Goal: Task Accomplishment & Management: Complete application form

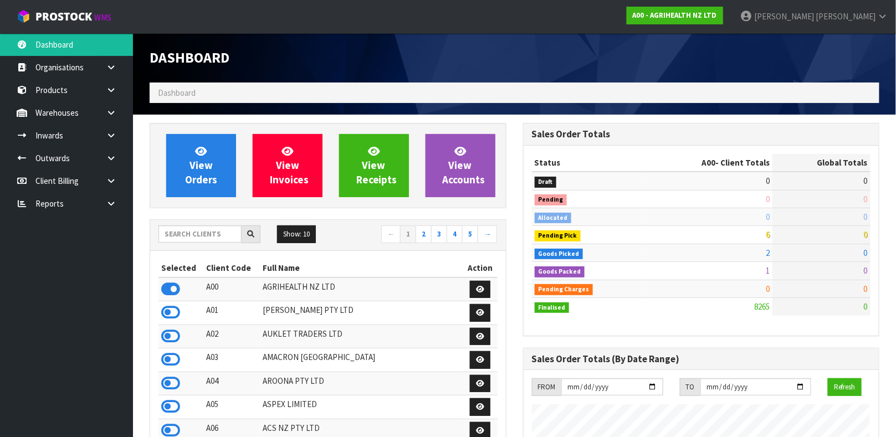
scroll to position [841, 373]
click at [204, 228] on input "text" at bounding box center [199, 234] width 83 height 17
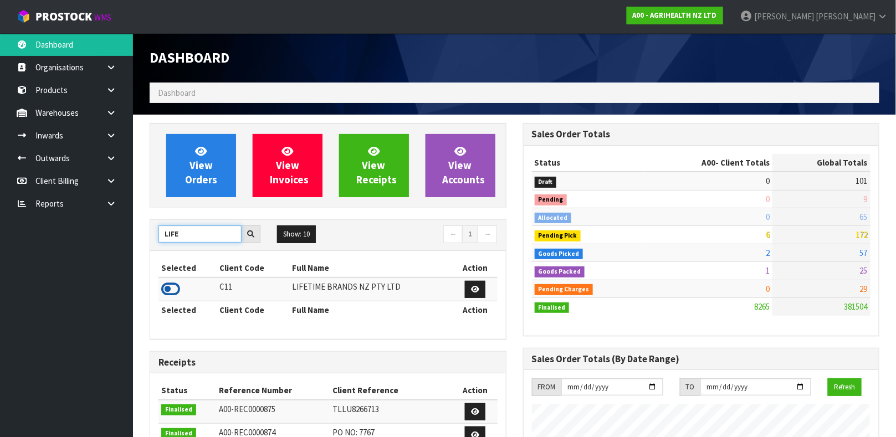
type input "LIFE"
click at [171, 288] on icon at bounding box center [170, 289] width 19 height 17
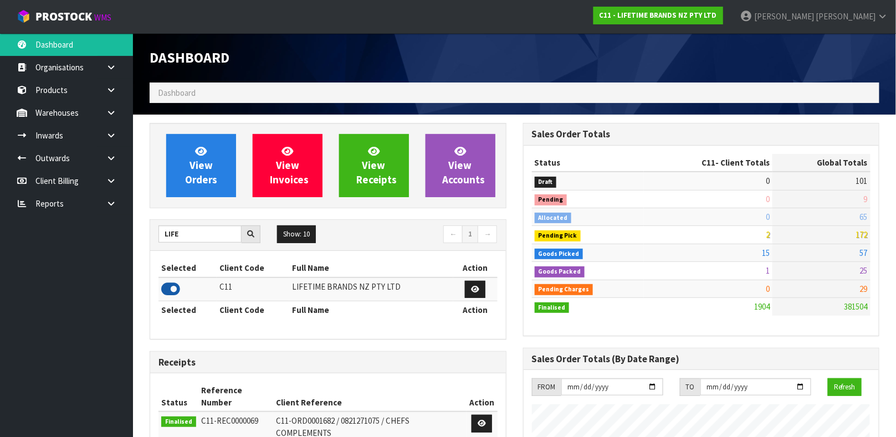
scroll to position [864, 373]
click at [76, 89] on link "Products" at bounding box center [66, 90] width 133 height 23
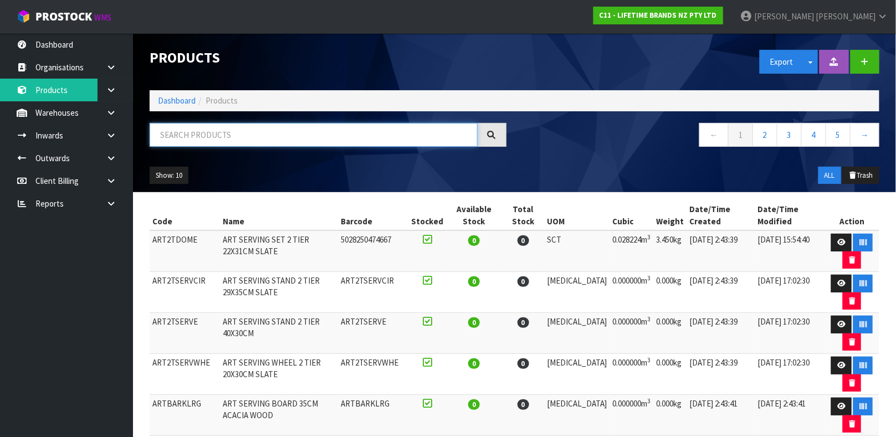
click at [302, 132] on input "text" at bounding box center [314, 135] width 328 height 24
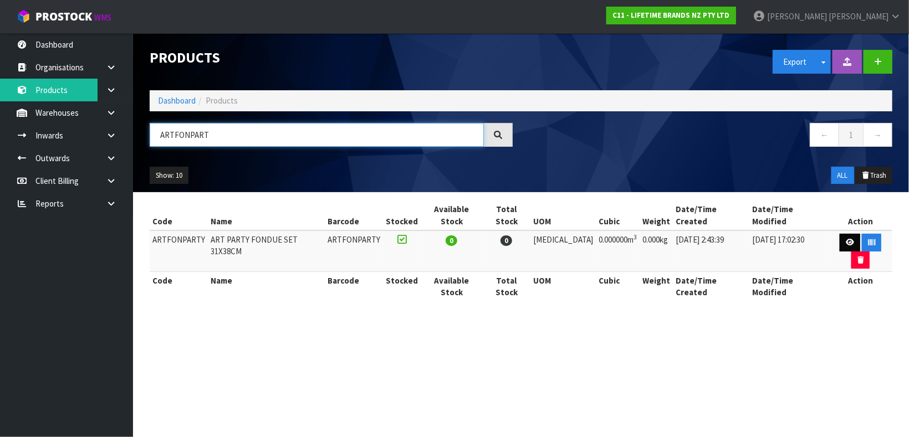
type input "ARTFONPART"
click at [840, 234] on link at bounding box center [850, 243] width 21 height 18
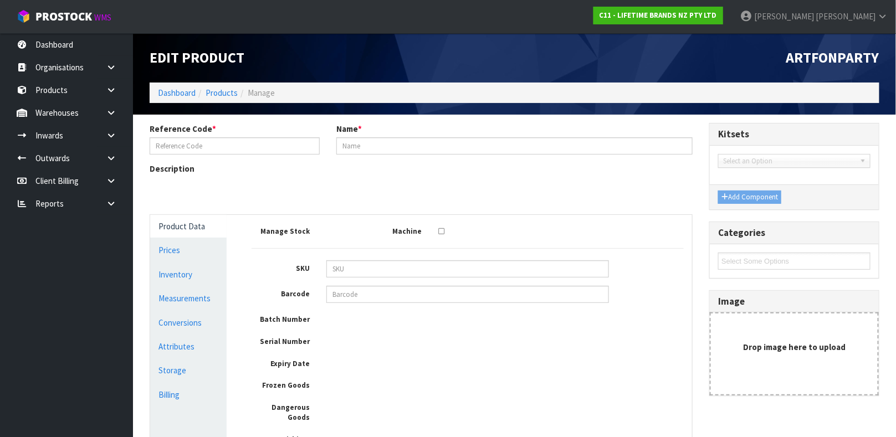
type input "ARTFONPARTY"
type input "ART PARTY FONDUE SET 31X38CM"
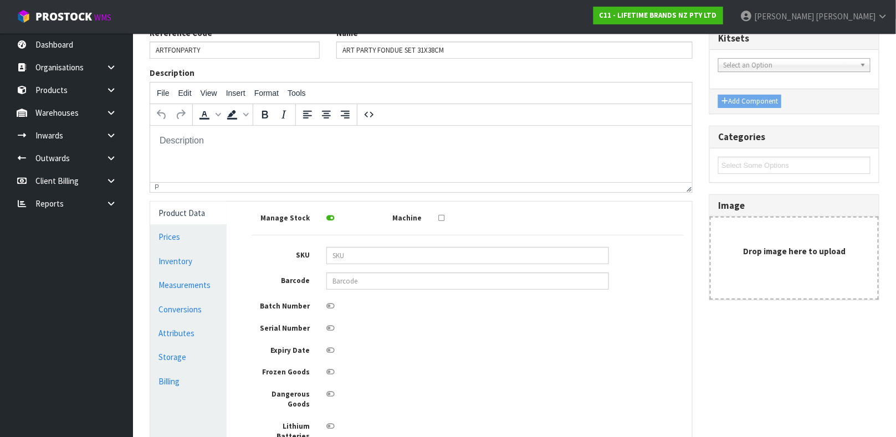
scroll to position [106, 0]
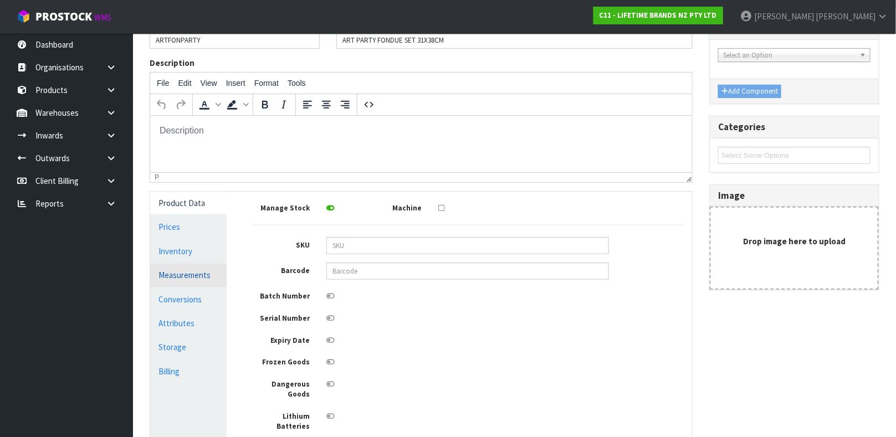
click at [210, 270] on link "Measurements" at bounding box center [188, 275] width 76 height 23
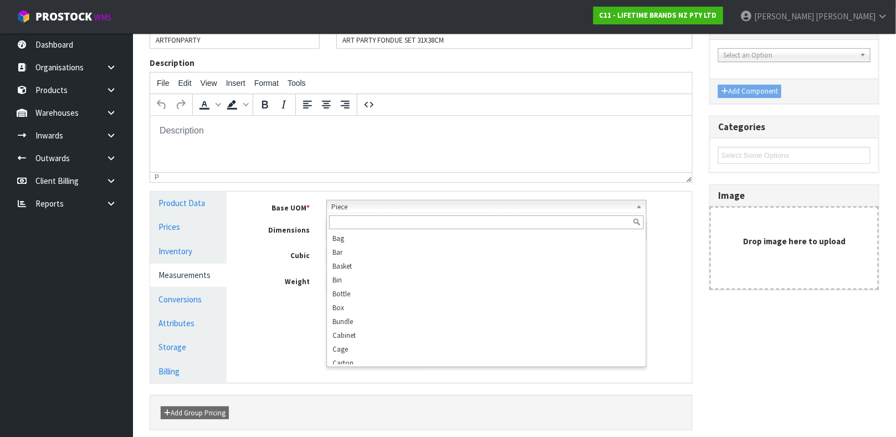
click at [367, 209] on span "Piece" at bounding box center [481, 207] width 300 height 13
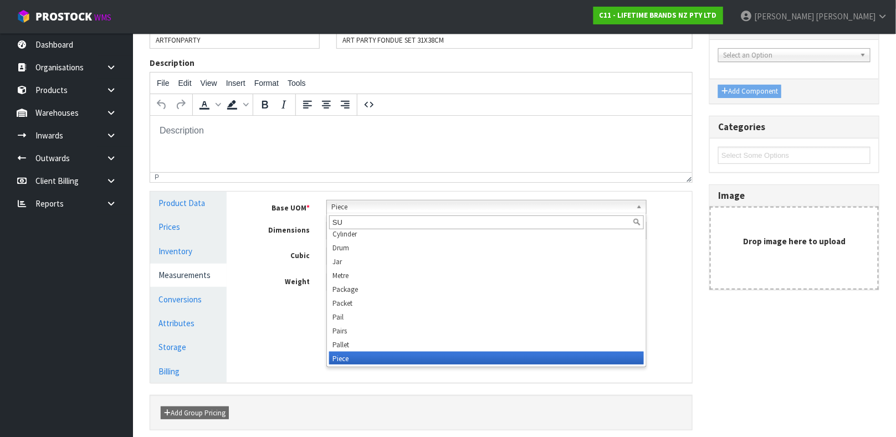
scroll to position [0, 0]
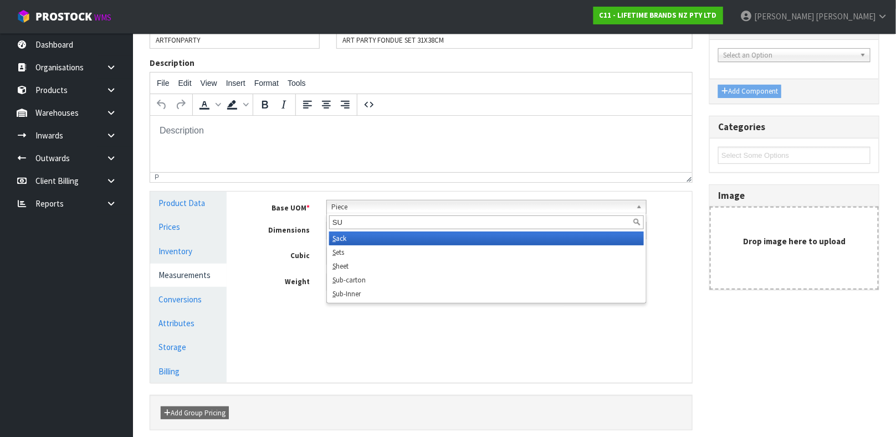
type input "SUB"
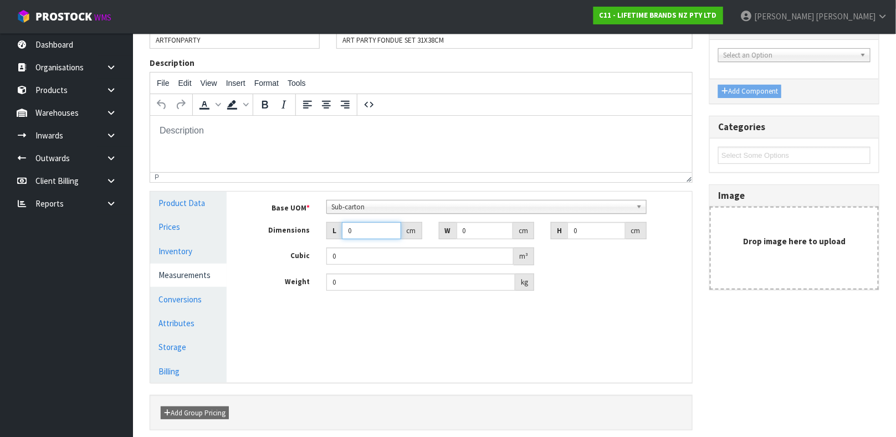
drag, startPoint x: 361, startPoint y: 234, endPoint x: 234, endPoint y: 270, distance: 131.8
click at [234, 270] on div "Product Data Prices Inventory Measurements Conversions Attributes Storage Billi…" at bounding box center [421, 287] width 559 height 191
type input "3"
type input "0.000001"
type input "38"
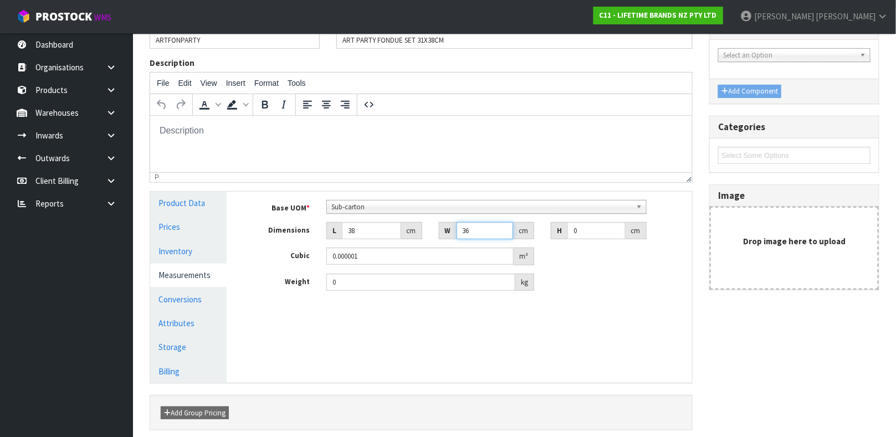
type input "36"
type input "1"
type input "0.001368"
type input "15"
type input "0.02052"
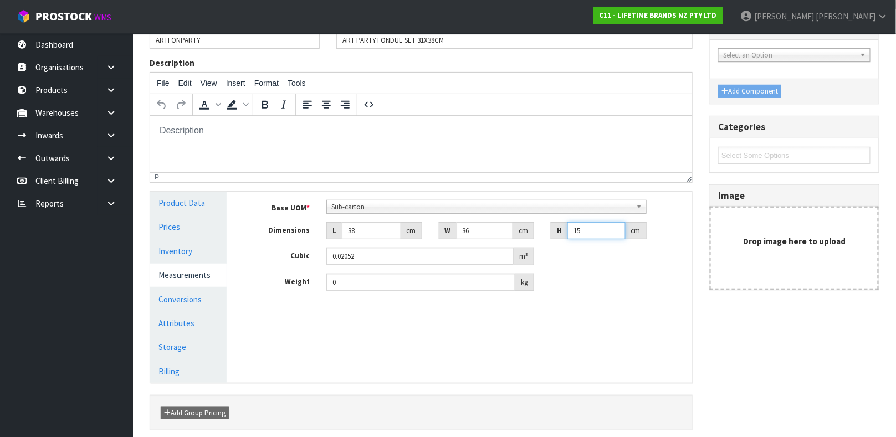
type input "15"
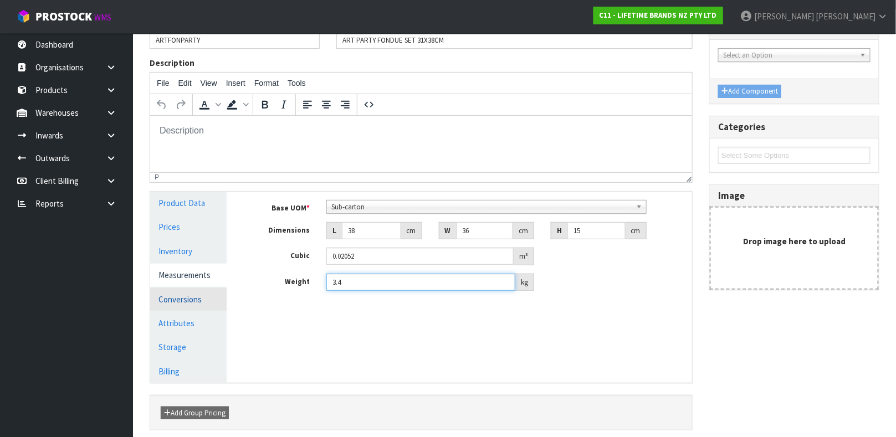
type input "3.4"
click at [204, 294] on link "Conversions" at bounding box center [188, 299] width 76 height 23
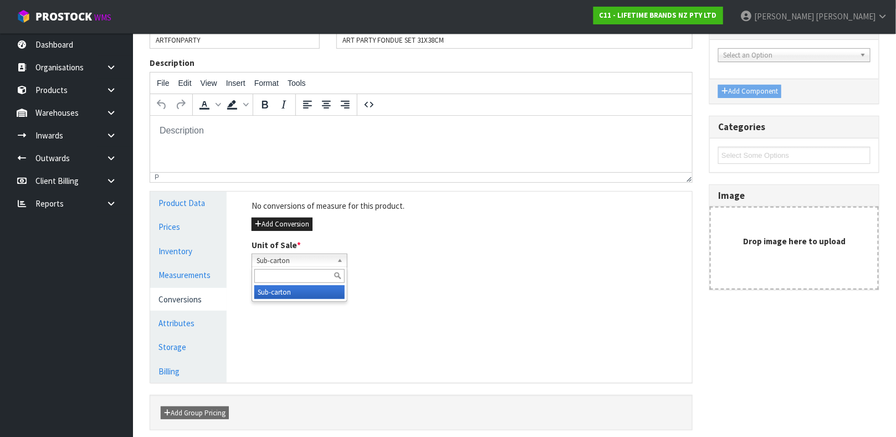
click at [301, 260] on span "Sub-carton" at bounding box center [295, 260] width 76 height 13
click at [298, 219] on button "Add Conversion" at bounding box center [282, 224] width 61 height 13
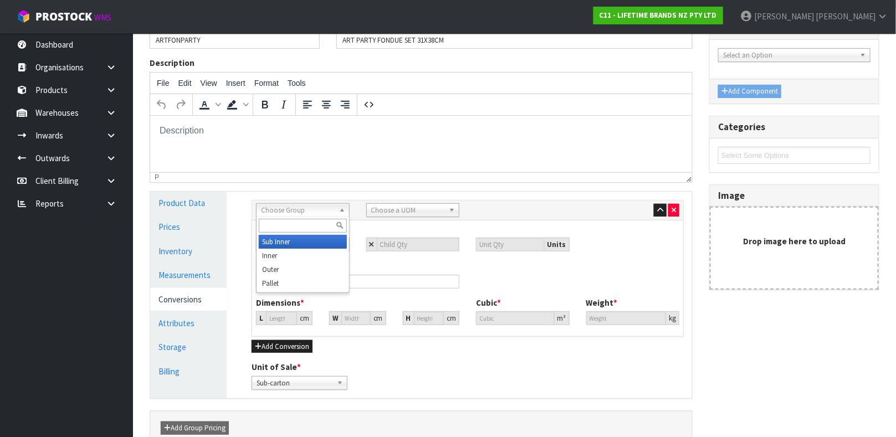
click at [314, 209] on span "Choose Group" at bounding box center [298, 210] width 74 height 13
type input "OUTER"
click at [299, 239] on li "Outer" at bounding box center [303, 242] width 88 height 14
click at [391, 207] on span "Choose a UOM" at bounding box center [408, 210] width 74 height 13
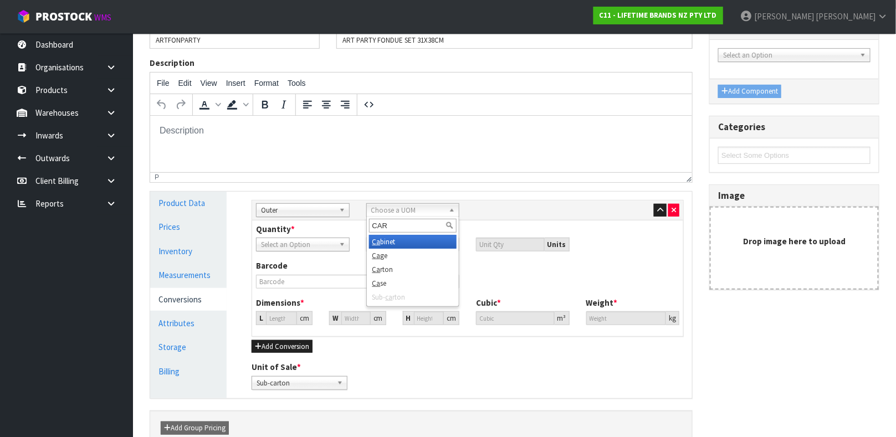
type input "CART"
type input "4"
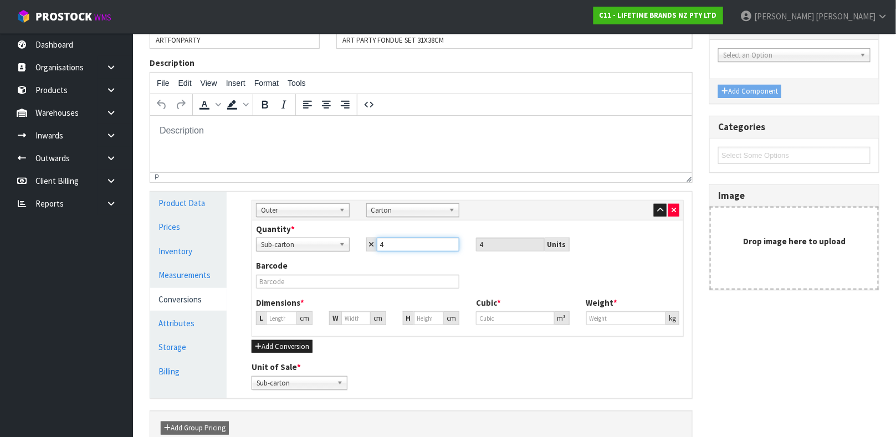
type input "4"
type input "43.459"
type input "0.08208"
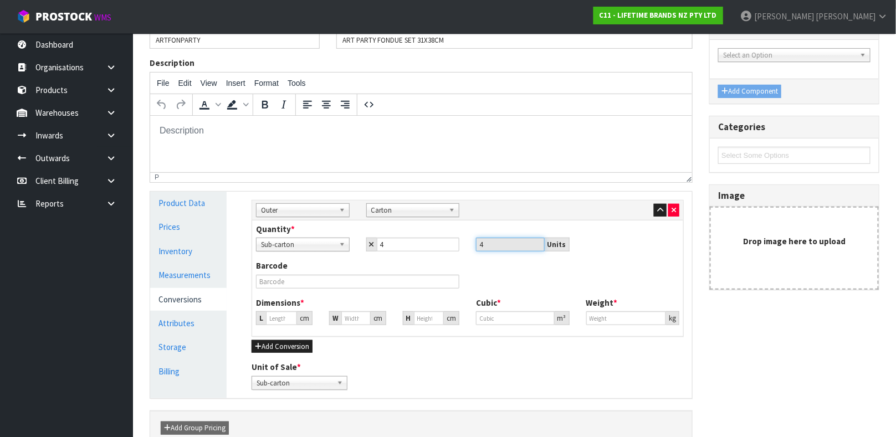
type input "13.6"
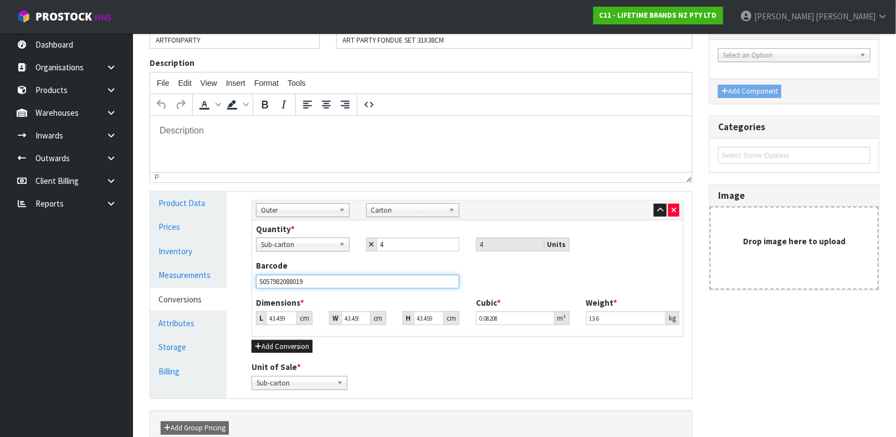
type input "5057982088019"
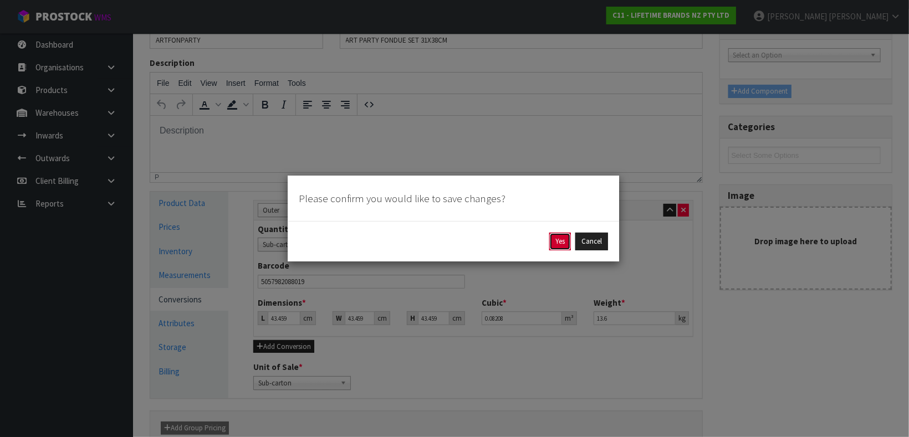
click at [559, 241] on button "Yes" at bounding box center [560, 242] width 22 height 18
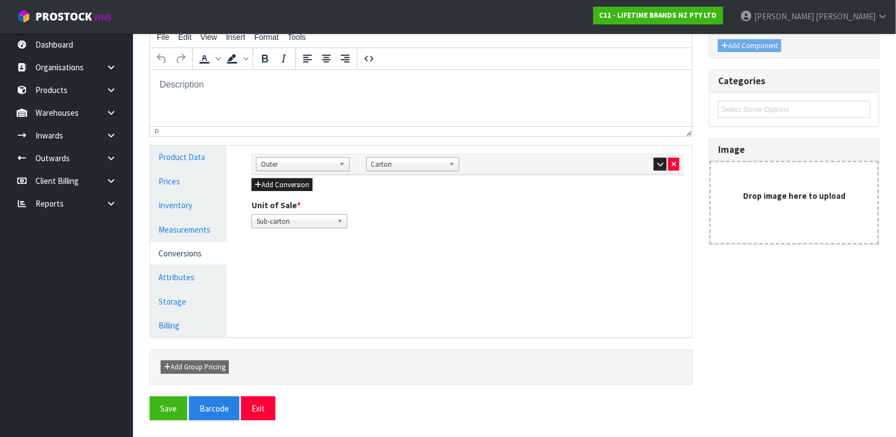
scroll to position [191, 0]
click at [654, 167] on button "button" at bounding box center [660, 164] width 13 height 13
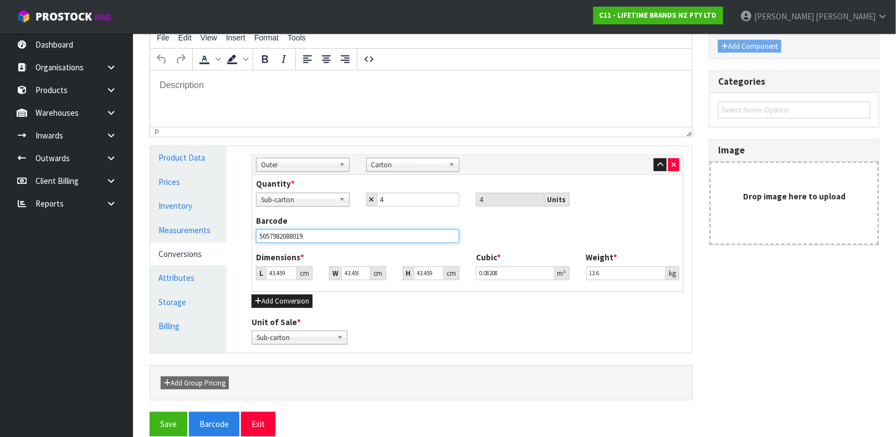
drag, startPoint x: 390, startPoint y: 229, endPoint x: 169, endPoint y: 257, distance: 222.3
click at [169, 257] on div "Product Data Prices Inventory Measurements Conversions Attributes Storage Billi…" at bounding box center [421, 249] width 559 height 207
type input "25057982088013"
click at [150, 412] on button "Save" at bounding box center [169, 424] width 38 height 24
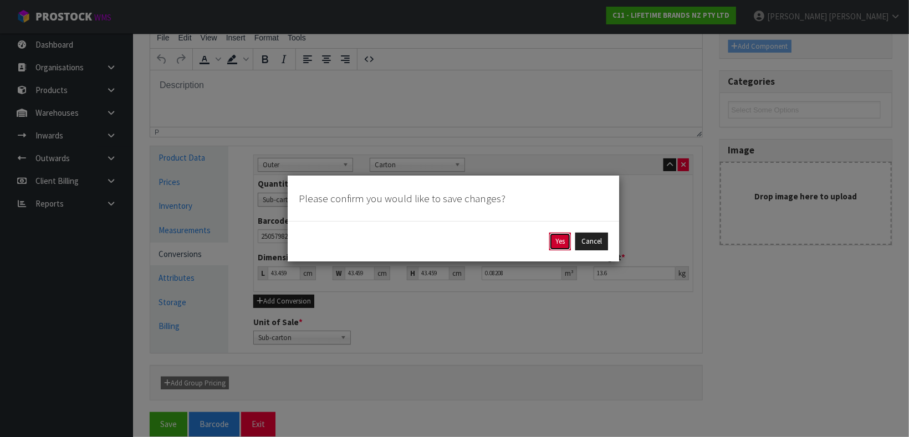
click at [553, 239] on button "Yes" at bounding box center [560, 242] width 22 height 18
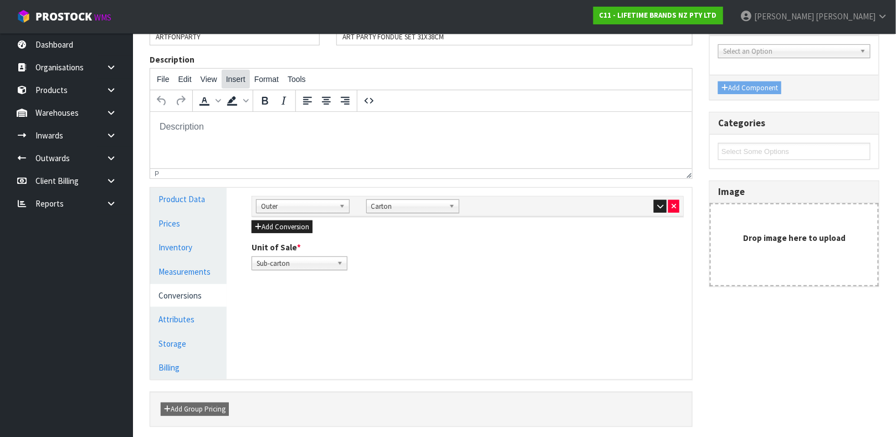
scroll to position [192, 0]
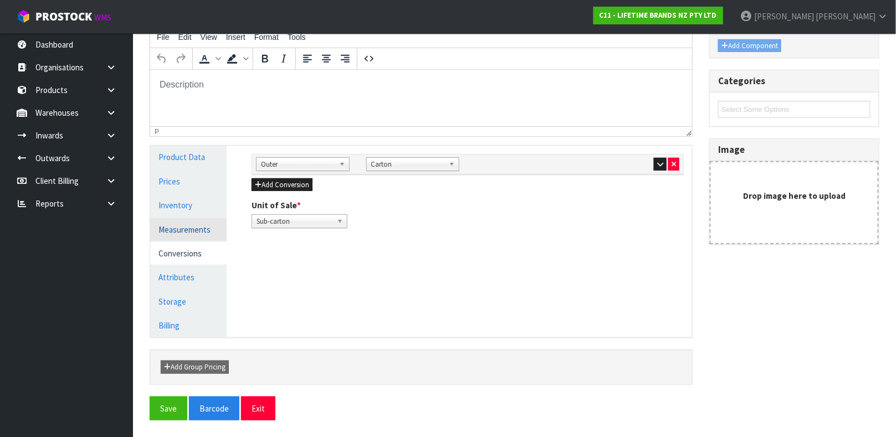
click at [209, 233] on link "Measurements" at bounding box center [188, 229] width 76 height 23
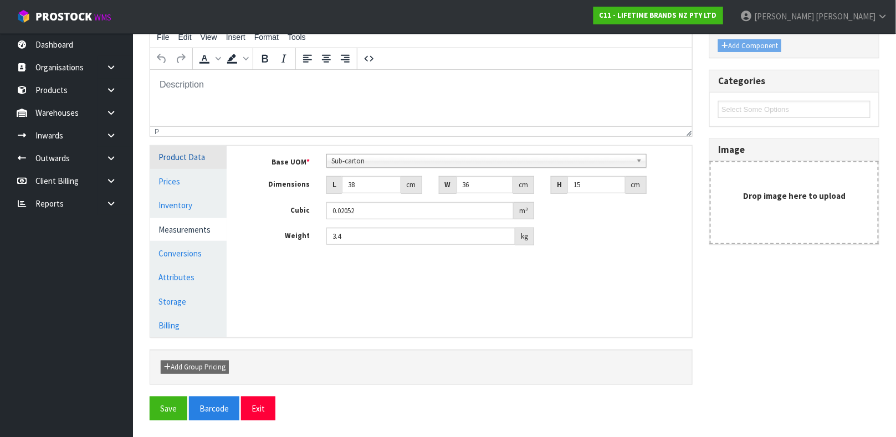
click at [210, 166] on link "Product Data" at bounding box center [188, 157] width 76 height 23
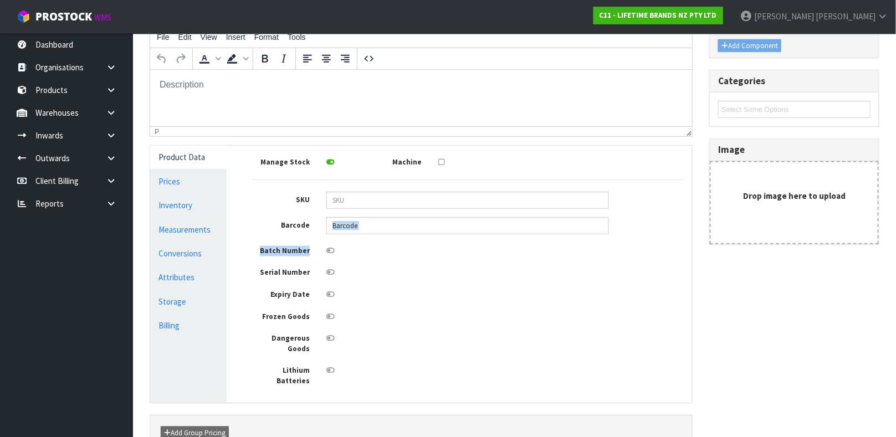
click at [378, 232] on div "Manage Stock Machine SKU Barcode Batch Number Serial Number Expiry Date Frozen …" at bounding box center [468, 270] width 432 height 232
click at [380, 229] on input "text" at bounding box center [467, 225] width 283 height 17
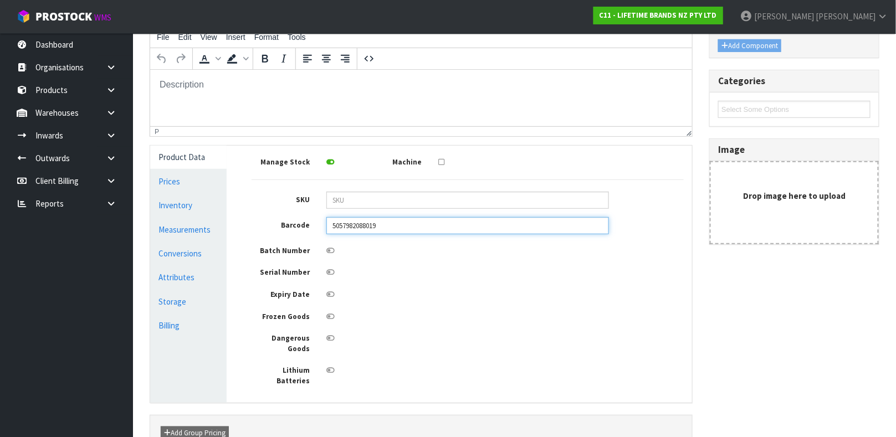
type input "5057982088019"
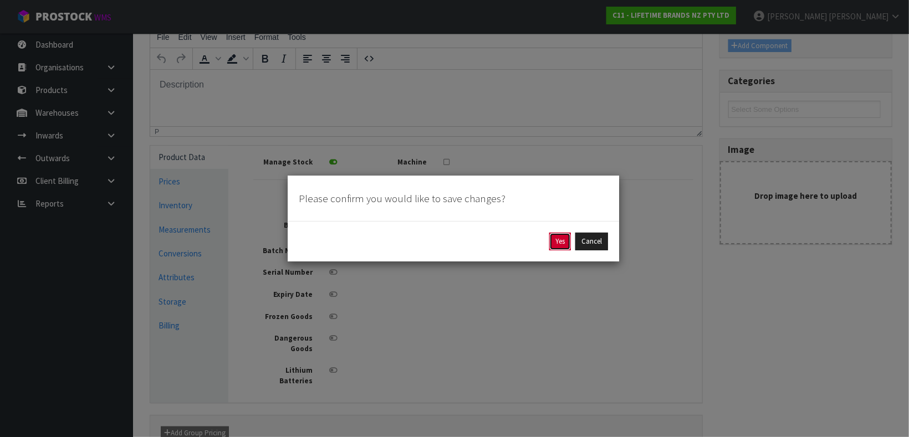
click at [556, 234] on button "Yes" at bounding box center [560, 242] width 22 height 18
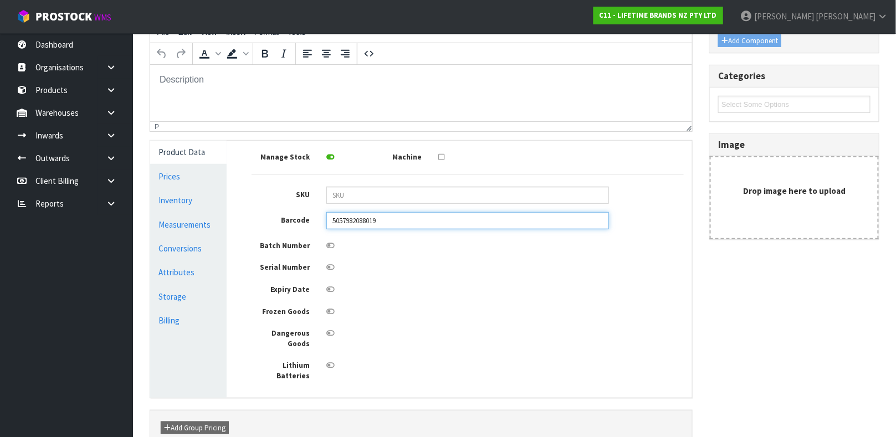
scroll to position [201, 0]
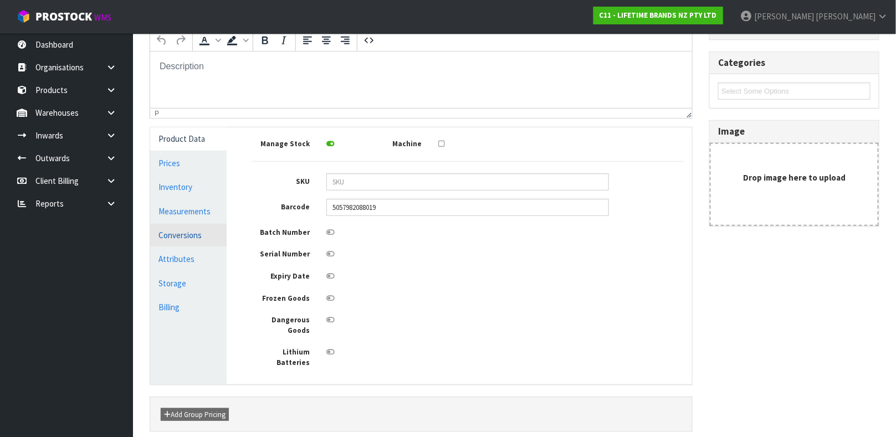
click at [202, 250] on link "Attributes" at bounding box center [188, 259] width 76 height 23
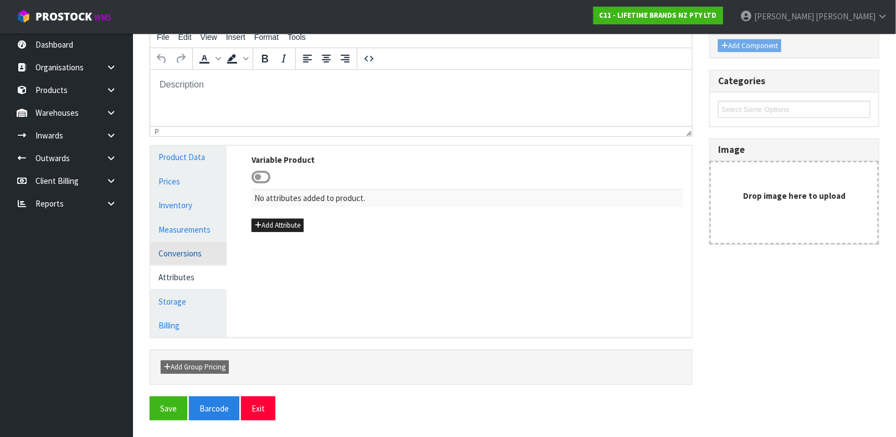
click at [198, 250] on link "Conversions" at bounding box center [188, 253] width 76 height 23
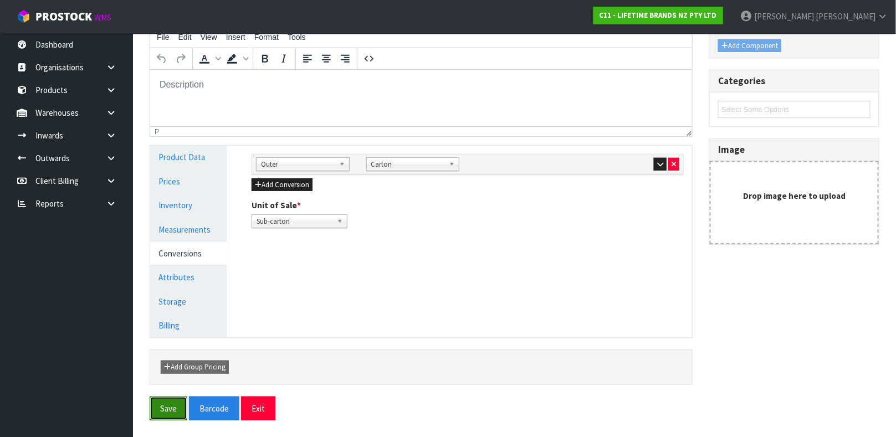
click at [178, 406] on button "Save" at bounding box center [169, 409] width 38 height 24
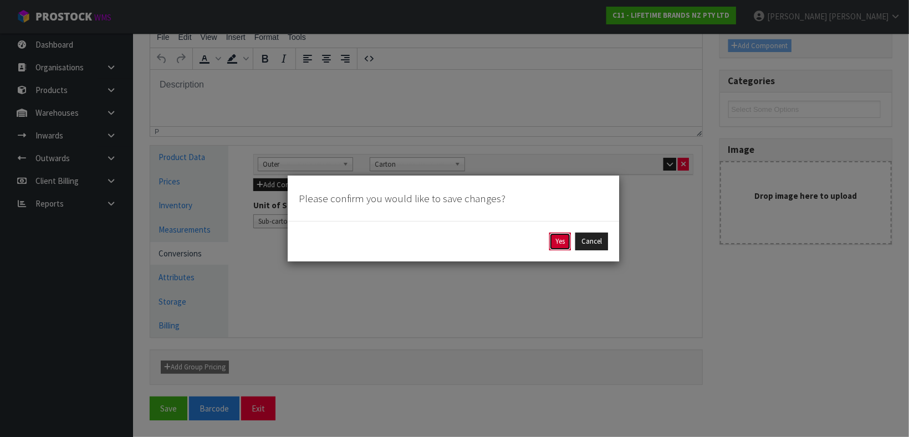
click at [553, 247] on button "Yes" at bounding box center [560, 242] width 22 height 18
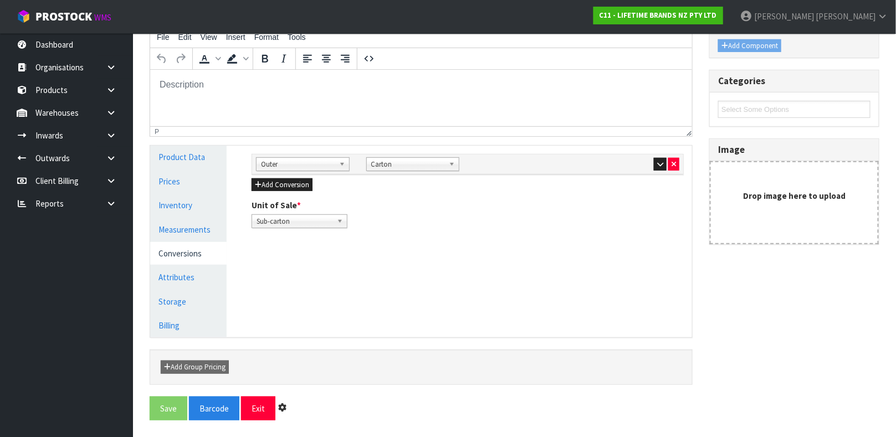
scroll to position [0, 0]
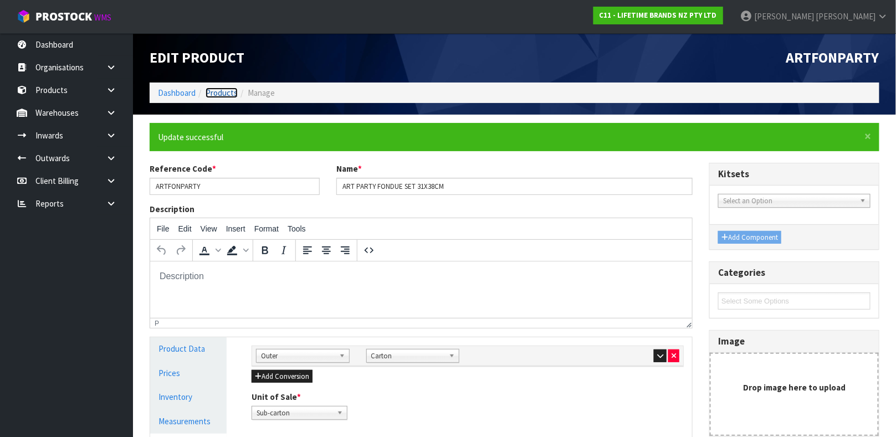
click at [219, 95] on link "Products" at bounding box center [222, 93] width 32 height 11
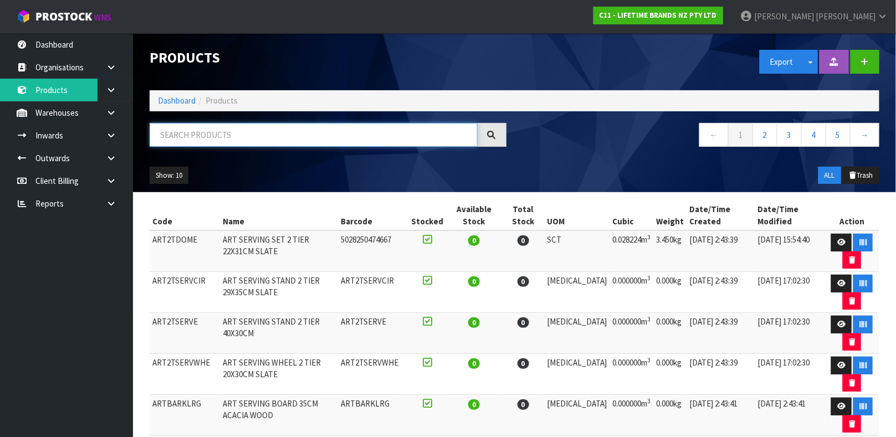
click at [231, 137] on input "text" at bounding box center [314, 135] width 328 height 24
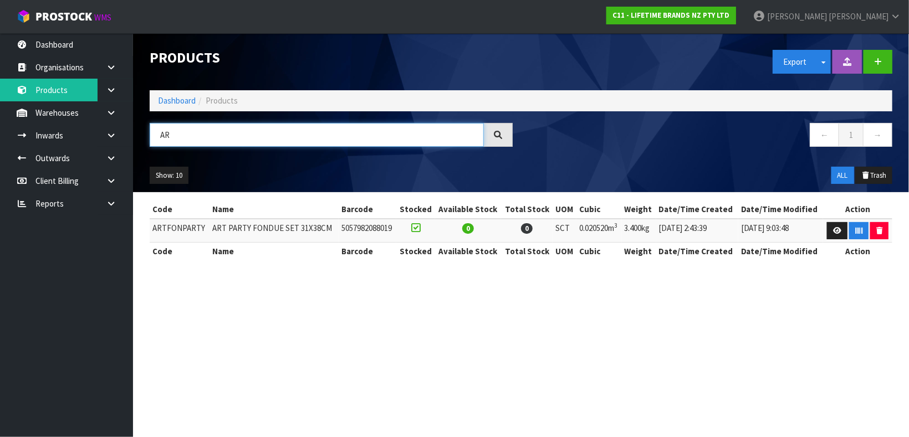
type input "A"
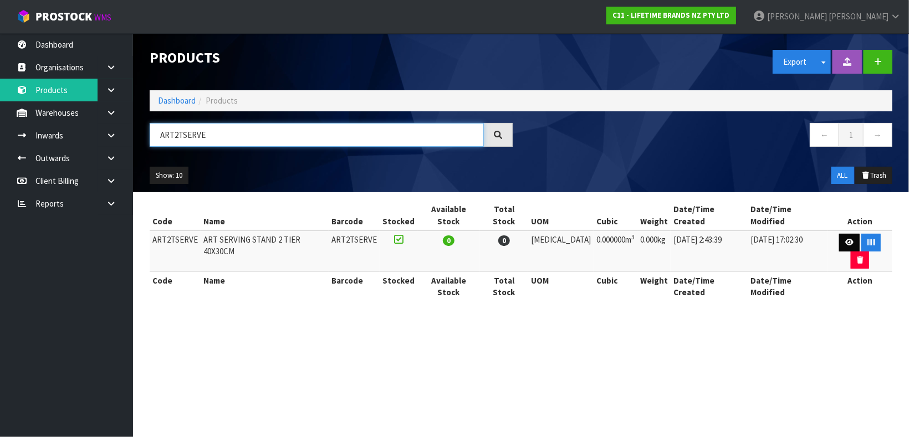
type input "ART2TSERVE"
click at [839, 236] on link at bounding box center [849, 243] width 21 height 18
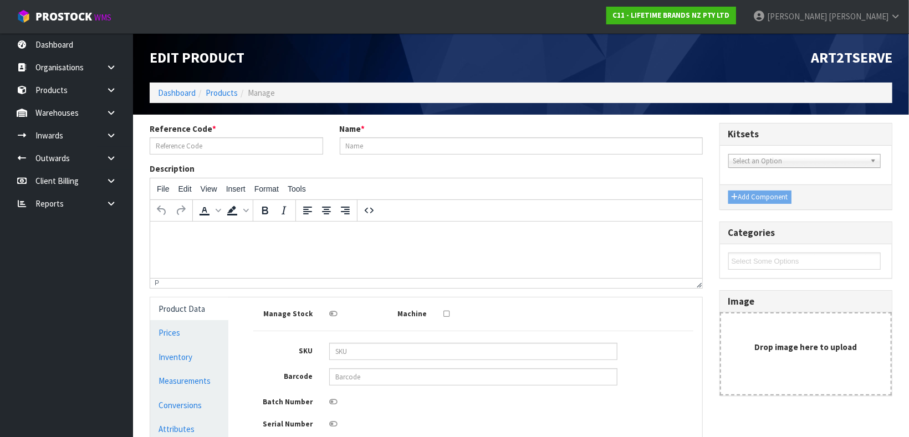
type input "ART2TSERVE"
type input "ART SERVING STAND 2 TIER 40X30CM"
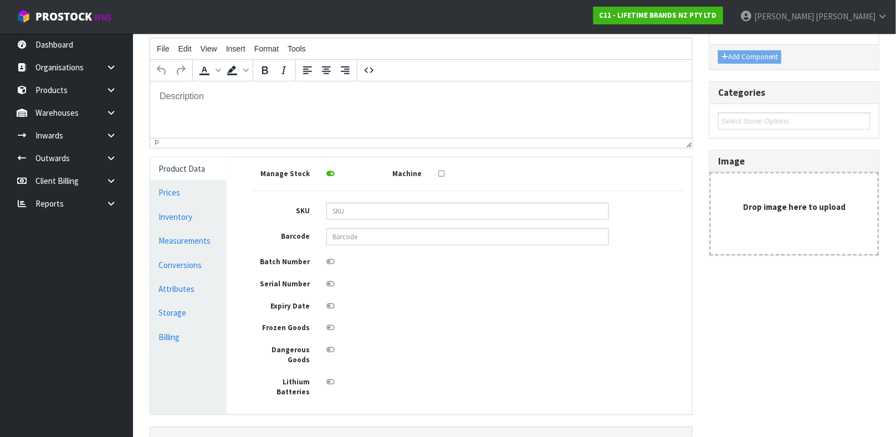
scroll to position [167, 0]
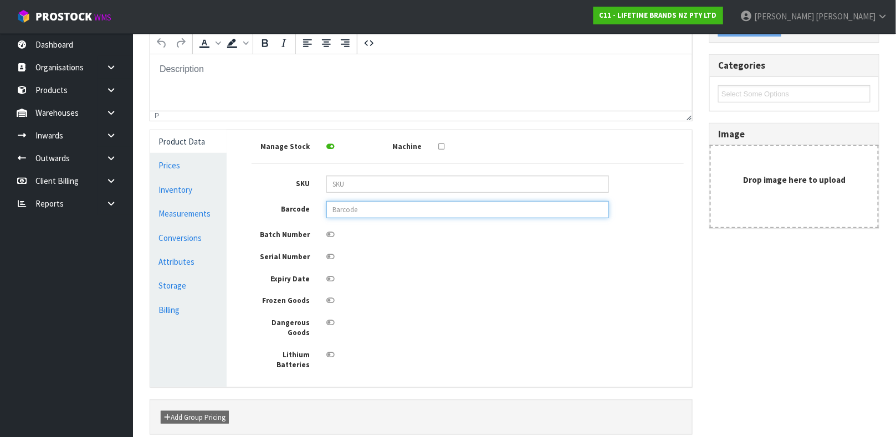
click at [433, 214] on input "text" at bounding box center [467, 209] width 283 height 17
type input "[CREDIT_CARD_NUMBER]"
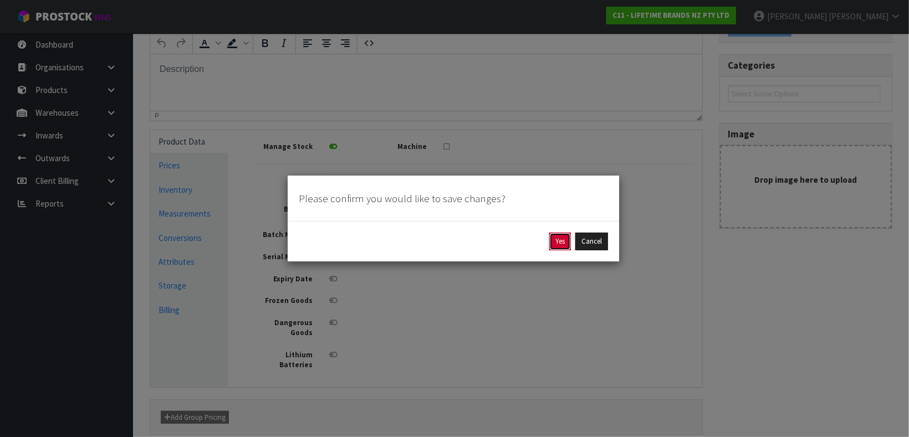
click at [554, 243] on button "Yes" at bounding box center [560, 242] width 22 height 18
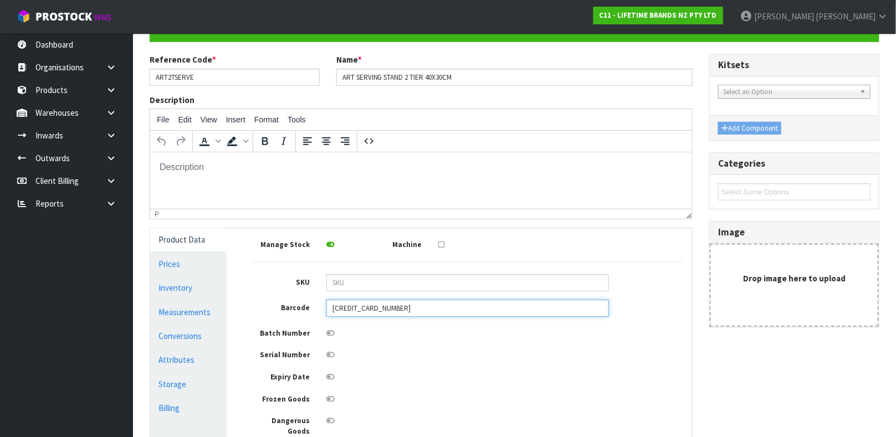
scroll to position [114, 0]
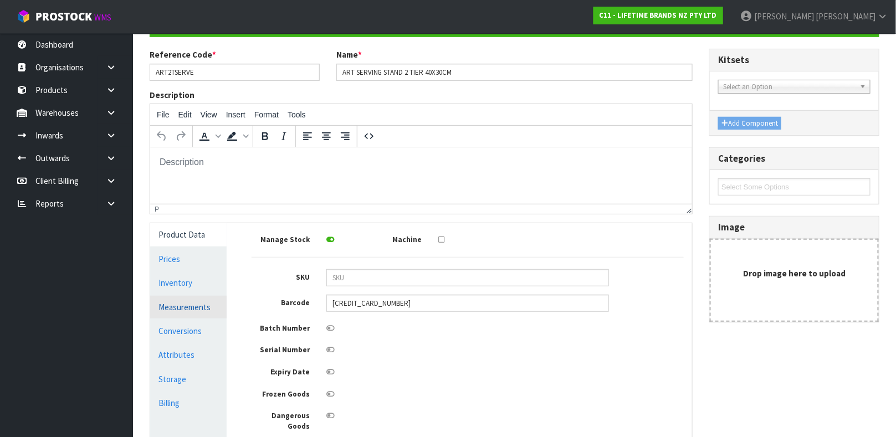
click at [207, 310] on link "Measurements" at bounding box center [188, 307] width 76 height 23
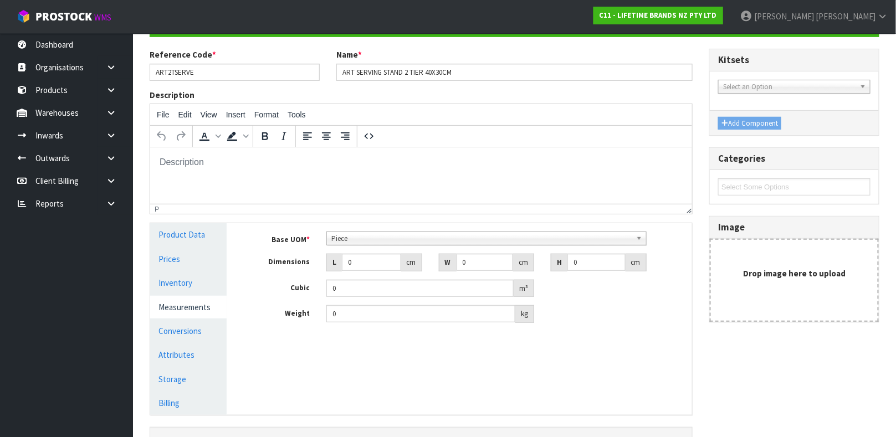
click at [383, 243] on span "Piece" at bounding box center [481, 238] width 300 height 13
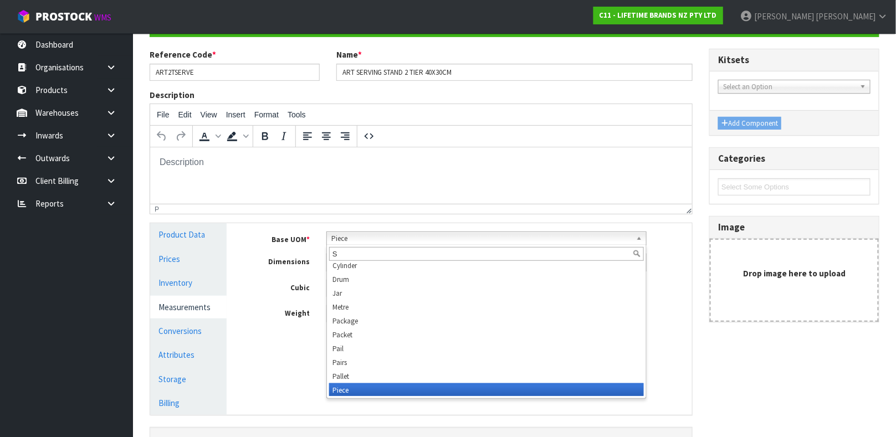
scroll to position [0, 0]
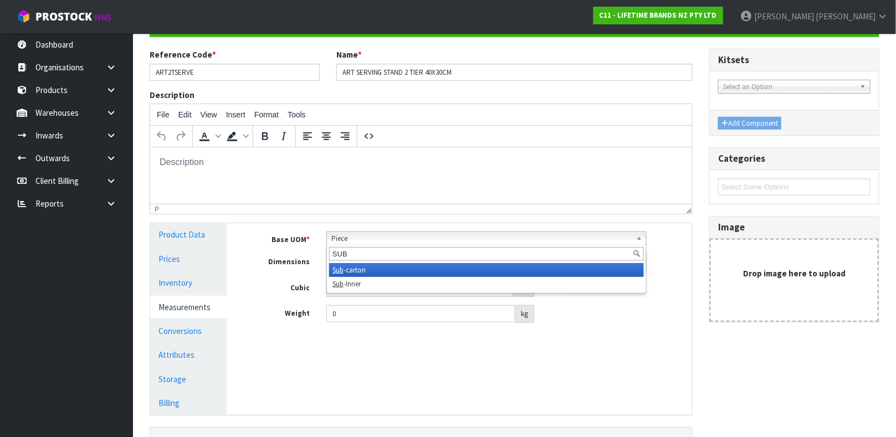
type input "SUB"
click at [362, 269] on li "Sub -carton" at bounding box center [486, 270] width 315 height 14
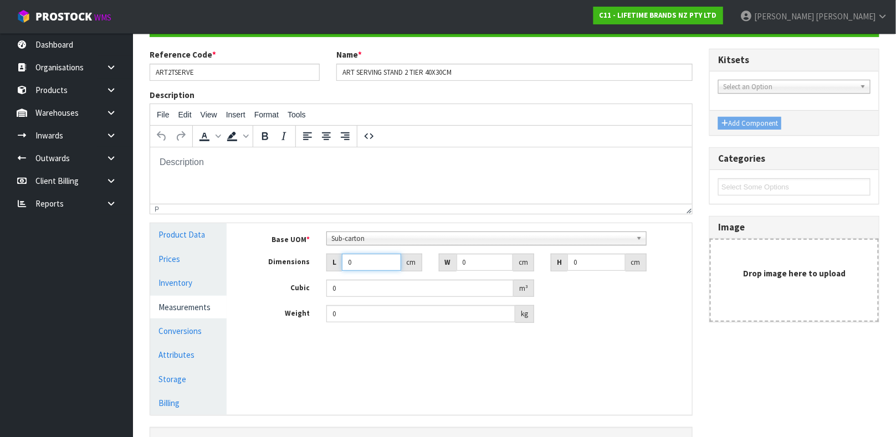
drag, startPoint x: 359, startPoint y: 262, endPoint x: 310, endPoint y: 262, distance: 48.2
click at [310, 262] on div "Dimensions L 0 cm W 0 cm H 0 cm" at bounding box center [467, 263] width 449 height 18
type input "4"
type input "0.000001"
type input "44"
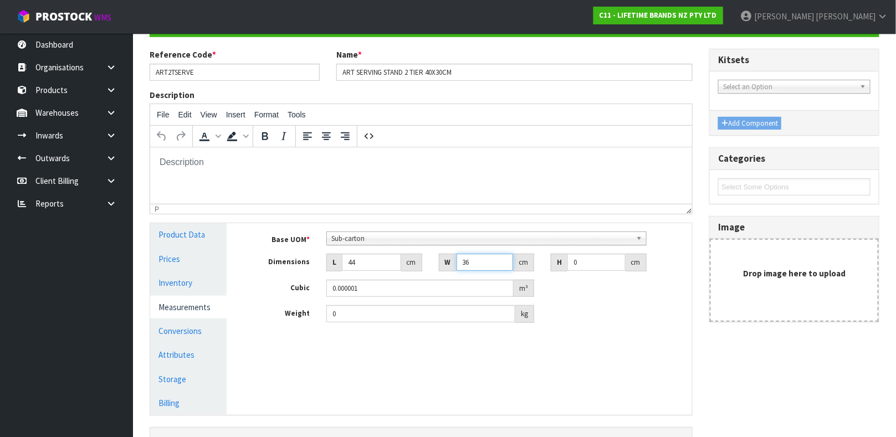
type input "36"
type input "9"
type input "0.014256"
type input "9"
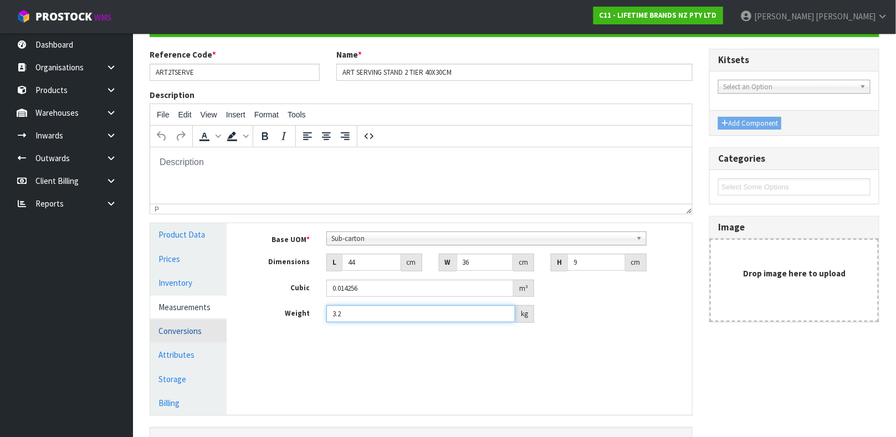
type input "3.2"
click at [207, 327] on link "Conversions" at bounding box center [188, 331] width 76 height 23
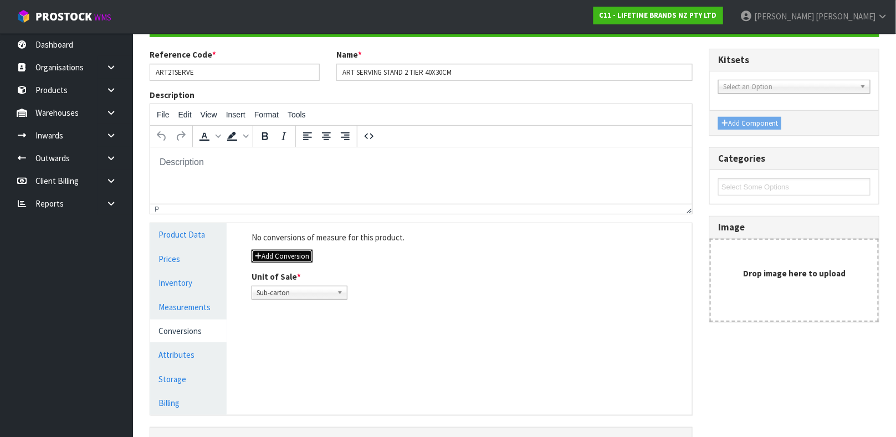
click at [289, 257] on button "Add Conversion" at bounding box center [282, 256] width 61 height 13
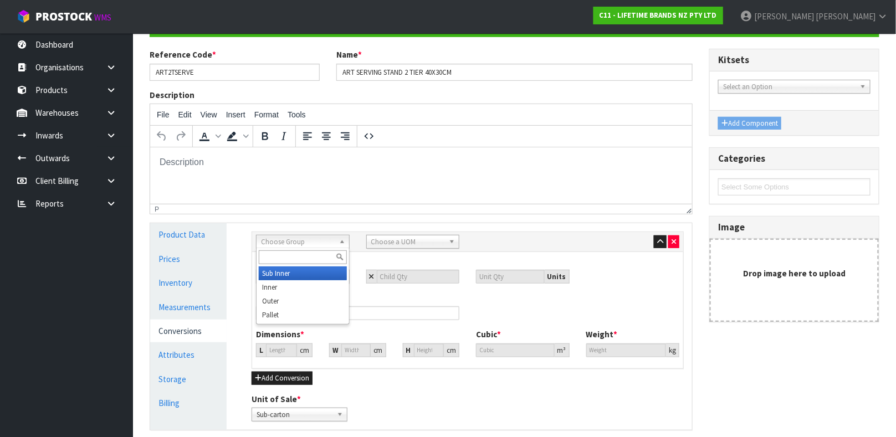
click at [289, 246] on span "Choose Group" at bounding box center [298, 242] width 74 height 13
type input "OUTER"
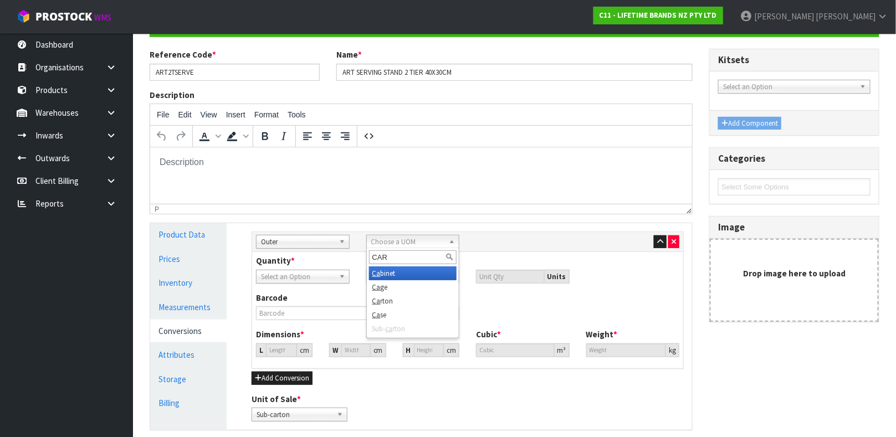
type input "CART"
type input "6"
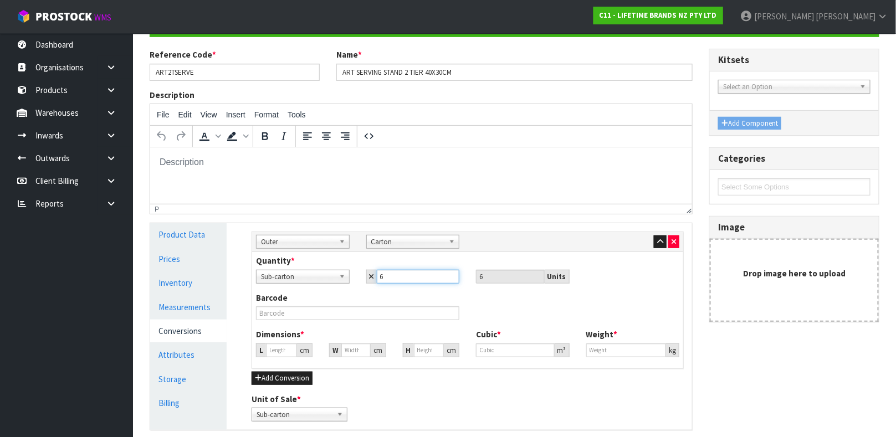
type input "6"
type input "44.061"
type input "0.085536"
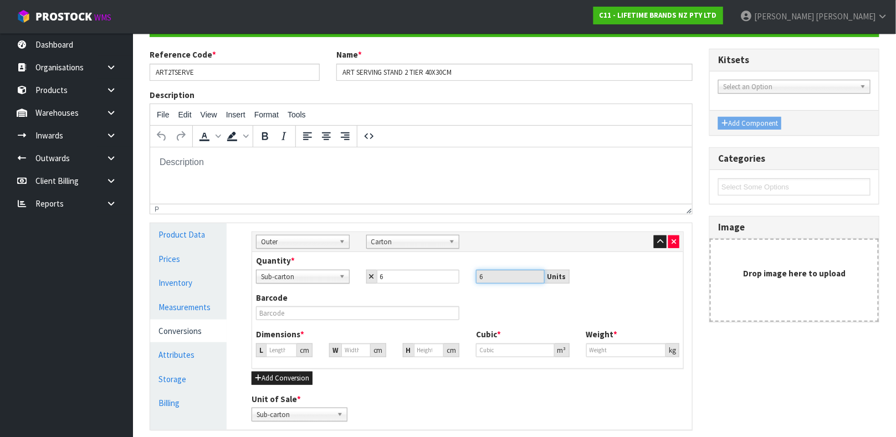
type input "19.2"
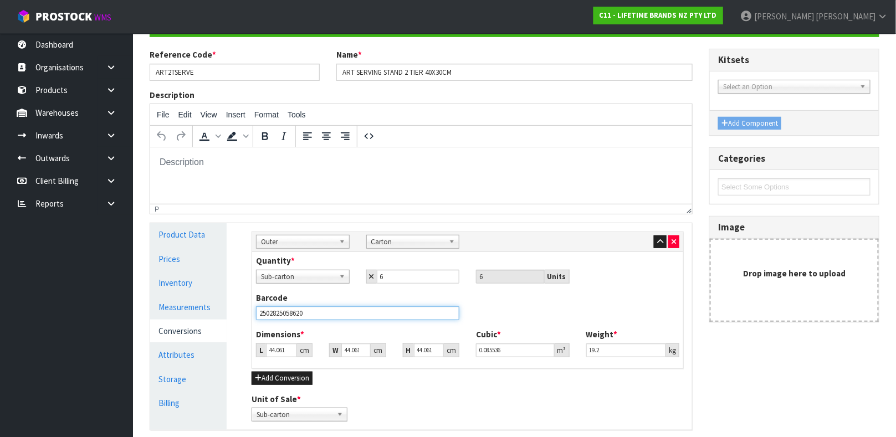
type input "25028250586203"
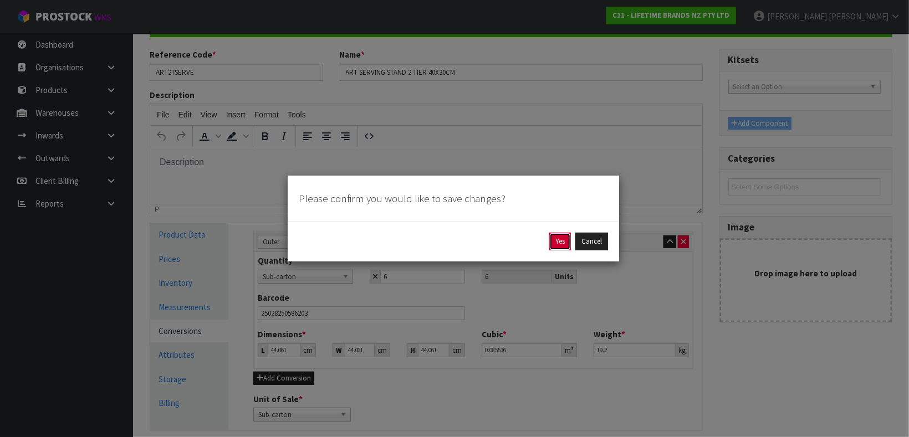
click at [563, 243] on button "Yes" at bounding box center [560, 242] width 22 height 18
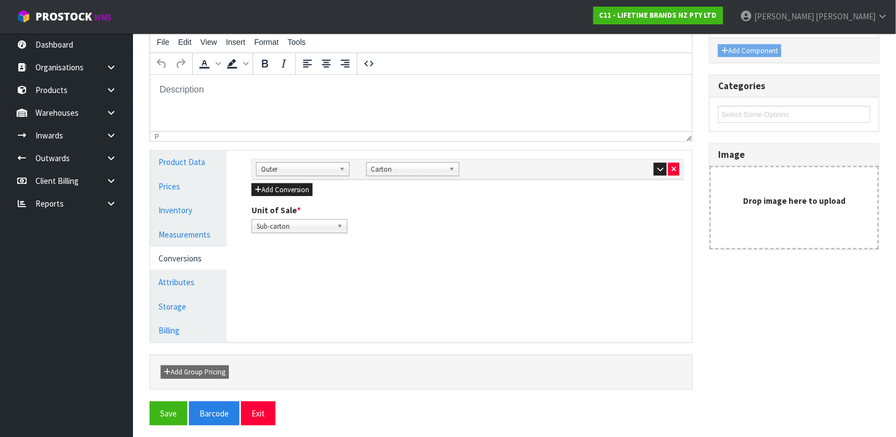
scroll to position [192, 0]
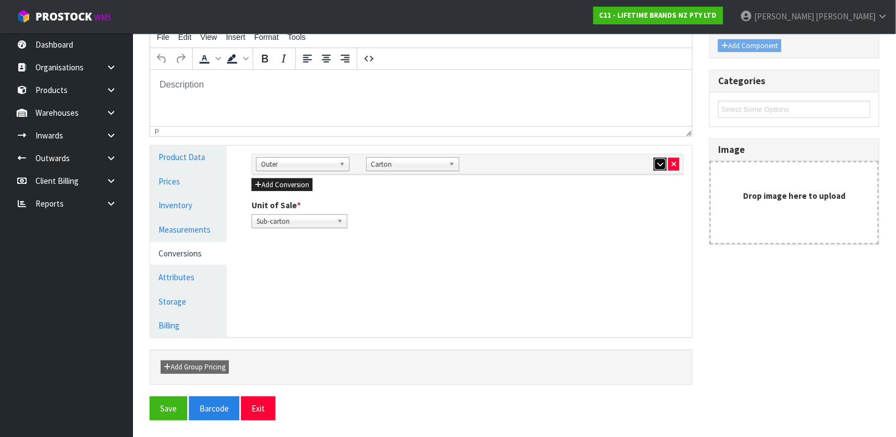
click at [657, 168] on button "button" at bounding box center [660, 164] width 13 height 13
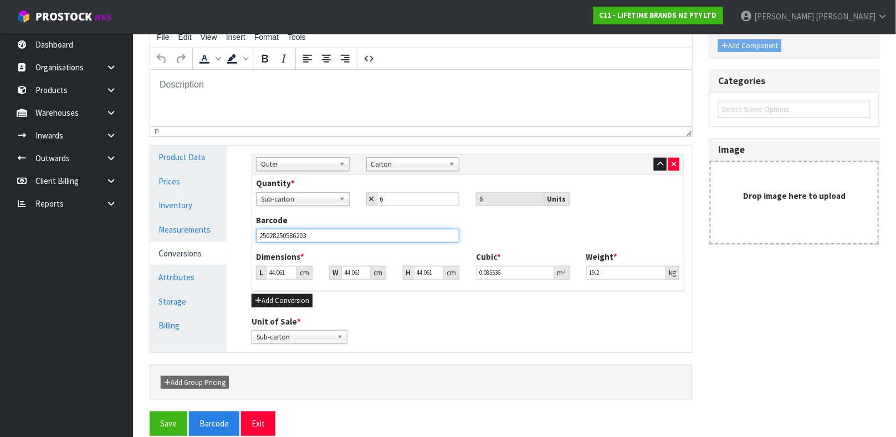
click at [328, 229] on input "25028250586203" at bounding box center [357, 236] width 203 height 14
click at [202, 229] on link "Measurements" at bounding box center [188, 229] width 76 height 23
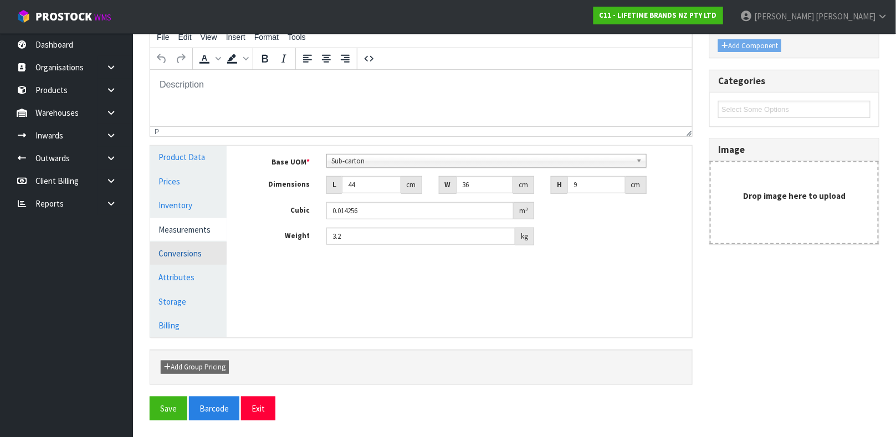
click at [188, 249] on link "Conversions" at bounding box center [188, 253] width 76 height 23
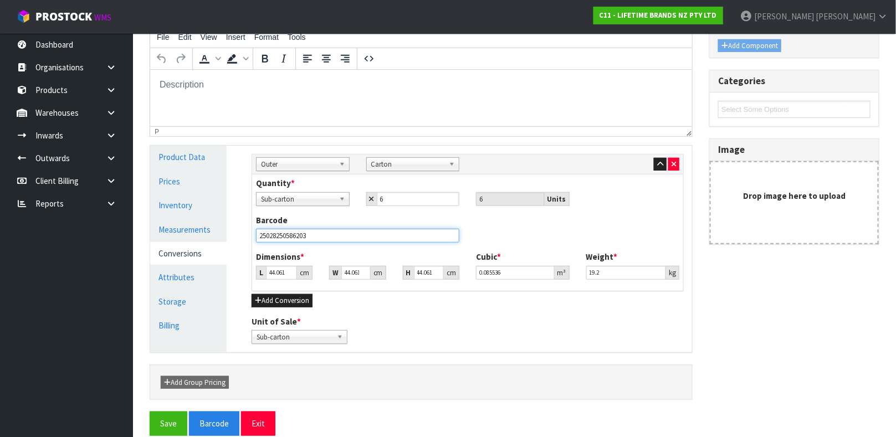
click at [360, 231] on input "25028250586203" at bounding box center [357, 236] width 203 height 14
click at [172, 420] on button "Save" at bounding box center [169, 424] width 38 height 24
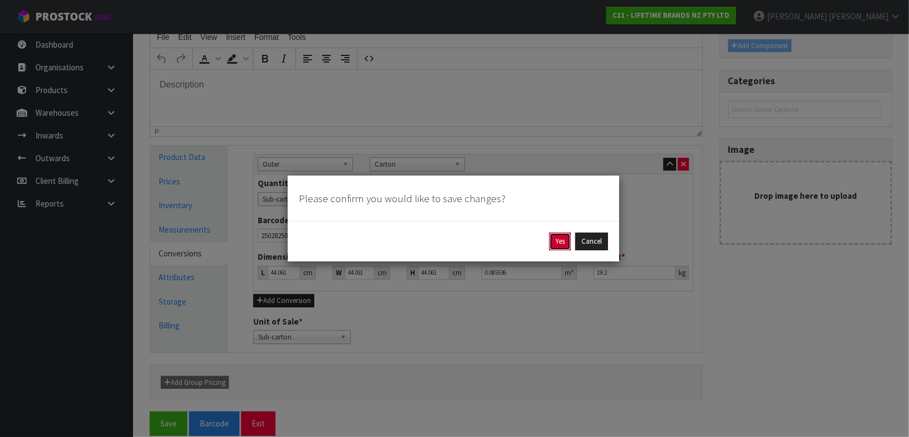
click at [561, 236] on button "Yes" at bounding box center [560, 242] width 22 height 18
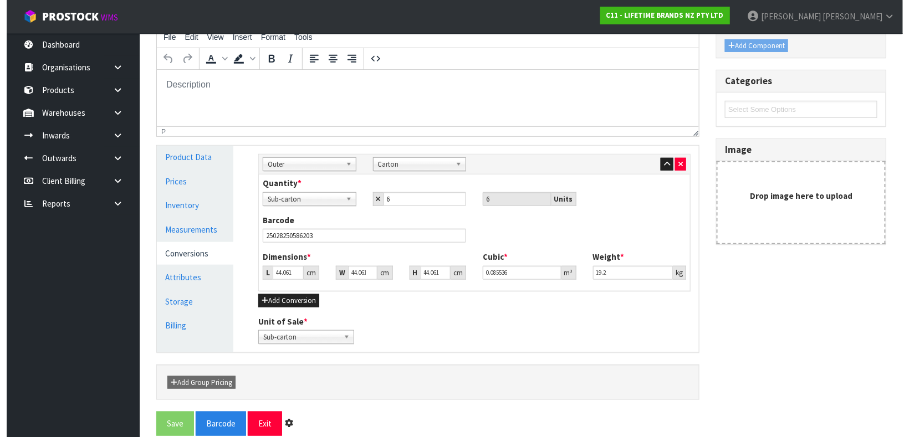
scroll to position [0, 0]
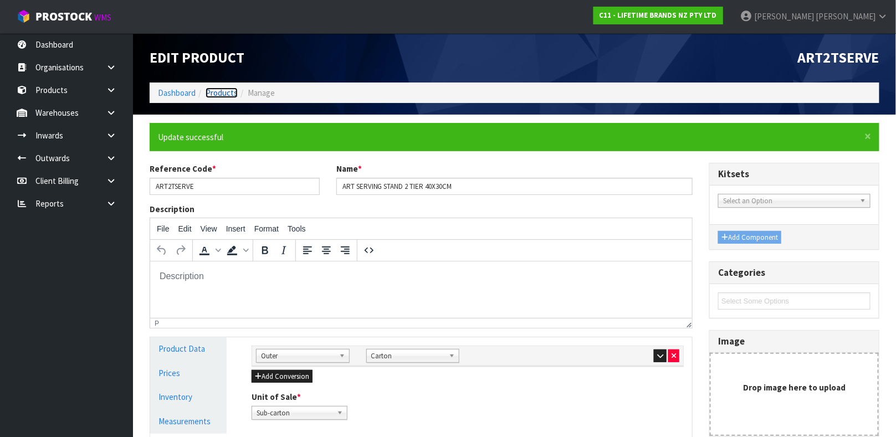
click at [214, 97] on link "Products" at bounding box center [222, 93] width 32 height 11
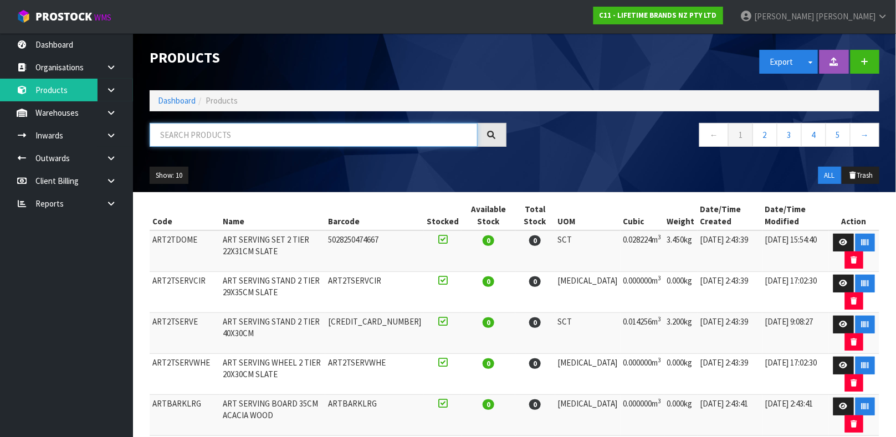
click at [216, 139] on input "text" at bounding box center [314, 135] width 328 height 24
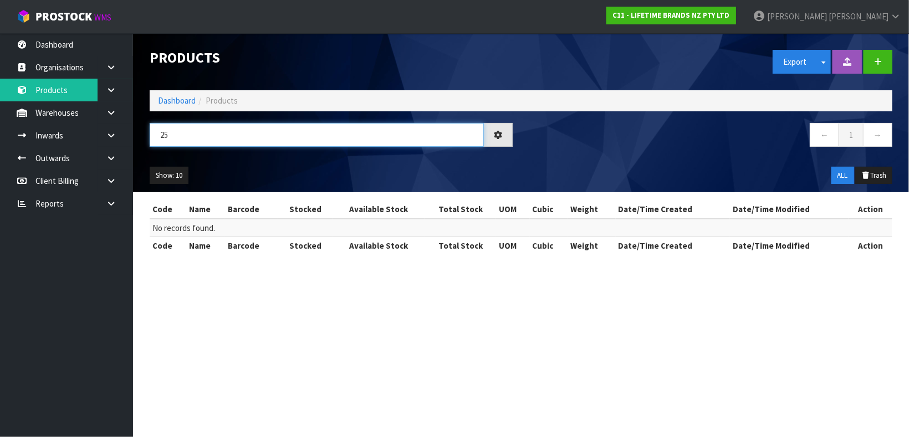
type input "2"
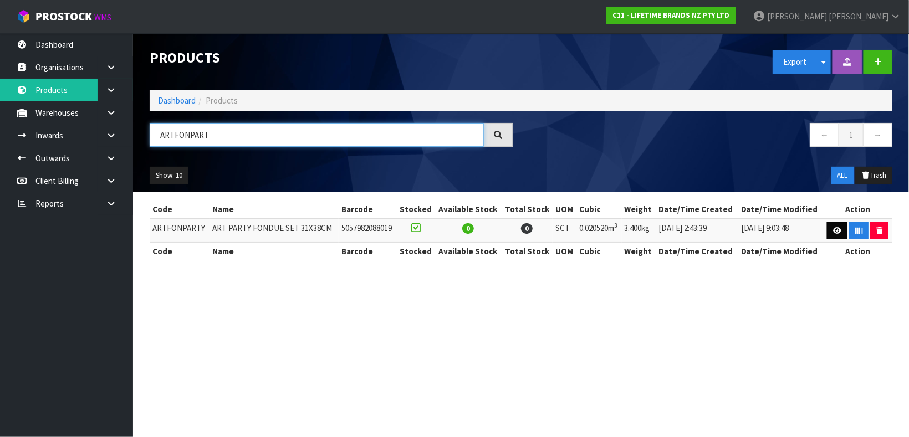
type input "ARTFONPART"
click at [837, 234] on icon at bounding box center [837, 230] width 8 height 7
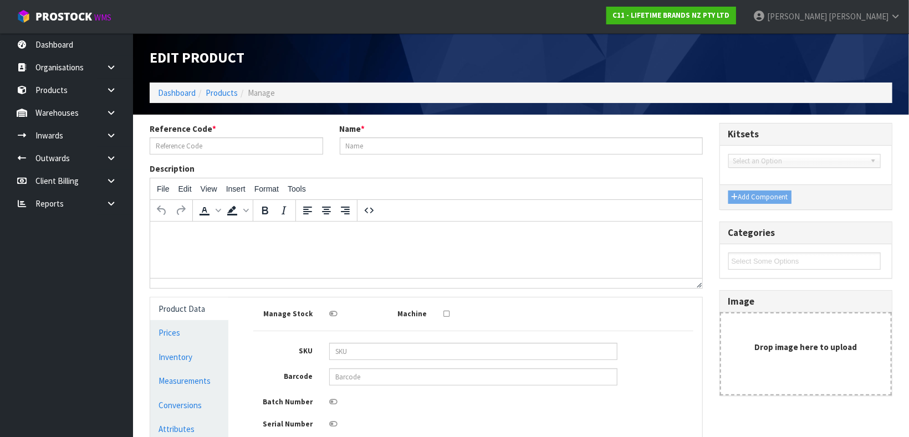
type input "ARTFONPARTY"
type input "ART PARTY FONDUE SET 31X38CM"
type input "5057982088019"
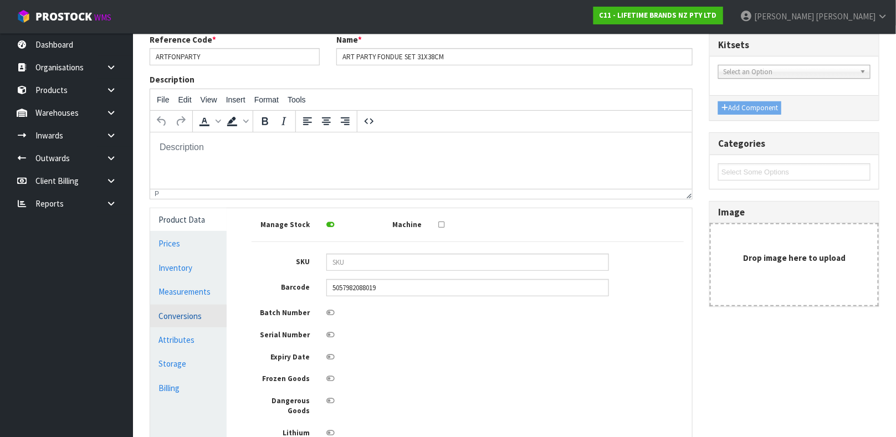
click at [210, 308] on link "Conversions" at bounding box center [188, 316] width 76 height 23
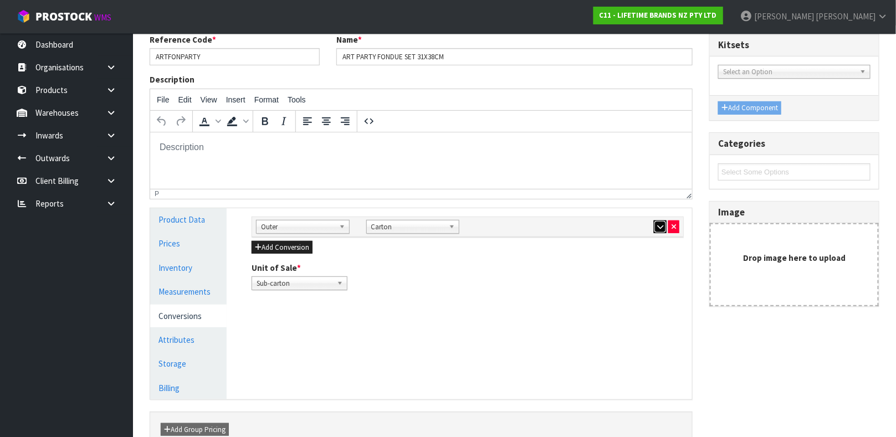
click at [654, 226] on button "button" at bounding box center [660, 227] width 13 height 13
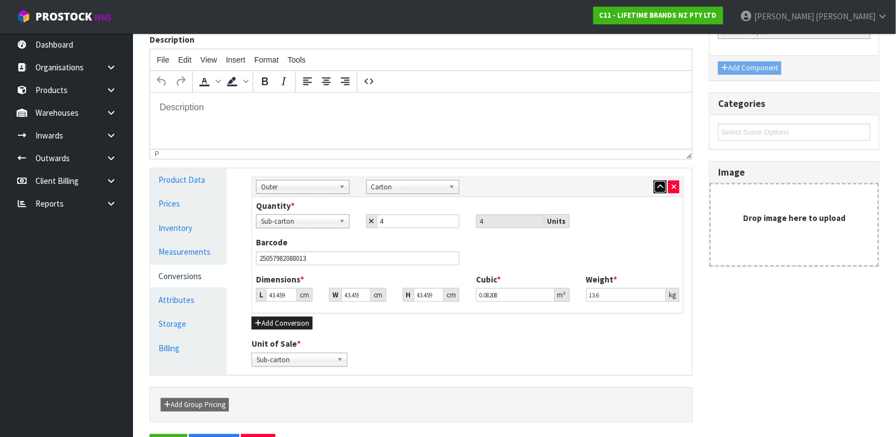
scroll to position [137, 0]
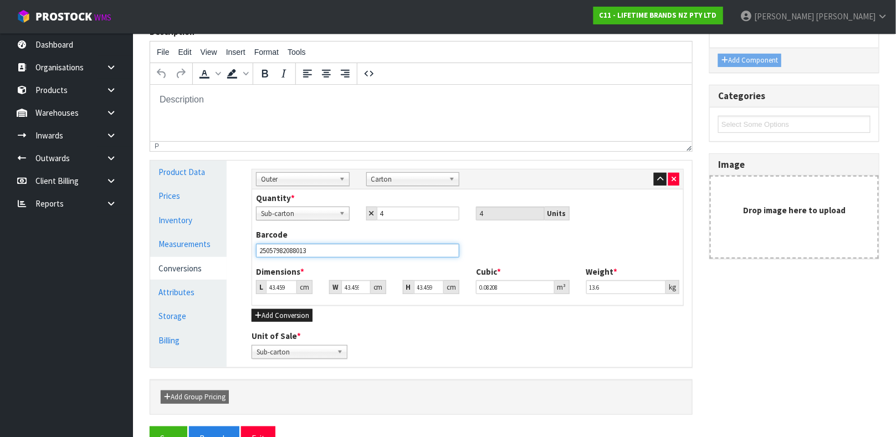
click at [342, 253] on input "25057982088013" at bounding box center [357, 251] width 203 height 14
type input "4"
type input "0.007555"
type input "45"
type input "0.084991"
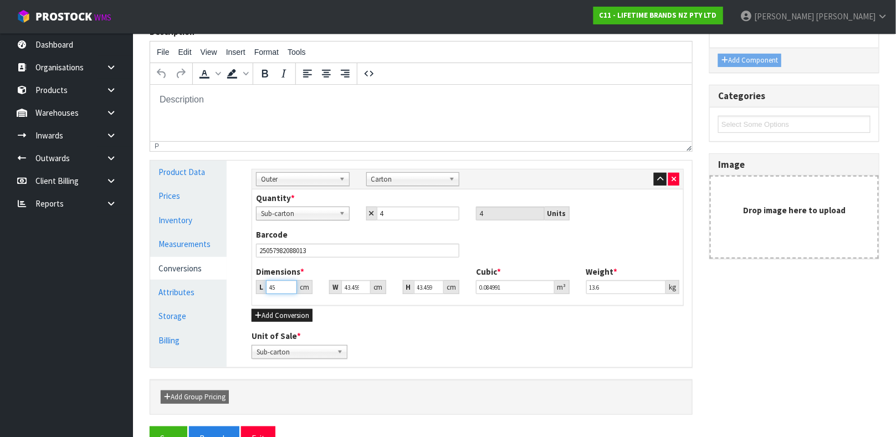
type input "45"
type input "4"
type input "0.007823"
type input "43"
type input "0.084093"
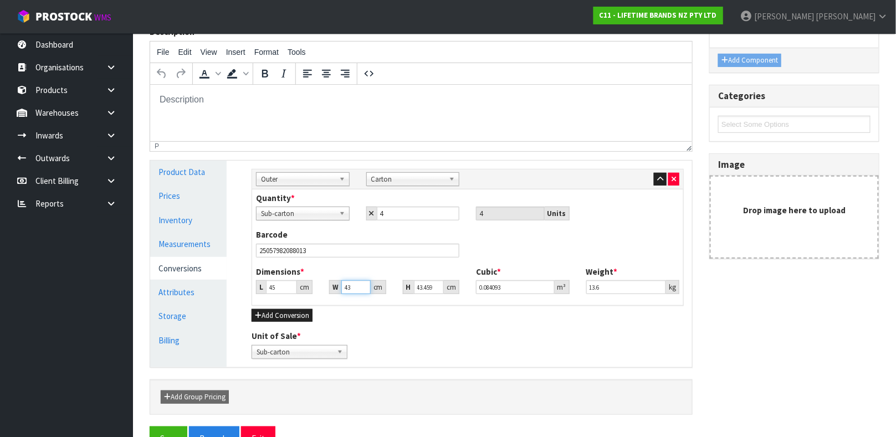
type input "43"
type input "4"
type input "0.00774"
type input "42"
type input "0.08127"
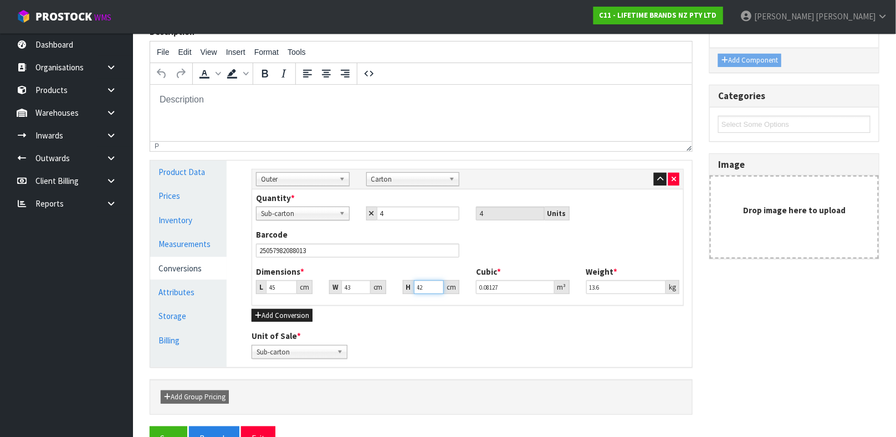
type input "42"
type input "11.6"
click at [197, 244] on link "Measurements" at bounding box center [188, 244] width 76 height 23
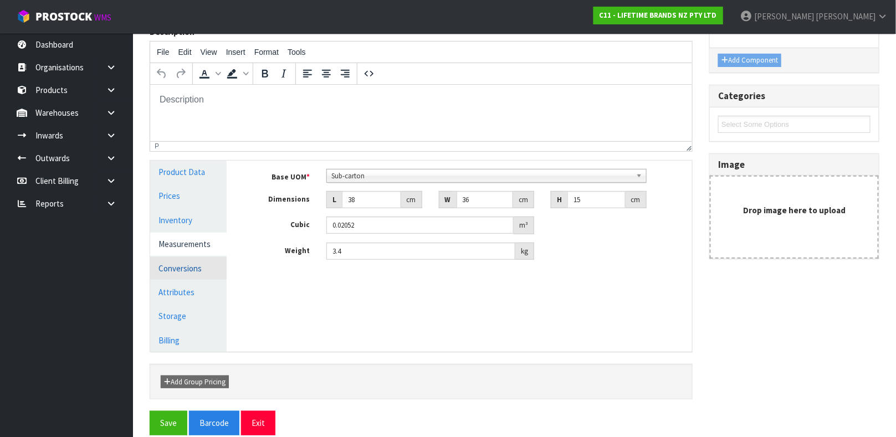
click at [195, 267] on link "Conversions" at bounding box center [188, 268] width 76 height 23
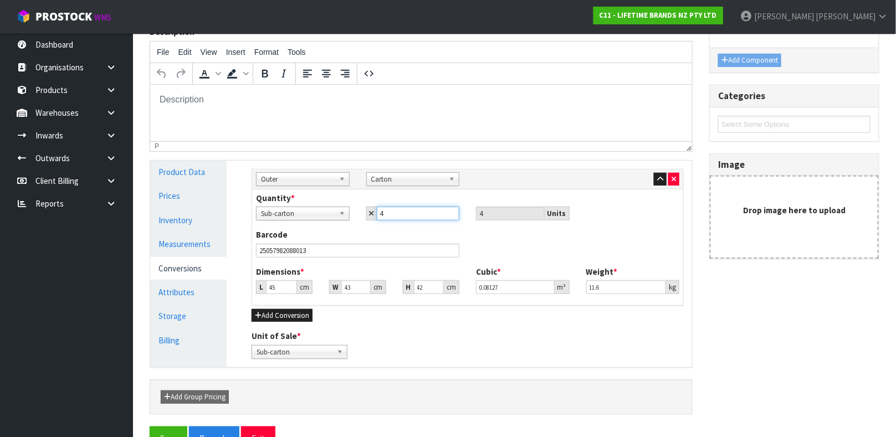
drag, startPoint x: 417, startPoint y: 214, endPoint x: 372, endPoint y: 220, distance: 45.8
click at [372, 220] on div "4" at bounding box center [413, 214] width 94 height 14
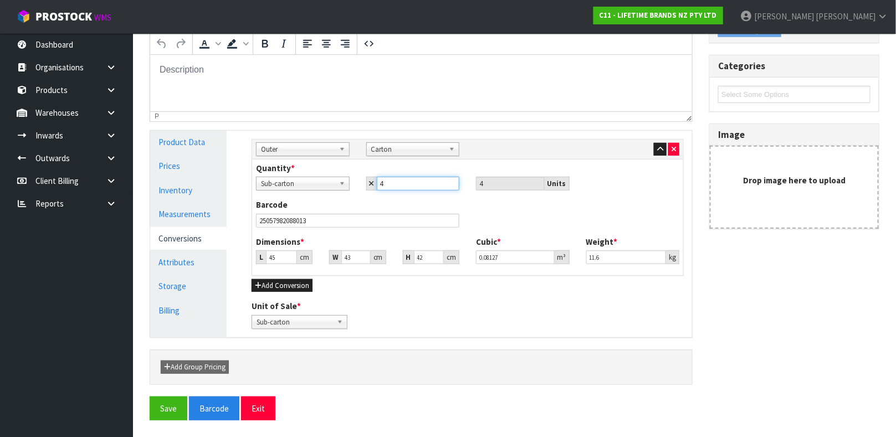
scroll to position [164, 0]
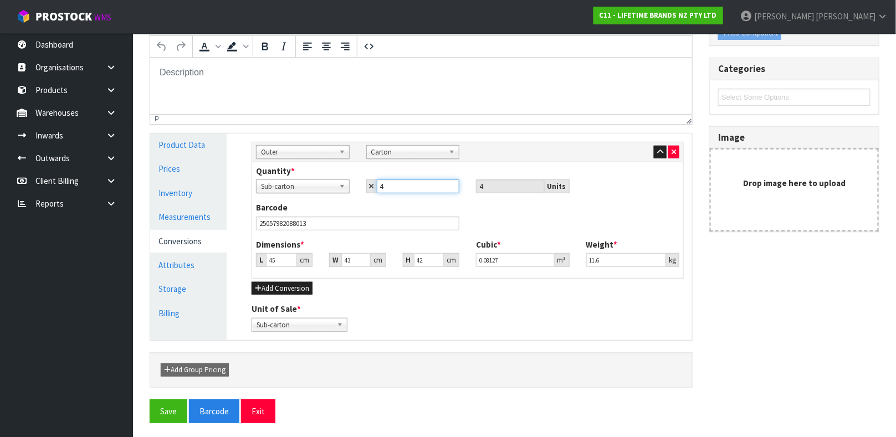
type input "2"
click at [185, 219] on link "Measurements" at bounding box center [188, 217] width 76 height 23
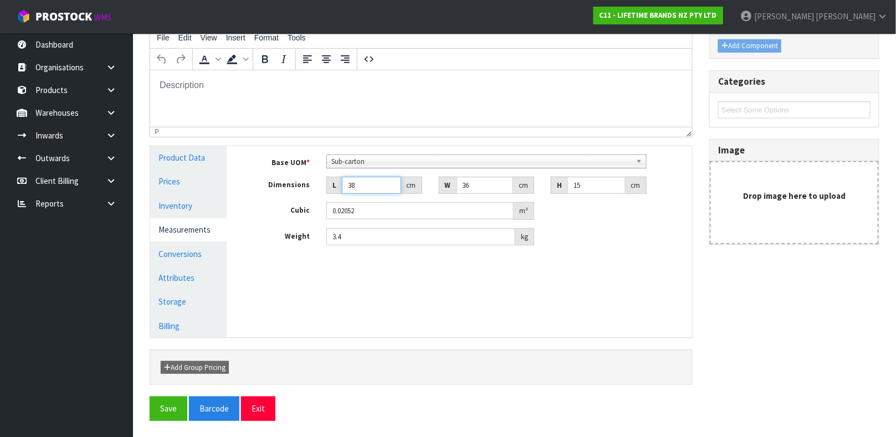
drag, startPoint x: 373, startPoint y: 187, endPoint x: 294, endPoint y: 190, distance: 79.3
click at [294, 190] on div "Dimensions L 38 cm W 36 cm H 15 cm" at bounding box center [467, 186] width 449 height 18
type input "4"
type input "0.00216"
type input "41"
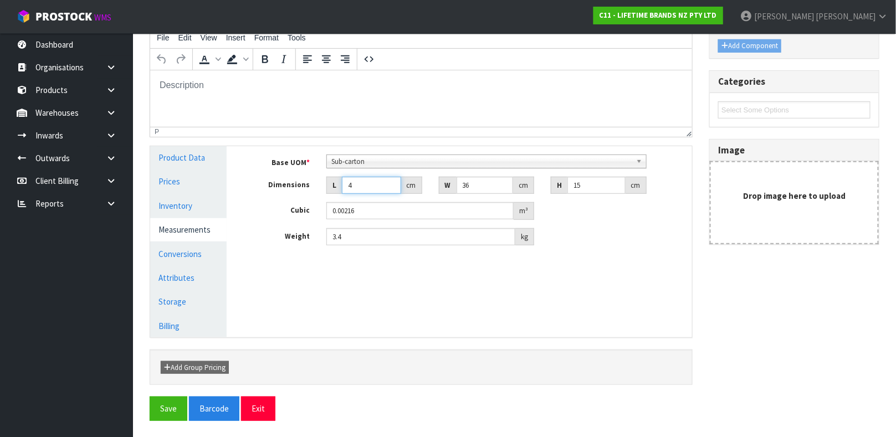
type input "0.02214"
type input "41"
type input "2"
type input "0.00123"
type input "21"
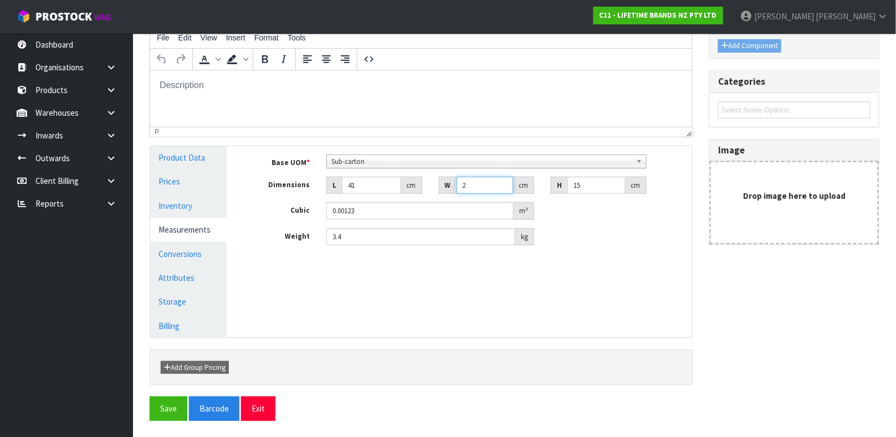
type input "0.012915"
type input "21"
type input "3"
type input "0.002583"
type input "39"
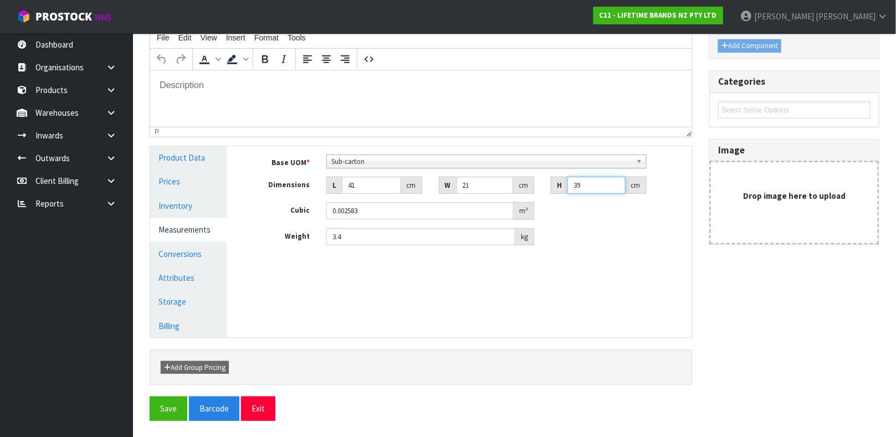
type input "0.033579"
type input "39"
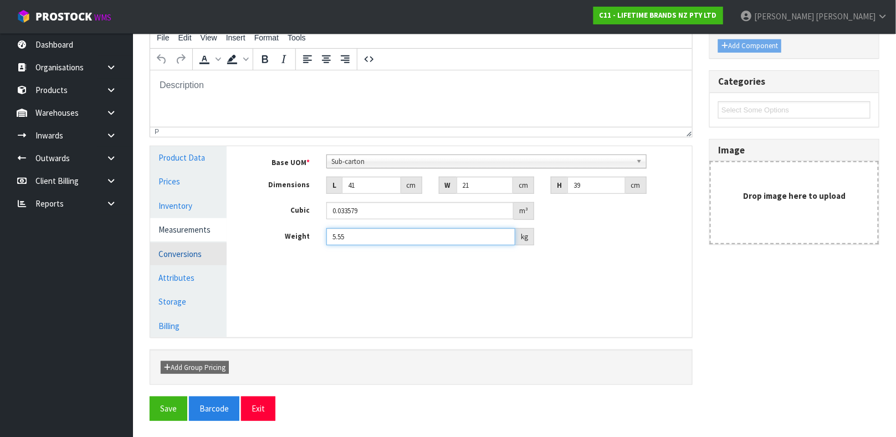
type input "5.55"
click at [202, 255] on link "Conversions" at bounding box center [188, 254] width 76 height 23
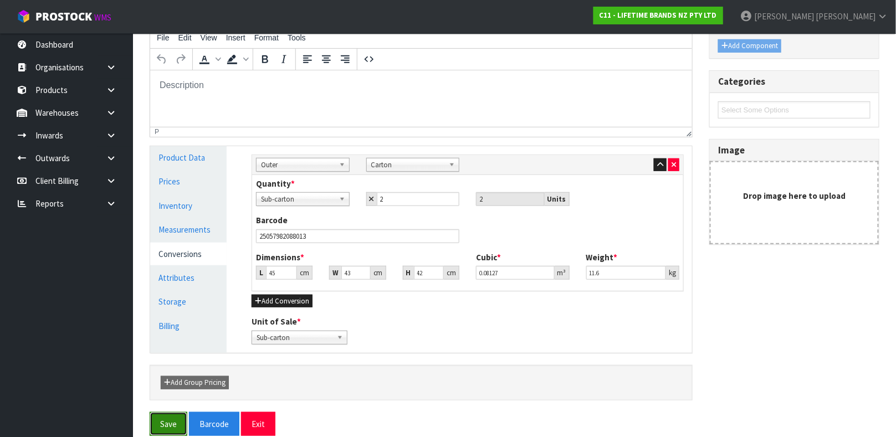
click at [167, 429] on button "Save" at bounding box center [169, 424] width 38 height 24
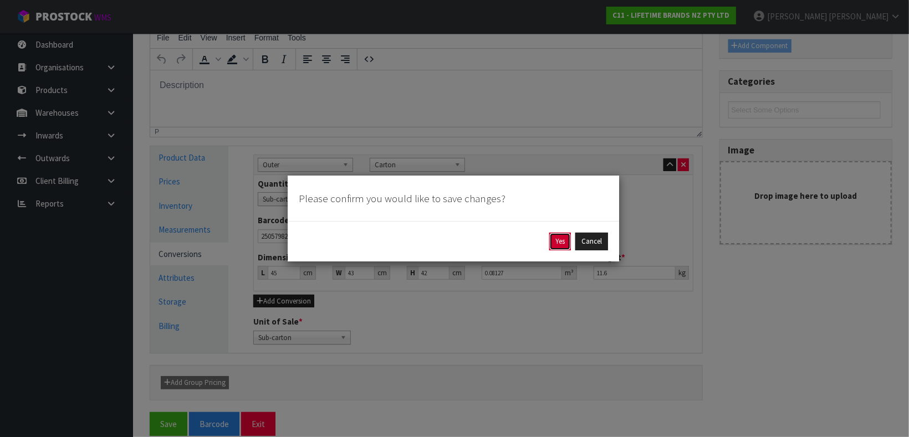
click at [559, 241] on button "Yes" at bounding box center [560, 242] width 22 height 18
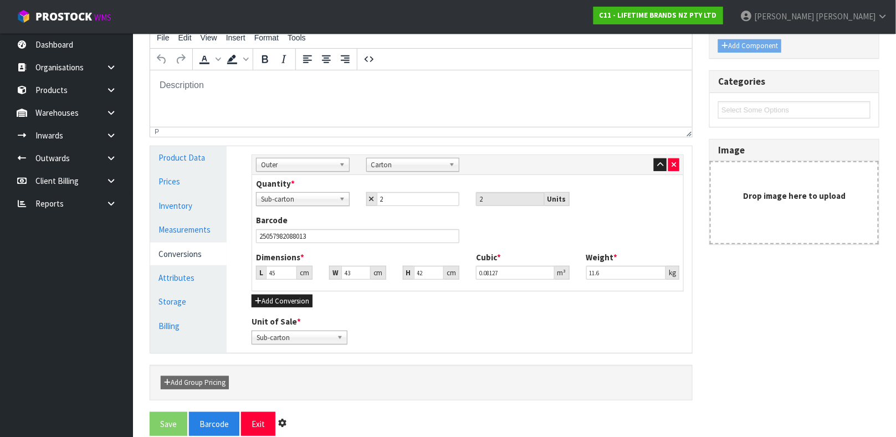
scroll to position [0, 0]
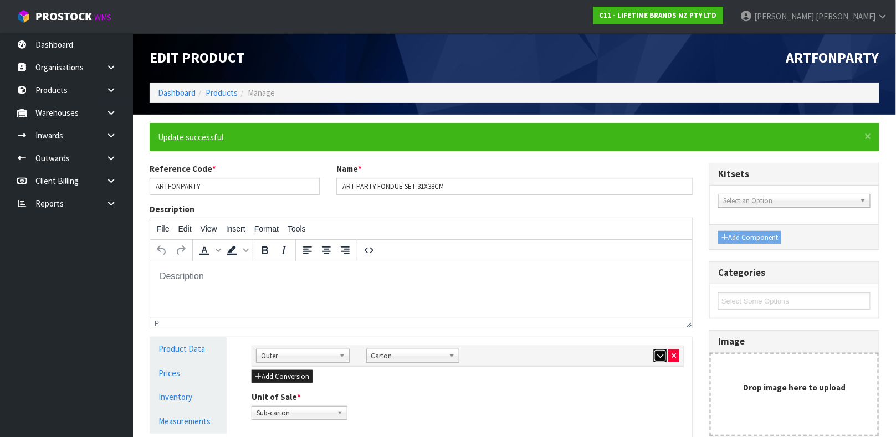
click at [656, 354] on button "button" at bounding box center [660, 356] width 13 height 13
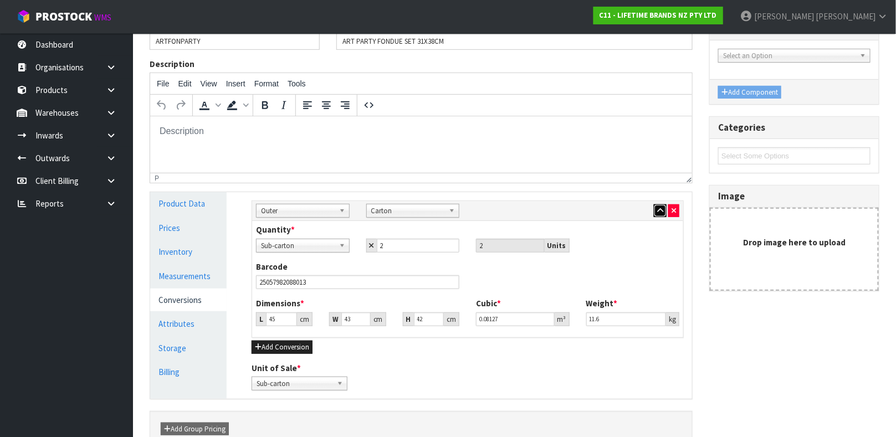
scroll to position [154, 0]
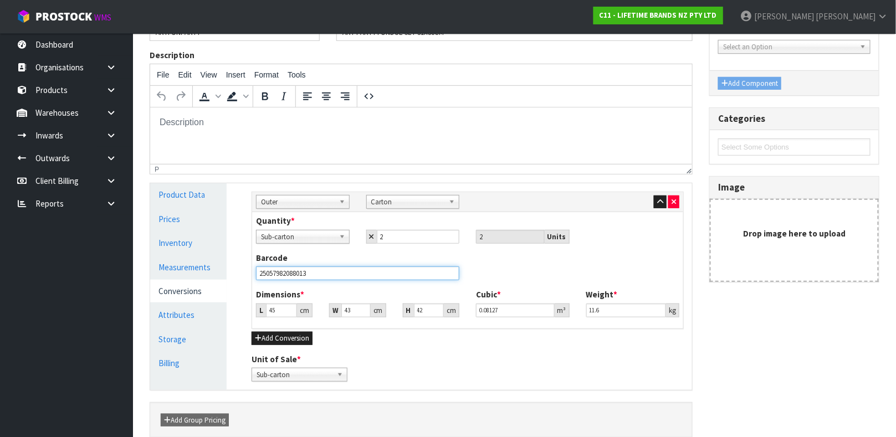
drag, startPoint x: 375, startPoint y: 272, endPoint x: 109, endPoint y: 287, distance: 267.0
click at [109, 283] on body "Toggle navigation ProStock WMS C11 - LIFETIME BRANDS NZ PTY LTD James Luff Logo…" at bounding box center [448, 64] width 896 height 437
type input "25028250589945"
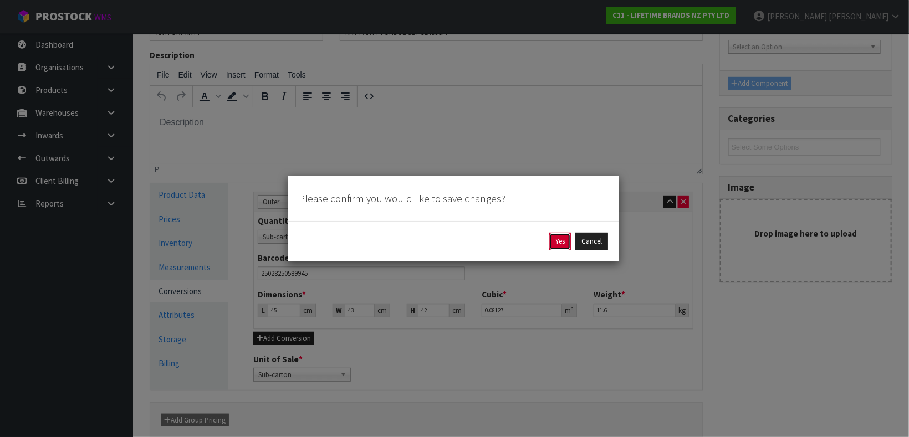
click at [556, 233] on button "Yes" at bounding box center [560, 242] width 22 height 18
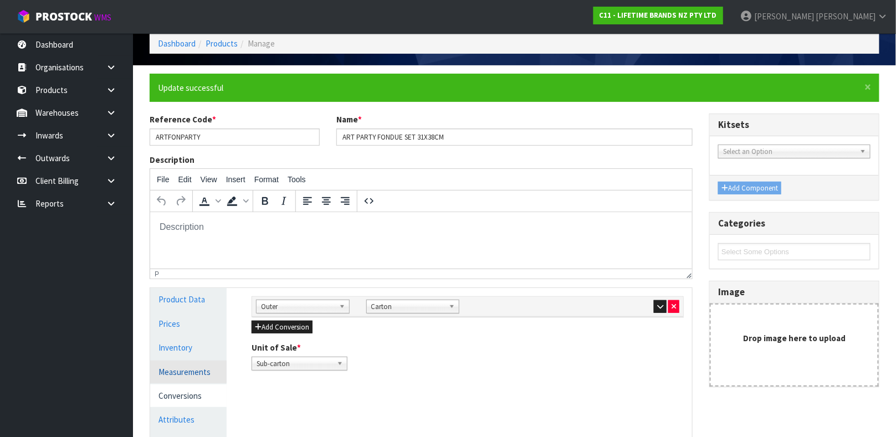
scroll to position [51, 0]
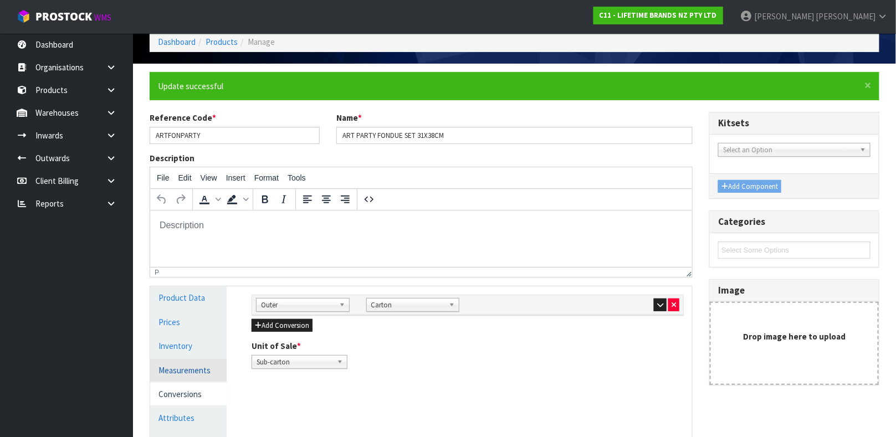
click at [178, 370] on link "Measurements" at bounding box center [188, 370] width 76 height 23
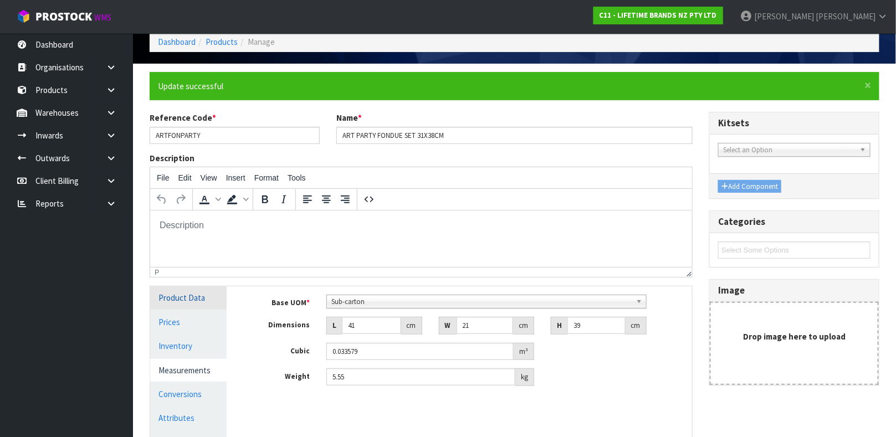
click at [198, 300] on link "Product Data" at bounding box center [188, 298] width 76 height 23
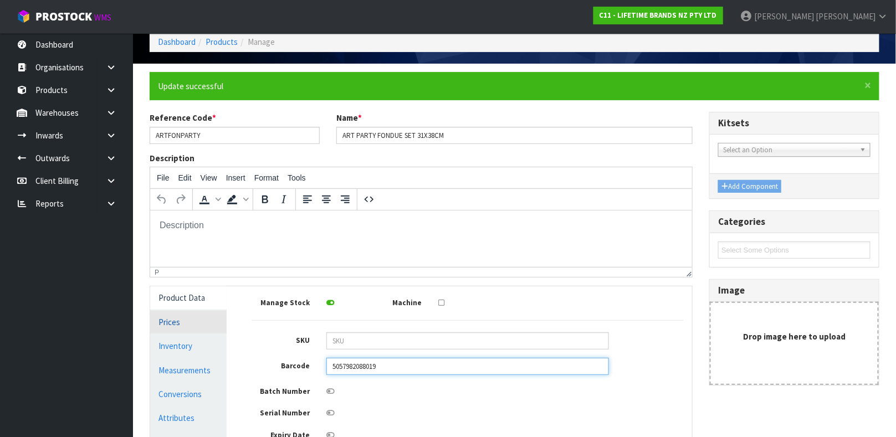
drag, startPoint x: 403, startPoint y: 367, endPoint x: 187, endPoint y: 333, distance: 218.3
click at [187, 333] on div "Product Data Prices Inventory Measurements Conversions Attributes Storage Billi…" at bounding box center [421, 415] width 559 height 257
type input "5028250589941"
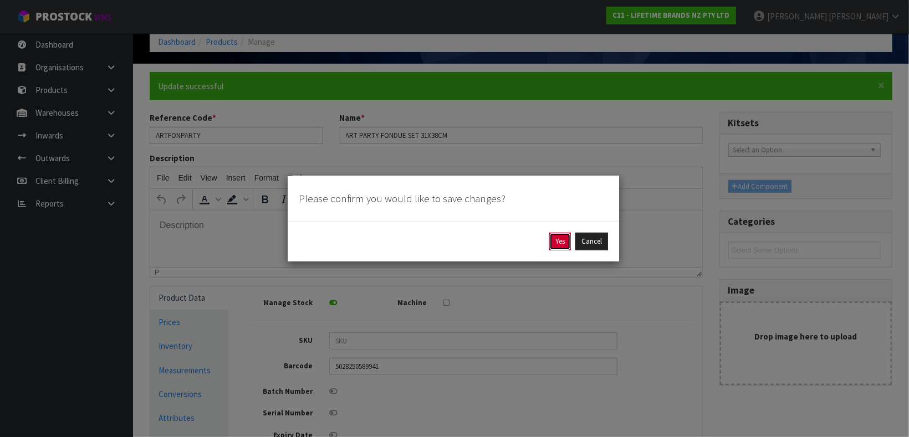
click at [560, 236] on button "Yes" at bounding box center [560, 242] width 22 height 18
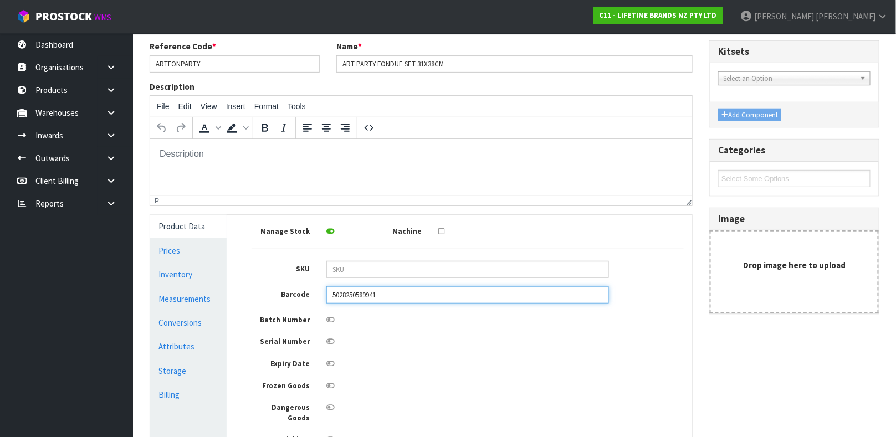
scroll to position [0, 0]
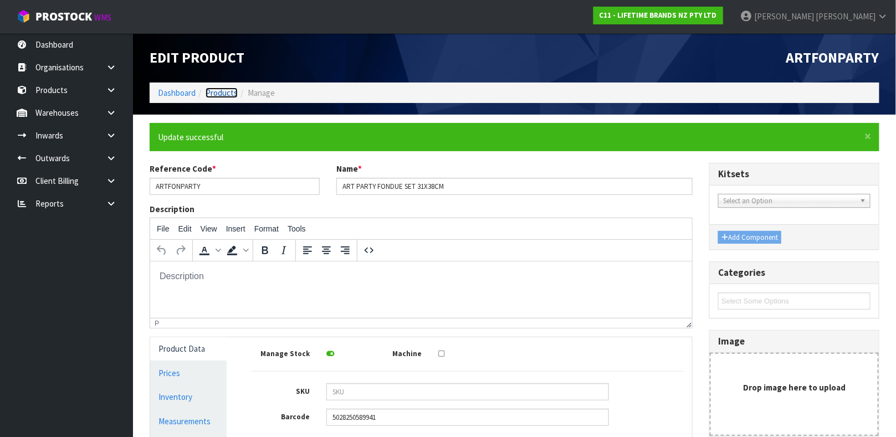
click at [228, 96] on link "Products" at bounding box center [222, 93] width 32 height 11
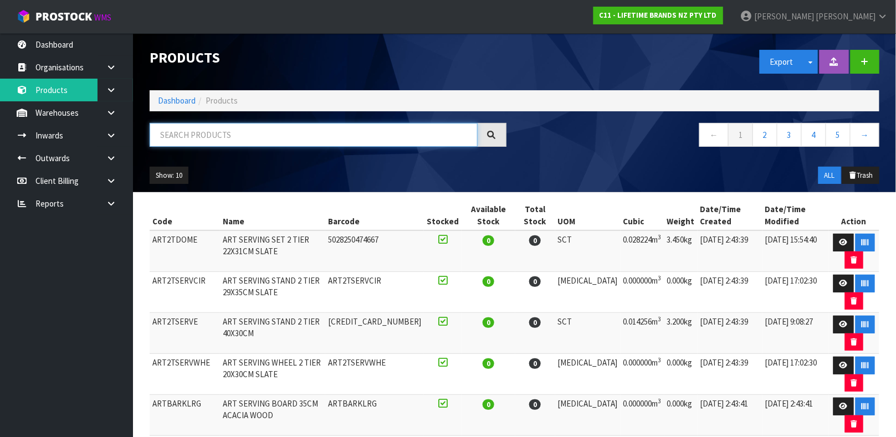
click at [204, 136] on input "text" at bounding box center [314, 135] width 328 height 24
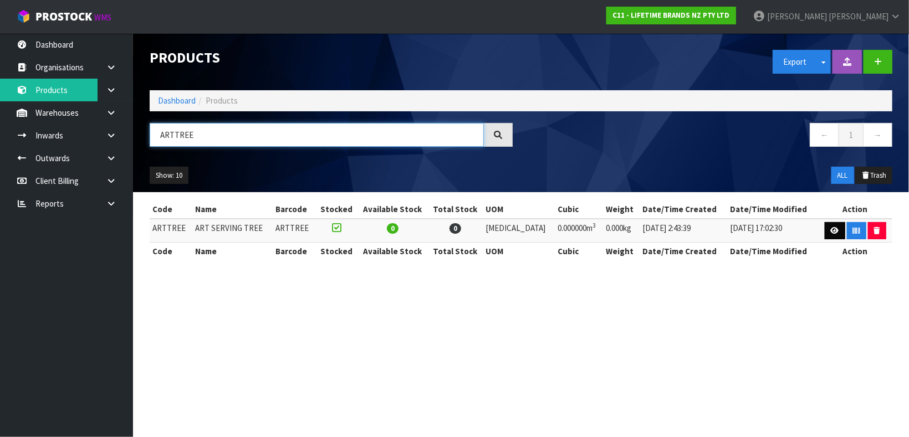
type input "ARTTREE"
click at [831, 233] on icon at bounding box center [835, 230] width 8 height 7
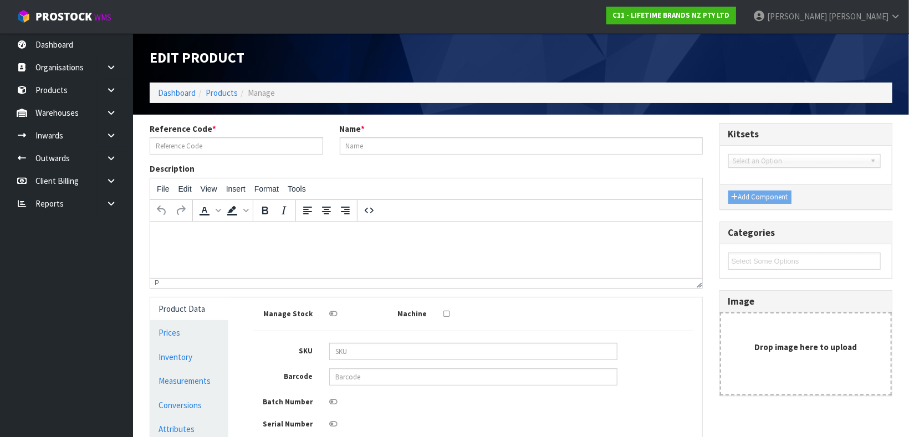
type input "ARTTREE"
type input "ART SERVING TREE"
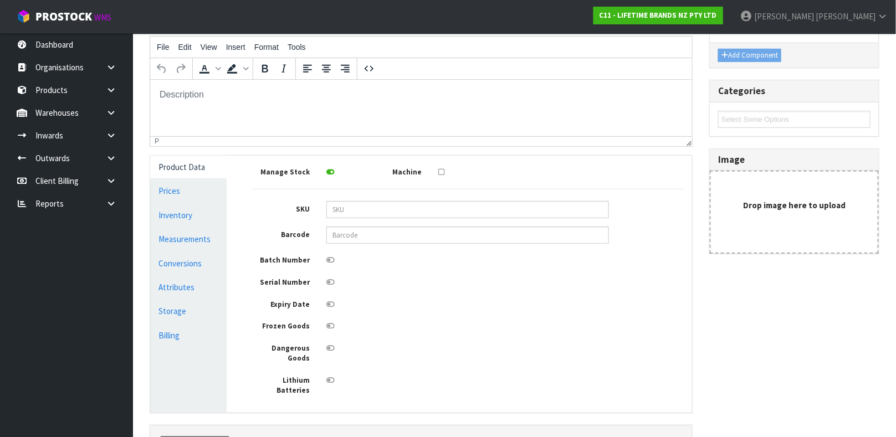
scroll to position [145, 0]
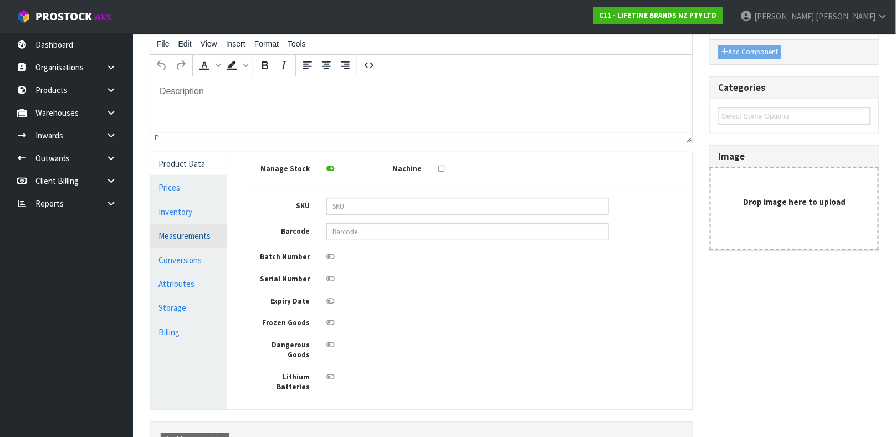
click at [213, 237] on link "Measurements" at bounding box center [188, 235] width 76 height 23
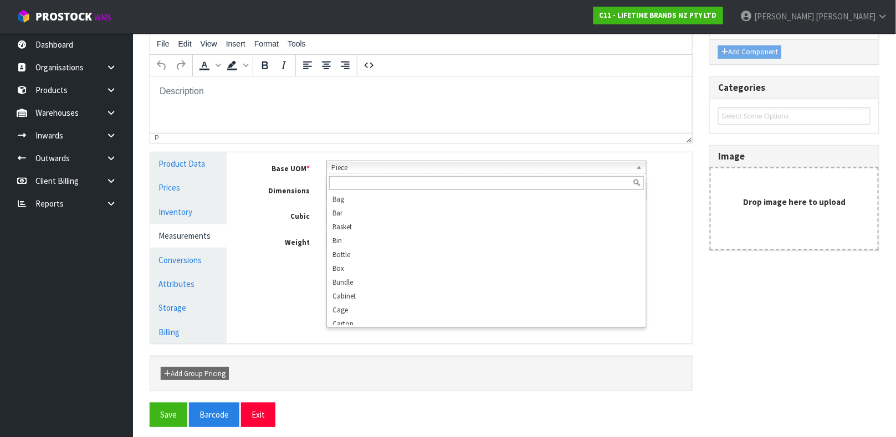
click at [360, 166] on span "Piece" at bounding box center [481, 167] width 300 height 13
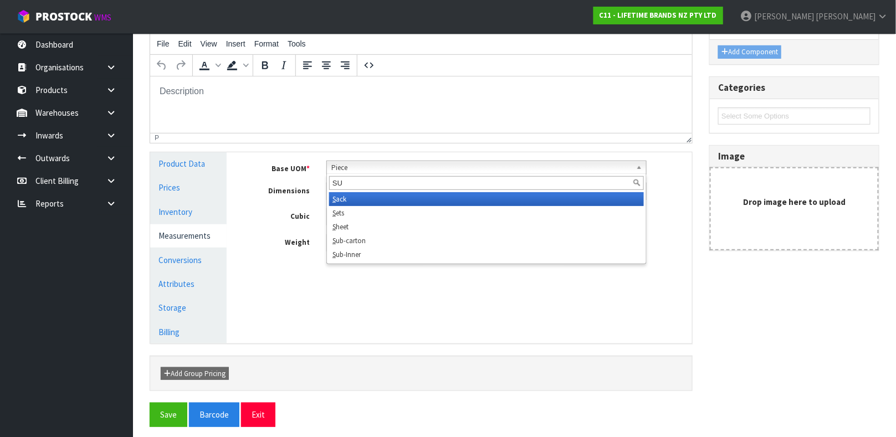
scroll to position [0, 0]
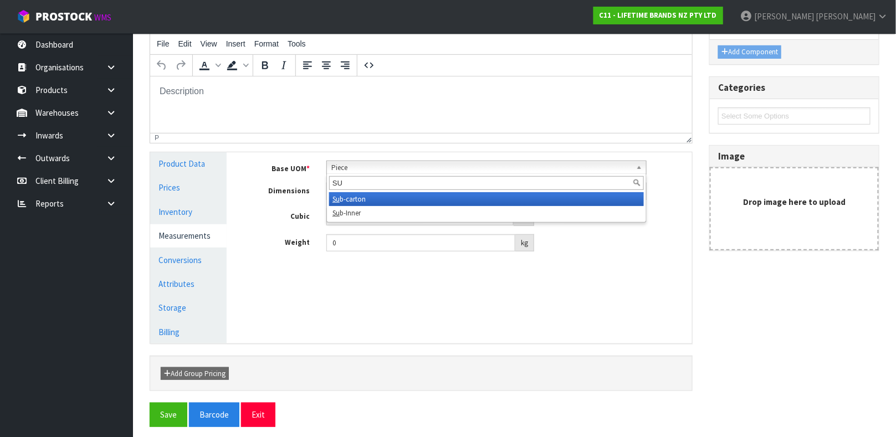
type input "SUB"
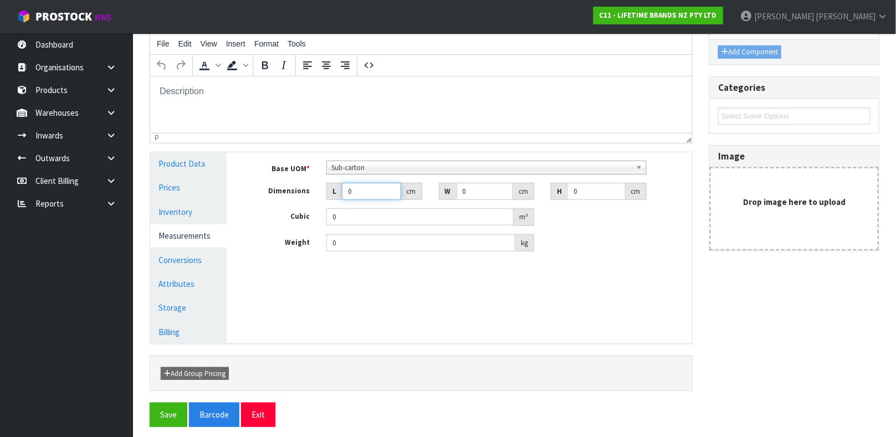
drag, startPoint x: 364, startPoint y: 187, endPoint x: 278, endPoint y: 219, distance: 91.7
click at [278, 219] on div "Base UOM * Bag Bar Basket Bin Bottle Box Bundle Cabinet Cage Carton Case Coil C…" at bounding box center [468, 206] width 432 height 91
type input "3"
type input "0.000001"
type input "38"
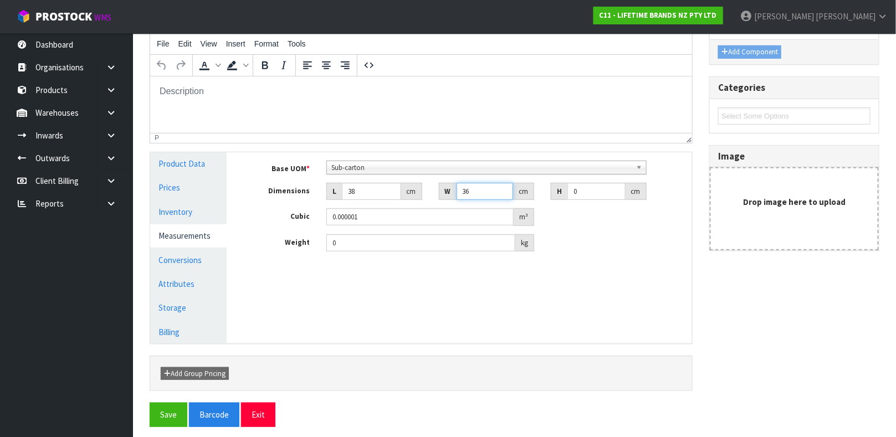
type input "36"
type input "1"
type input "0.001368"
type input "15"
type input "0.02052"
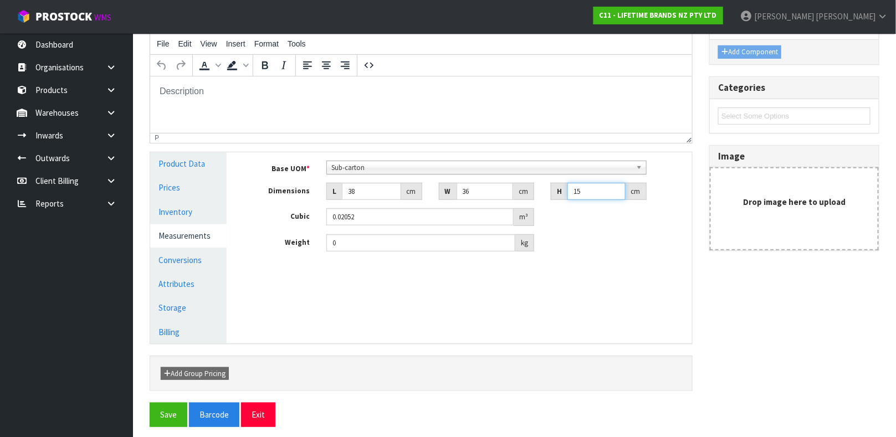
type input "15"
type input "3.5"
click at [190, 258] on link "Conversions" at bounding box center [188, 260] width 76 height 23
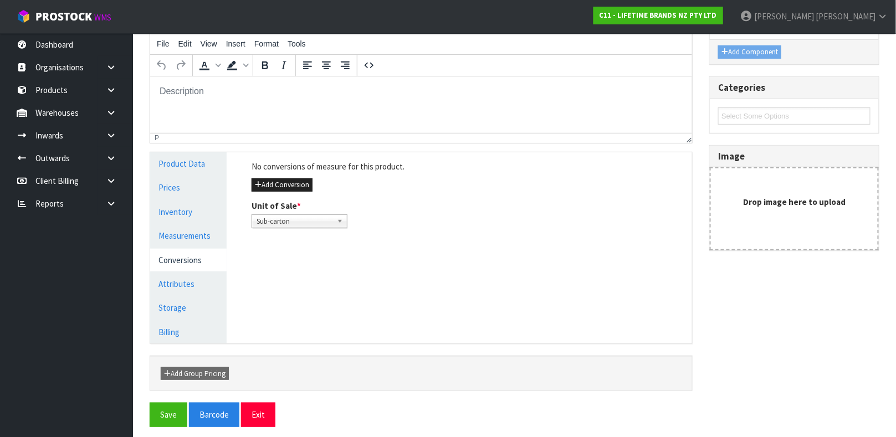
click at [291, 176] on div "No conversions of measure for this product. Add Conversion Unit of Sale * Sub-c…" at bounding box center [467, 194] width 449 height 84
click at [288, 190] on button "Add Conversion" at bounding box center [282, 184] width 61 height 13
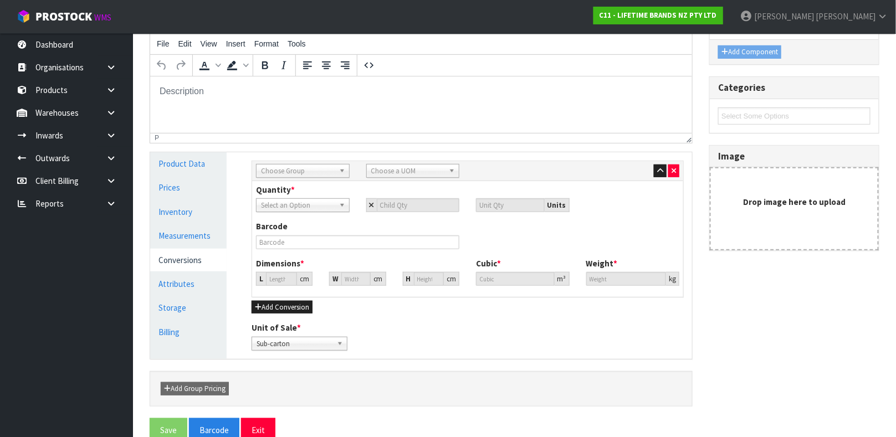
click at [288, 172] on span "Choose Group" at bounding box center [298, 171] width 74 height 13
type input "OUT"
type input "CART"
click at [391, 201] on input "number" at bounding box center [418, 205] width 83 height 14
type input "4"
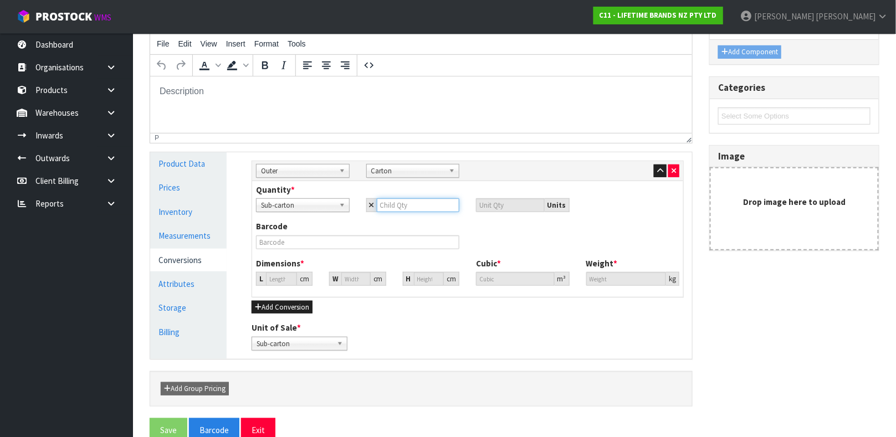
type input "4"
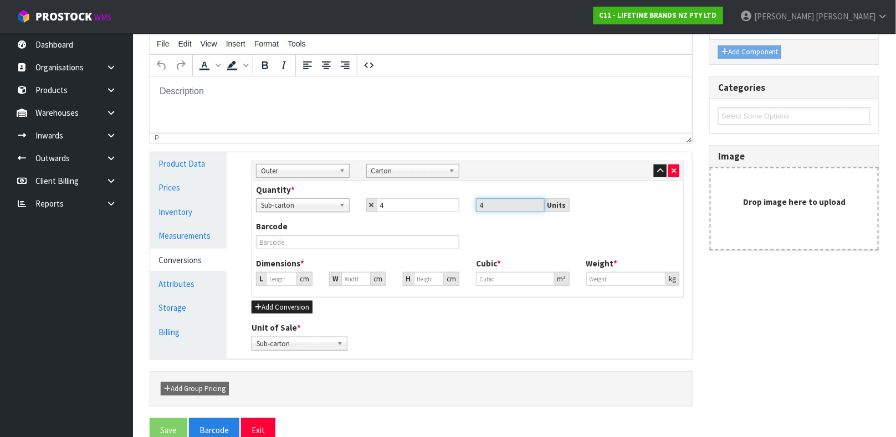
type input "43.459"
type input "0.08208"
type input "14"
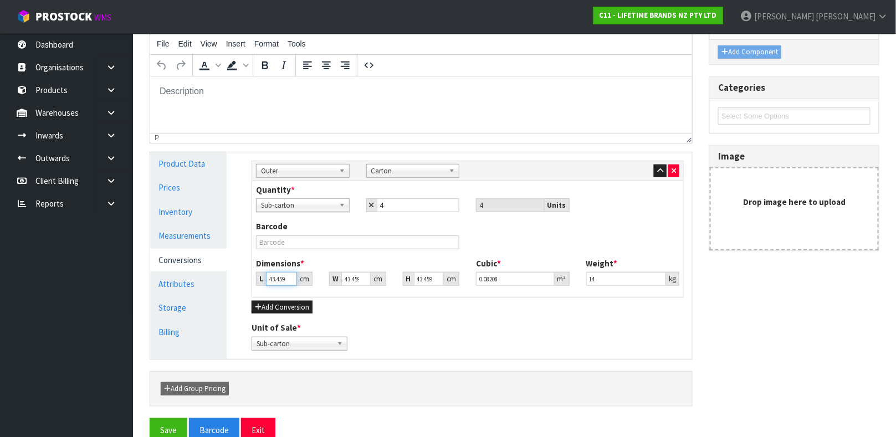
type input "5"
type input "0.009443"
type input "59"
type input "0.111432"
type input "59"
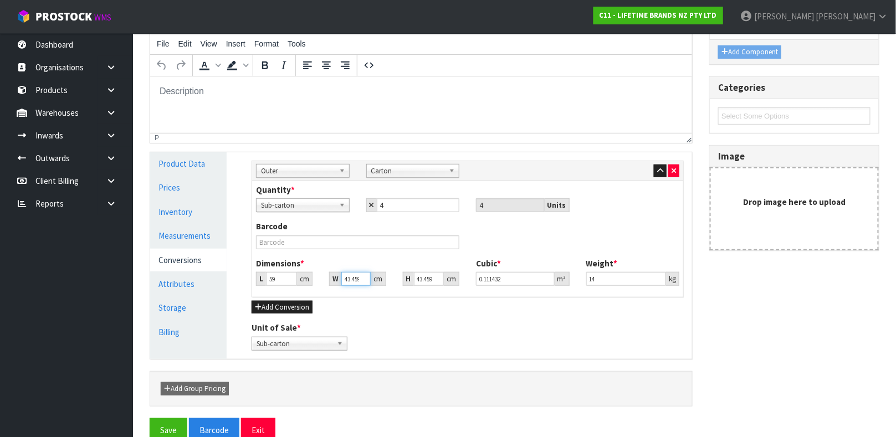
type input "3"
type input "0.007692"
type input "39"
type input "0.099999"
type input "39"
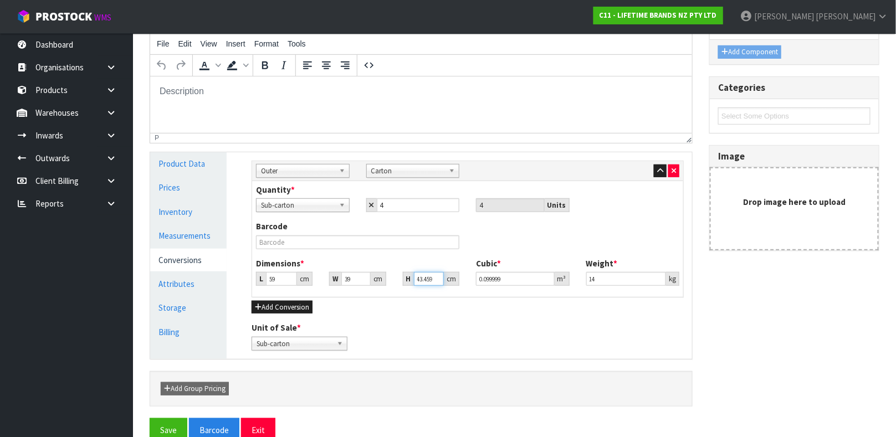
type input "3"
type input "0.006903"
type input "38"
type input "0.087438"
type input "38"
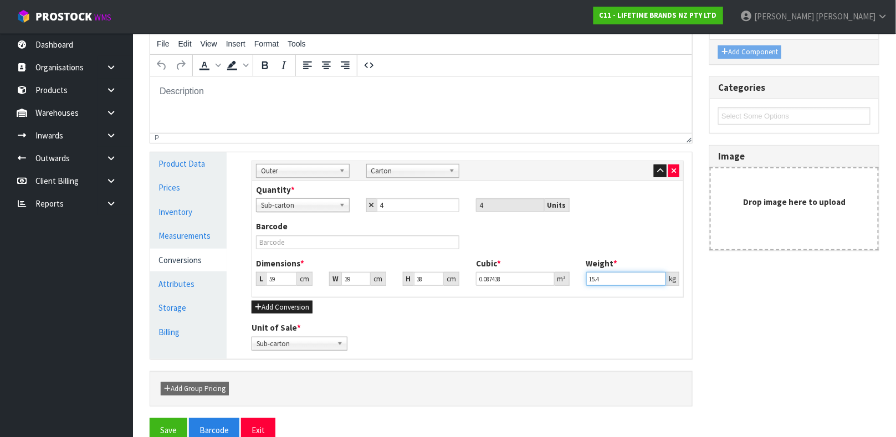
type input "15.4"
click at [320, 237] on input "text" at bounding box center [357, 243] width 203 height 14
type input "25057982088013"
click at [150, 418] on button "Save" at bounding box center [169, 430] width 38 height 24
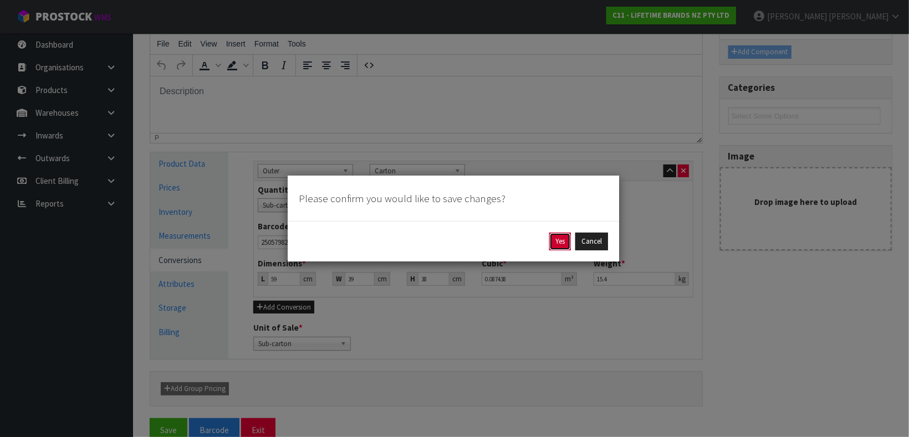
click at [556, 241] on button "Yes" at bounding box center [560, 242] width 22 height 18
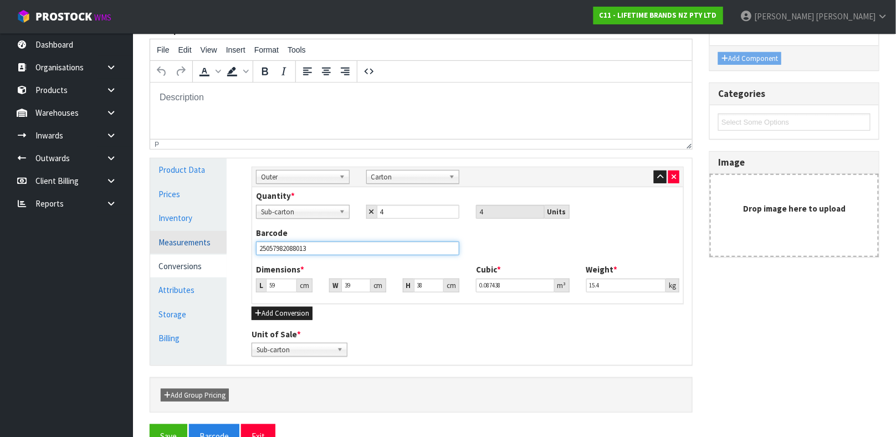
scroll to position [207, 0]
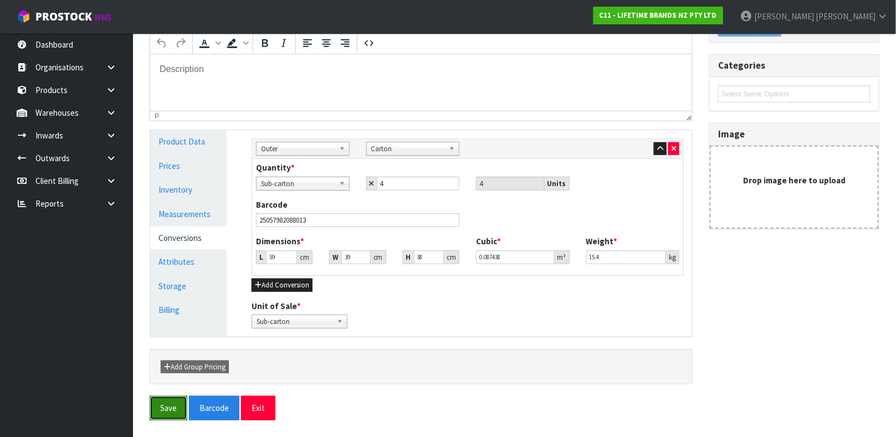
click at [162, 411] on button "Save" at bounding box center [169, 408] width 38 height 24
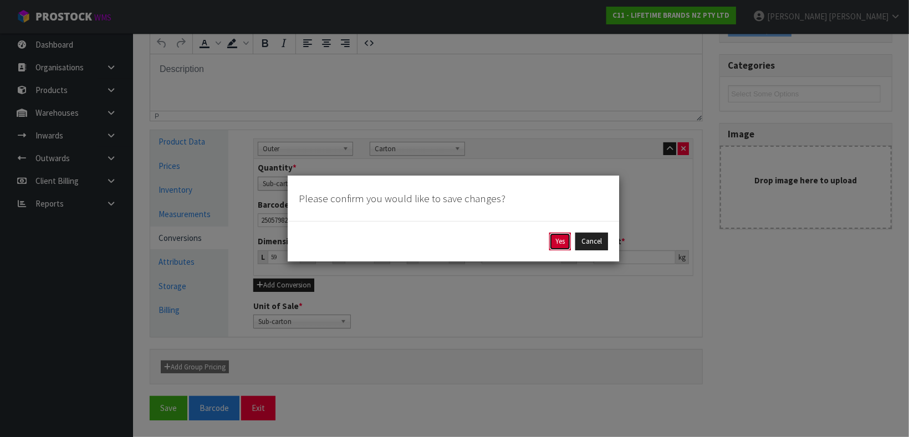
click at [554, 242] on button "Yes" at bounding box center [560, 242] width 22 height 18
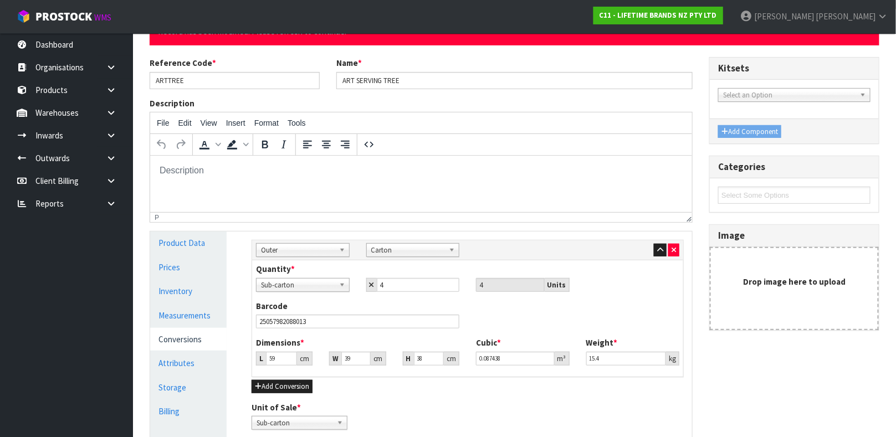
scroll to position [120, 0]
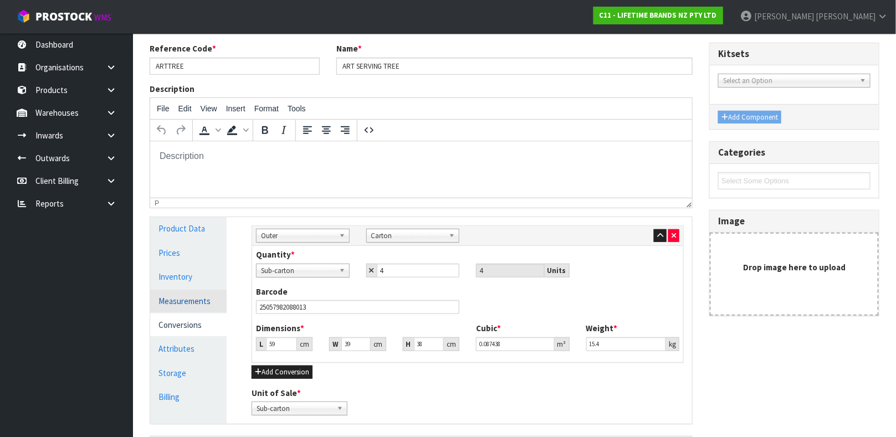
click at [195, 295] on link "Measurements" at bounding box center [188, 301] width 76 height 23
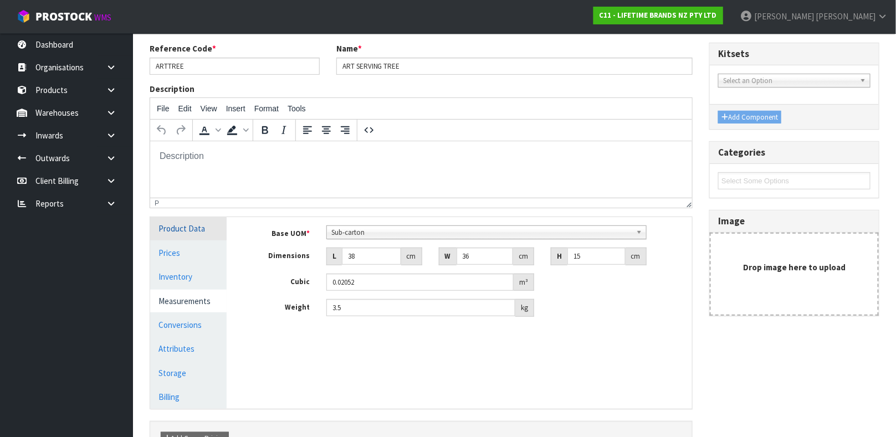
click at [203, 224] on link "Product Data" at bounding box center [188, 228] width 76 height 23
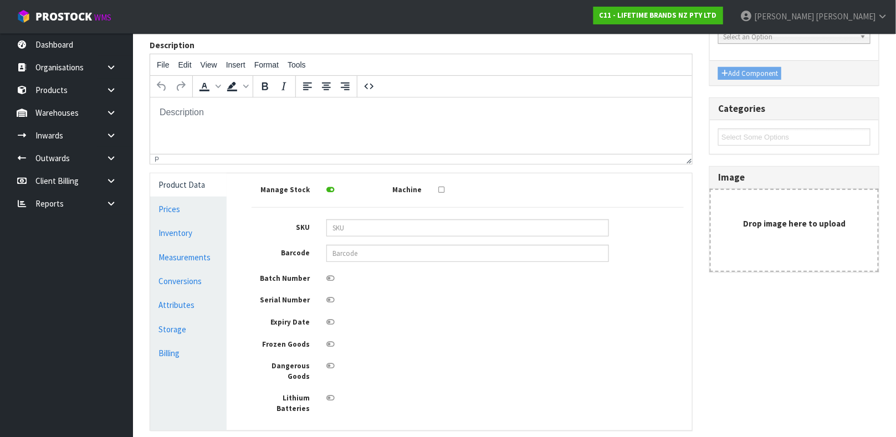
scroll to position [171, 0]
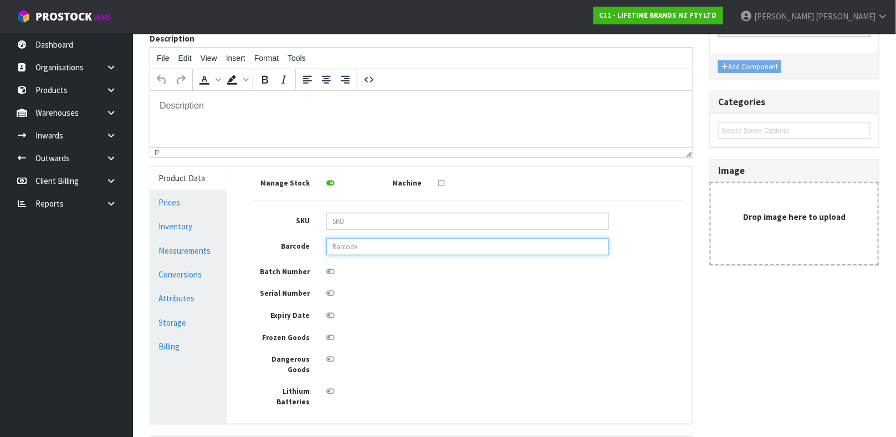
click at [367, 249] on input "text" at bounding box center [467, 246] width 283 height 17
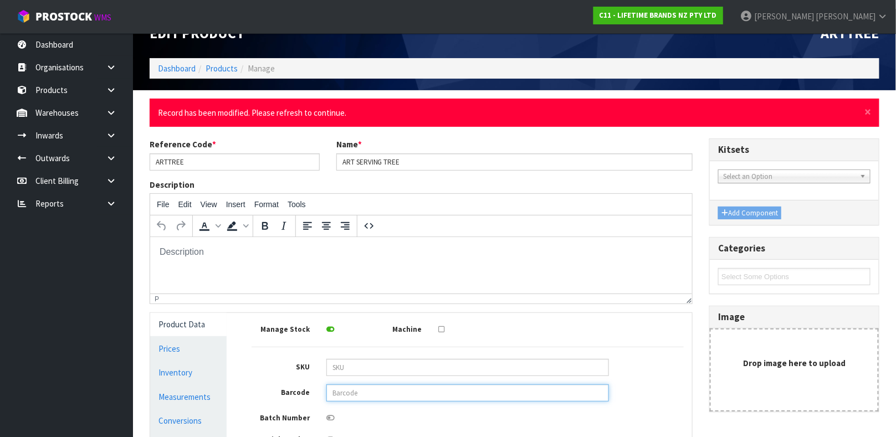
scroll to position [0, 0]
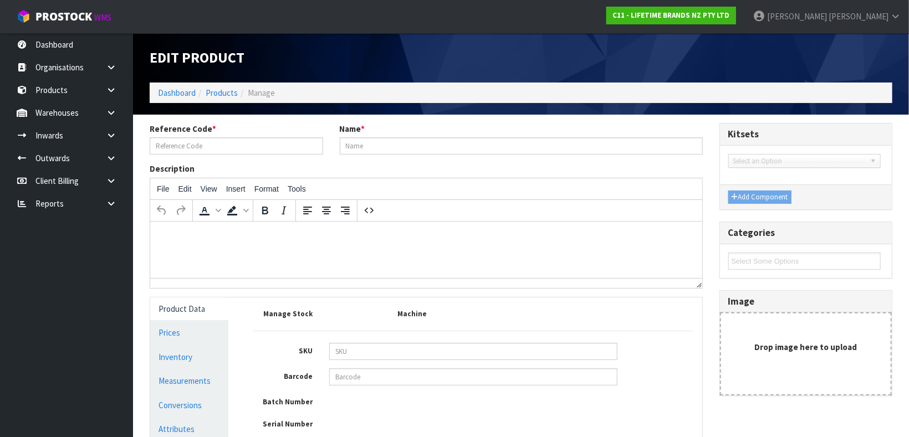
type input "ARTTREE"
type input "ART SERVING TREE"
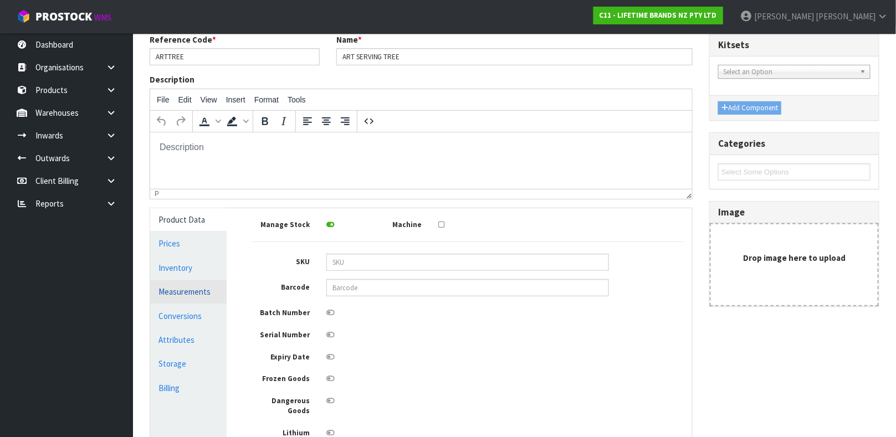
click at [181, 284] on link "Measurements" at bounding box center [188, 291] width 76 height 23
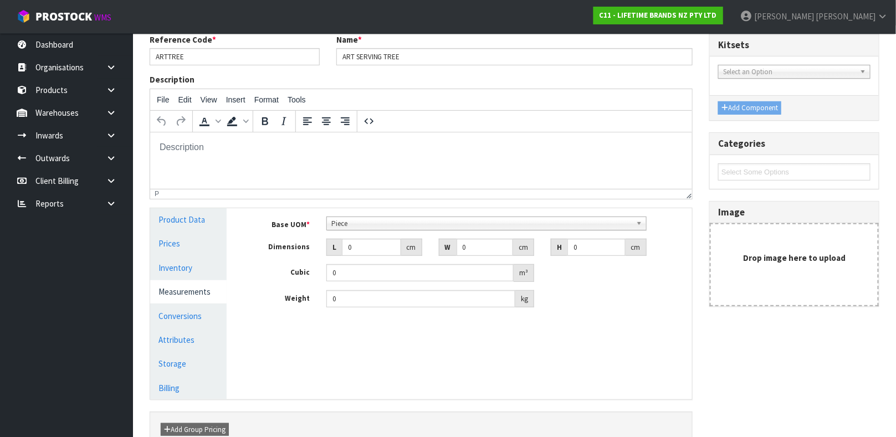
click at [365, 223] on span "Piece" at bounding box center [481, 223] width 300 height 13
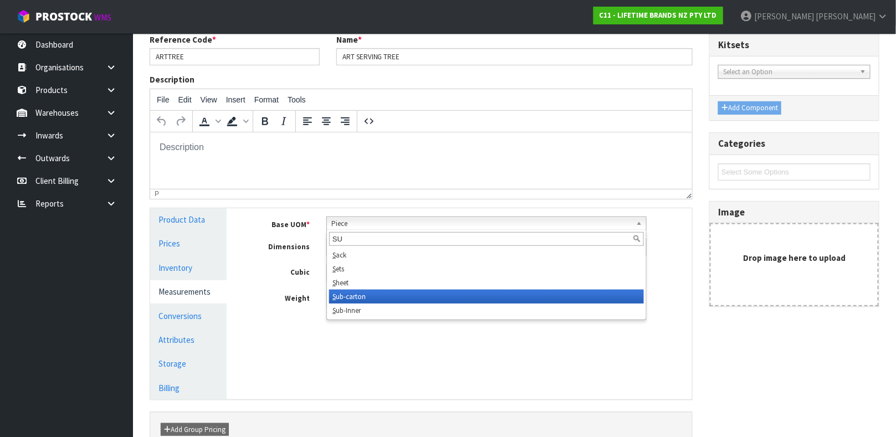
type input "SUB"
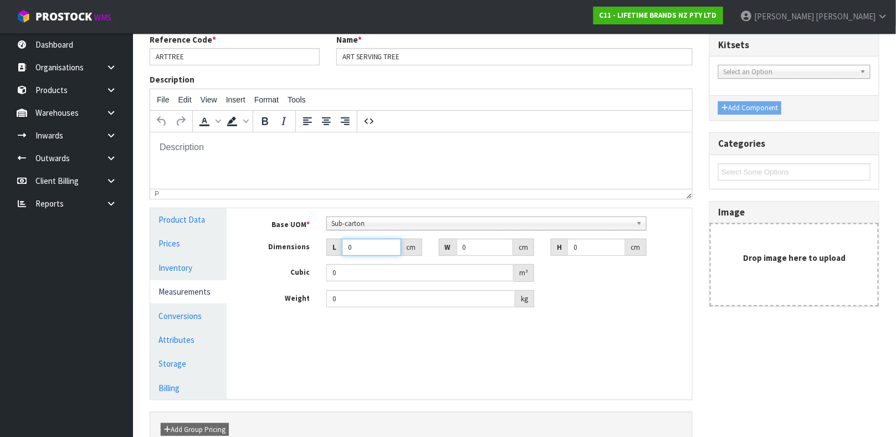
drag, startPoint x: 364, startPoint y: 247, endPoint x: 287, endPoint y: 274, distance: 81.2
click at [287, 274] on div "Base UOM * Bag Bar Basket Bin Bottle Box Bundle Cabinet Cage Carton Case Coil C…" at bounding box center [468, 262] width 432 height 91
type input "3"
type input "0.000001"
type input "38"
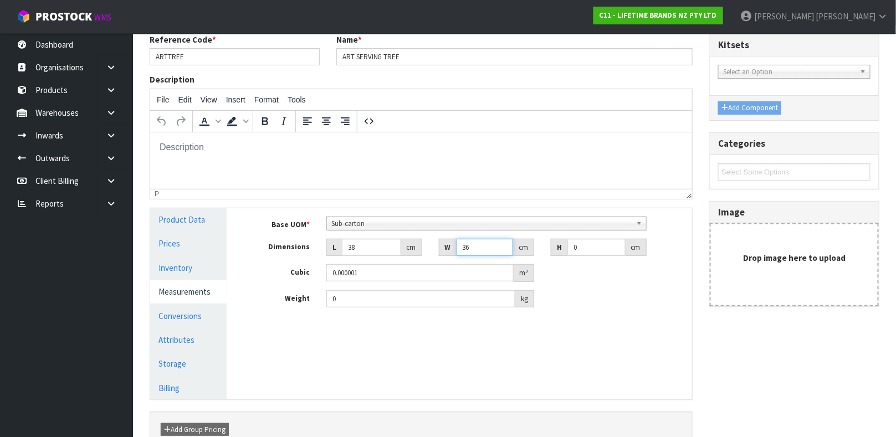
type input "36"
type input "1"
type input "0.001368"
type input "14"
type input "0.019152"
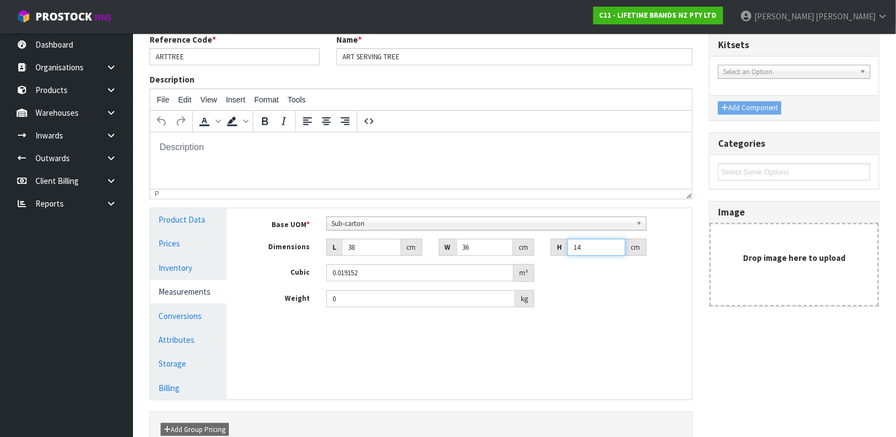
type input "14"
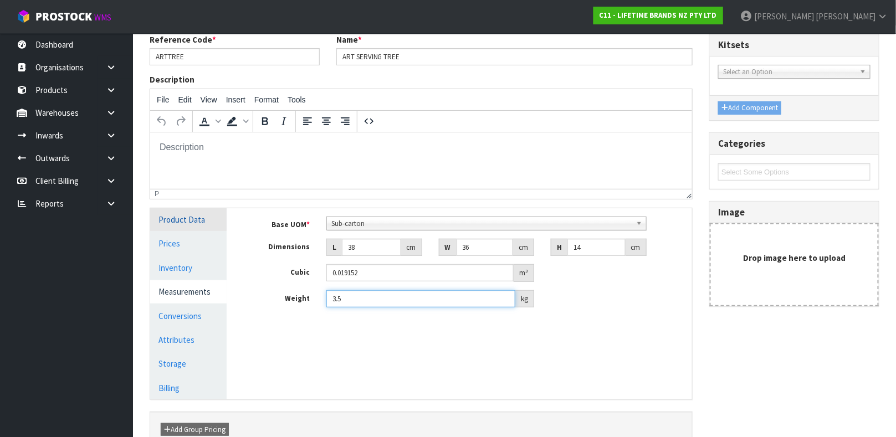
type input "3.5"
click at [196, 221] on link "Product Data" at bounding box center [188, 219] width 76 height 23
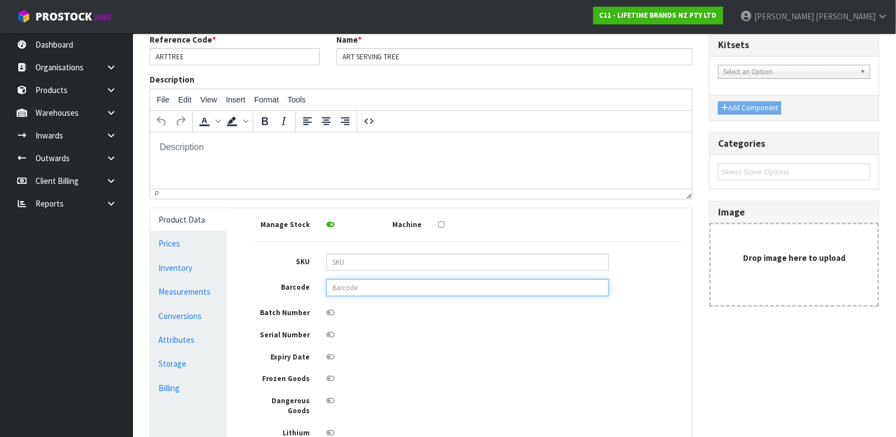
click at [380, 293] on input "text" at bounding box center [467, 287] width 283 height 17
type input "5057982088019"
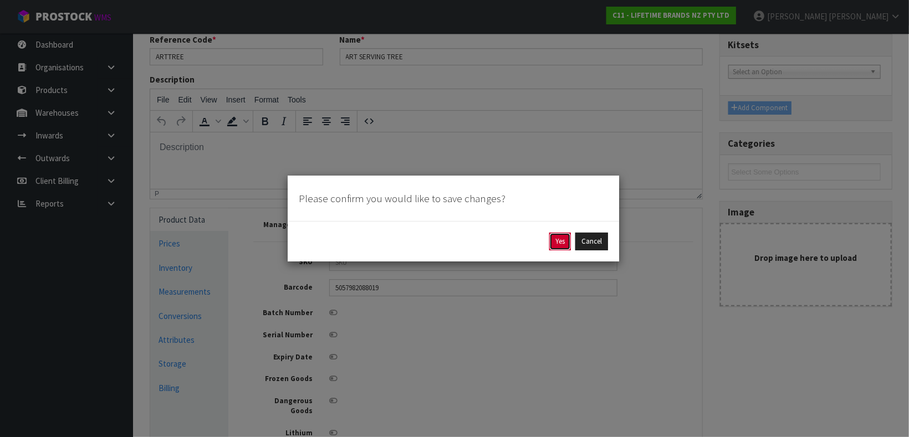
click at [556, 245] on button "Yes" at bounding box center [560, 242] width 22 height 18
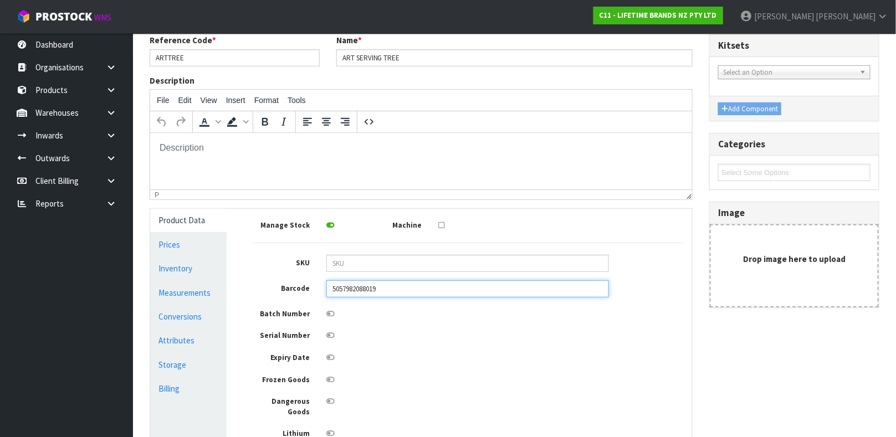
scroll to position [144, 0]
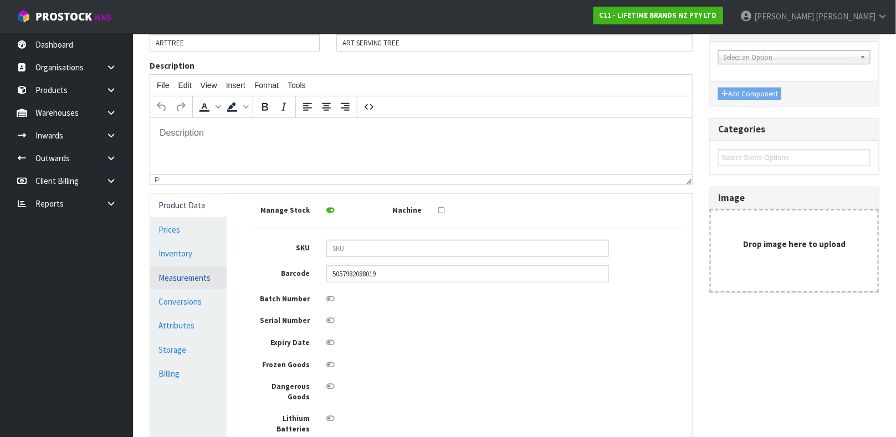
click at [198, 283] on link "Measurements" at bounding box center [188, 278] width 76 height 23
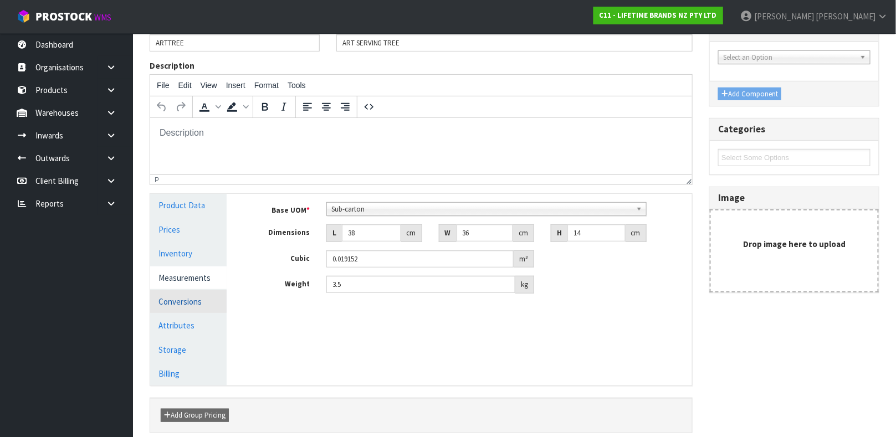
click at [192, 306] on link "Conversions" at bounding box center [188, 301] width 76 height 23
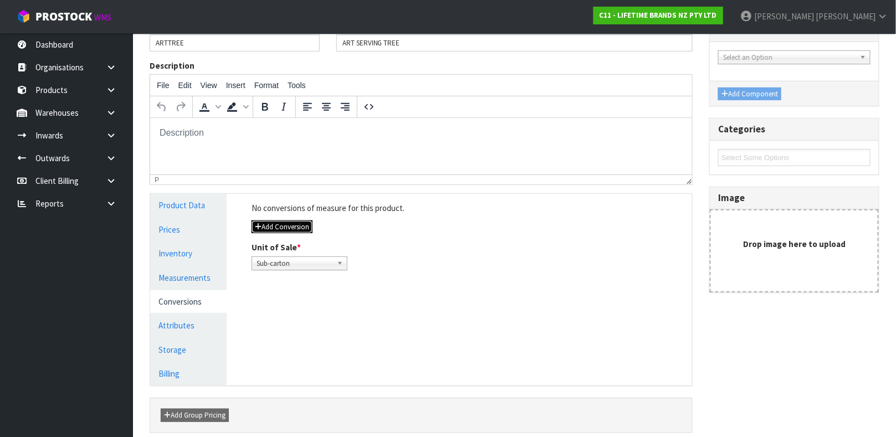
click at [274, 226] on button "Add Conversion" at bounding box center [282, 227] width 61 height 13
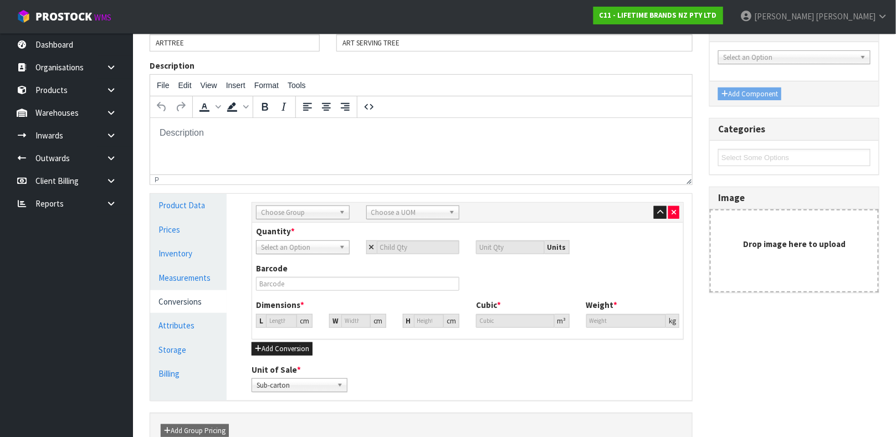
click at [290, 204] on div "Sub Inner Inner Outer Pallet Choose Group Bag Bar Basket Bin Bottle Box Bundle …" at bounding box center [467, 213] width 431 height 20
click at [290, 214] on span "Choose Group" at bounding box center [298, 212] width 74 height 13
type input "OUT"
type input "CART"
type input "4"
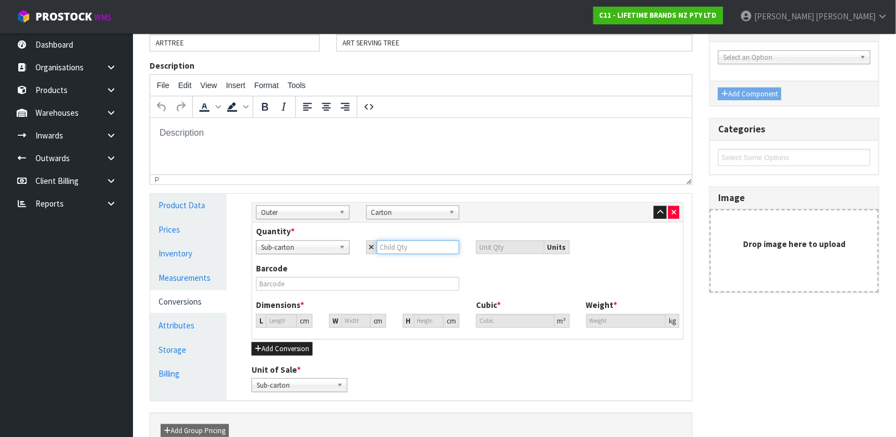
type input "4"
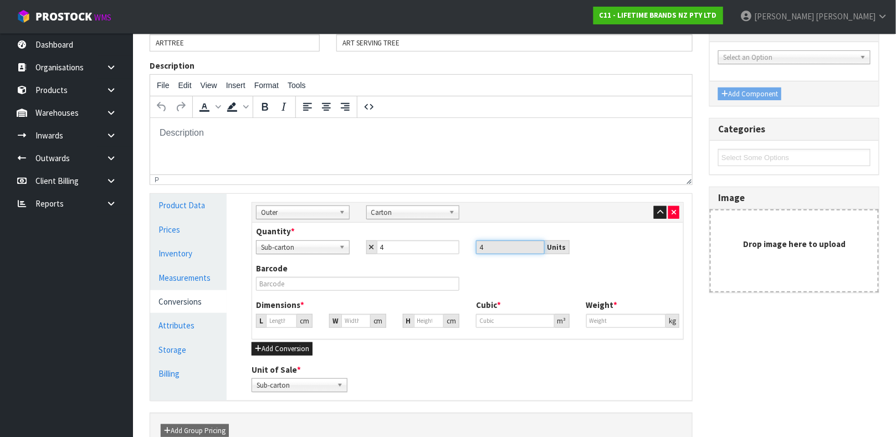
type input "42.471"
type input "0.076608"
type input "14"
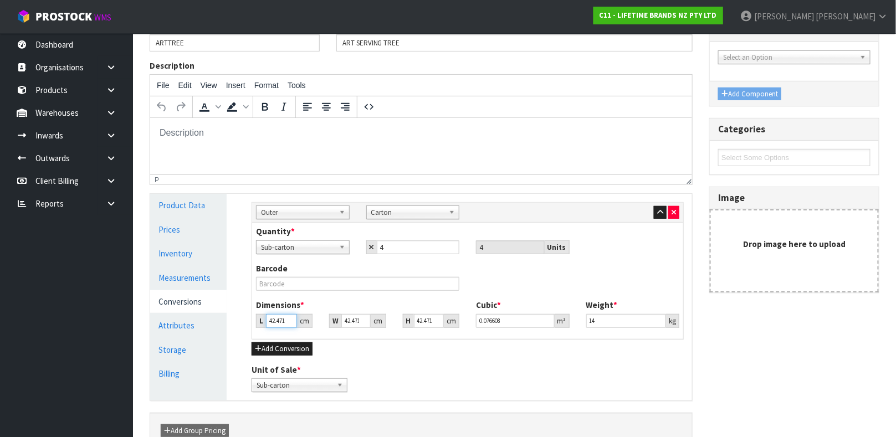
type input "5"
type input "0.009019"
type input "59"
type input "0.106423"
type input "59"
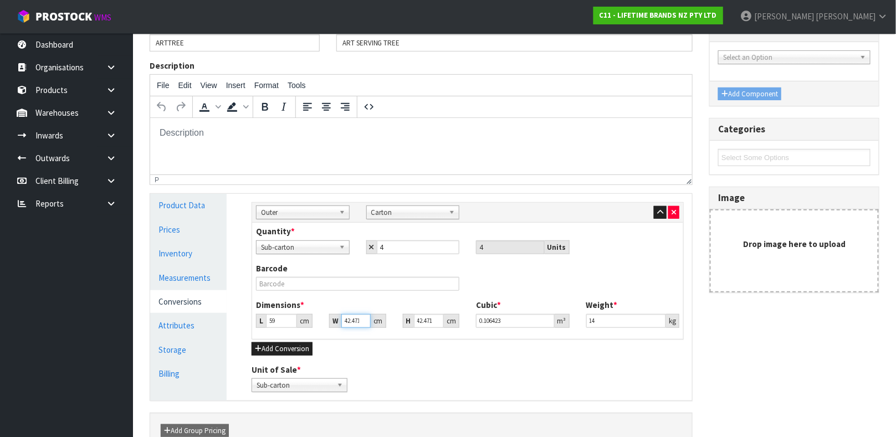
type input "3"
type input "0.007517"
type input "39"
type input "0.097726"
type input "39"
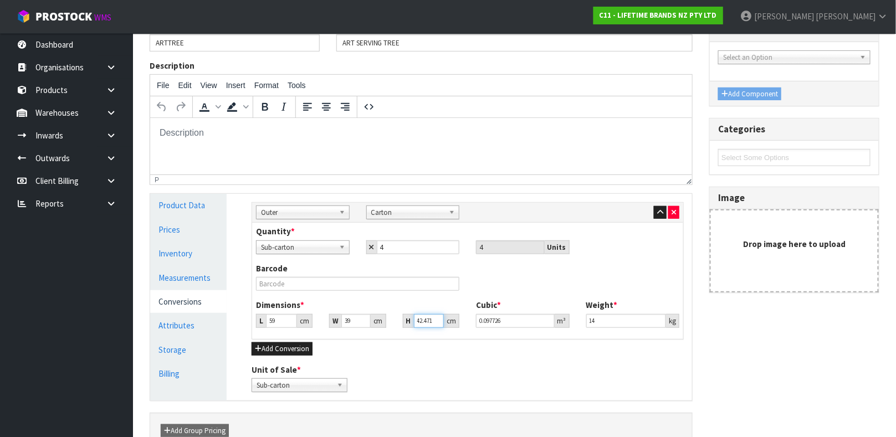
type input "3"
type input "0.006903"
type input "38"
type input "0.087438"
type input "38"
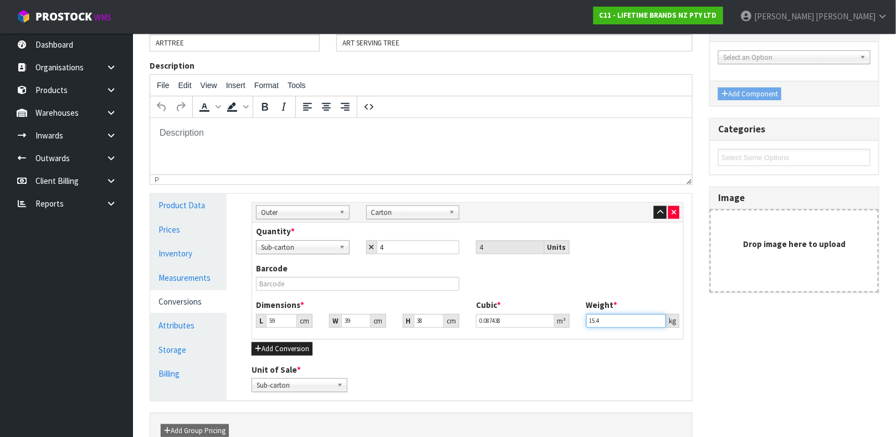
type input "15.4"
click at [301, 284] on input "text" at bounding box center [357, 284] width 203 height 14
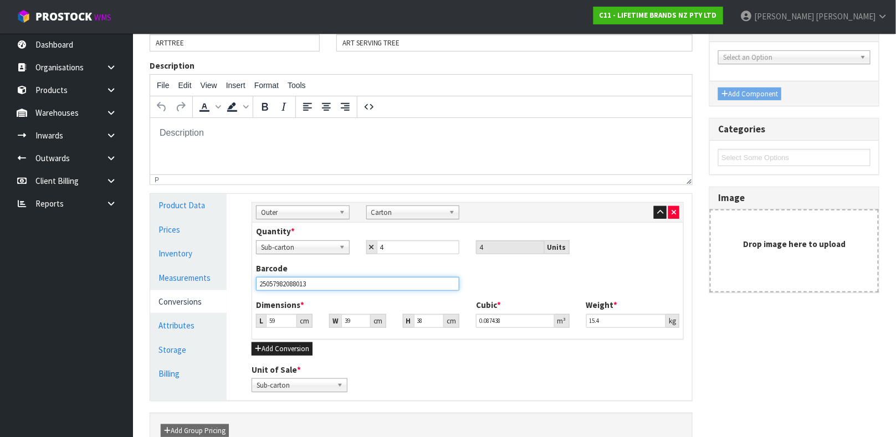
type input "25057982088013"
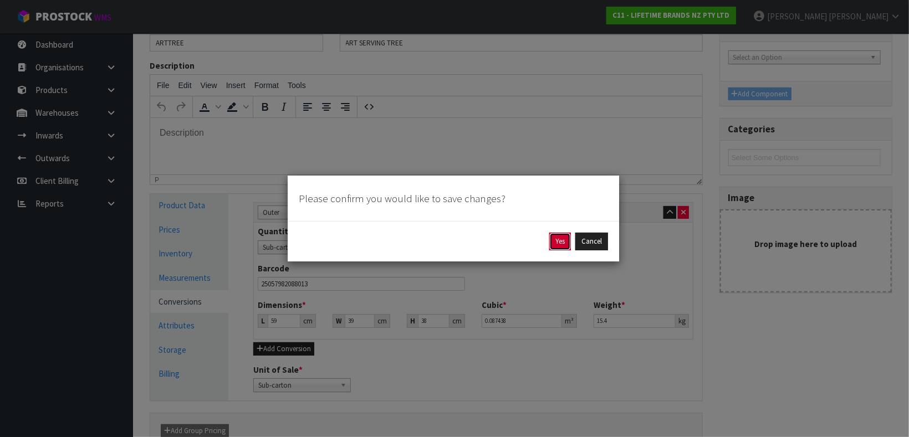
click at [561, 241] on button "Yes" at bounding box center [560, 242] width 22 height 18
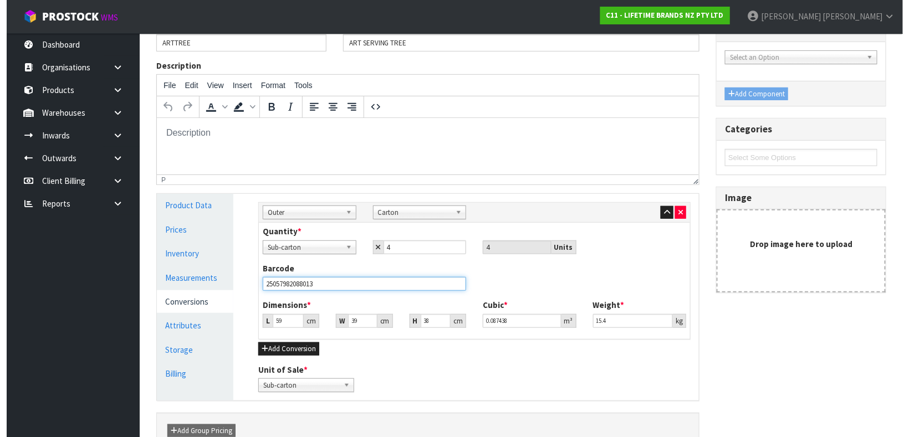
scroll to position [0, 0]
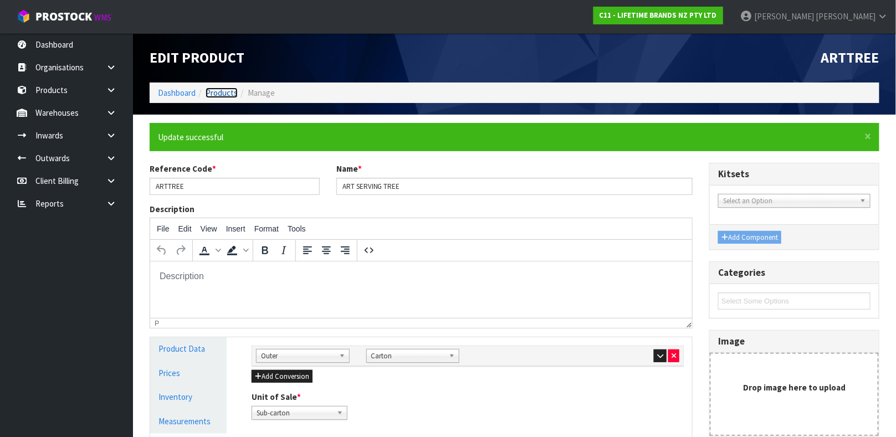
click at [217, 96] on link "Products" at bounding box center [222, 93] width 32 height 11
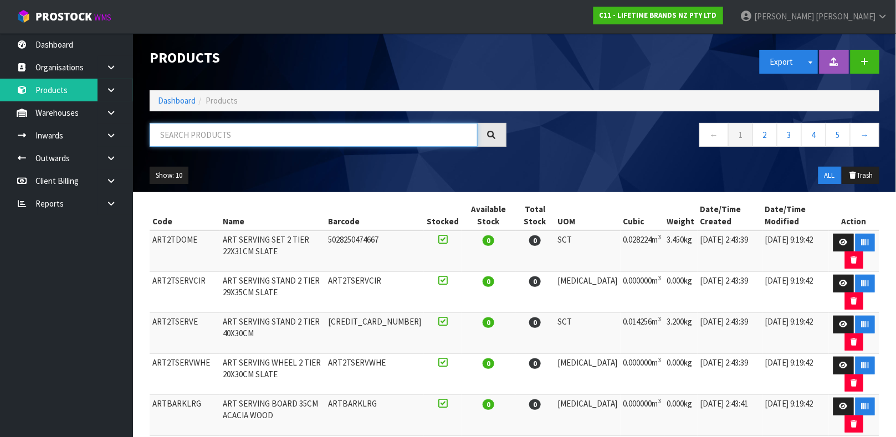
click at [205, 135] on input "text" at bounding box center [314, 135] width 328 height 24
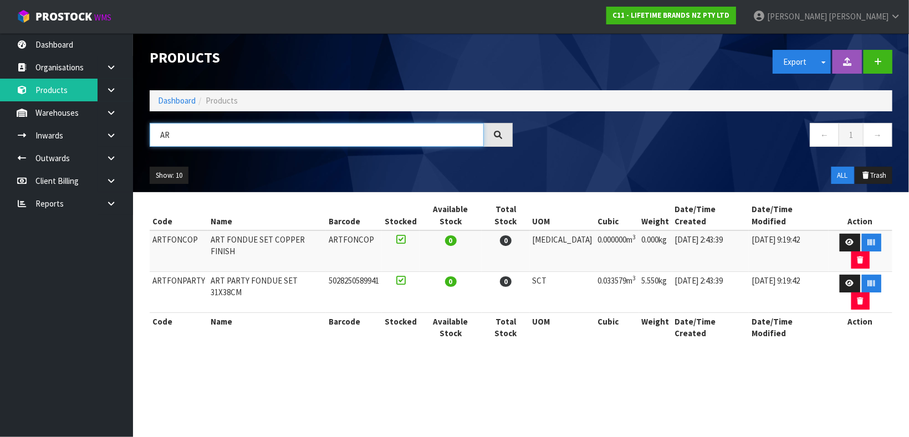
type input "A"
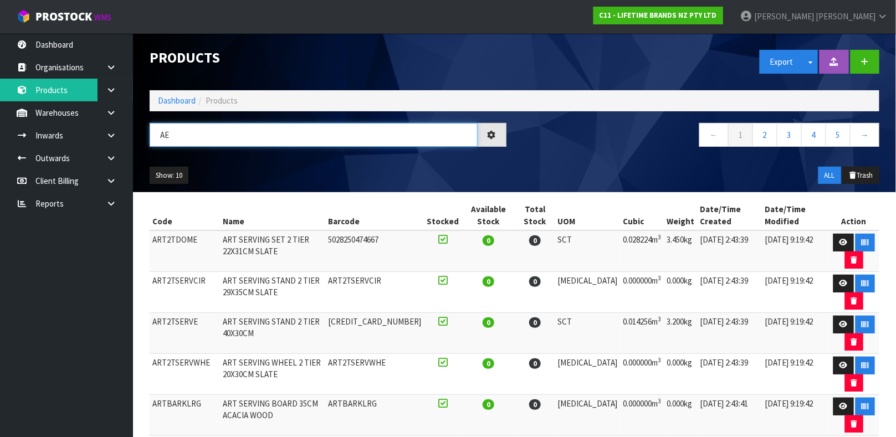
type input "A"
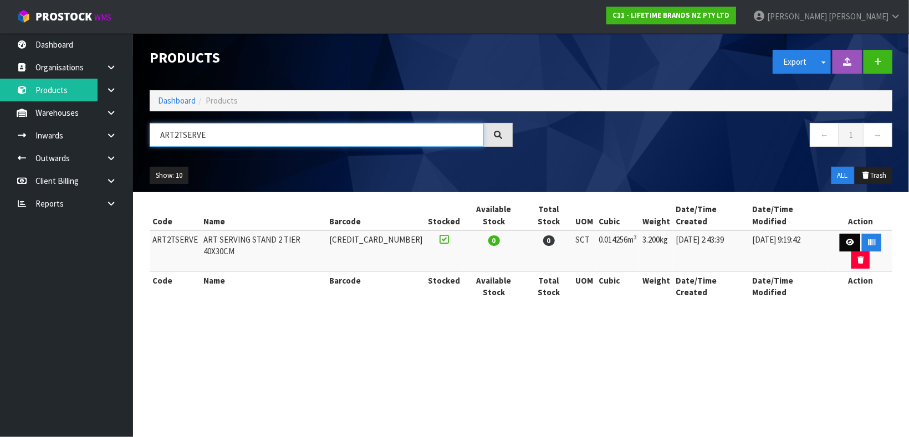
type input "ART2TSERVE"
click at [846, 239] on icon at bounding box center [850, 242] width 8 height 7
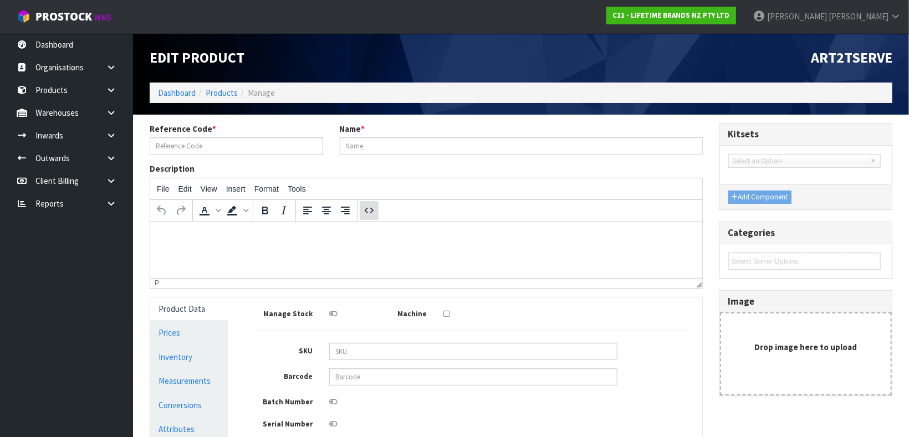
type input "ART2TSERVE"
type input "ART SERVING STAND 2 TIER 40X30CM"
type input "[CREDIT_CARD_NUMBER]"
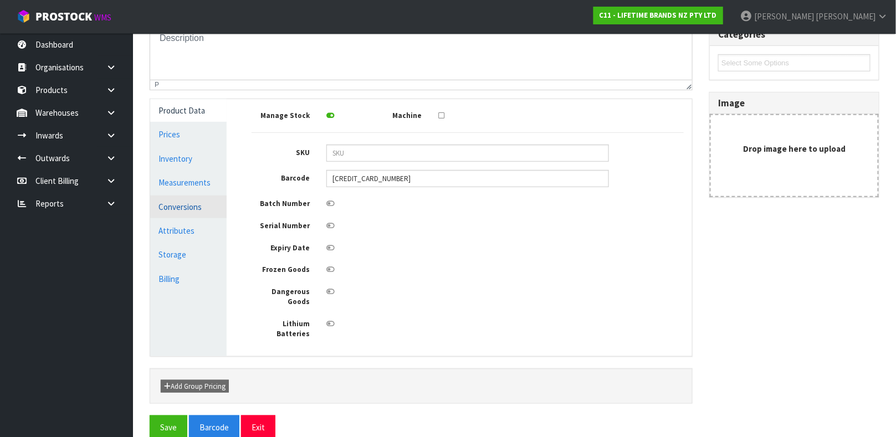
click at [201, 207] on link "Conversions" at bounding box center [188, 207] width 76 height 23
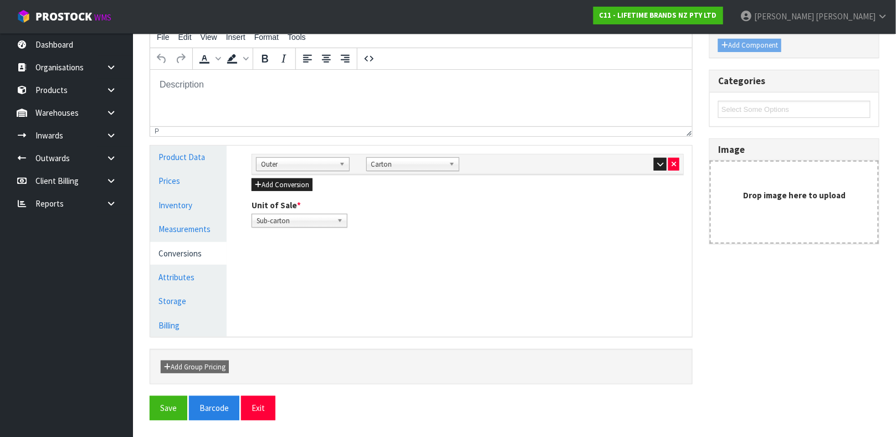
scroll to position [151, 0]
click at [658, 167] on icon "button" at bounding box center [660, 164] width 6 height 7
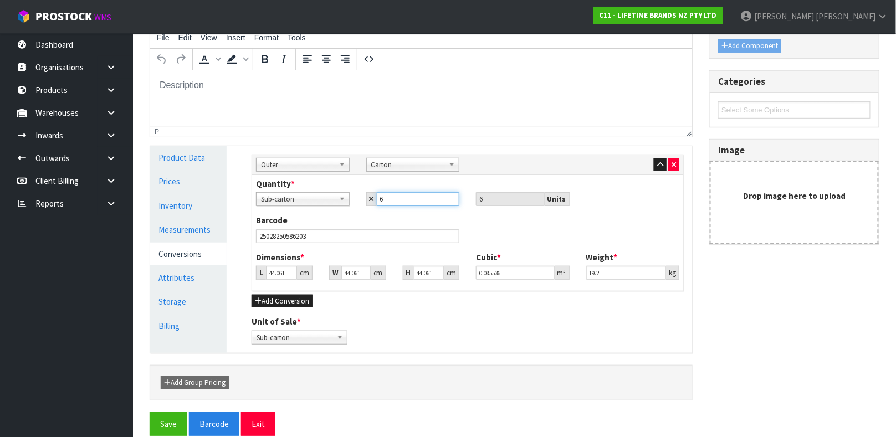
drag, startPoint x: 420, startPoint y: 197, endPoint x: 396, endPoint y: 201, distance: 23.6
click at [396, 201] on input "6" at bounding box center [418, 199] width 83 height 14
click at [187, 229] on link "Measurements" at bounding box center [188, 229] width 76 height 23
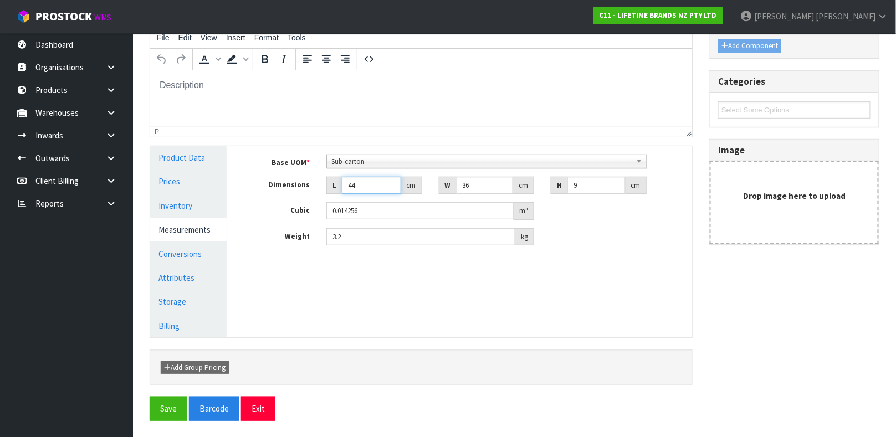
click at [373, 190] on input "44" at bounding box center [371, 185] width 59 height 17
click at [185, 253] on link "Conversions" at bounding box center [188, 254] width 76 height 23
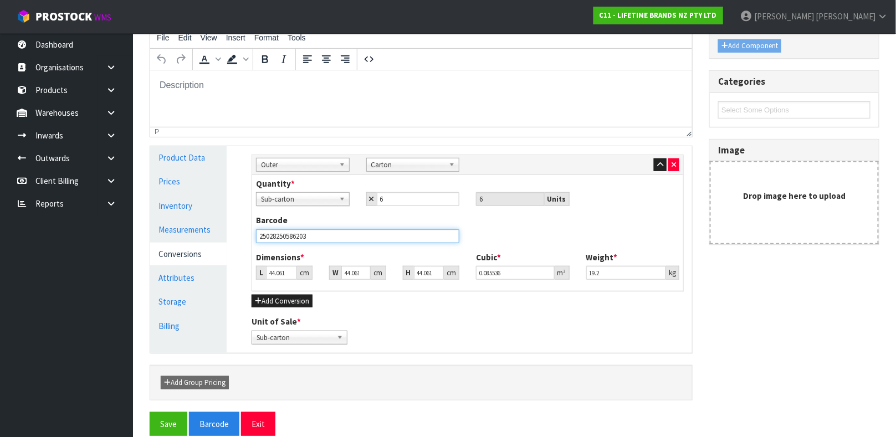
click at [327, 237] on input "25028250586203" at bounding box center [357, 236] width 203 height 14
type input "5"
type input "0.009707"
type input "52"
type input "0.100951"
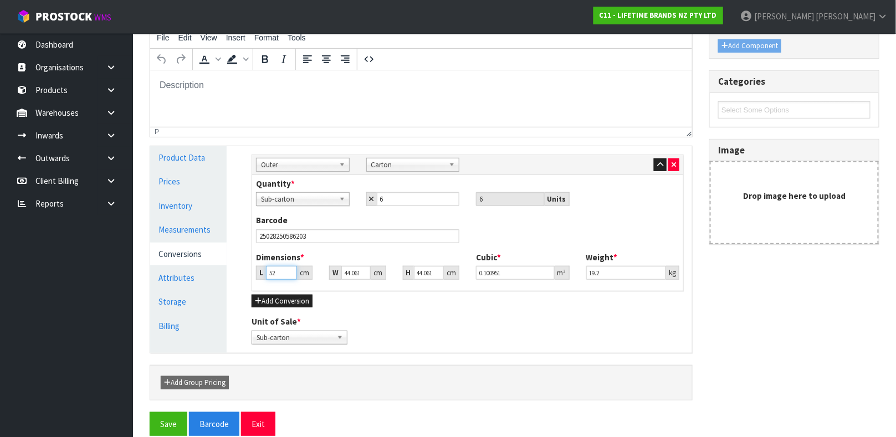
type input "52"
type input "4"
type input "0.009165"
type input "45"
type input "0.103103"
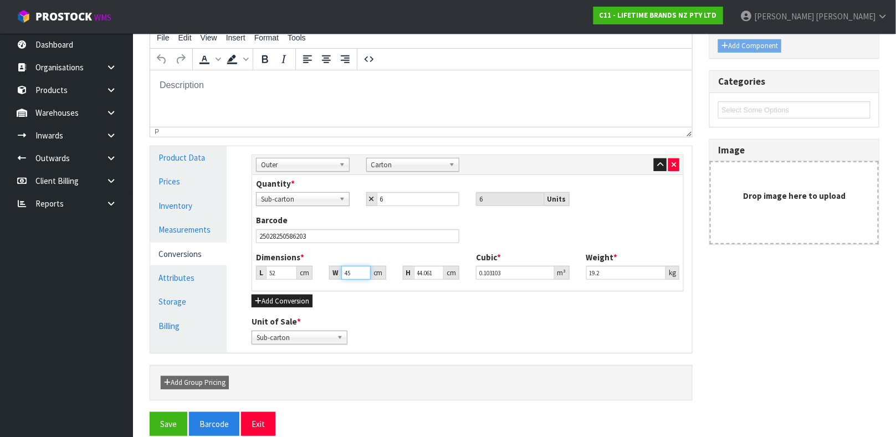
type input "45"
type input "3"
type input "0.00702"
type input "38"
type input "0.08892"
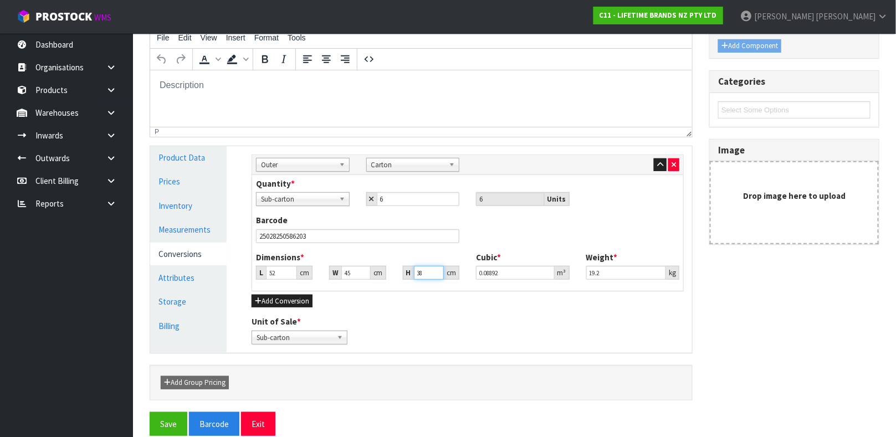
type input "38"
type input "18.85"
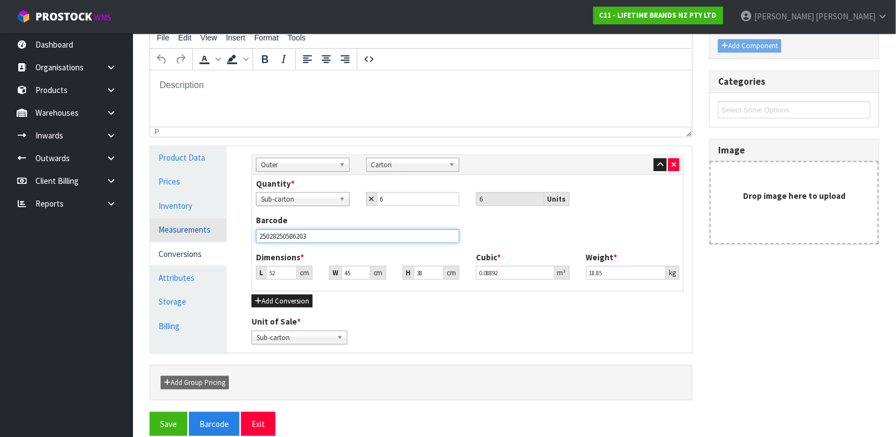
drag, startPoint x: 327, startPoint y: 237, endPoint x: 161, endPoint y: 234, distance: 166.3
click at [161, 234] on div "Product Data Prices Inventory Measurements Conversions Attributes Storage Billi…" at bounding box center [421, 249] width 559 height 207
type input "25028250586203"
click at [150, 412] on button "Save" at bounding box center [169, 424] width 38 height 24
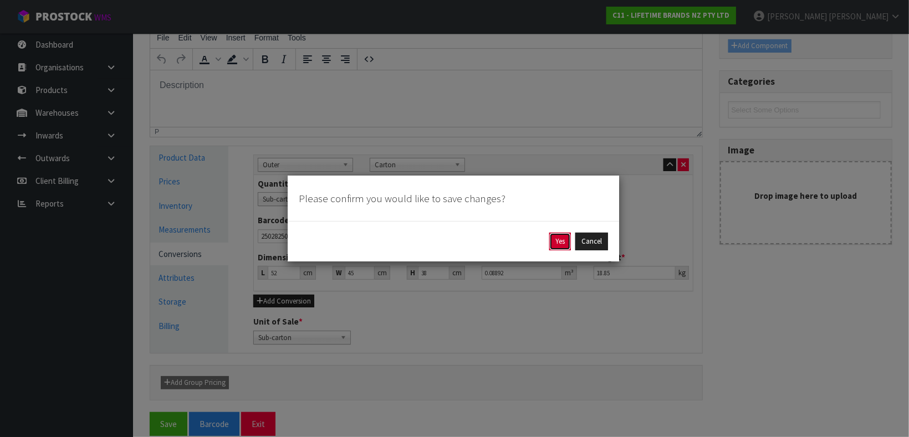
click at [561, 241] on button "Yes" at bounding box center [560, 242] width 22 height 18
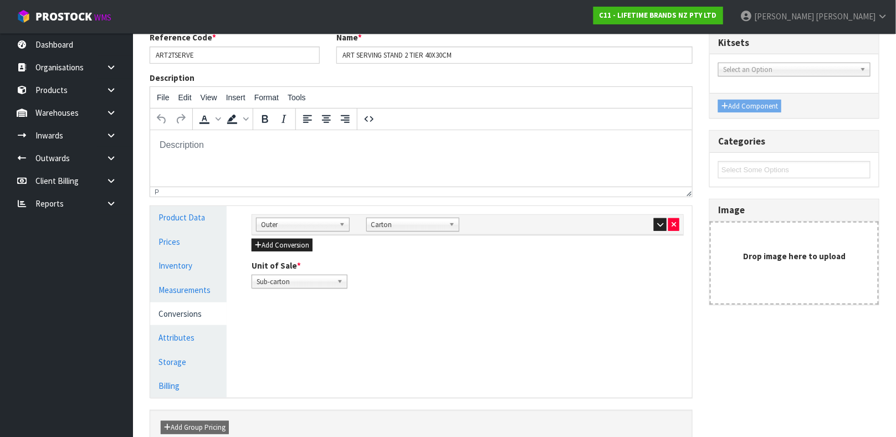
scroll to position [135, 0]
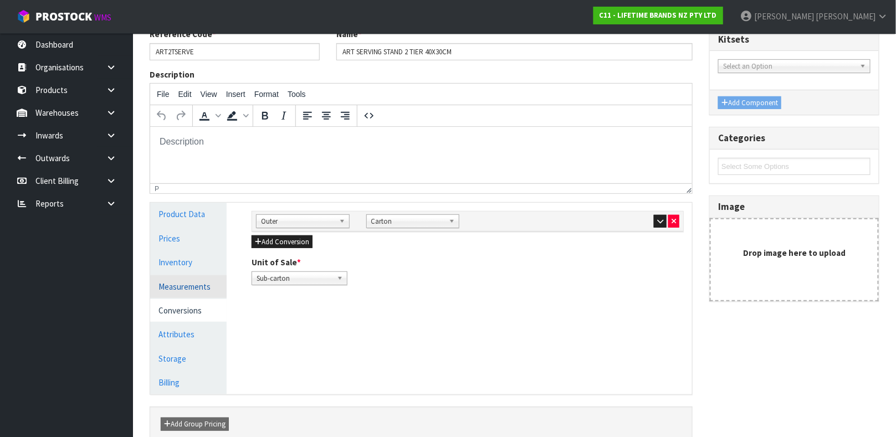
click at [172, 282] on link "Measurements" at bounding box center [188, 286] width 76 height 23
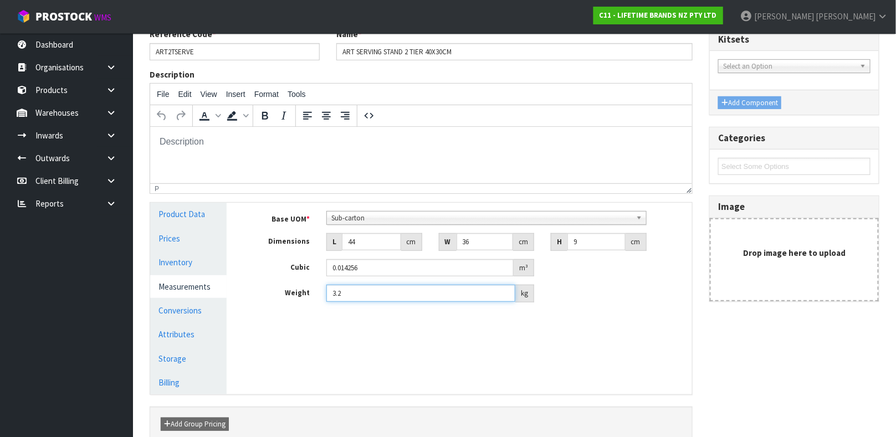
drag, startPoint x: 355, startPoint y: 294, endPoint x: 311, endPoint y: 299, distance: 44.7
click at [311, 299] on div "Weight 3.2 kg" at bounding box center [467, 294] width 449 height 18
type input "3.15"
click at [206, 307] on link "Conversions" at bounding box center [188, 310] width 76 height 23
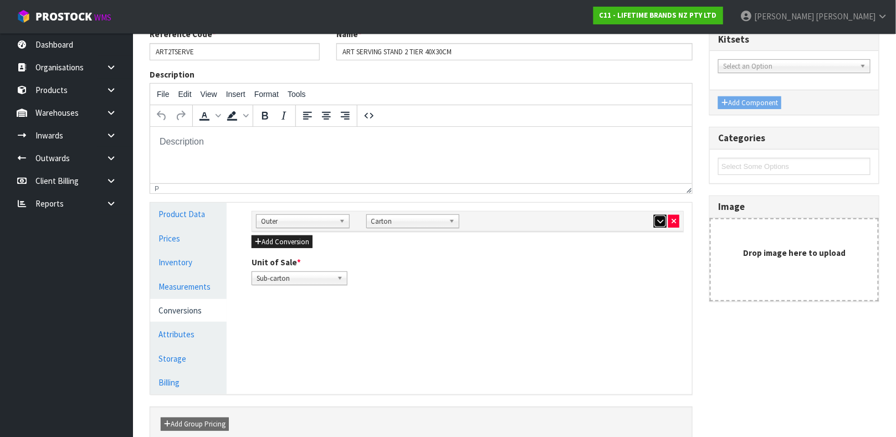
click at [657, 222] on icon "button" at bounding box center [660, 221] width 6 height 7
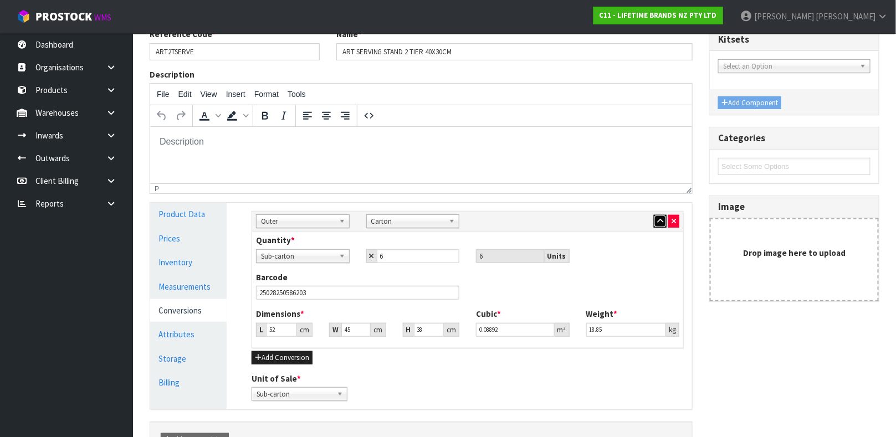
click at [656, 223] on button "button" at bounding box center [660, 221] width 13 height 13
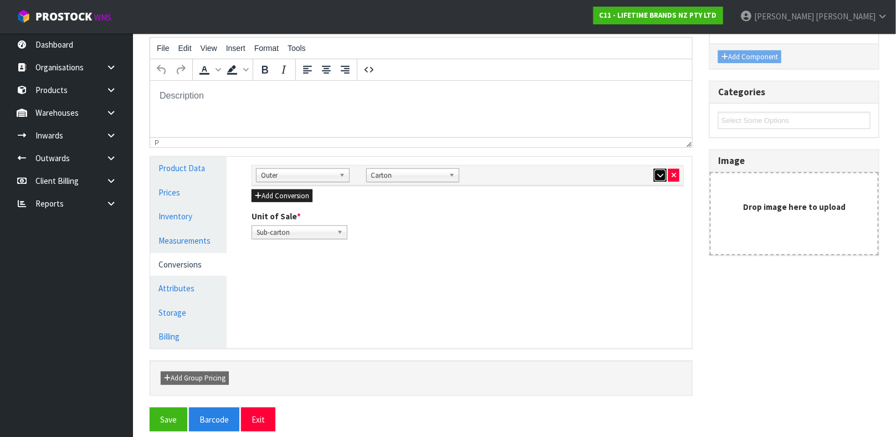
scroll to position [192, 0]
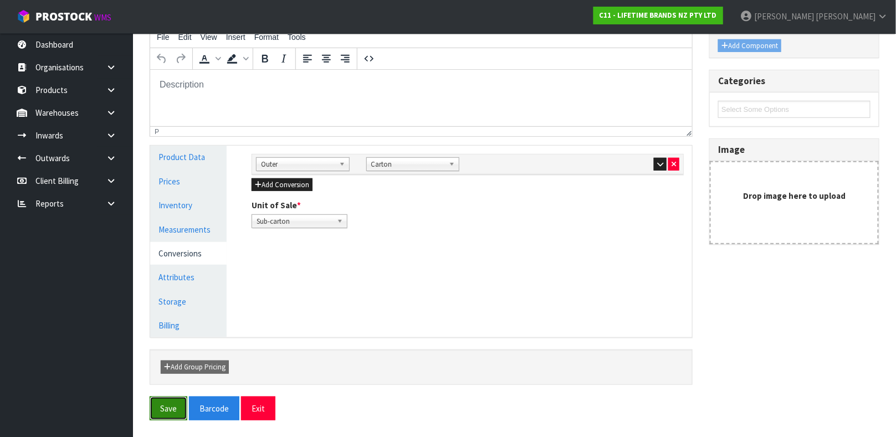
click at [168, 400] on button "Save" at bounding box center [169, 409] width 38 height 24
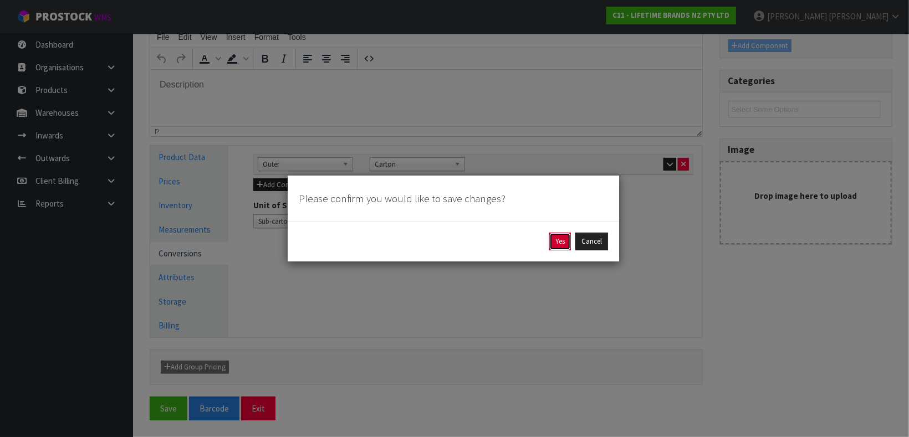
click at [565, 237] on button "Yes" at bounding box center [560, 242] width 22 height 18
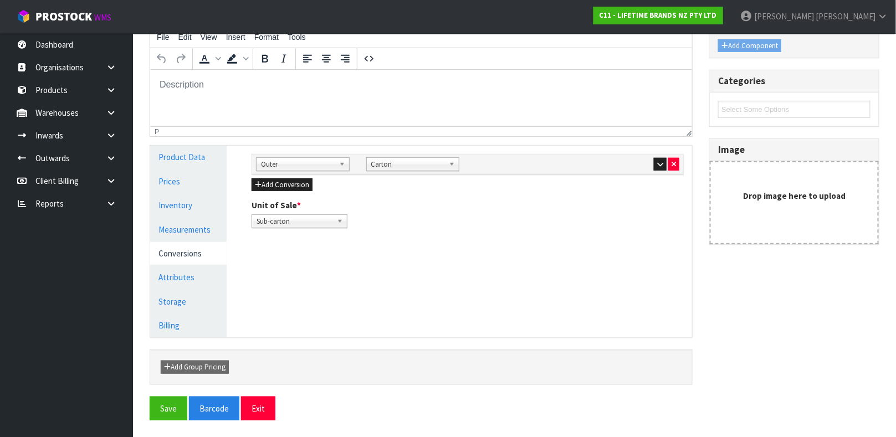
scroll to position [191, 0]
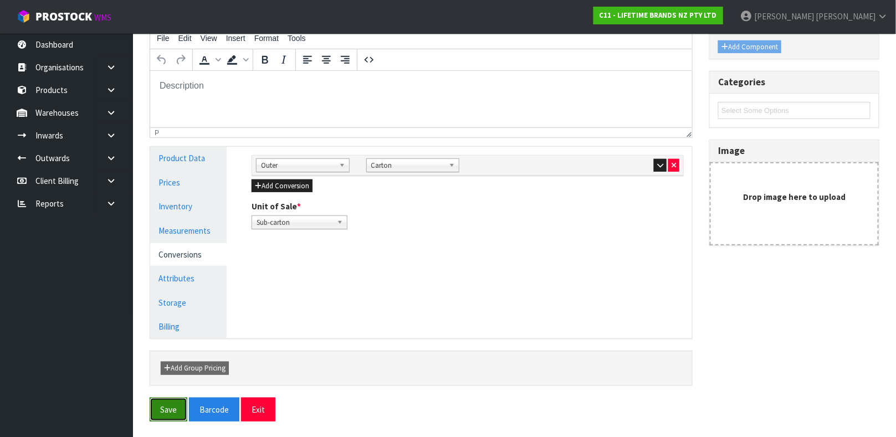
click at [172, 410] on button "Save" at bounding box center [169, 410] width 38 height 24
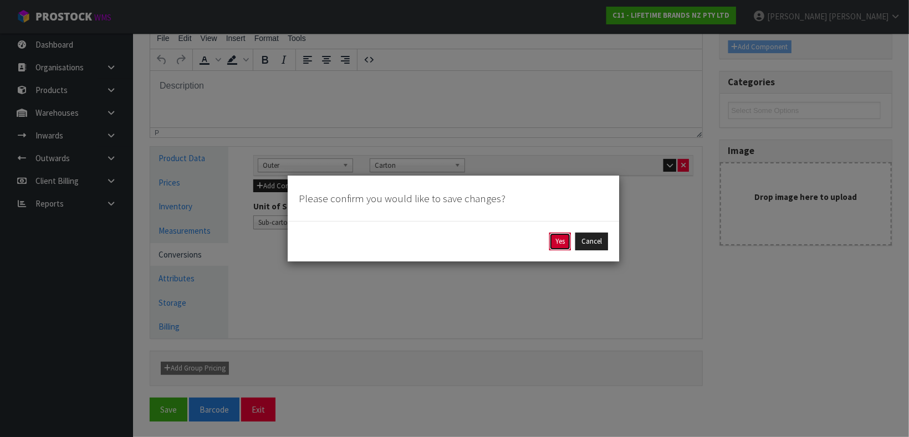
click at [556, 237] on button "Yes" at bounding box center [560, 242] width 22 height 18
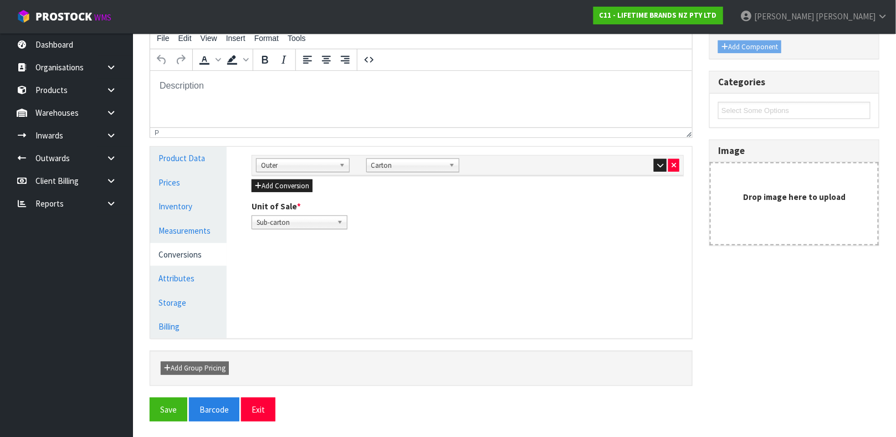
scroll to position [190, 0]
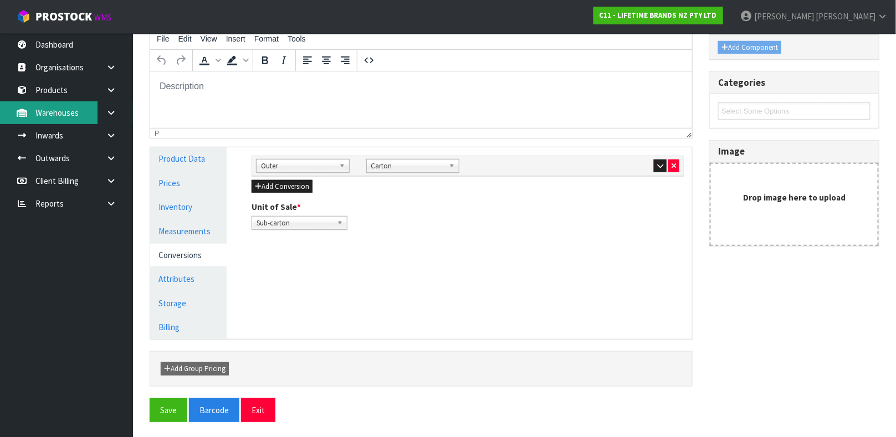
click at [74, 109] on link "Warehouses" at bounding box center [66, 112] width 133 height 23
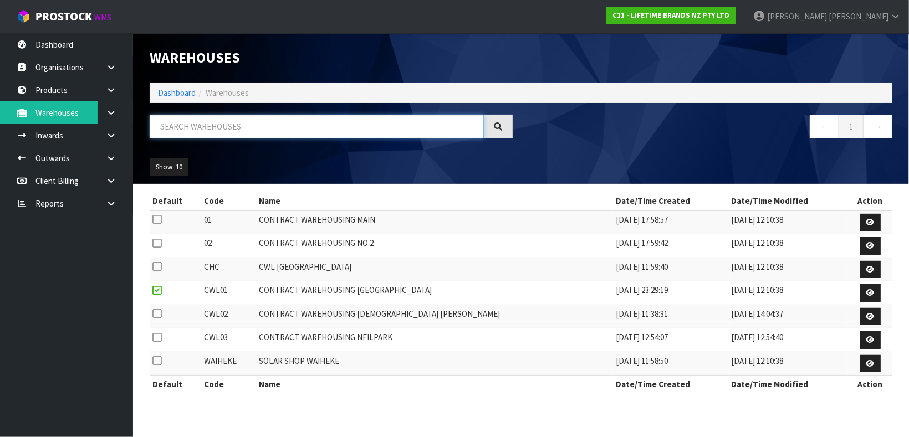
click at [280, 133] on input "text" at bounding box center [317, 127] width 334 height 24
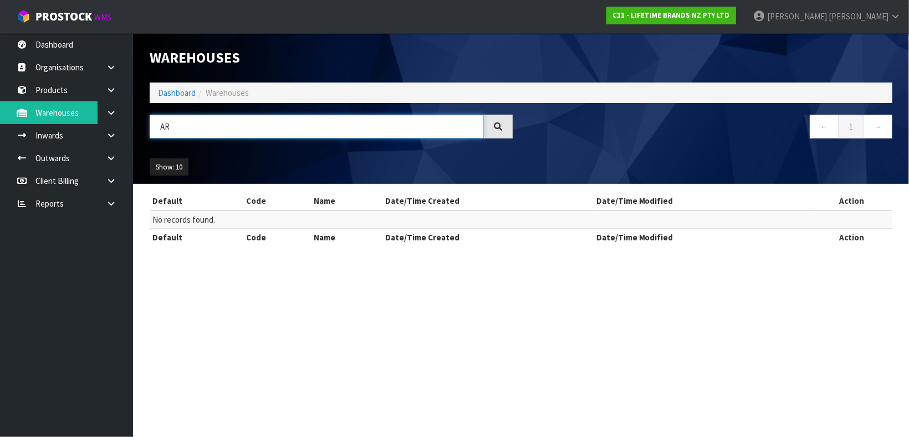
type input "A"
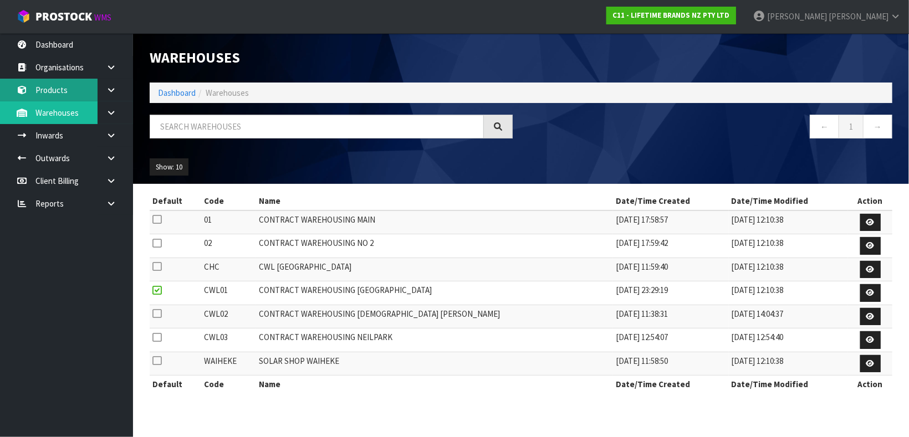
click at [45, 83] on link "Products" at bounding box center [66, 90] width 133 height 23
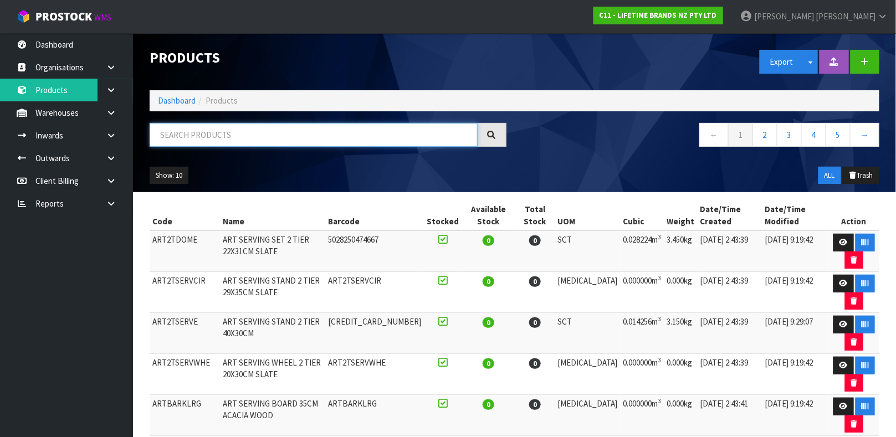
click at [227, 131] on input "text" at bounding box center [314, 135] width 328 height 24
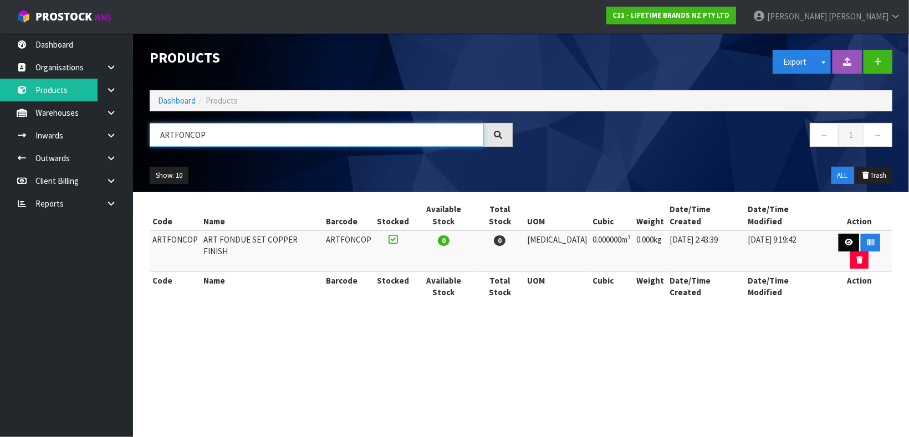
type input "ARTFONCOP"
click at [838, 234] on link at bounding box center [848, 243] width 21 height 18
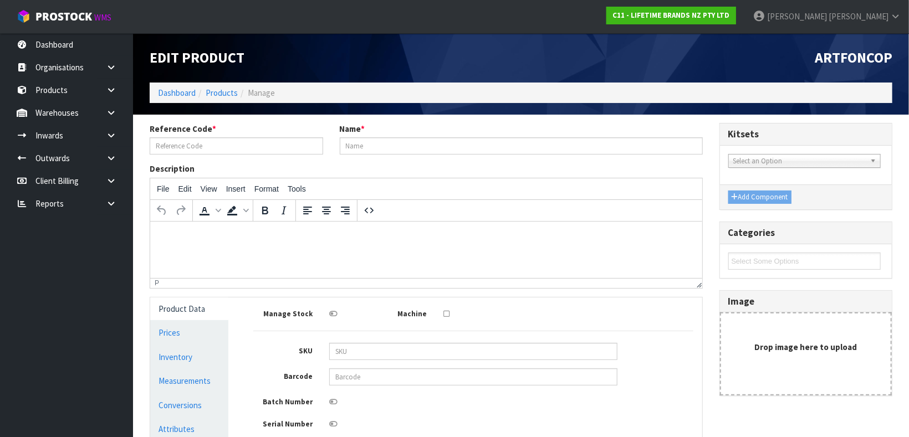
type input "ARTFONCOP"
type input "ART FONDUE SET COPPER FINISH"
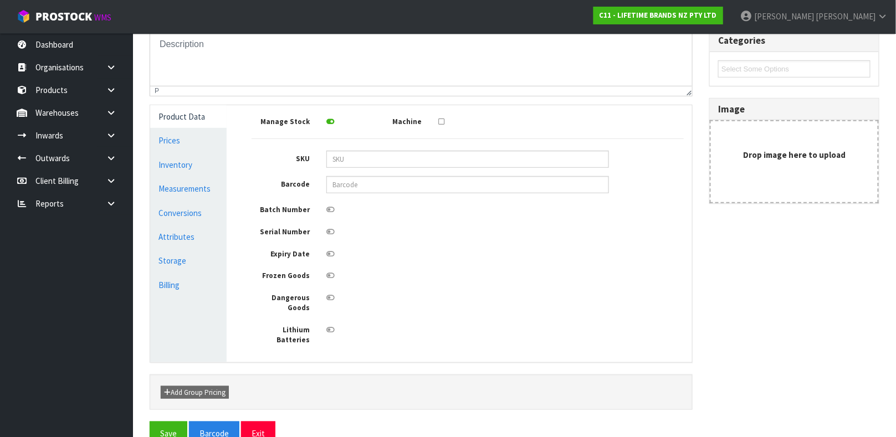
scroll to position [198, 0]
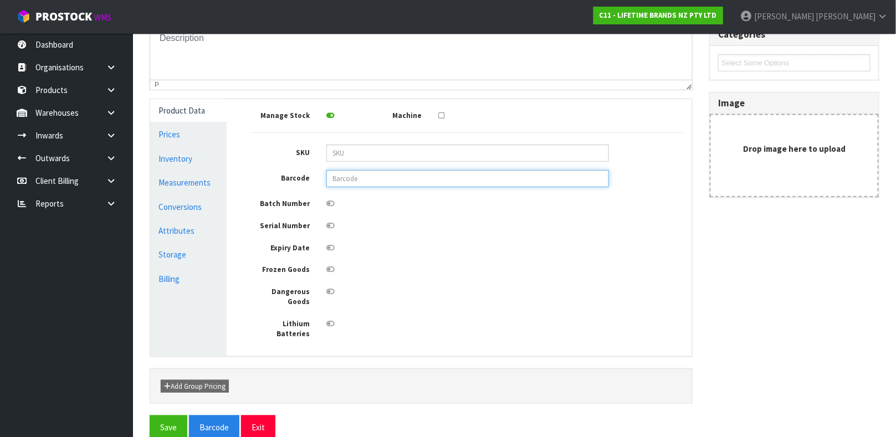
click at [357, 180] on input "text" at bounding box center [467, 178] width 283 height 17
type input "5028250589965"
click at [150, 416] on button "Save" at bounding box center [169, 428] width 38 height 24
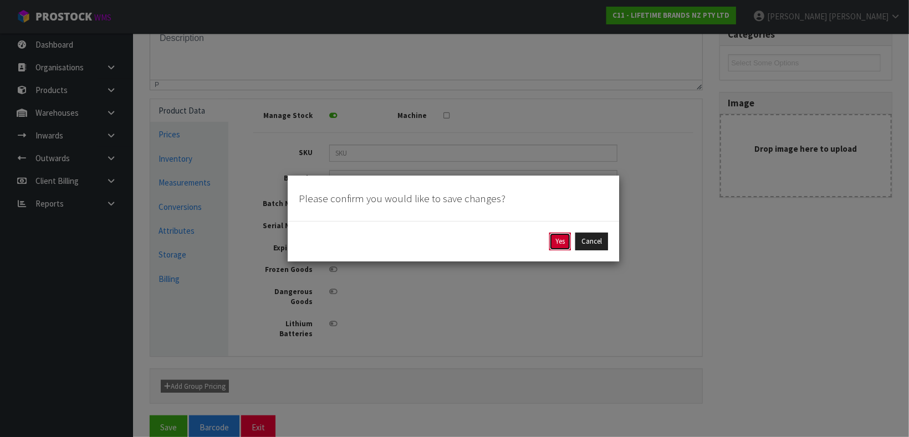
click at [551, 237] on button "Yes" at bounding box center [560, 242] width 22 height 18
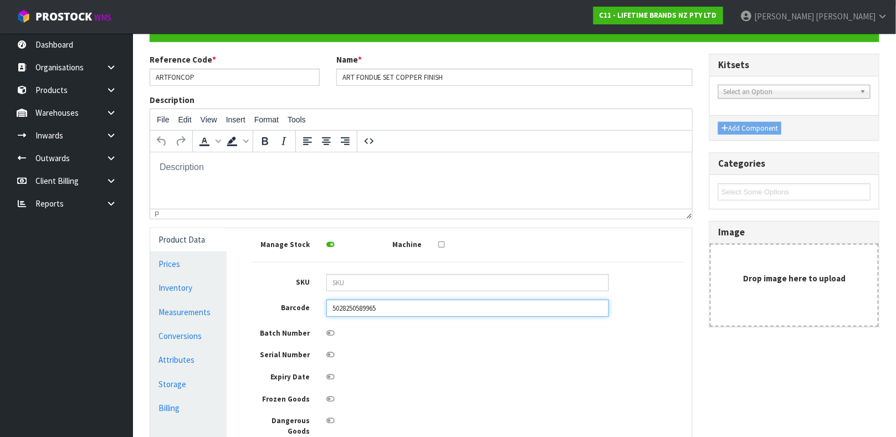
scroll to position [238, 0]
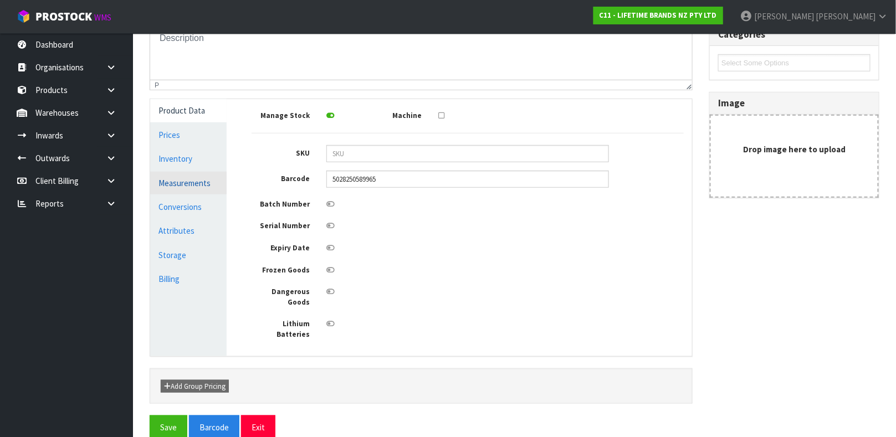
click at [208, 181] on link "Measurements" at bounding box center [188, 183] width 76 height 23
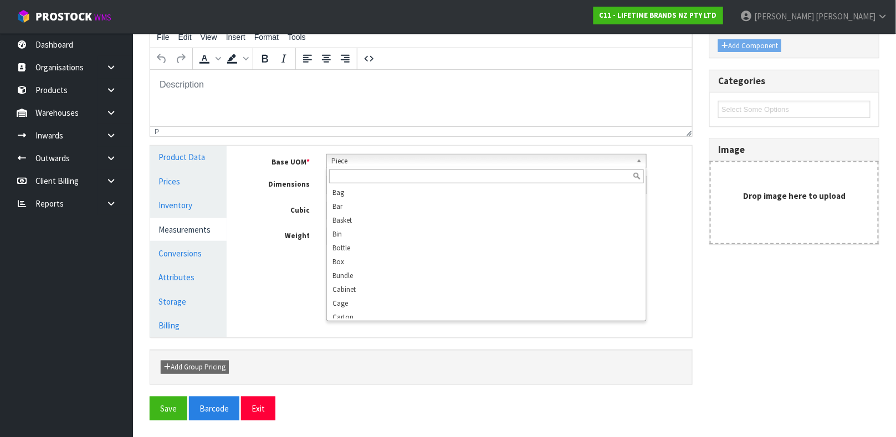
scroll to position [212, 0]
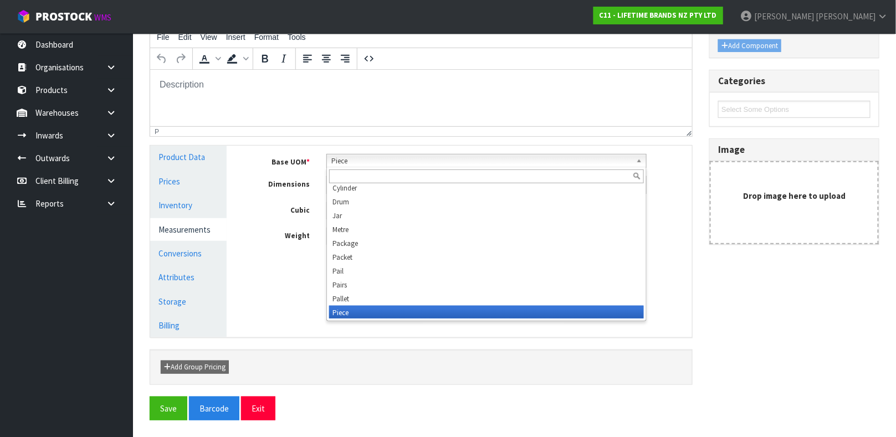
click at [369, 161] on span "Piece" at bounding box center [481, 161] width 300 height 13
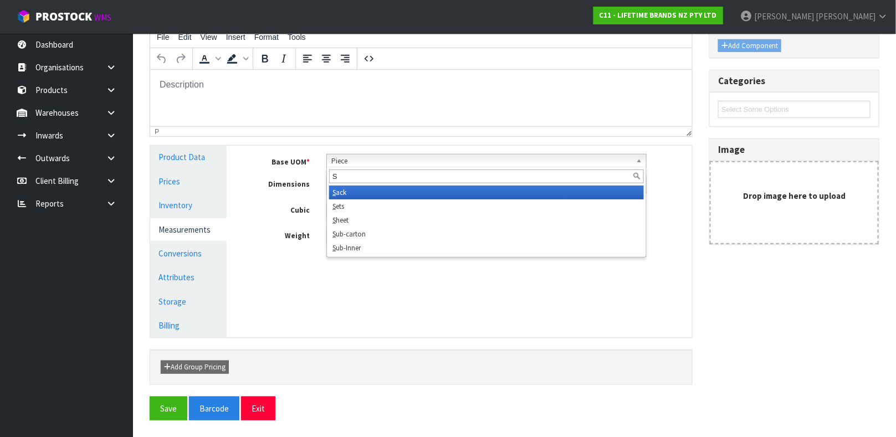
scroll to position [0, 0]
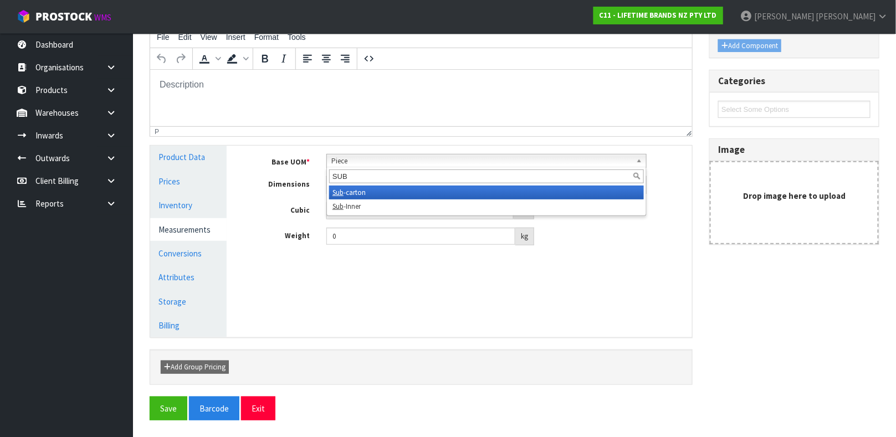
type input "SUB"
click at [361, 189] on li "Sub -carton" at bounding box center [486, 193] width 315 height 14
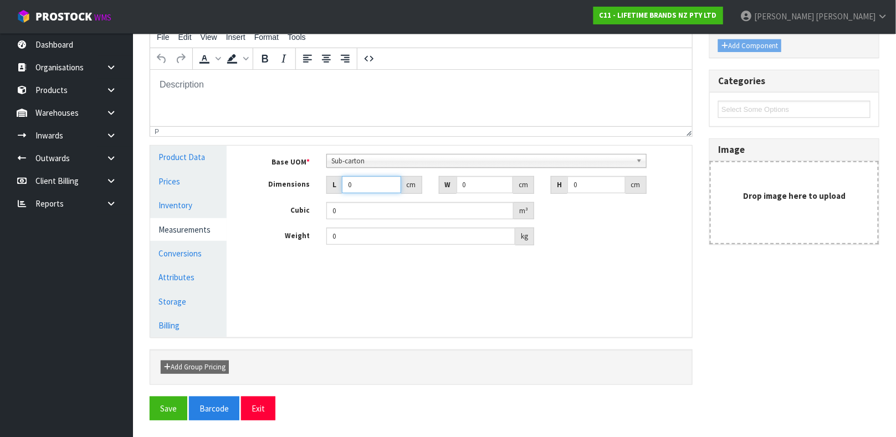
drag, startPoint x: 361, startPoint y: 187, endPoint x: 334, endPoint y: 183, distance: 27.4
click at [334, 183] on div "L 0 cm" at bounding box center [374, 185] width 96 height 18
type input "2"
type input "0.000001"
type input "25"
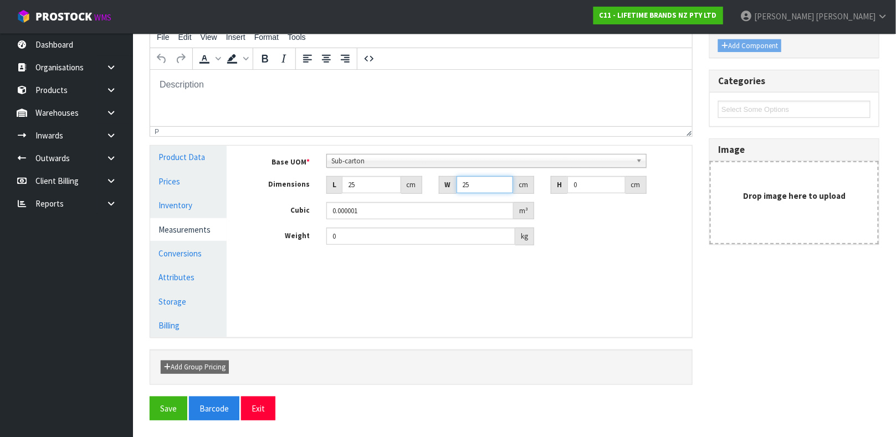
type input "25"
type input "2"
type input "0.00125"
type input "21"
type input "0.013125"
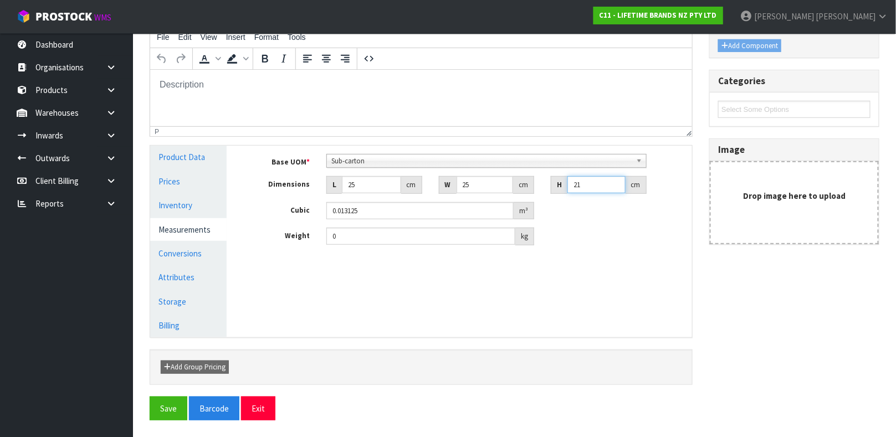
type input "21"
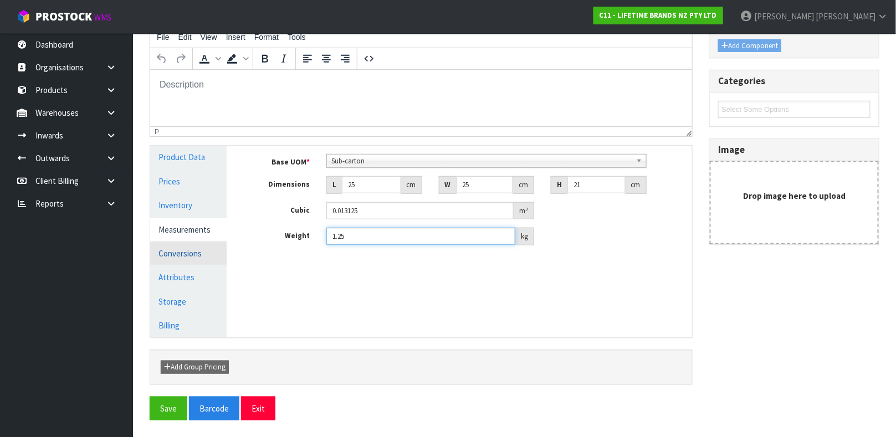
type input "1.25"
click at [204, 251] on link "Conversions" at bounding box center [188, 253] width 76 height 23
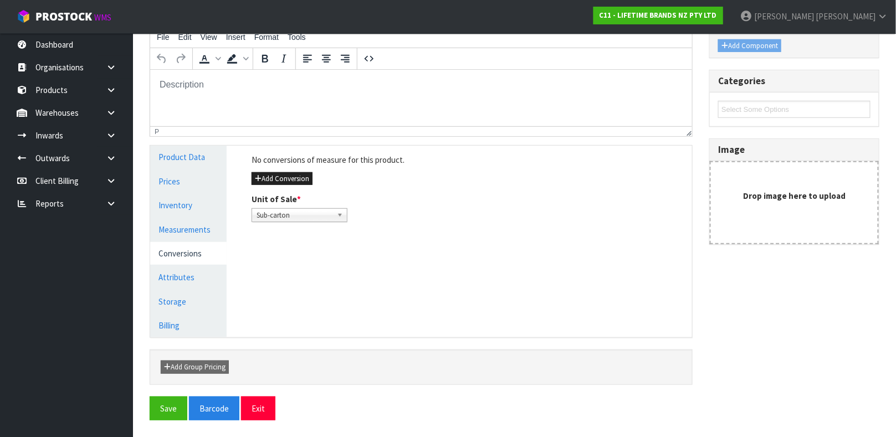
click at [273, 169] on div "No conversions of measure for this product. Add Conversion Unit of Sale * Sub-c…" at bounding box center [467, 188] width 449 height 84
click at [271, 176] on button "Add Conversion" at bounding box center [282, 178] width 61 height 13
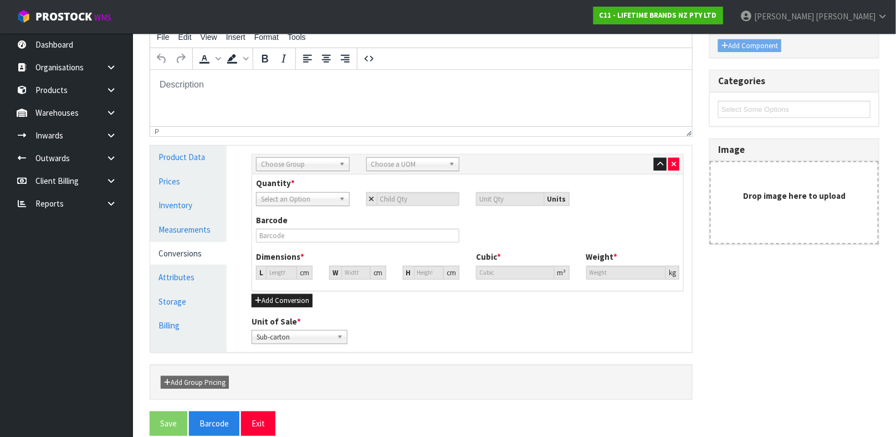
click at [285, 166] on span "Choose Group" at bounding box center [298, 164] width 74 height 13
type input "OUT"
type input "CART"
click at [417, 200] on input "number" at bounding box center [418, 199] width 83 height 14
type input "4"
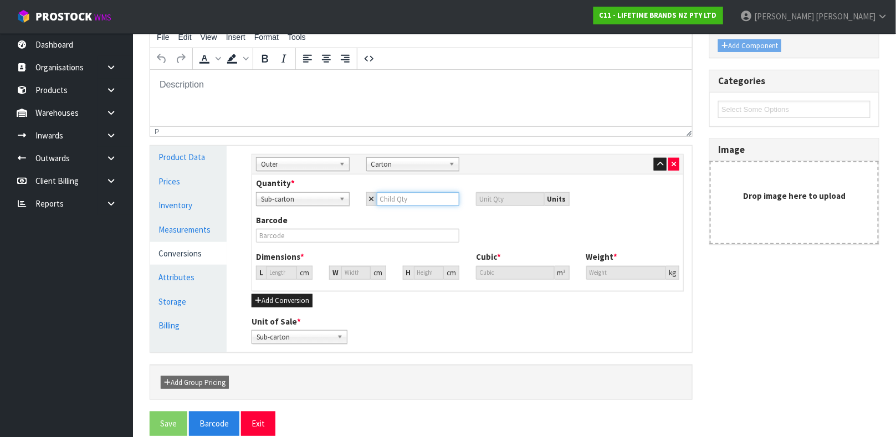
type input "4"
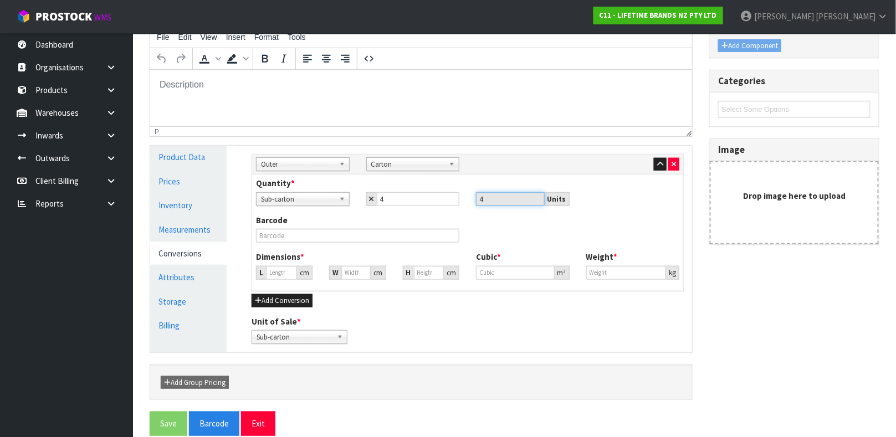
type input "37.444"
type input "0.0525"
type input "5"
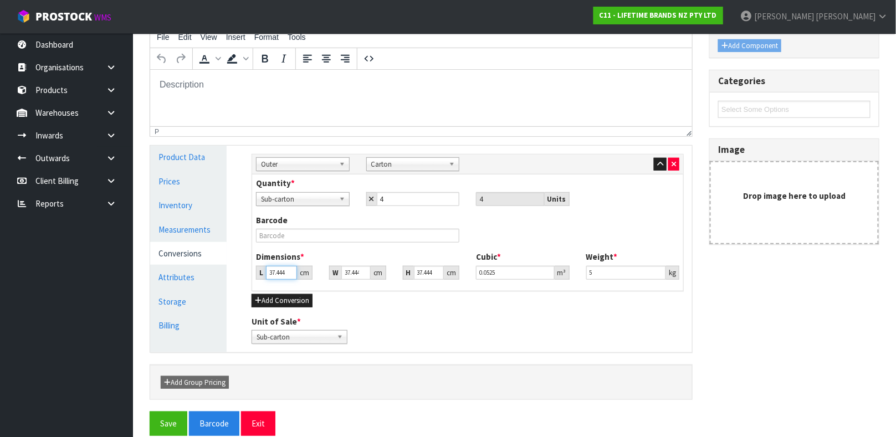
type input "5"
type input "0.00701"
type input "50"
type input "0.070103"
type input "50"
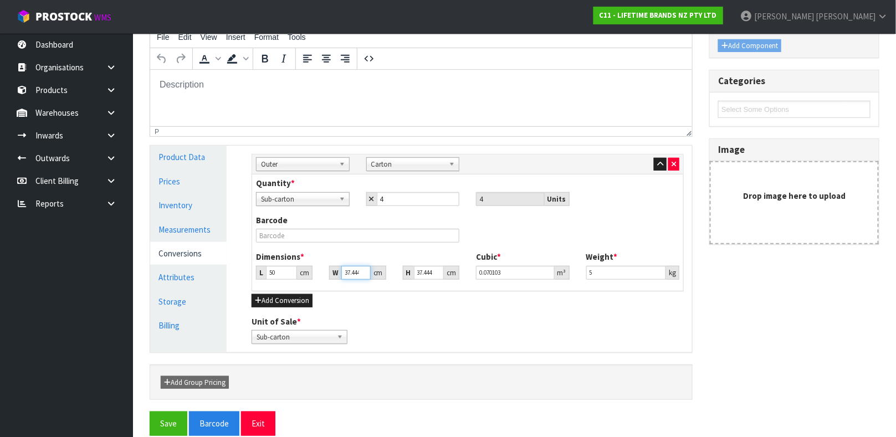
type input "5"
type input "0.009361"
type input "50"
type input "0.09361"
type input "50"
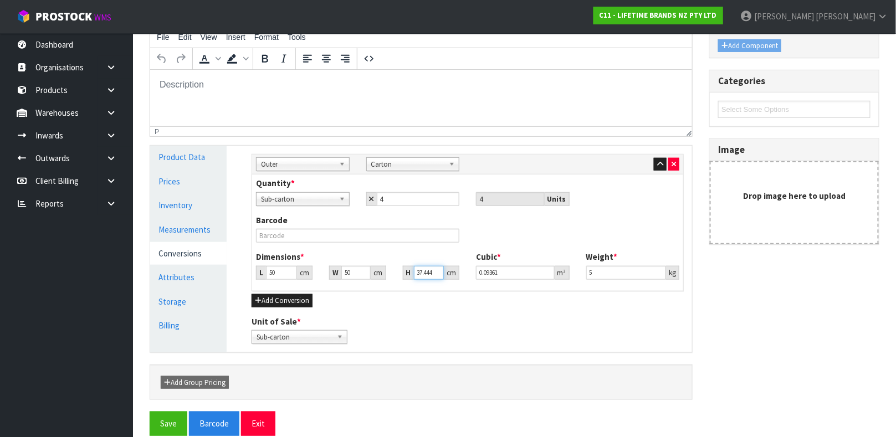
type input "2"
type input "0.005"
type input "23"
type input "0.0575"
type input "23"
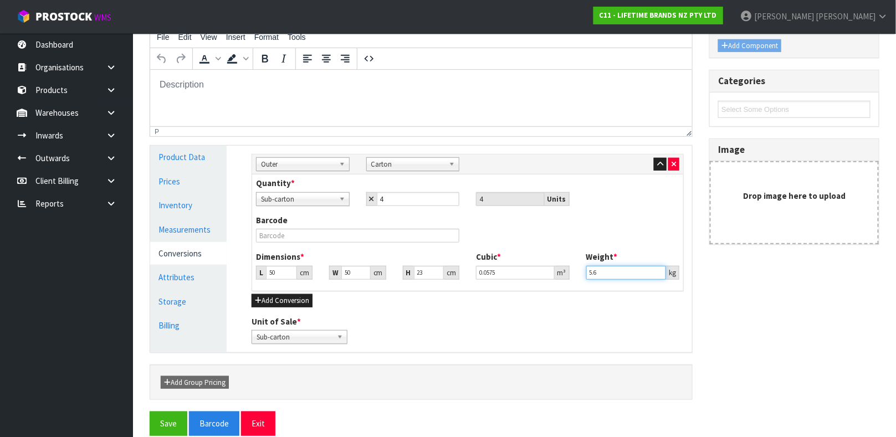
type input "5.6"
click at [300, 232] on input "text" at bounding box center [357, 236] width 203 height 14
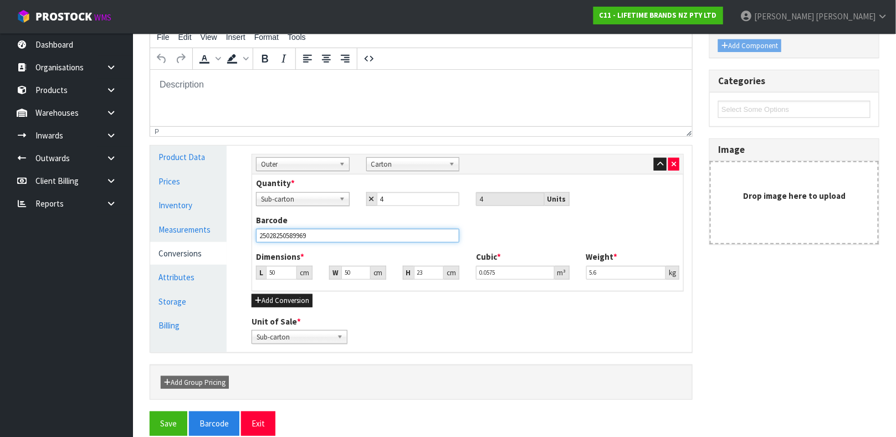
type input "25028250589969"
click at [150, 412] on button "Save" at bounding box center [169, 424] width 38 height 24
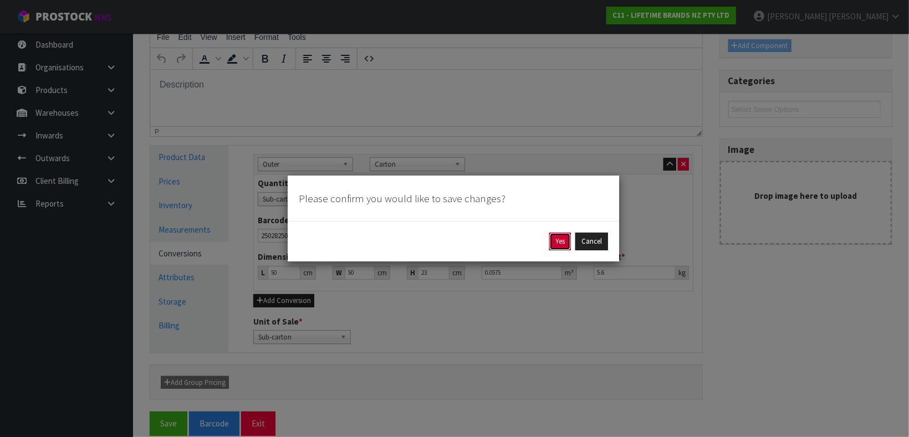
click at [560, 237] on button "Yes" at bounding box center [560, 242] width 22 height 18
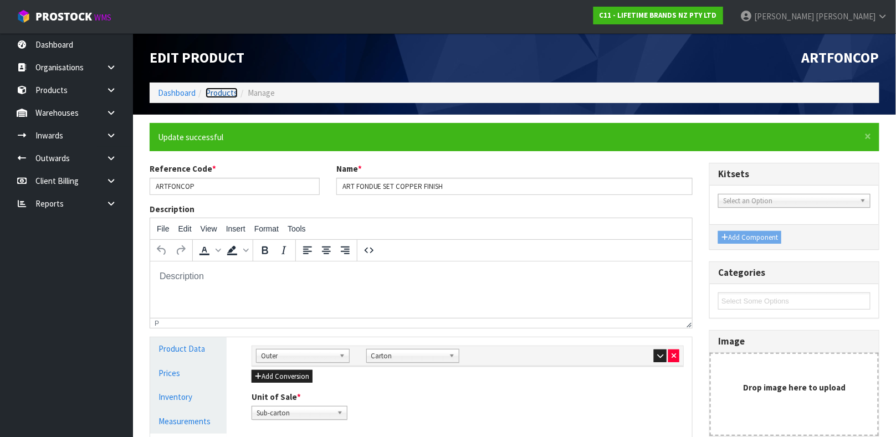
click at [220, 96] on link "Products" at bounding box center [222, 93] width 32 height 11
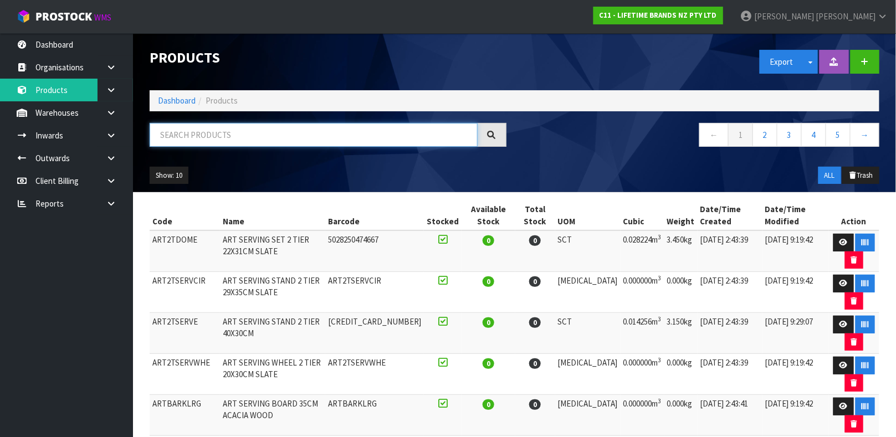
click at [224, 137] on input "text" at bounding box center [314, 135] width 328 height 24
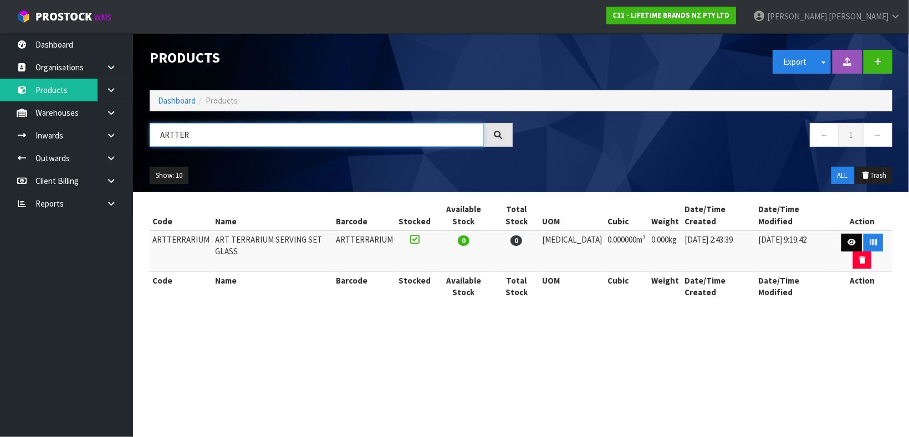
type input "ARTTER"
click at [847, 239] on icon at bounding box center [851, 242] width 8 height 7
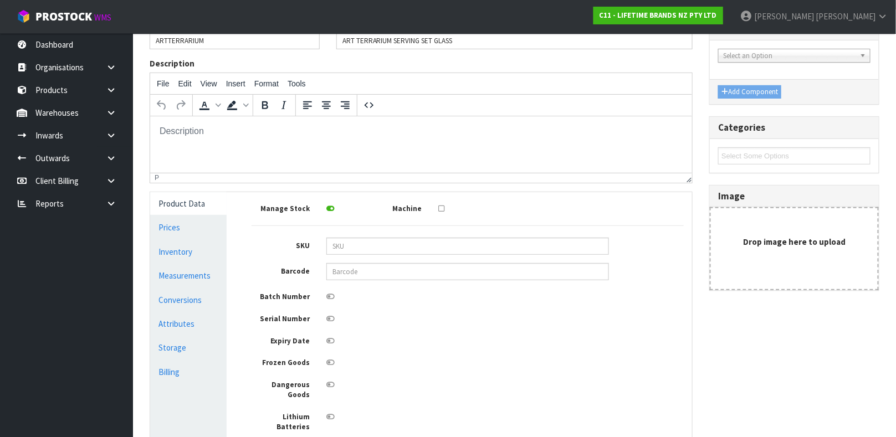
scroll to position [115, 0]
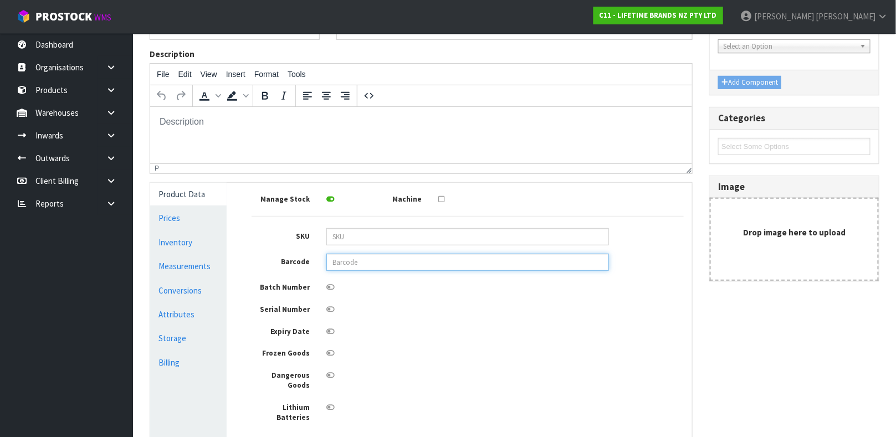
click at [454, 266] on input "text" at bounding box center [467, 262] width 283 height 17
type input "5028250794451"
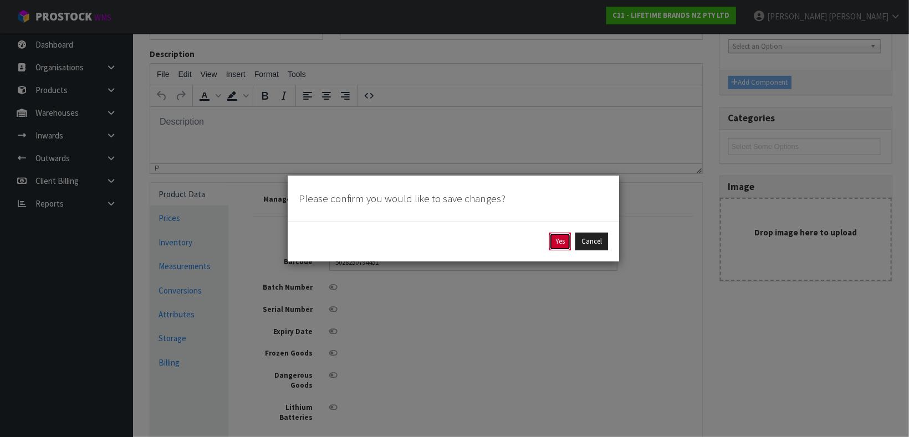
click at [566, 244] on button "Yes" at bounding box center [560, 242] width 22 height 18
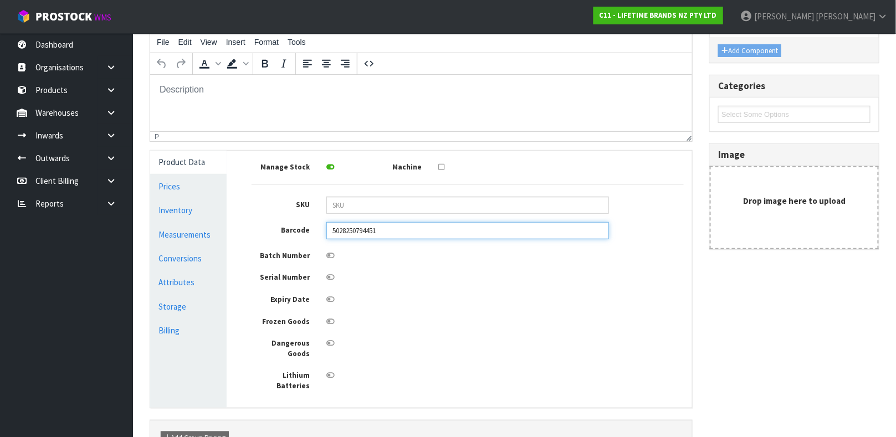
scroll to position [188, 0]
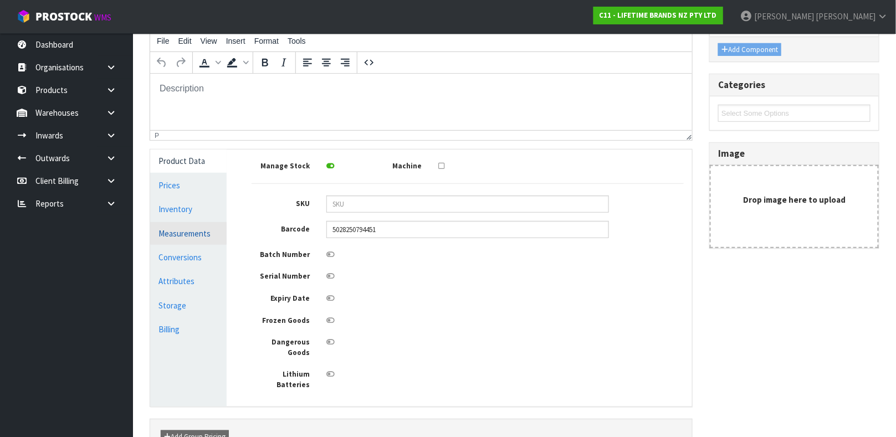
click at [202, 238] on link "Measurements" at bounding box center [188, 233] width 76 height 23
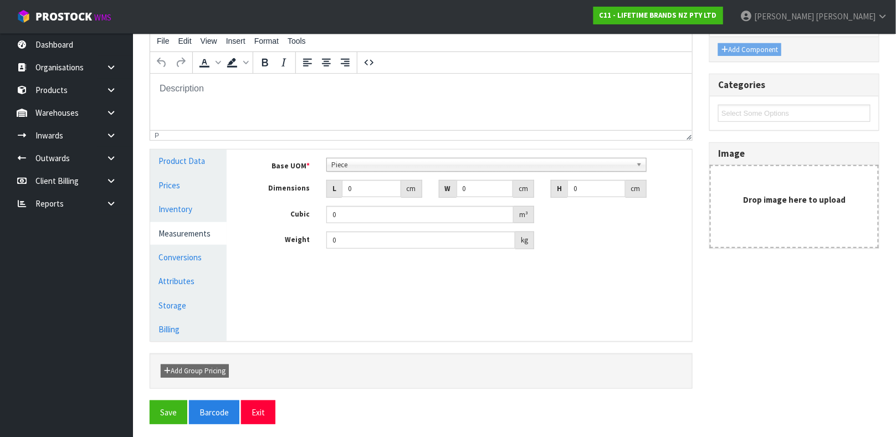
click at [367, 163] on span "Piece" at bounding box center [481, 164] width 300 height 13
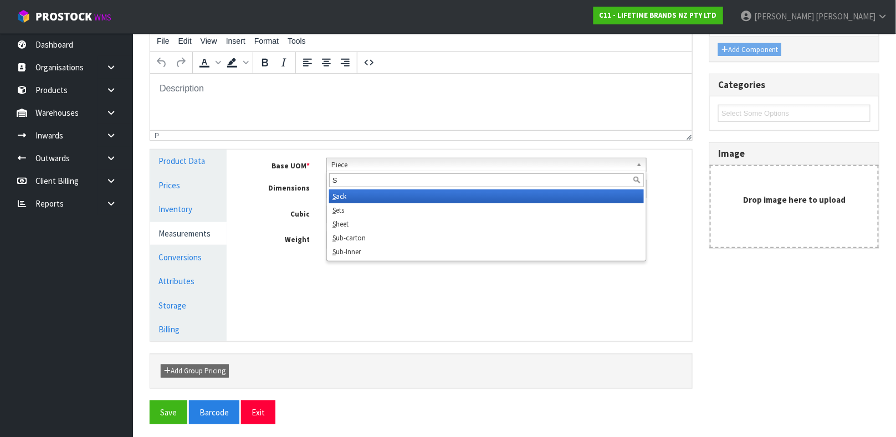
scroll to position [0, 0]
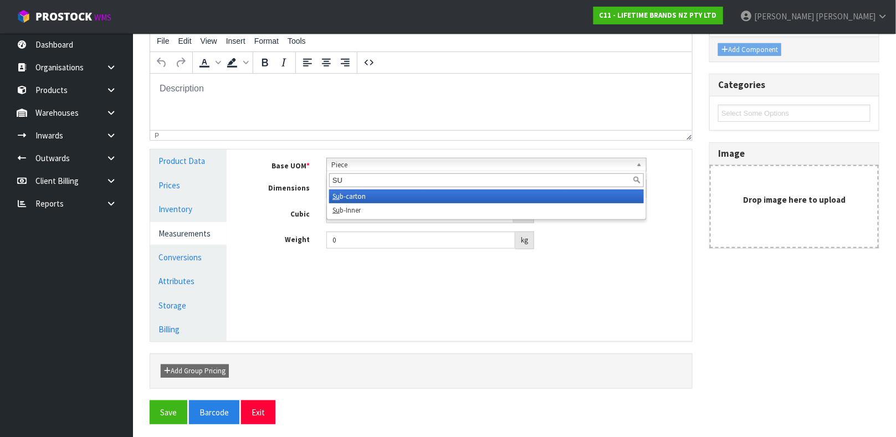
type input "SUB"
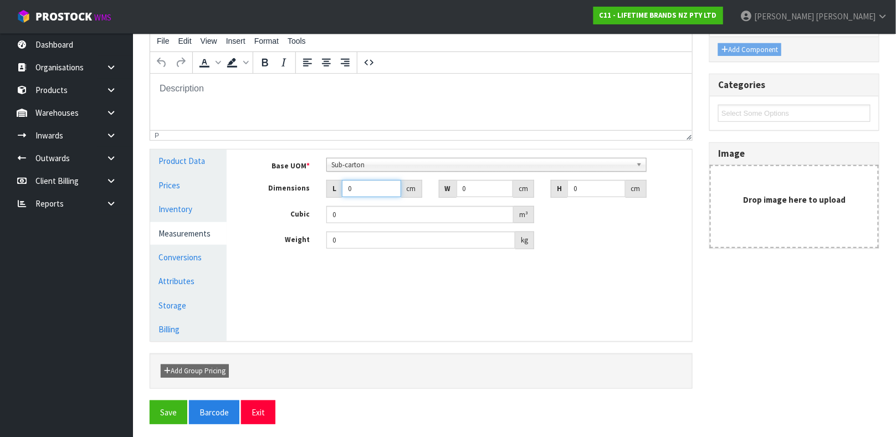
type input "3"
type input "0.000001"
type input "34"
type input "29"
type input "2"
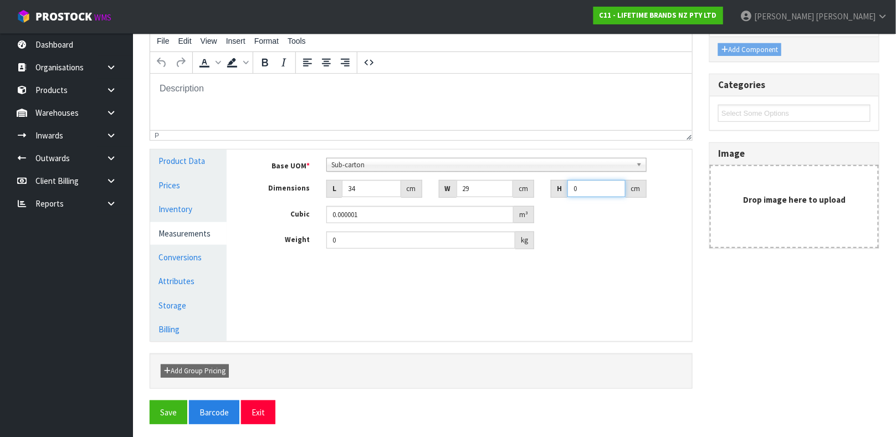
type input "0.001972"
type input "29"
type input "0.028594"
type input "29"
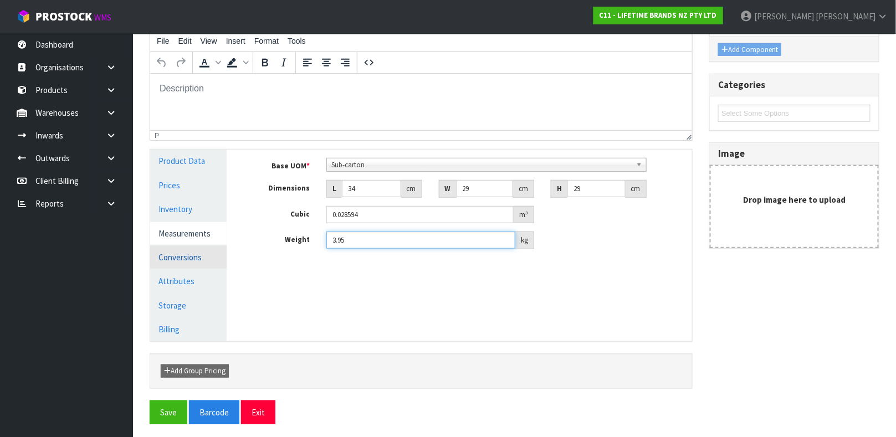
type input "3.95"
click at [205, 246] on link "Conversions" at bounding box center [188, 257] width 76 height 23
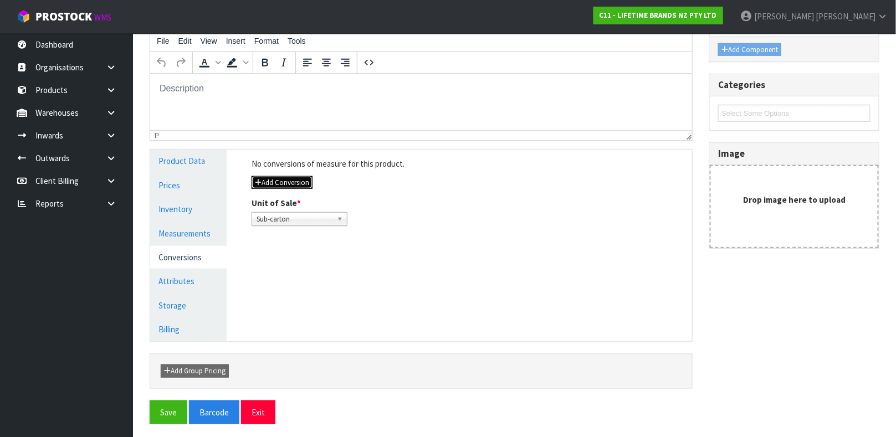
click at [287, 183] on button "Add Conversion" at bounding box center [282, 182] width 61 height 13
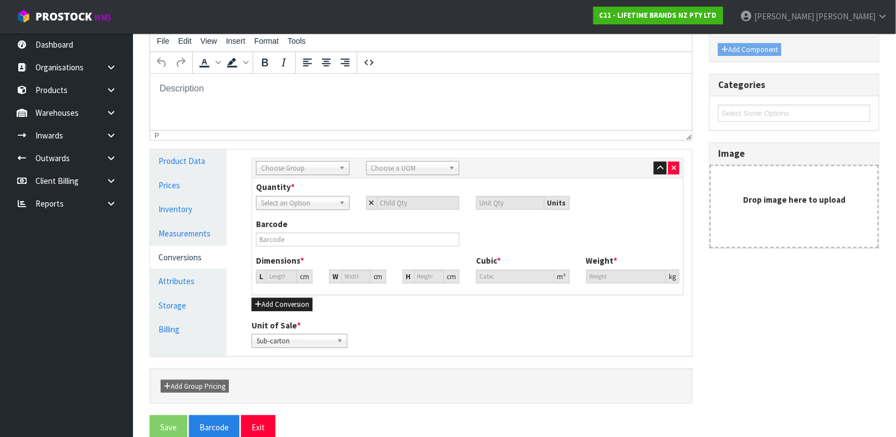
click at [291, 175] on div "Choose Group" at bounding box center [303, 168] width 94 height 14
type input "OUTER"
type input "CART"
type input "4"
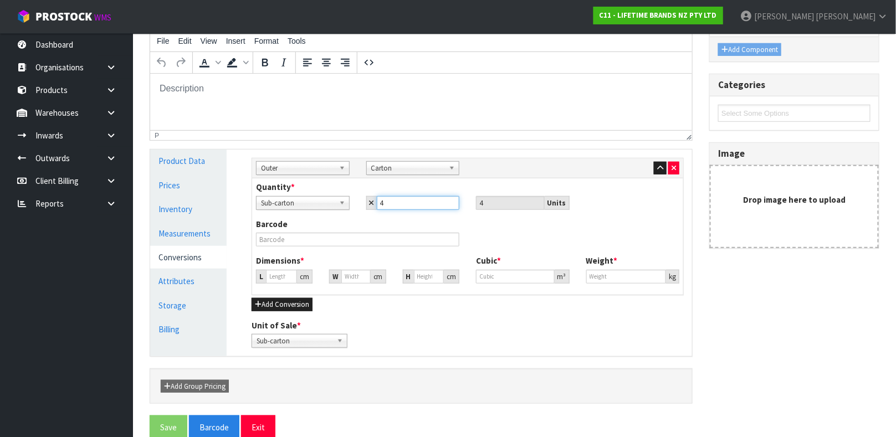
type input "4"
type input "48.541"
type input "0.114376"
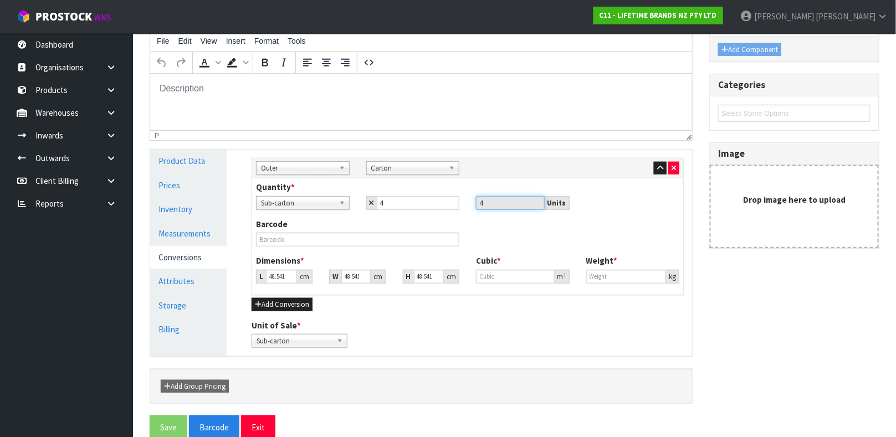
type input "15.8"
type input "6"
type input "0.014137"
type input "61"
type input "0.14373"
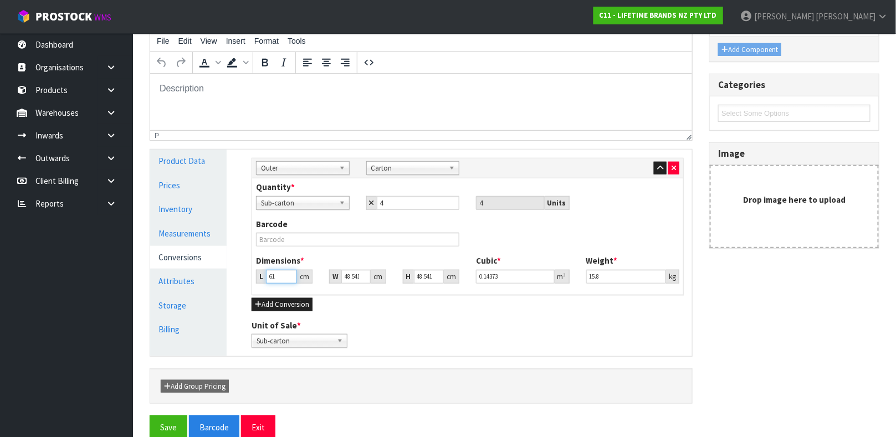
type input "61"
type input "3"
type input "0.008883"
type input "36"
type input "0.106596"
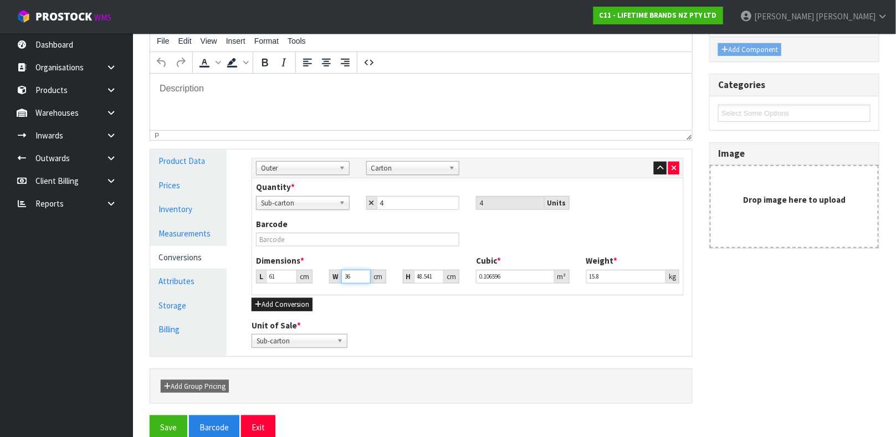
type input "36"
type input "6"
type input "0.013176"
type input "60"
type input "0.13176"
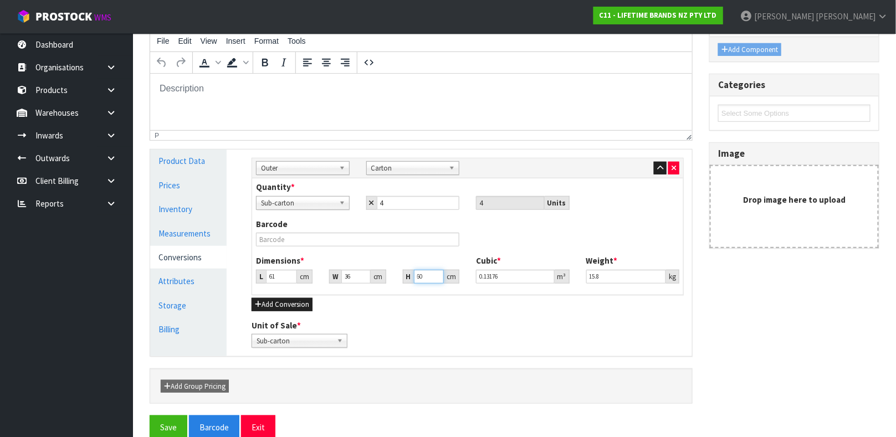
type input "60"
type input "12.3"
click at [202, 226] on link "Measurements" at bounding box center [188, 233] width 76 height 23
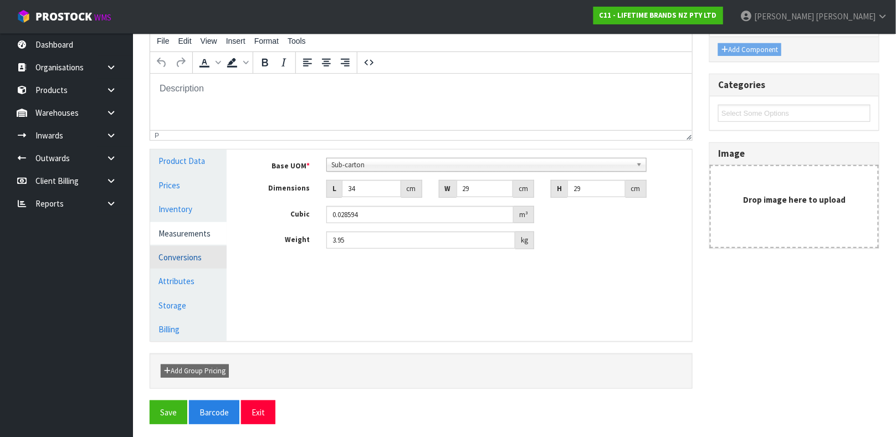
click at [187, 260] on link "Conversions" at bounding box center [188, 257] width 76 height 23
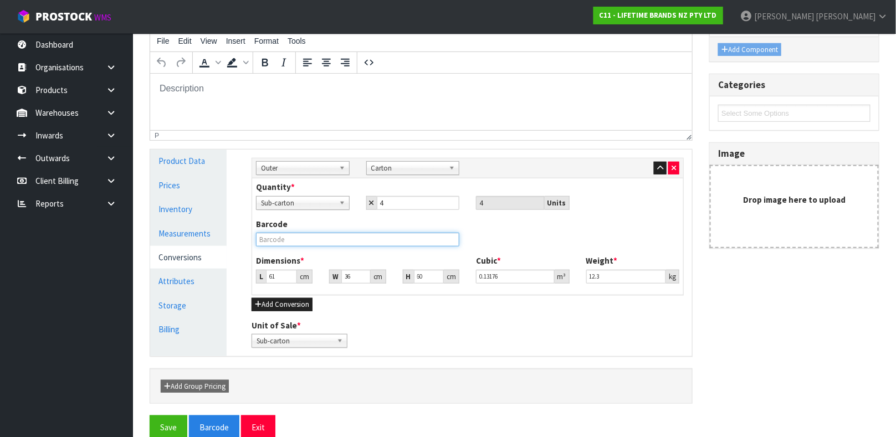
click at [301, 239] on input "text" at bounding box center [357, 240] width 203 height 14
type input "25028250794455"
click at [150, 416] on button "Save" at bounding box center [169, 428] width 38 height 24
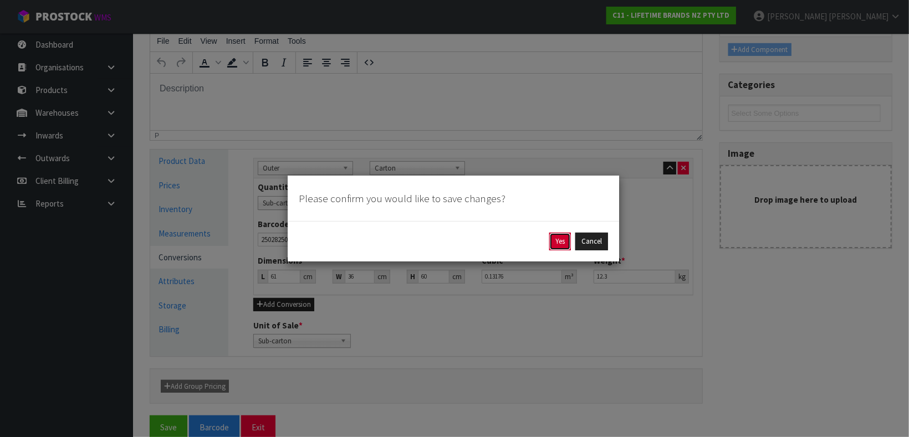
click at [560, 238] on button "Yes" at bounding box center [560, 242] width 22 height 18
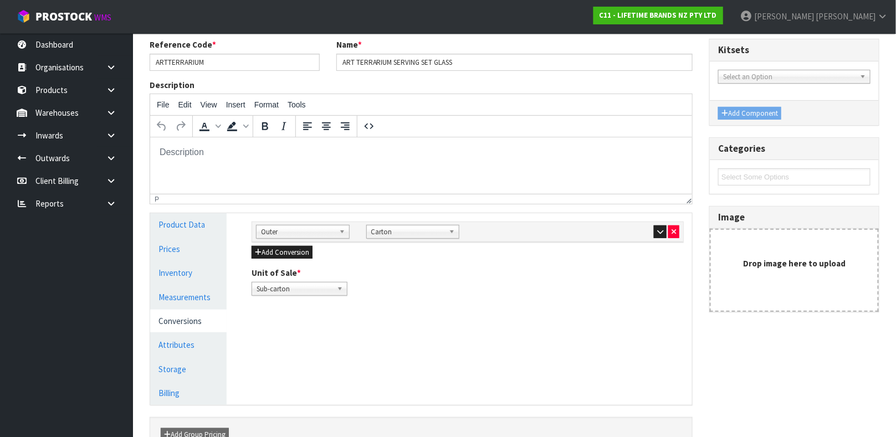
scroll to position [129, 0]
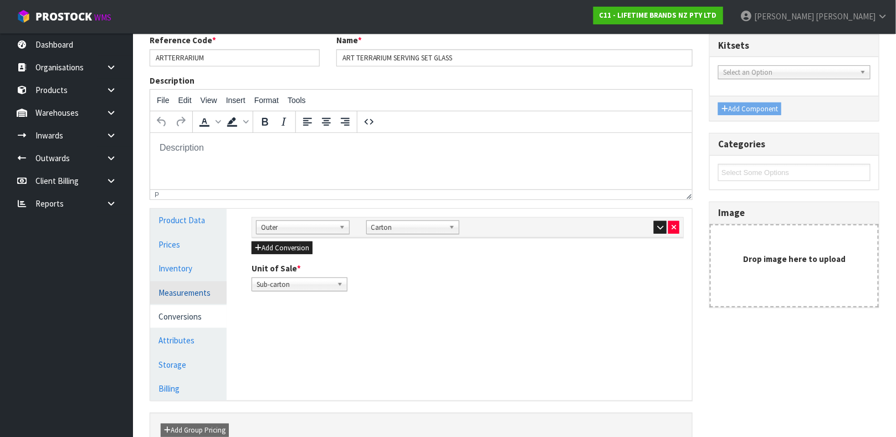
click at [185, 288] on link "Measurements" at bounding box center [188, 293] width 76 height 23
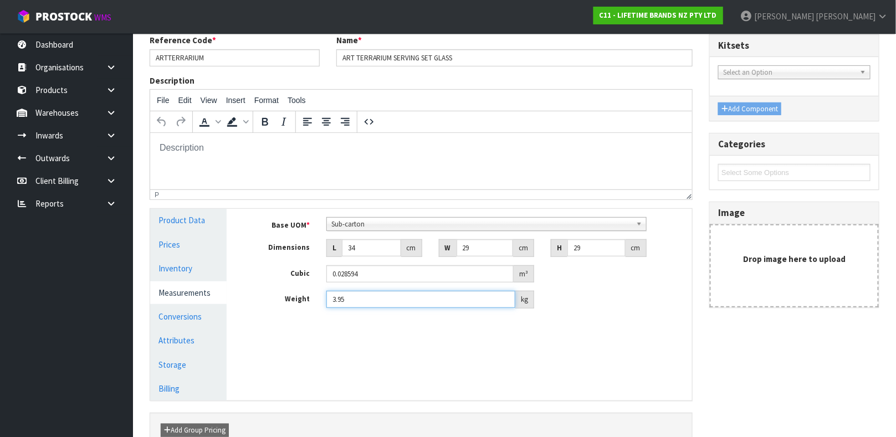
click at [367, 296] on input "3.95" at bounding box center [420, 299] width 189 height 17
type input "3"
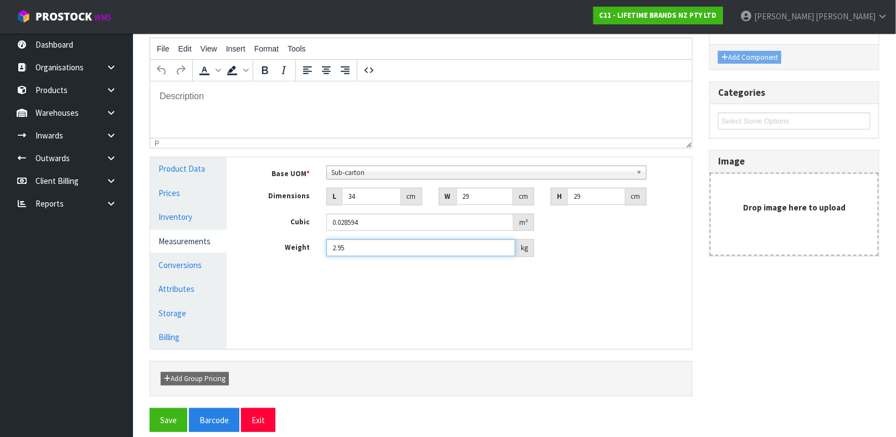
scroll to position [192, 0]
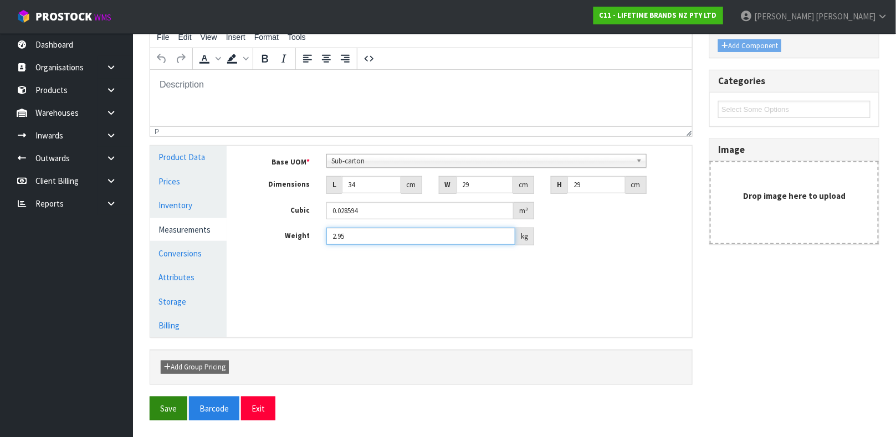
type input "2.95"
click at [178, 403] on button "Save" at bounding box center [169, 409] width 38 height 24
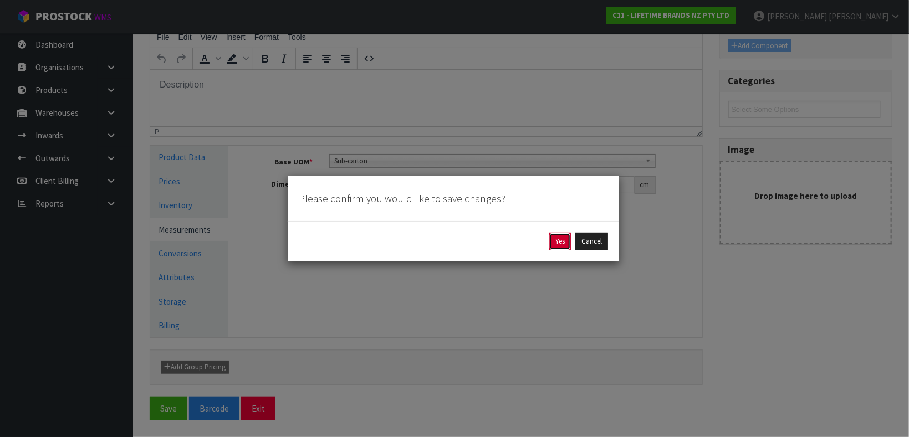
click at [564, 238] on button "Yes" at bounding box center [560, 242] width 22 height 18
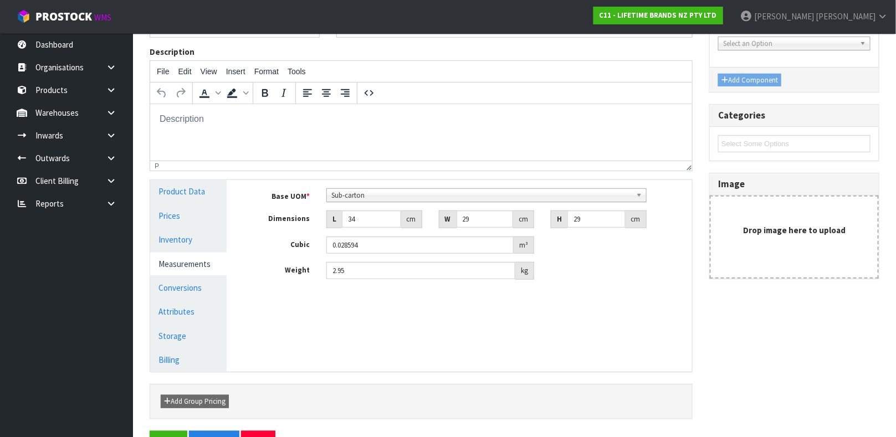
scroll to position [160, 0]
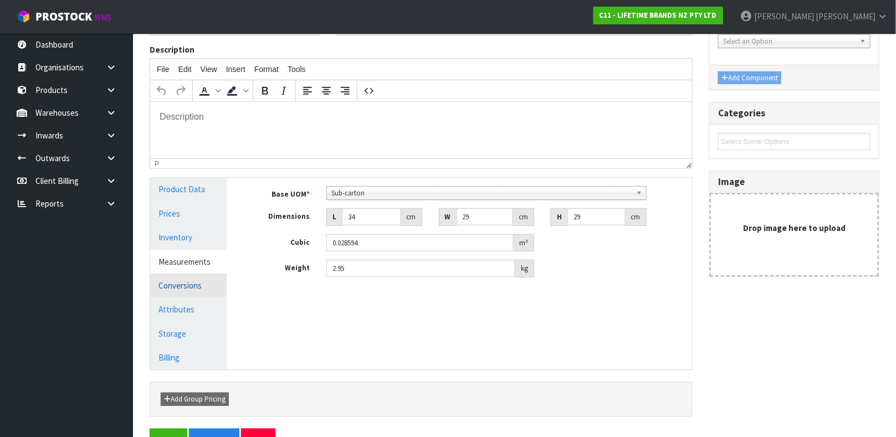
click at [192, 280] on link "Conversions" at bounding box center [188, 285] width 76 height 23
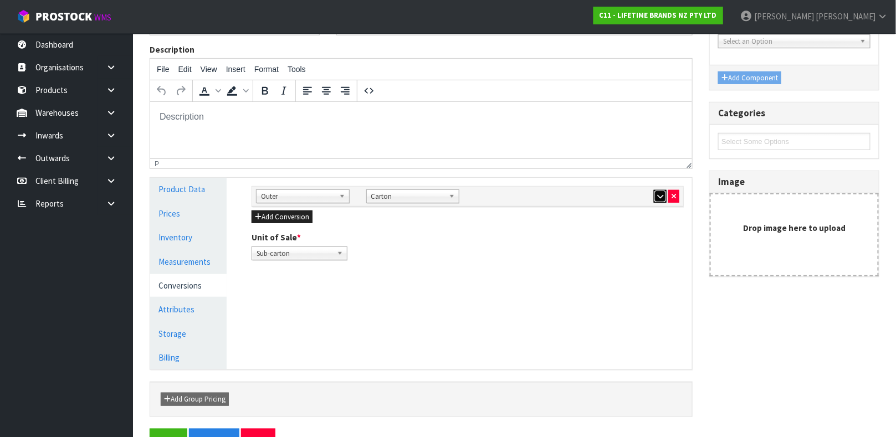
click at [663, 199] on icon "button" at bounding box center [660, 196] width 6 height 7
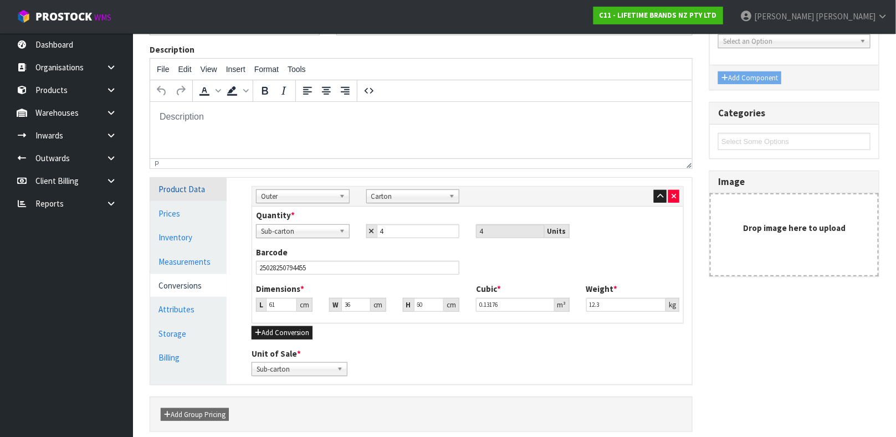
click at [190, 191] on link "Product Data" at bounding box center [188, 189] width 76 height 23
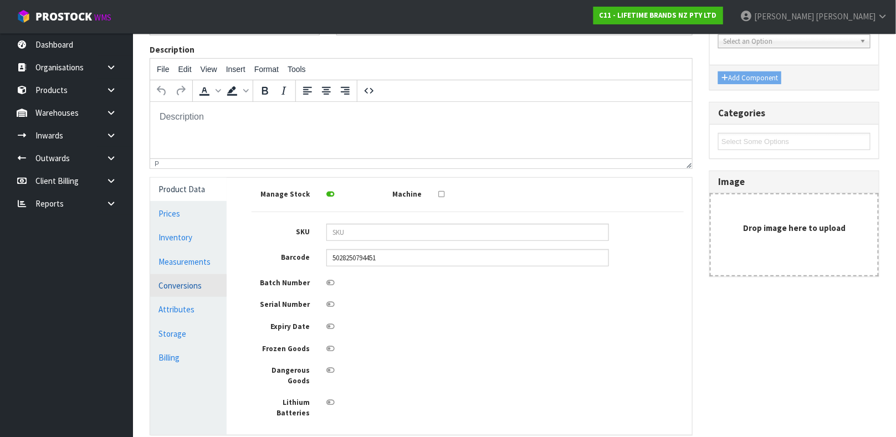
click at [194, 284] on link "Conversions" at bounding box center [188, 285] width 76 height 23
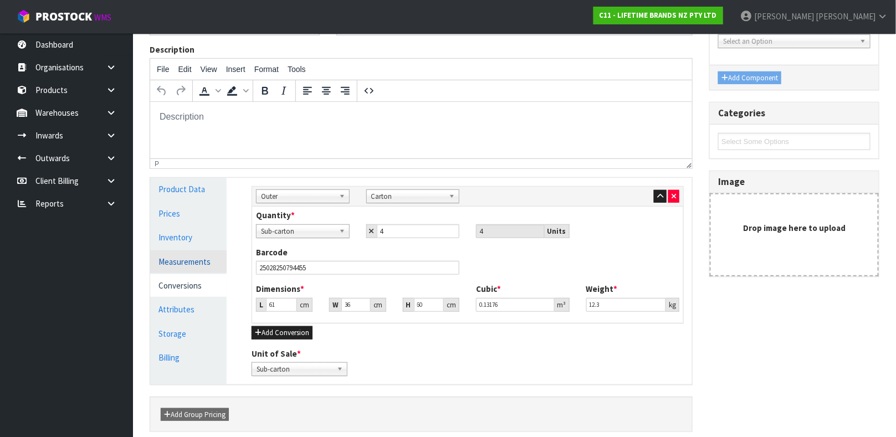
click at [207, 261] on link "Measurements" at bounding box center [188, 261] width 76 height 23
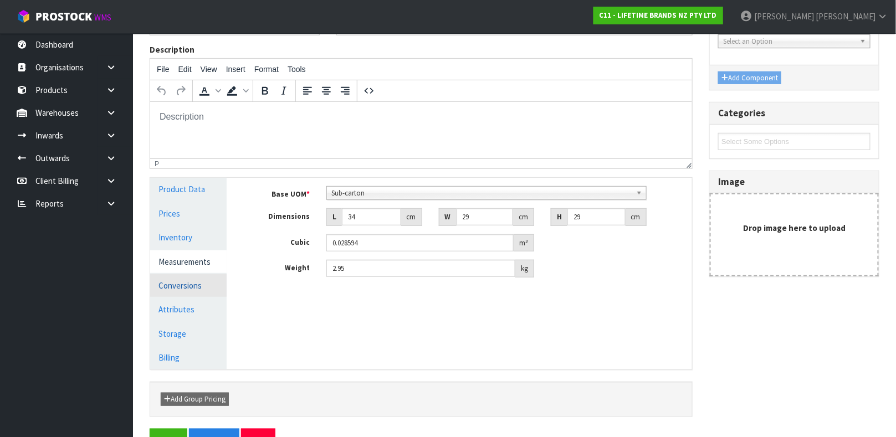
click at [189, 284] on link "Conversions" at bounding box center [188, 285] width 76 height 23
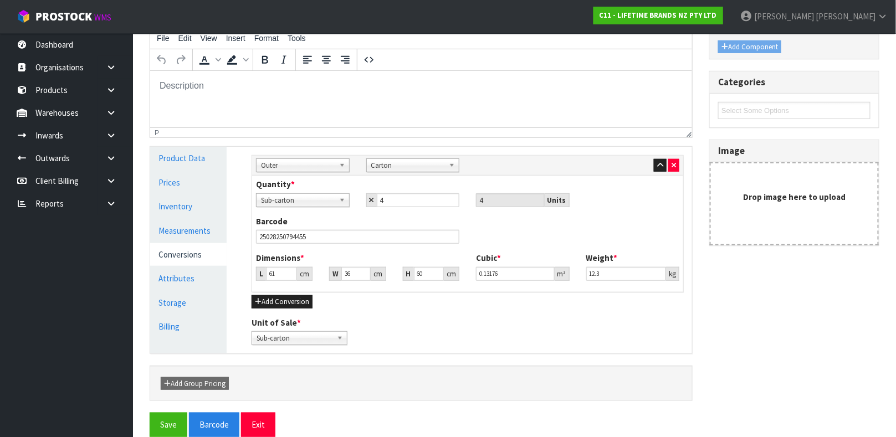
scroll to position [207, 0]
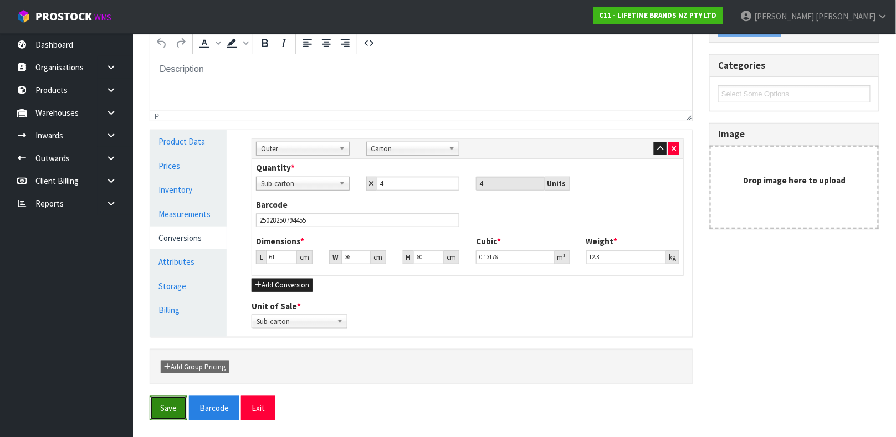
click at [158, 411] on button "Save" at bounding box center [169, 408] width 38 height 24
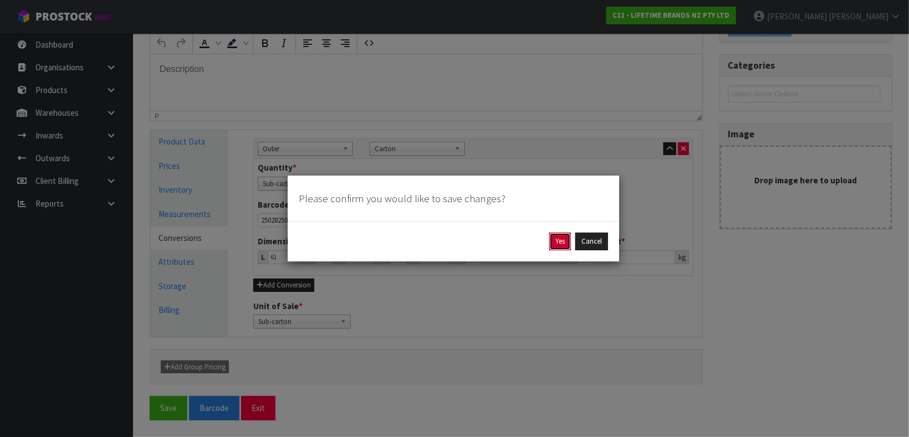
click at [564, 242] on button "Yes" at bounding box center [560, 242] width 22 height 18
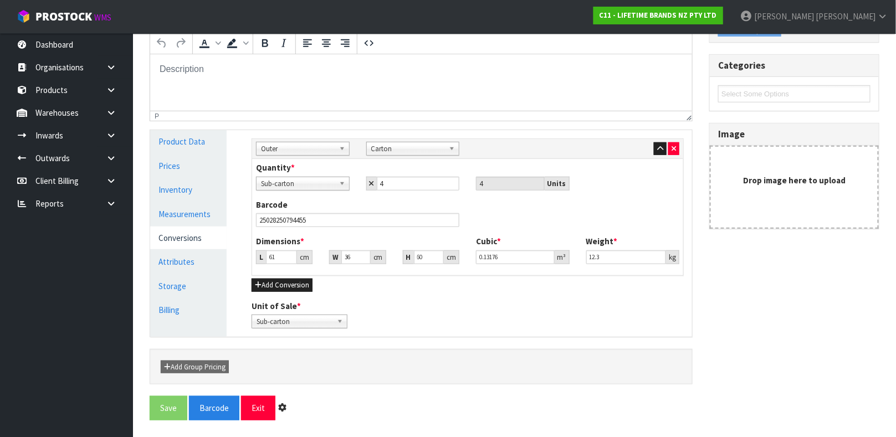
scroll to position [0, 0]
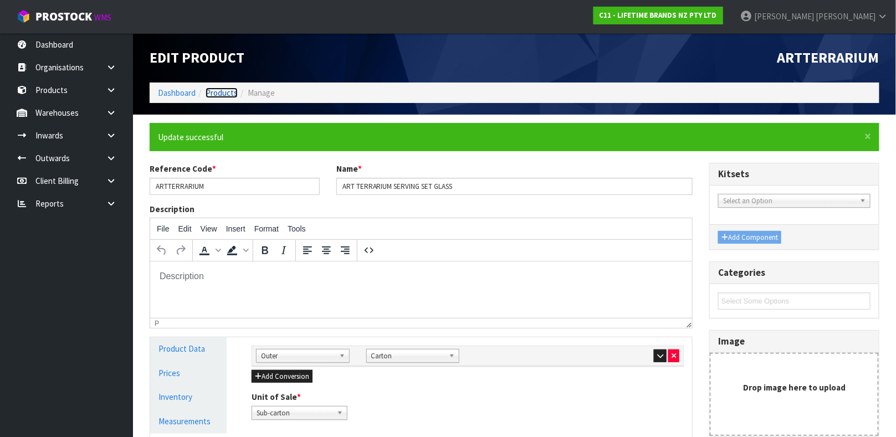
click at [220, 93] on link "Products" at bounding box center [222, 93] width 32 height 11
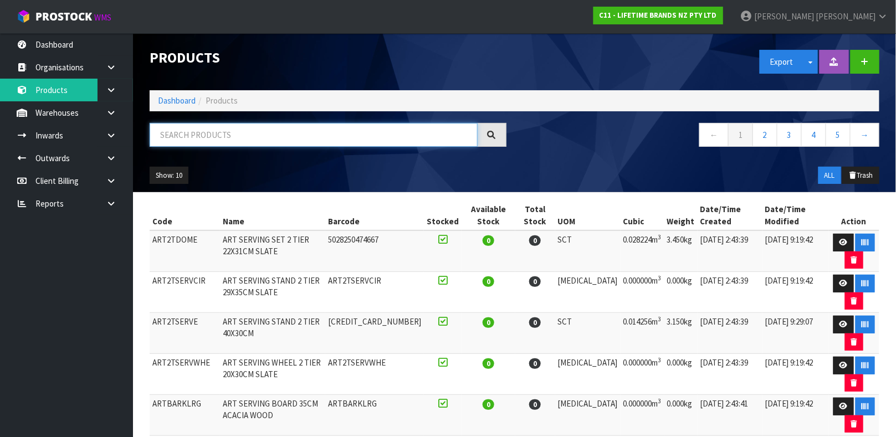
click at [270, 133] on input "text" at bounding box center [314, 135] width 328 height 24
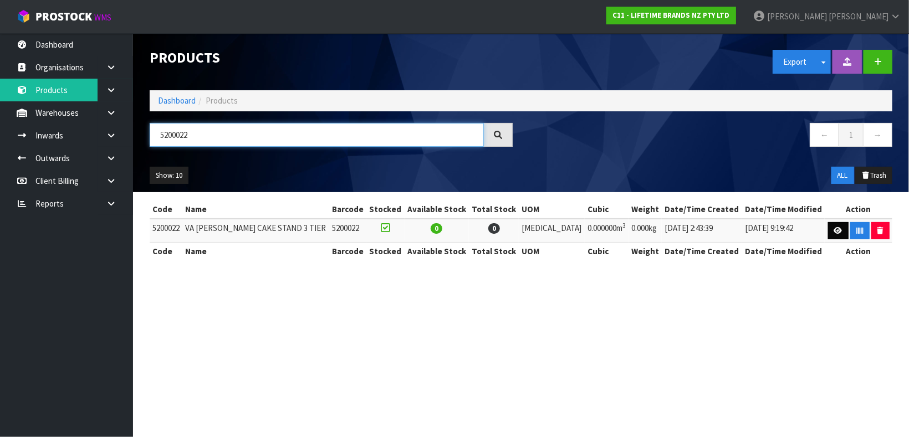
type input "5200022"
click at [834, 233] on icon at bounding box center [838, 230] width 8 height 7
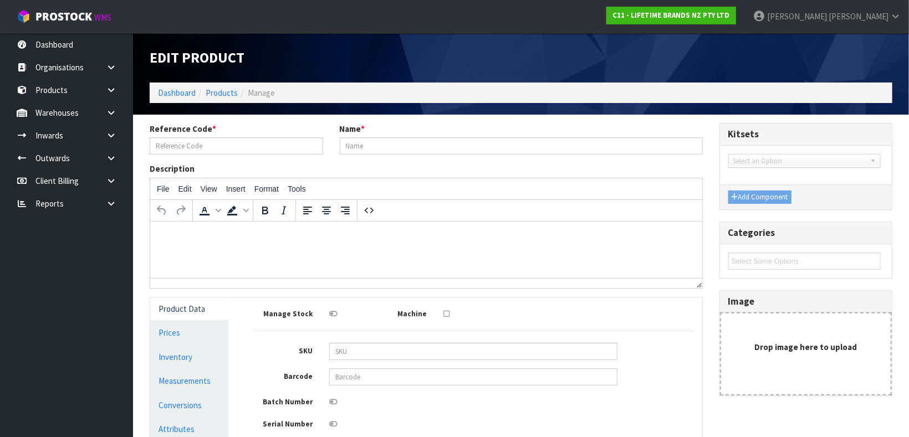
type input "5200022"
type input "VA [PERSON_NAME] CAKE STAND 3 TIER"
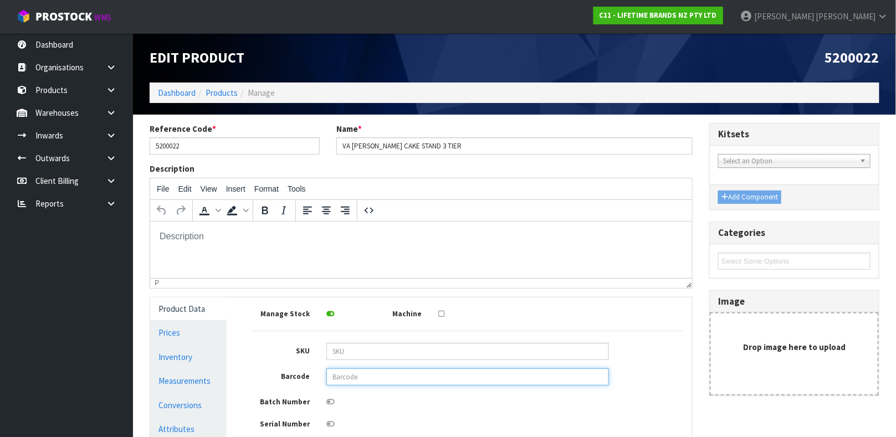
click at [381, 382] on input "text" at bounding box center [467, 377] width 283 height 17
type input "5050993297821"
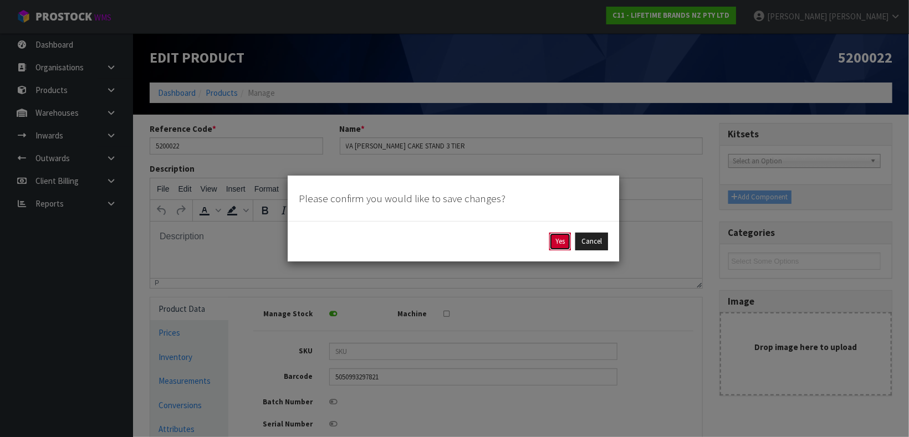
click at [561, 243] on button "Yes" at bounding box center [560, 242] width 22 height 18
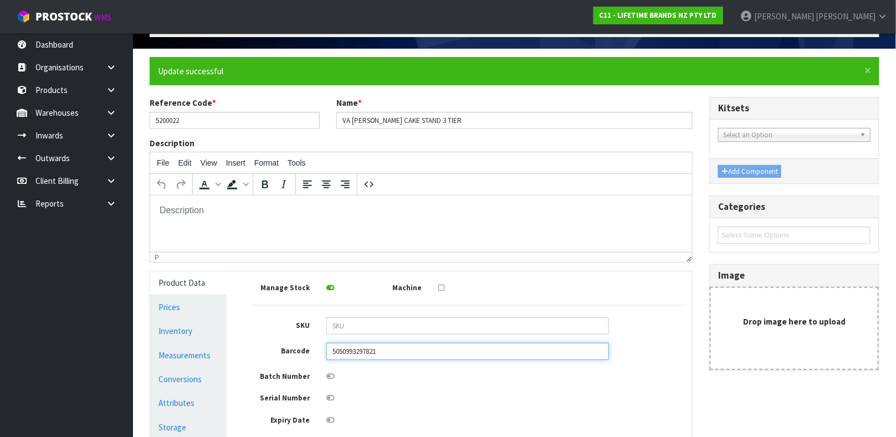
scroll to position [73, 0]
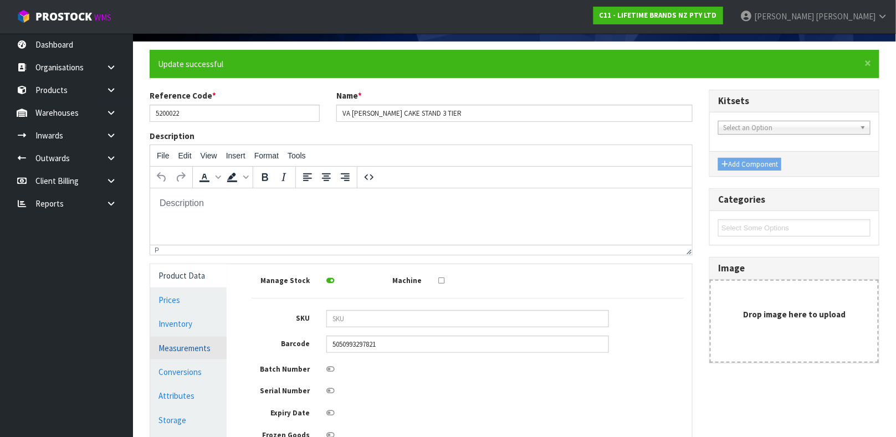
click at [192, 347] on link "Measurements" at bounding box center [188, 348] width 76 height 23
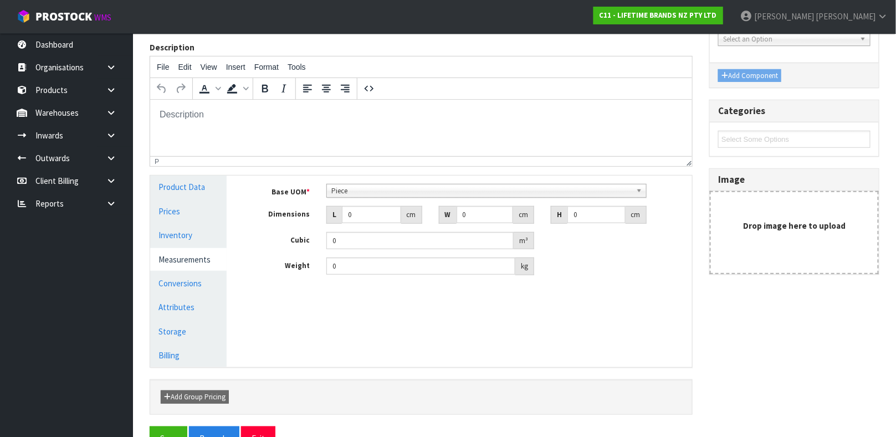
scroll to position [163, 0]
drag, startPoint x: 356, startPoint y: 208, endPoint x: 328, endPoint y: 220, distance: 30.8
click at [328, 220] on div "L 0 cm" at bounding box center [374, 214] width 96 height 18
type input "2"
type input "0.000001"
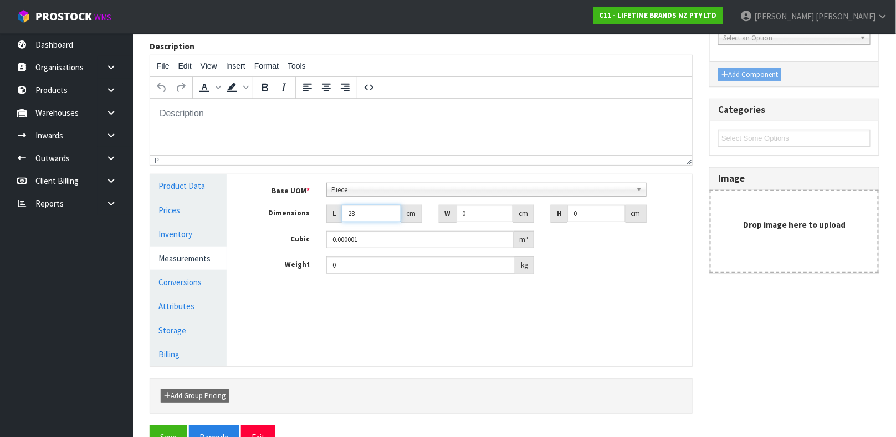
type input "28"
type input "9"
type input "3"
type input "0.000756"
type input "39"
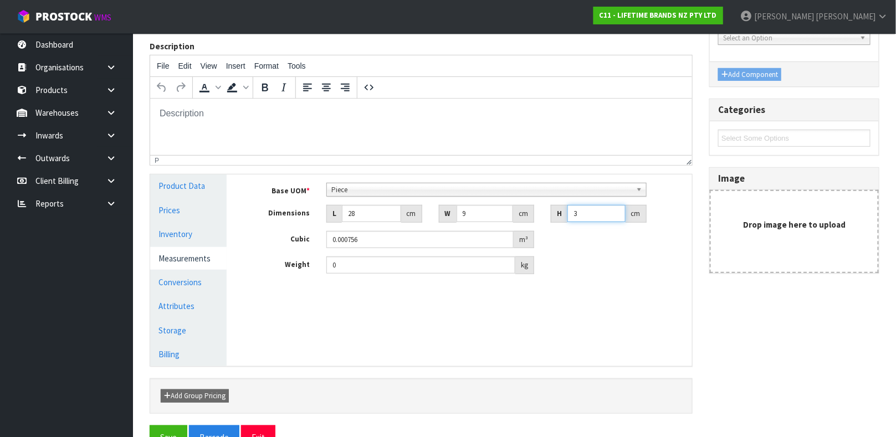
type input "0.009828"
type input "39"
type input "1.95"
click at [187, 280] on link "Conversions" at bounding box center [188, 282] width 76 height 23
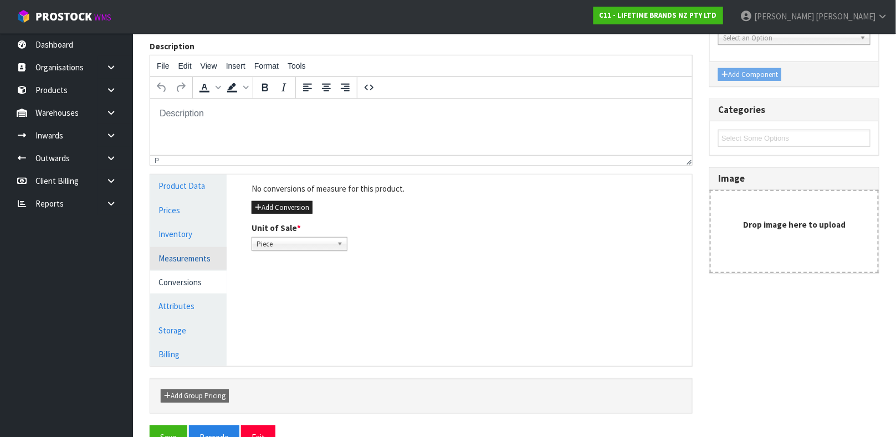
click at [200, 258] on link "Measurements" at bounding box center [188, 258] width 76 height 23
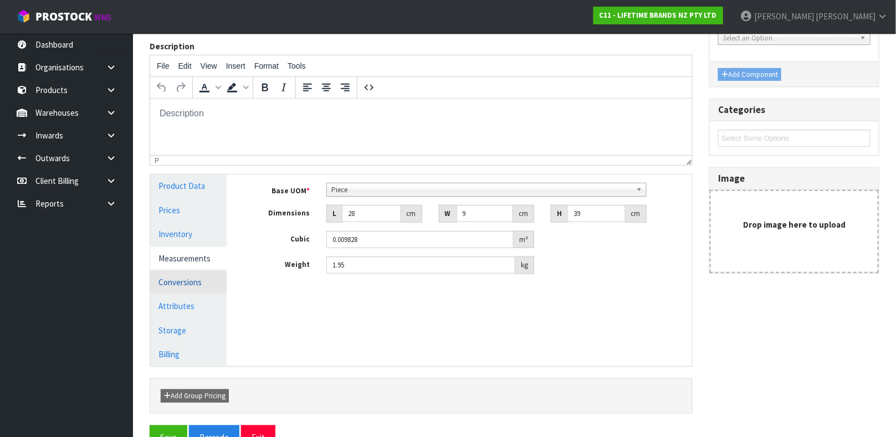
click at [195, 280] on link "Conversions" at bounding box center [188, 282] width 76 height 23
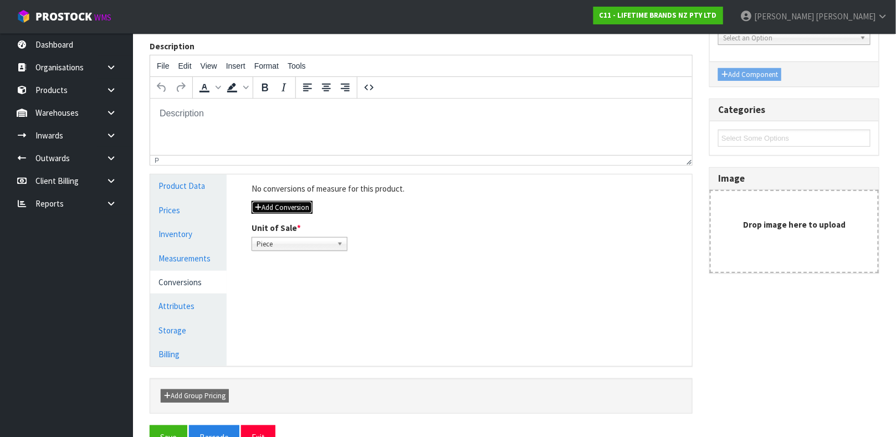
click at [263, 212] on button "Add Conversion" at bounding box center [282, 207] width 61 height 13
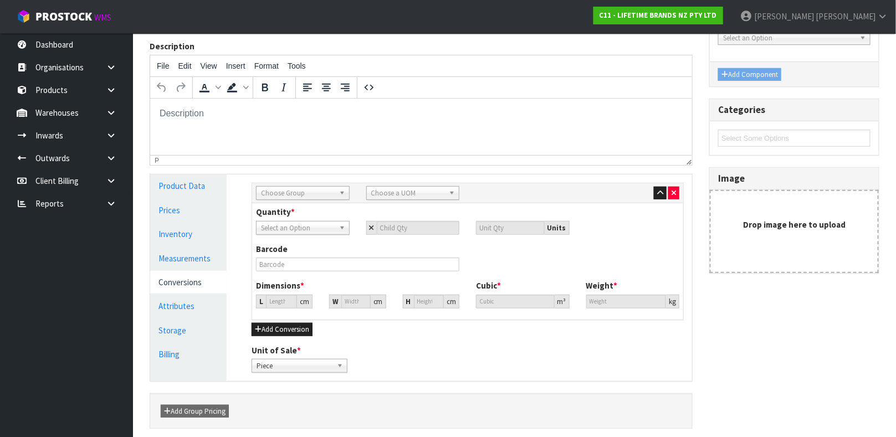
click at [291, 196] on span "Choose Group" at bounding box center [298, 193] width 74 height 13
type input "IN"
type input "SUB"
click at [288, 232] on span "Piece" at bounding box center [298, 228] width 74 height 13
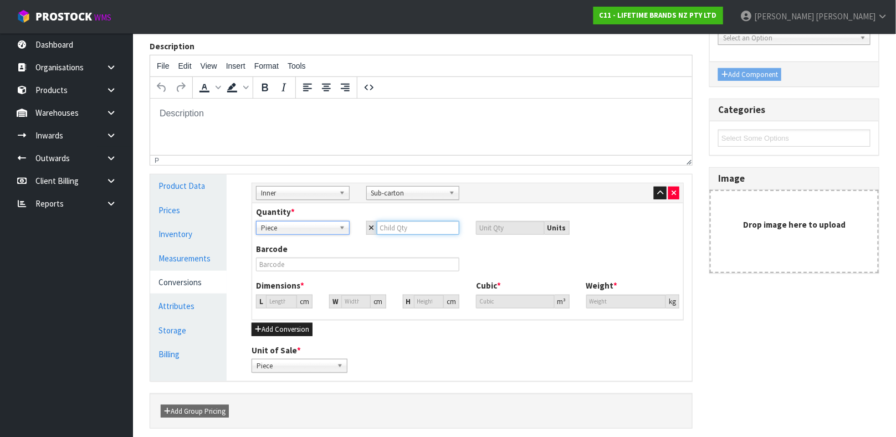
click at [387, 228] on input "number" at bounding box center [418, 228] width 83 height 14
type input "2"
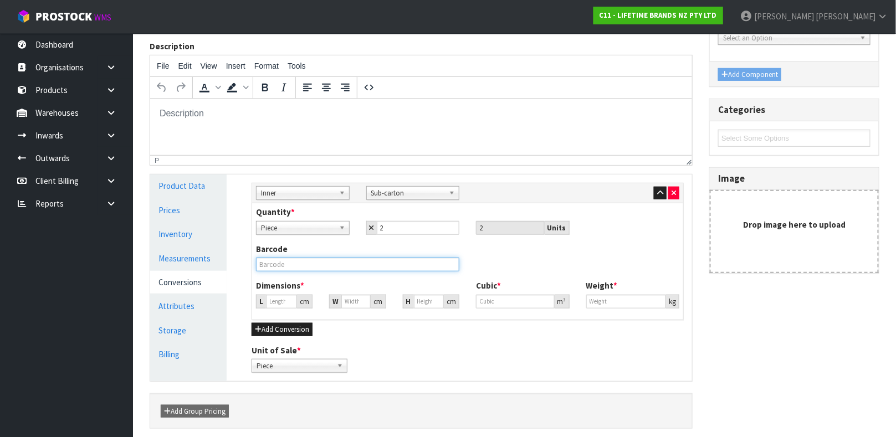
type input "26.988"
type input "0.019656"
type input "3.9"
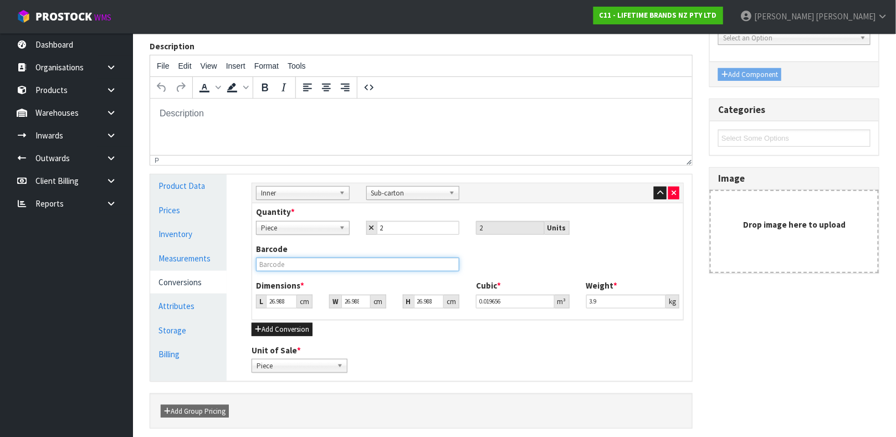
click at [355, 266] on input "text" at bounding box center [357, 265] width 203 height 14
type input "15057982054851"
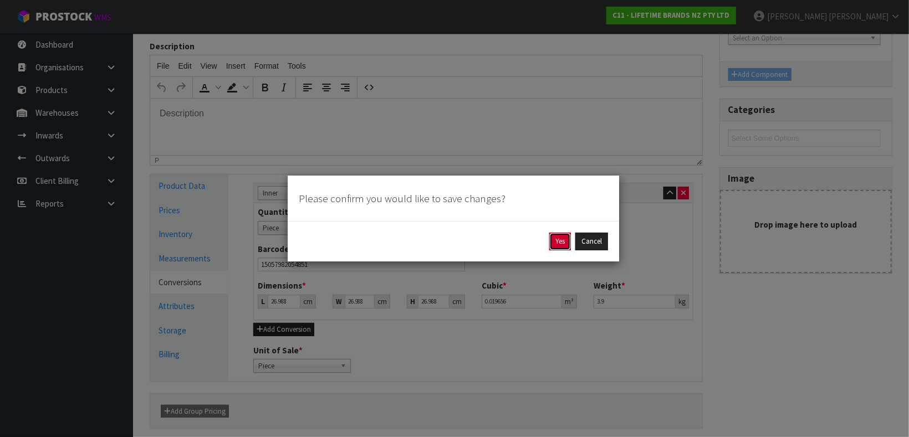
click at [558, 240] on button "Yes" at bounding box center [560, 242] width 22 height 18
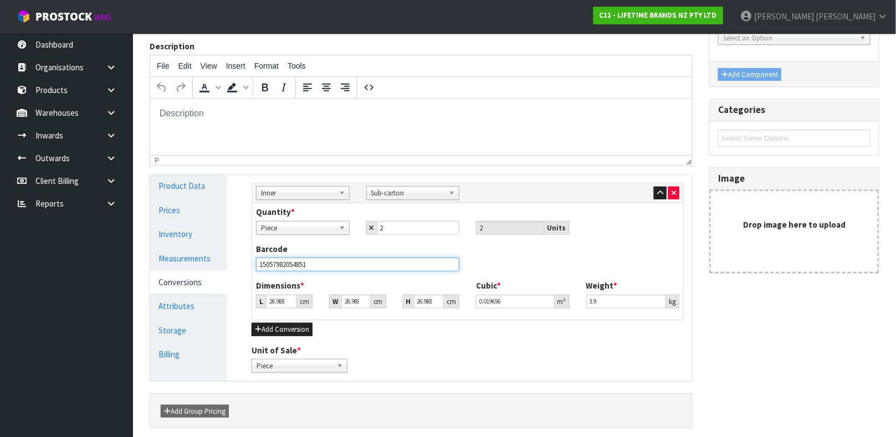
scroll to position [0, 0]
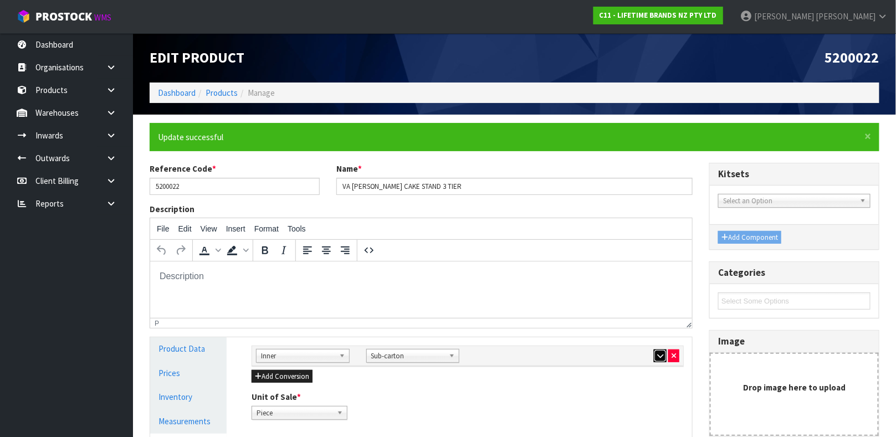
click at [656, 352] on button "button" at bounding box center [660, 356] width 13 height 13
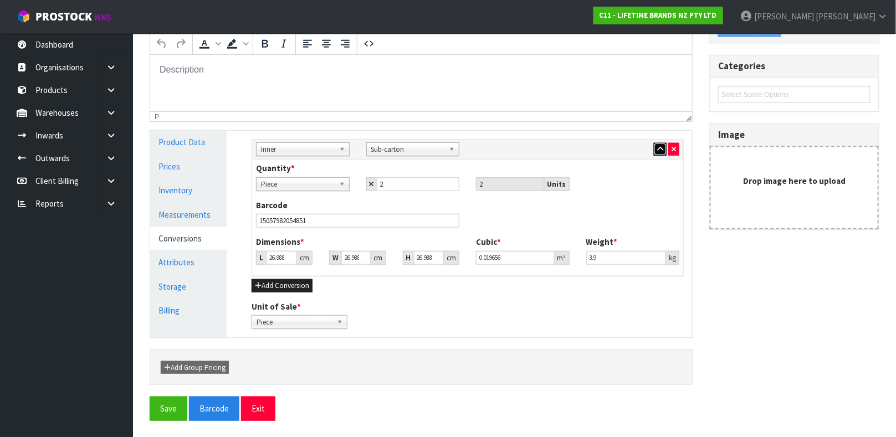
scroll to position [206, 0]
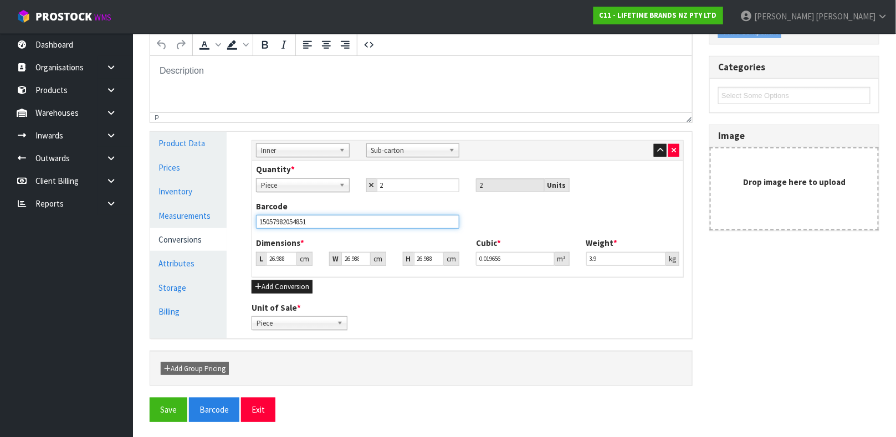
click at [338, 219] on input "15057982054851" at bounding box center [357, 222] width 203 height 14
type input "2"
type input "0.001457"
type input "29"
type input "0.021122"
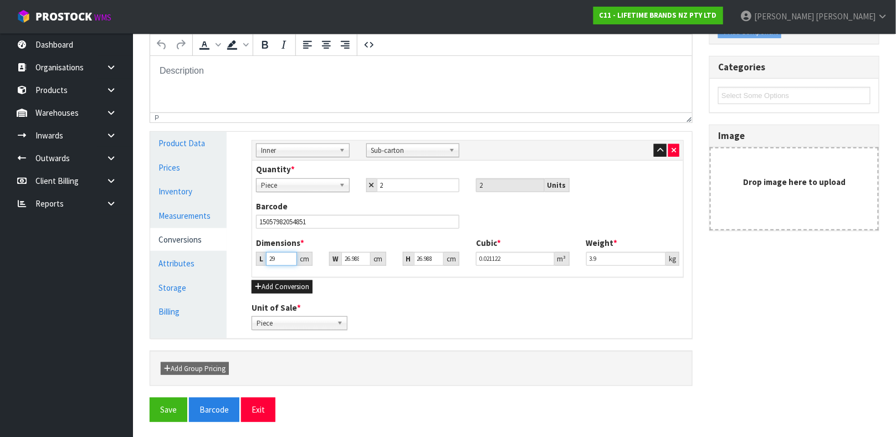
type input "29"
type input "1"
type input "0.000783"
click at [160, 401] on button "Save" at bounding box center [169, 410] width 38 height 24
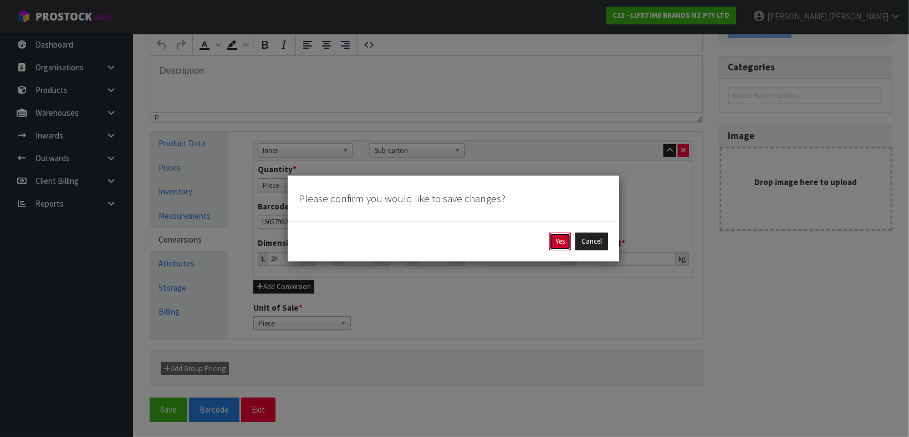
click at [553, 246] on button "Yes" at bounding box center [560, 242] width 22 height 18
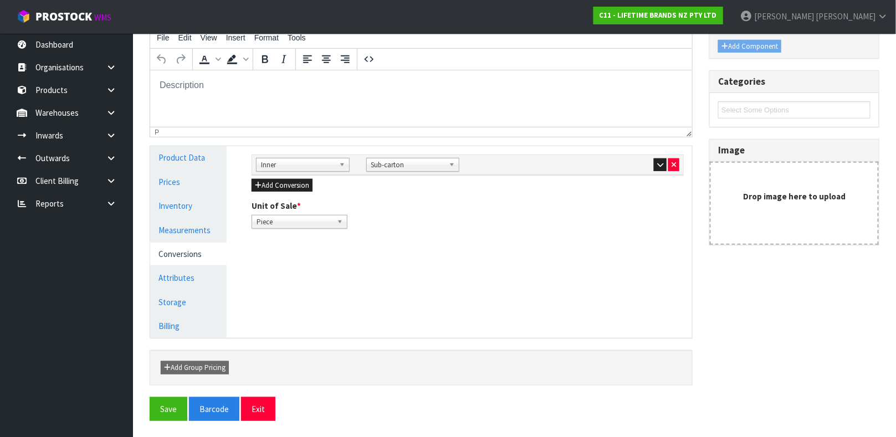
scroll to position [192, 0]
click at [285, 187] on button "Add Conversion" at bounding box center [282, 184] width 61 height 13
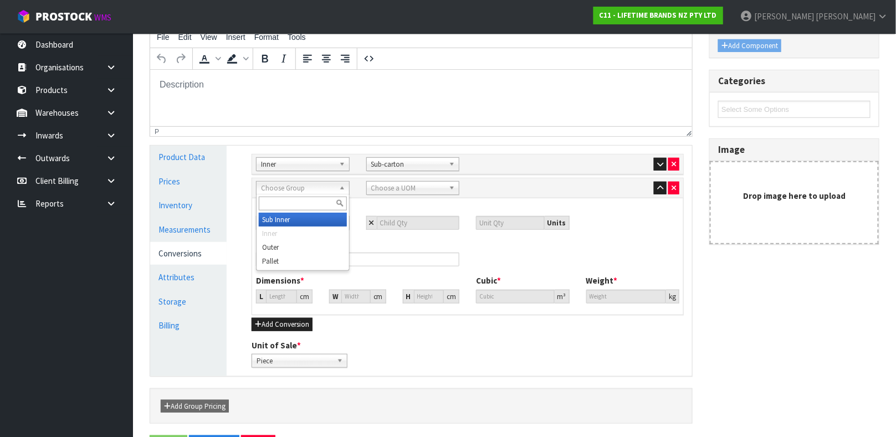
click at [294, 186] on span "Choose Group" at bounding box center [298, 188] width 74 height 13
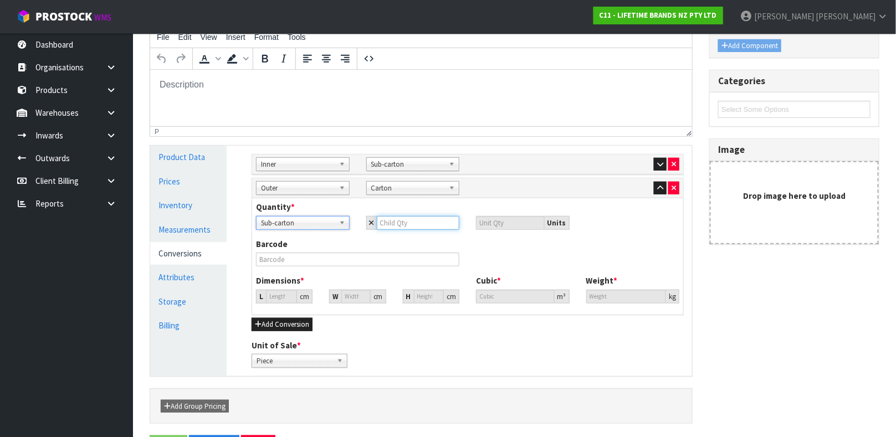
click at [386, 217] on input "number" at bounding box center [418, 223] width 83 height 14
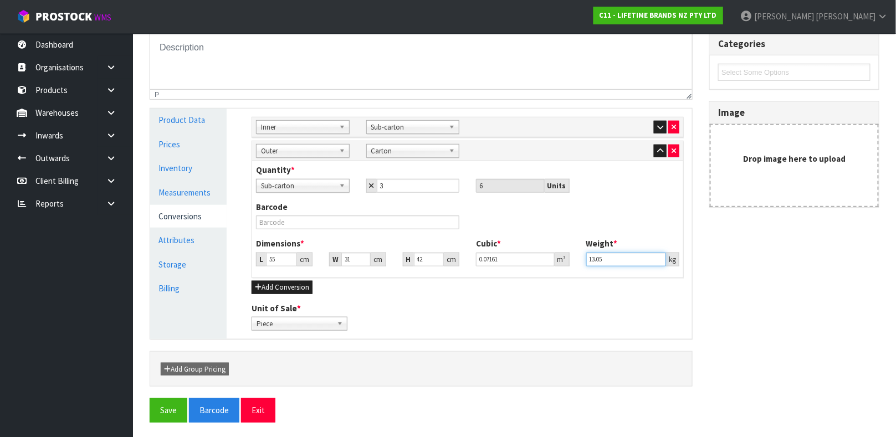
scroll to position [228, 0]
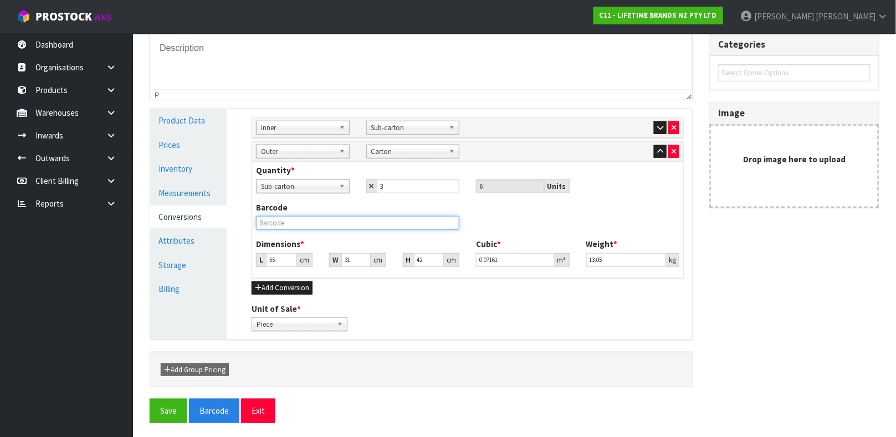
click at [290, 220] on input "text" at bounding box center [357, 223] width 203 height 14
click at [150, 399] on button "Save" at bounding box center [169, 411] width 38 height 24
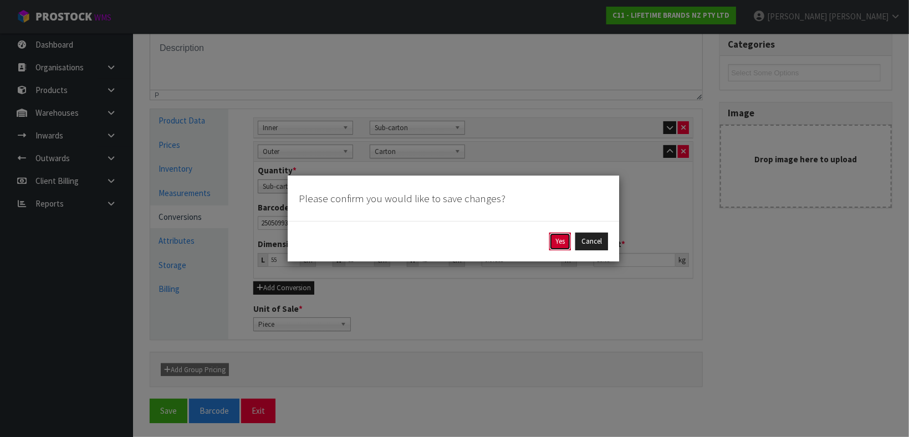
click at [553, 248] on button "Yes" at bounding box center [560, 242] width 22 height 18
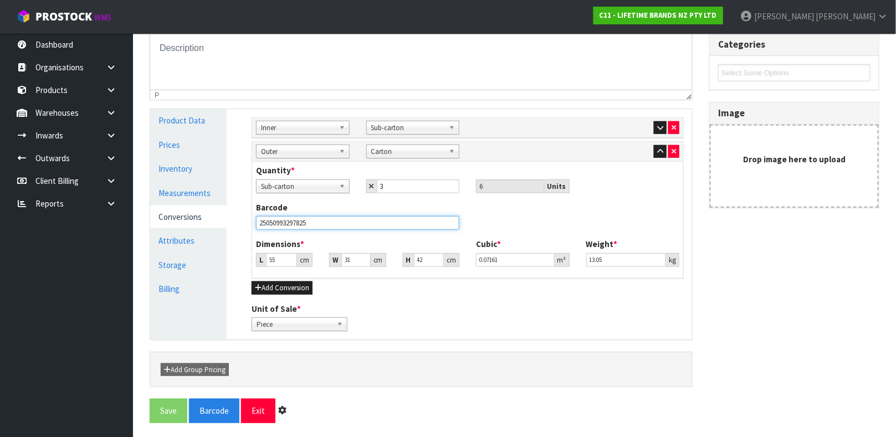
scroll to position [0, 0]
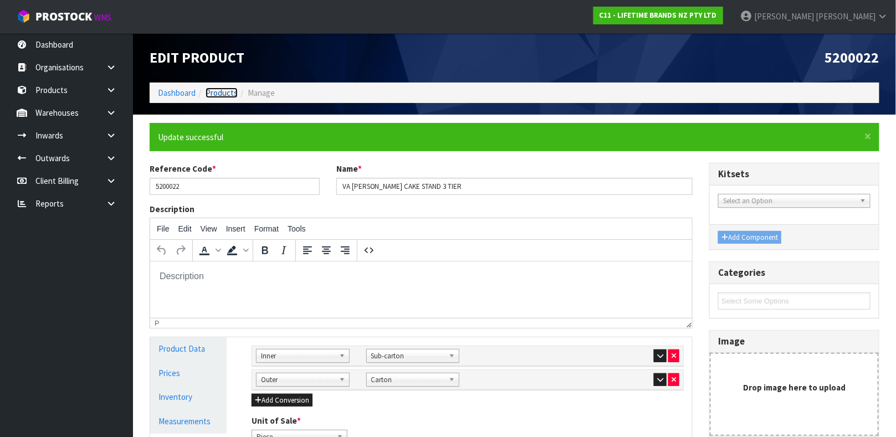
click at [224, 95] on link "Products" at bounding box center [222, 93] width 32 height 11
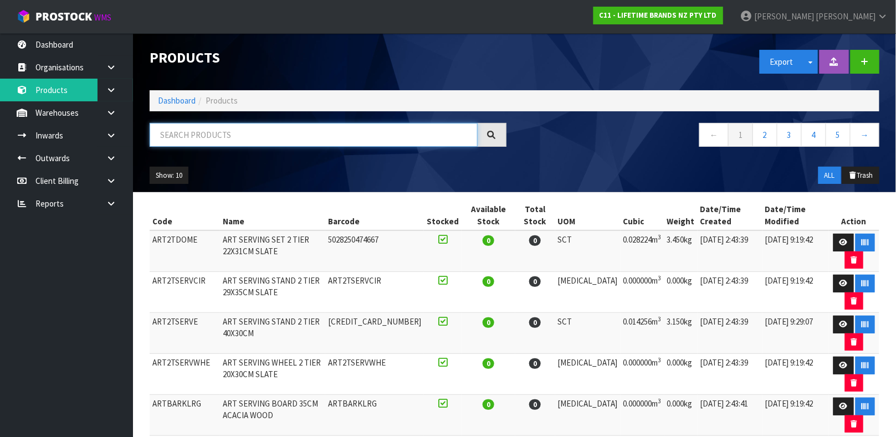
click at [265, 135] on input "text" at bounding box center [314, 135] width 328 height 24
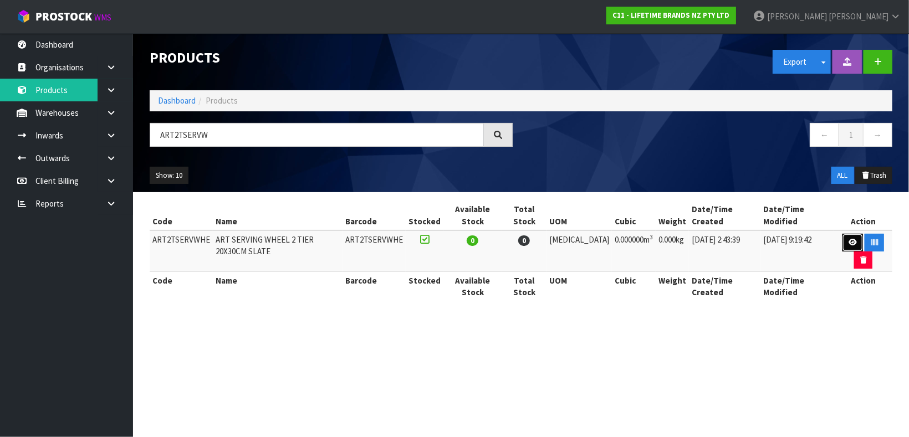
click at [846, 247] on link at bounding box center [852, 243] width 21 height 18
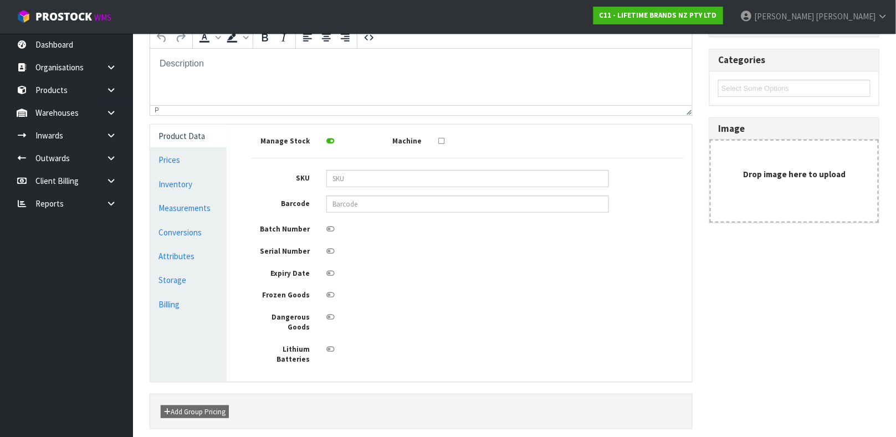
scroll to position [198, 0]
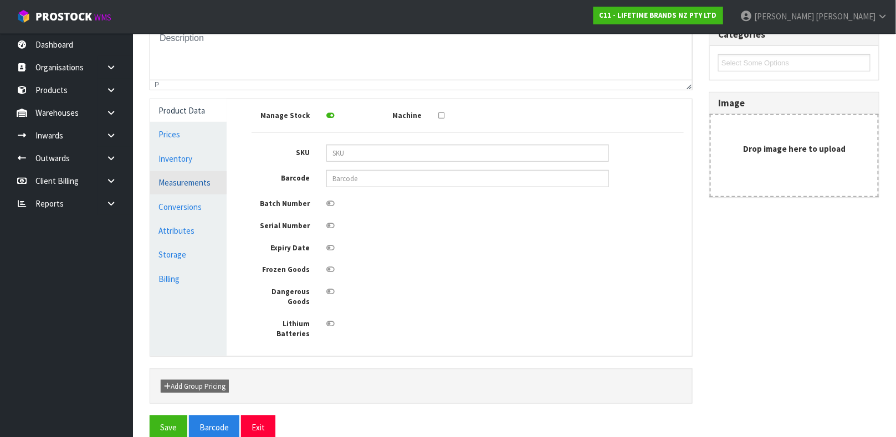
click at [178, 192] on link "Measurements" at bounding box center [188, 182] width 76 height 23
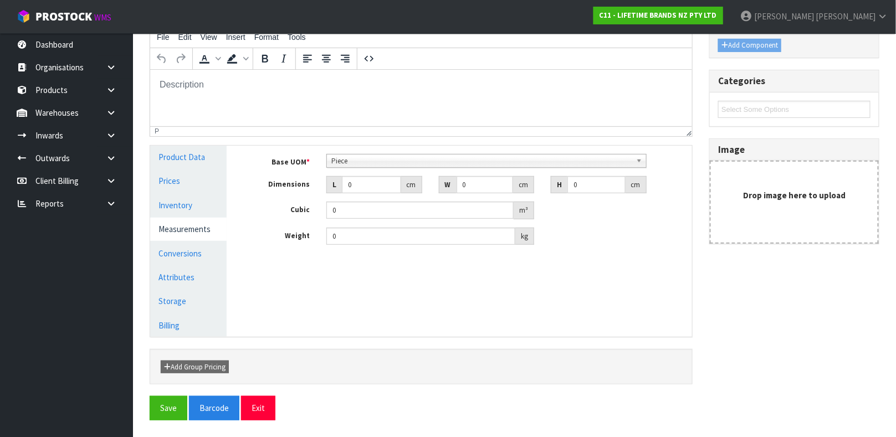
scroll to position [151, 0]
drag, startPoint x: 365, startPoint y: 180, endPoint x: 285, endPoint y: 199, distance: 82.0
click at [285, 199] on div "Base UOM * Bag Bar Basket Bin Bottle Box Bundle Cabinet Cage Carton Case Coil C…" at bounding box center [468, 200] width 432 height 91
click at [377, 165] on span "Piece" at bounding box center [481, 161] width 300 height 13
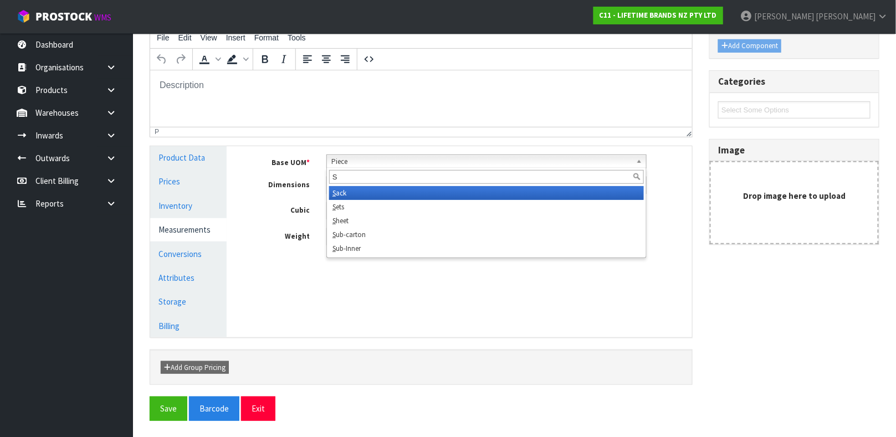
scroll to position [0, 0]
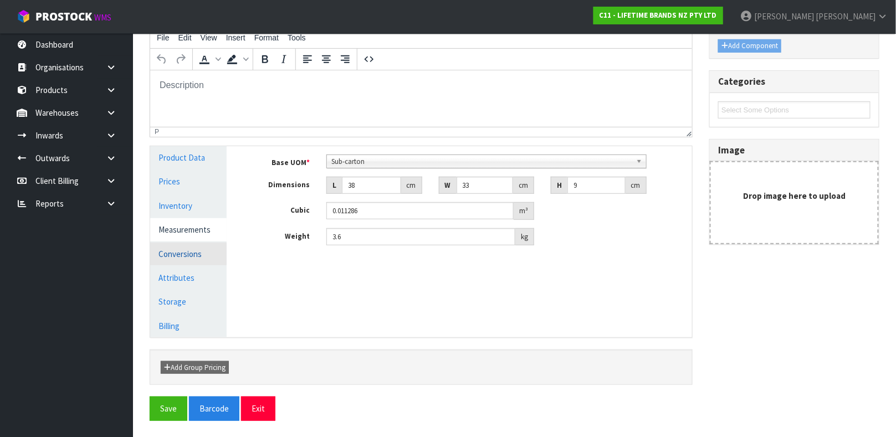
click at [202, 249] on link "Conversions" at bounding box center [188, 254] width 76 height 23
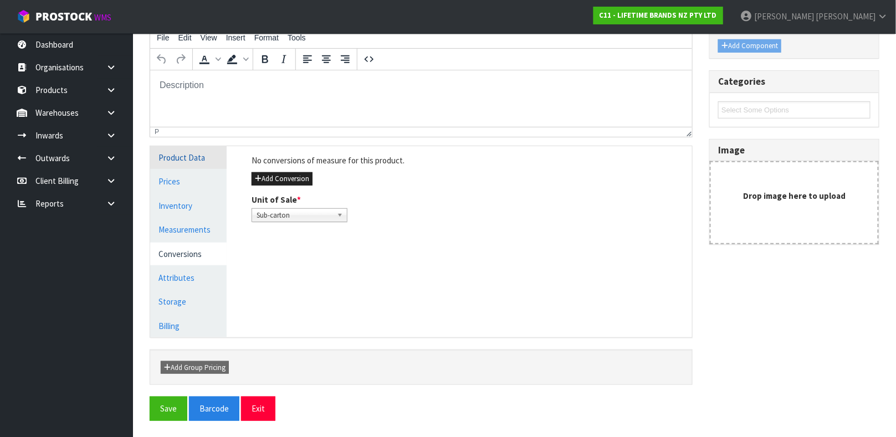
click at [193, 160] on link "Product Data" at bounding box center [188, 157] width 76 height 23
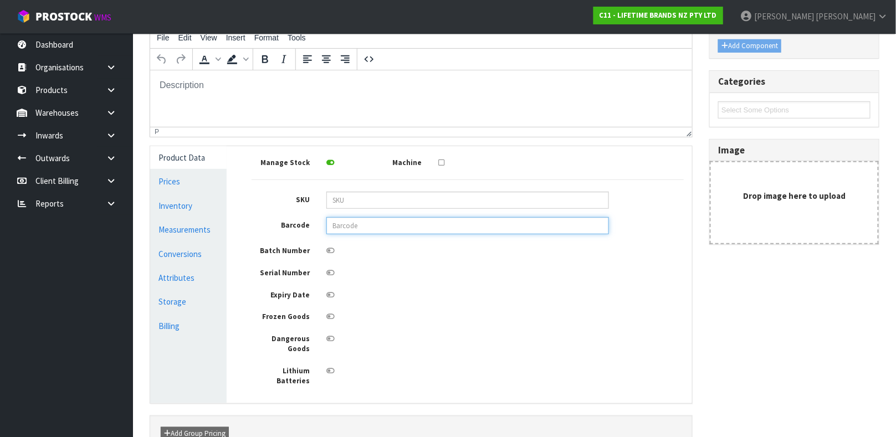
click at [418, 222] on input "text" at bounding box center [467, 225] width 283 height 17
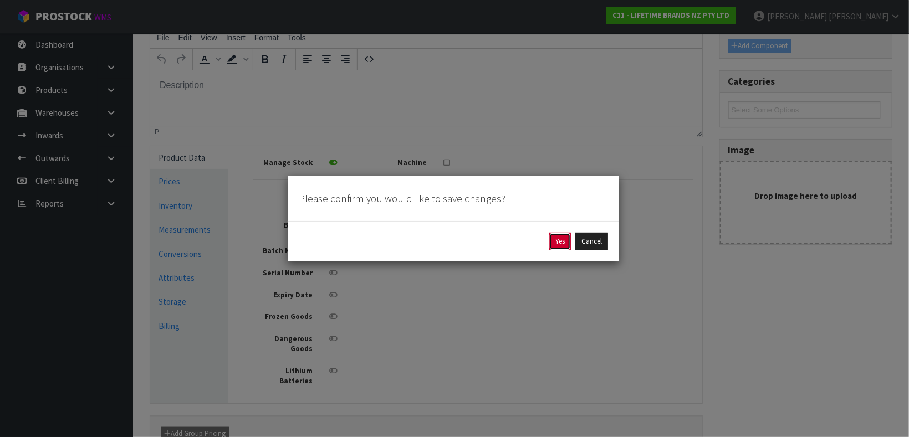
click at [556, 249] on button "Yes" at bounding box center [560, 242] width 22 height 18
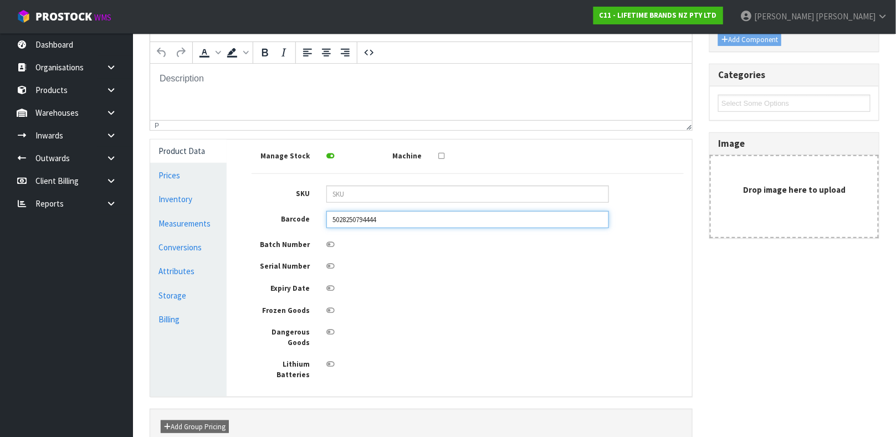
scroll to position [238, 0]
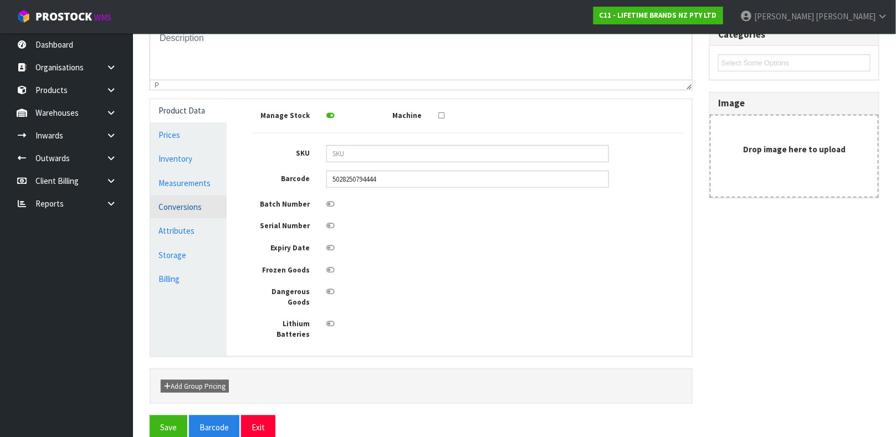
click at [199, 206] on link "Conversions" at bounding box center [188, 207] width 76 height 23
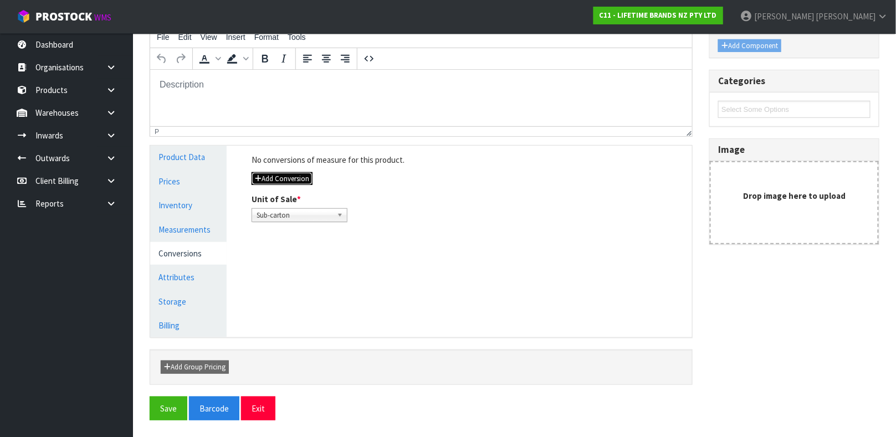
click at [293, 180] on button "Add Conversion" at bounding box center [282, 178] width 61 height 13
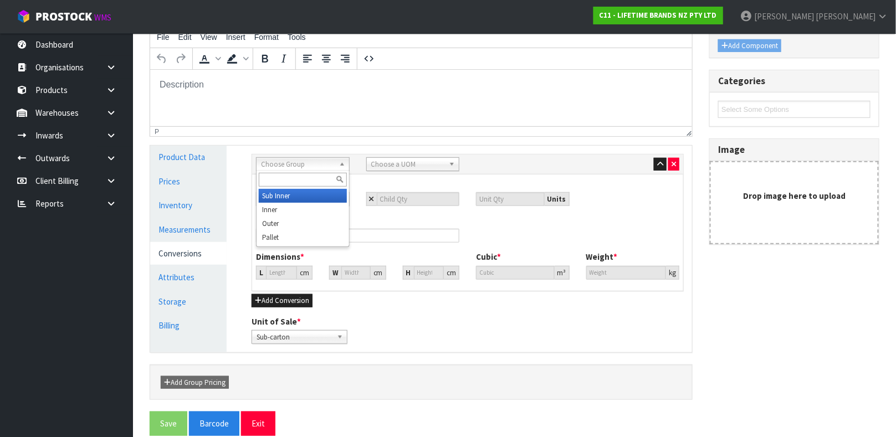
click at [332, 163] on span "Choose Group" at bounding box center [298, 164] width 74 height 13
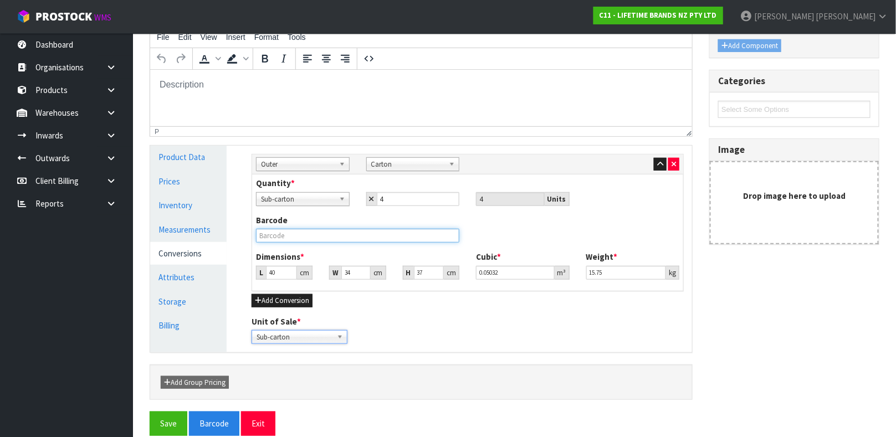
click at [322, 236] on input "text" at bounding box center [357, 236] width 203 height 14
click at [150, 412] on button "Save" at bounding box center [169, 424] width 38 height 24
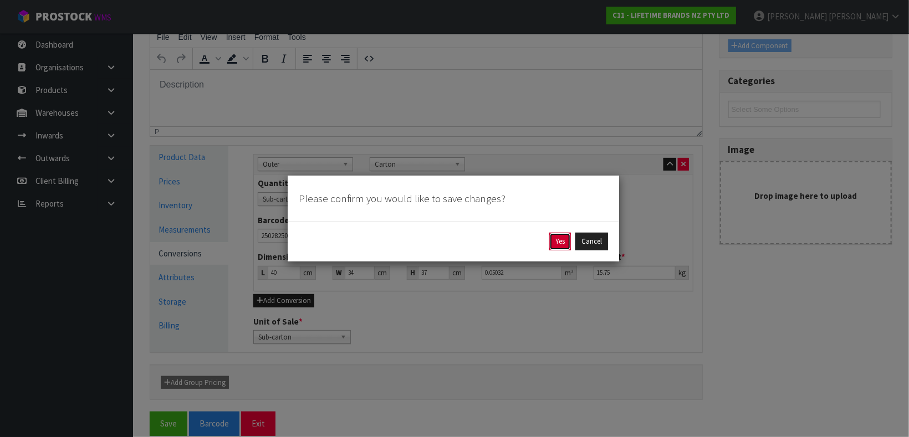
click at [561, 243] on button "Yes" at bounding box center [560, 242] width 22 height 18
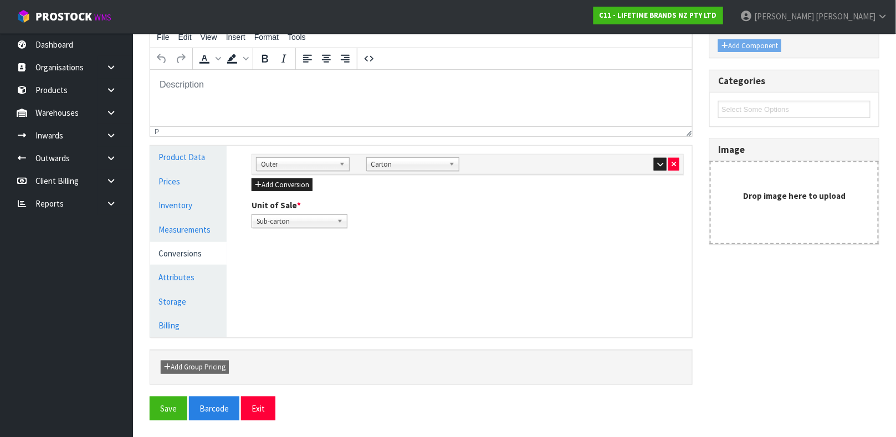
scroll to position [191, 0]
click at [660, 166] on icon "button" at bounding box center [660, 164] width 6 height 7
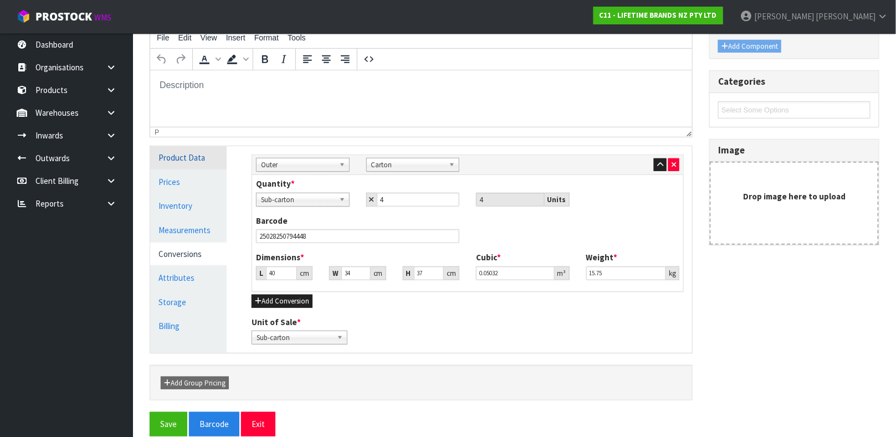
click at [167, 166] on link "Product Data" at bounding box center [188, 157] width 76 height 23
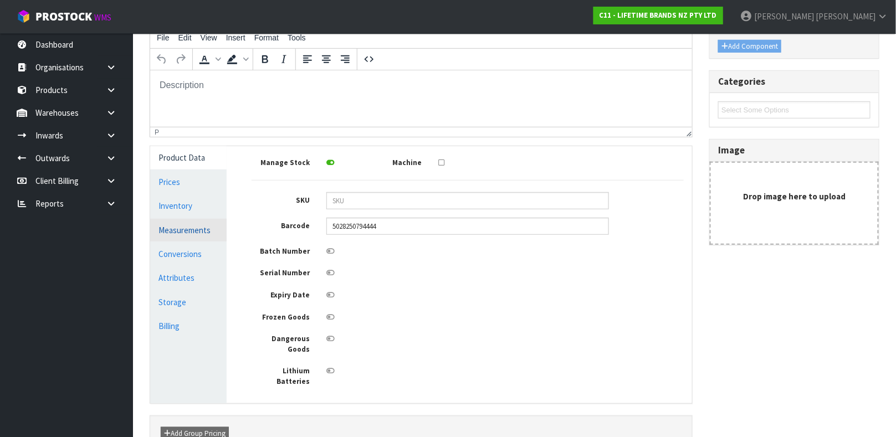
click at [184, 232] on link "Measurements" at bounding box center [188, 230] width 76 height 23
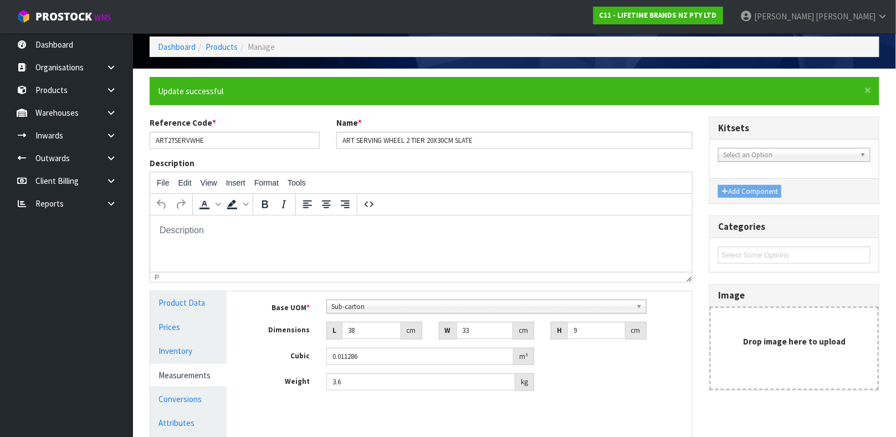
scroll to position [44, 0]
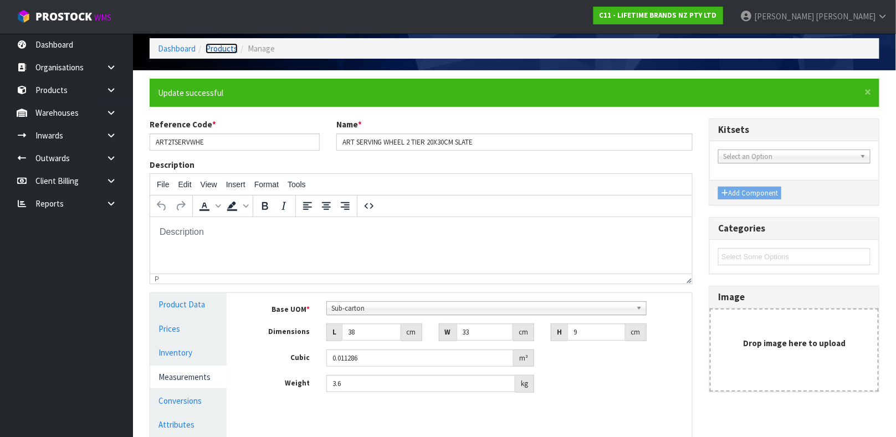
click at [224, 52] on link "Products" at bounding box center [222, 48] width 32 height 11
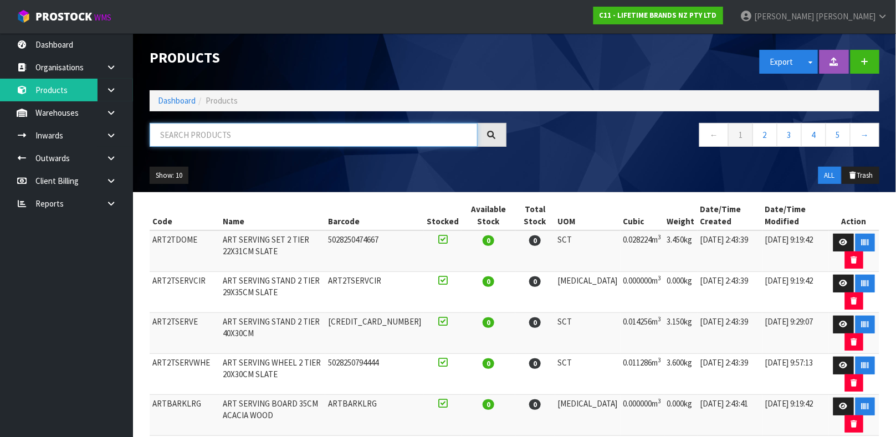
click at [214, 130] on input "text" at bounding box center [314, 135] width 328 height 24
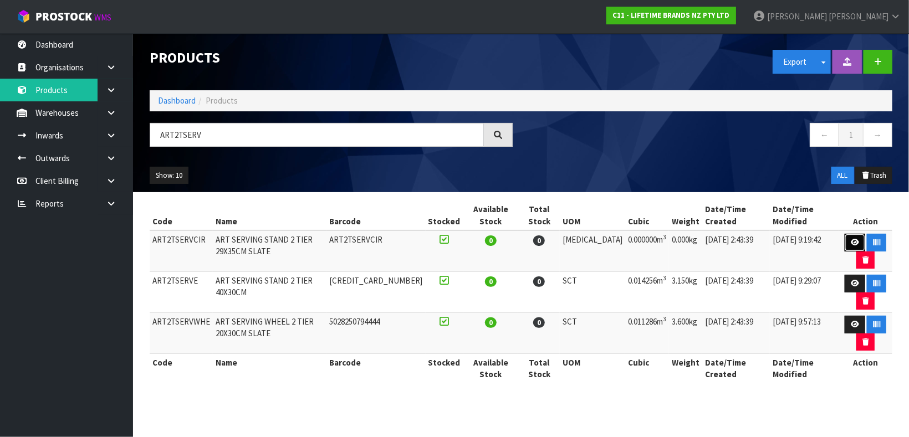
click at [851, 239] on icon at bounding box center [855, 242] width 8 height 7
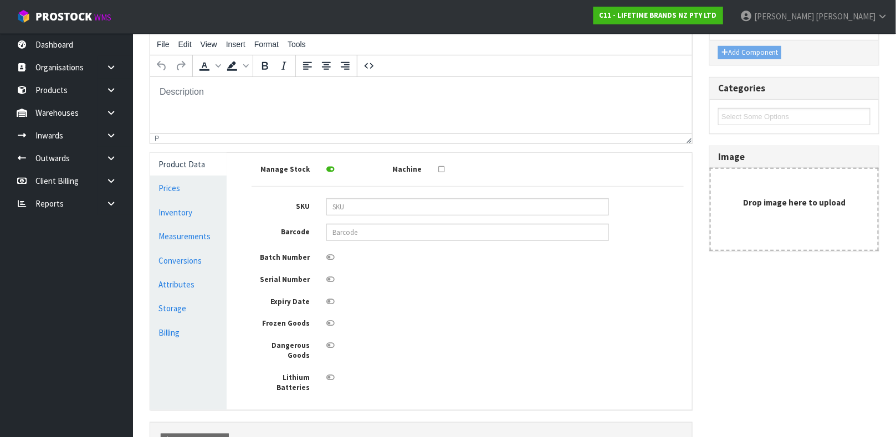
scroll to position [187, 0]
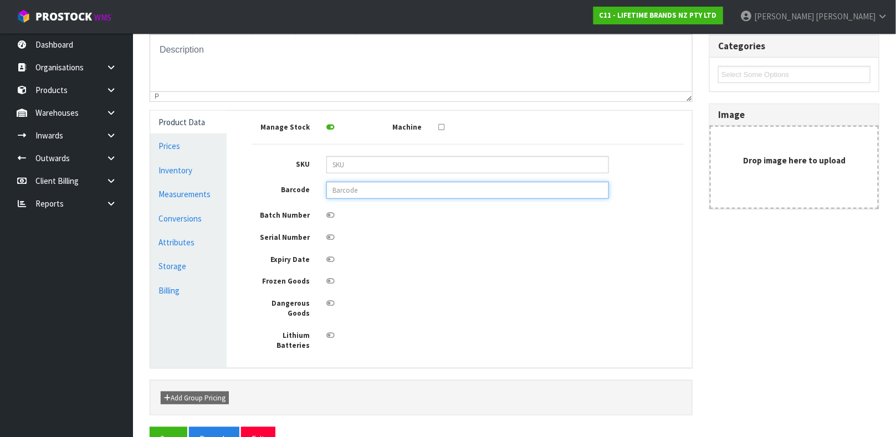
click at [484, 188] on input "text" at bounding box center [467, 190] width 283 height 17
click at [150, 427] on button "Save" at bounding box center [169, 439] width 38 height 24
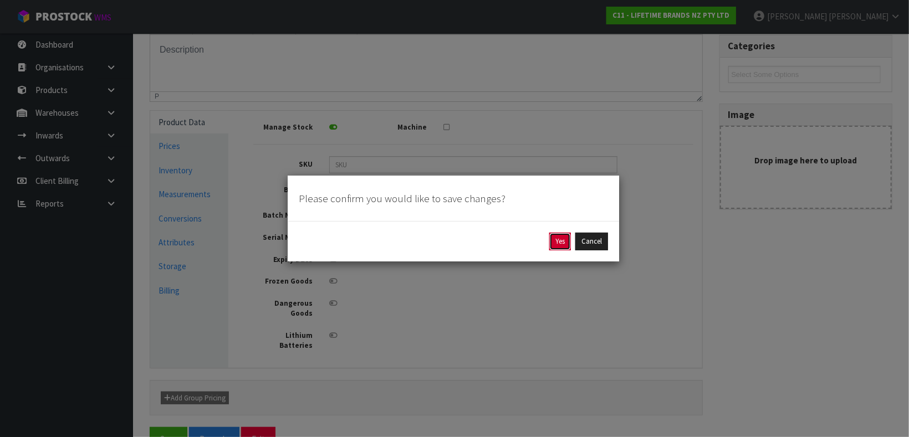
click at [561, 244] on button "Yes" at bounding box center [560, 242] width 22 height 18
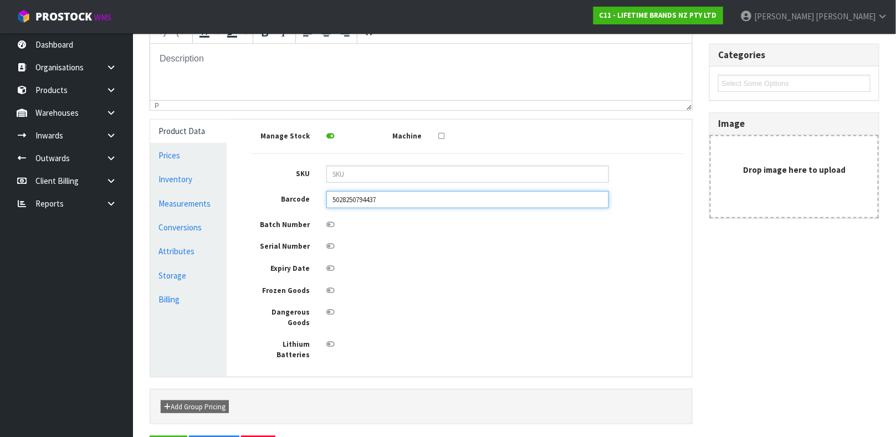
scroll to position [238, 0]
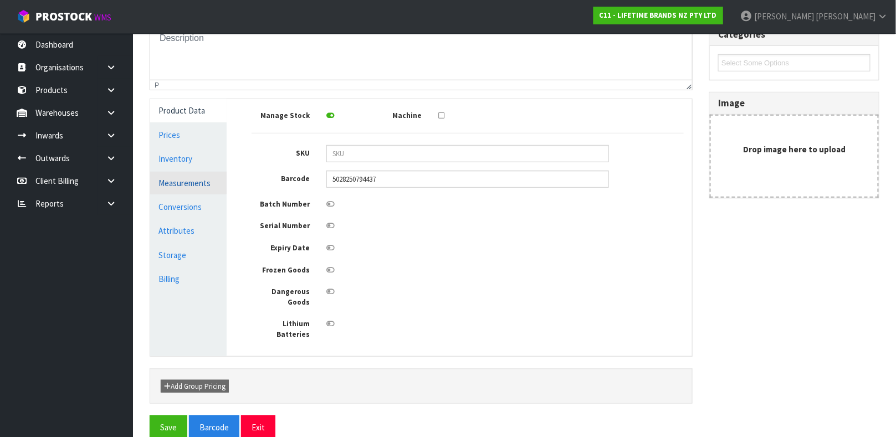
click at [186, 174] on link "Measurements" at bounding box center [188, 183] width 76 height 23
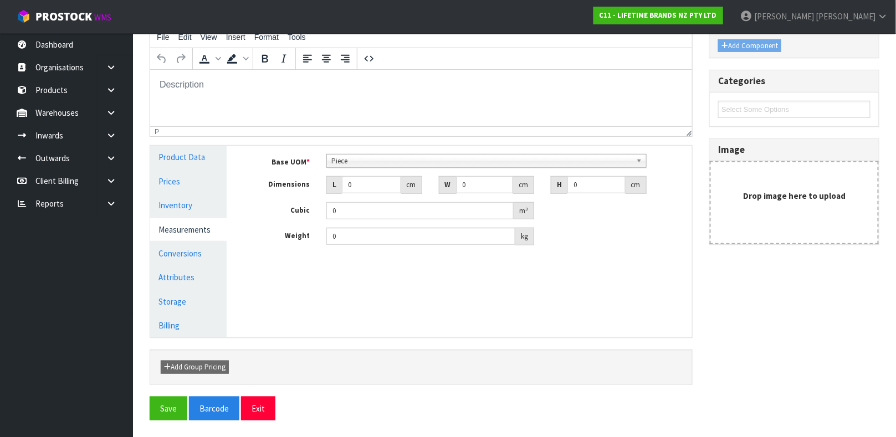
scroll to position [192, 0]
click at [186, 174] on link "Prices" at bounding box center [188, 181] width 76 height 23
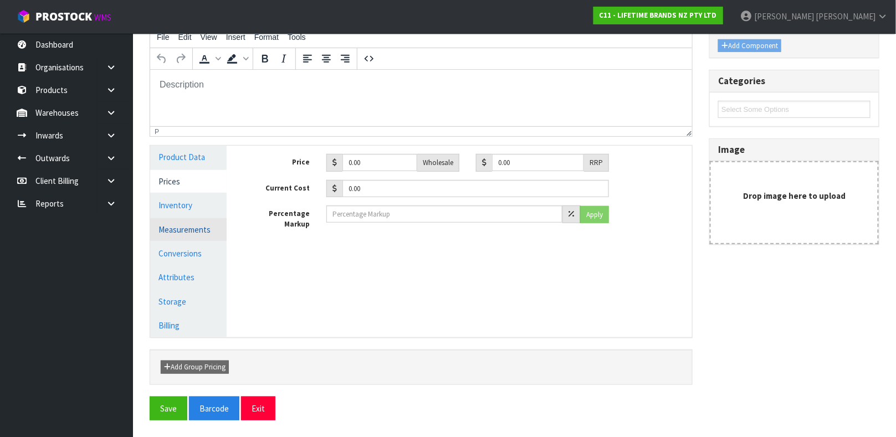
click at [175, 226] on link "Measurements" at bounding box center [188, 229] width 76 height 23
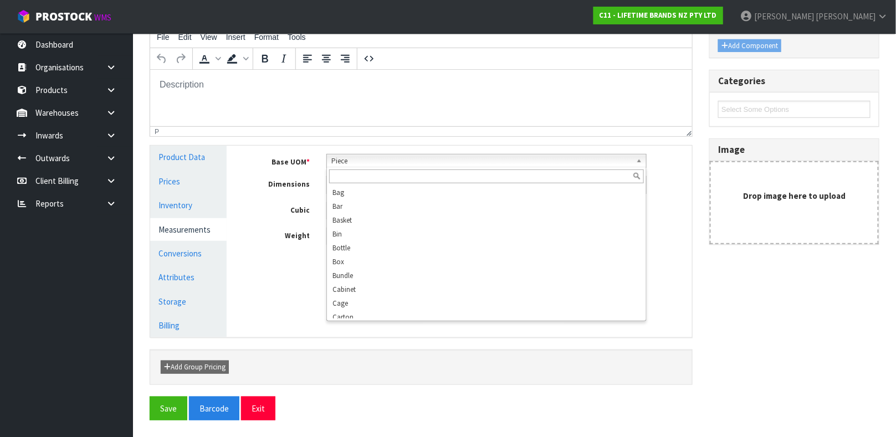
scroll to position [212, 0]
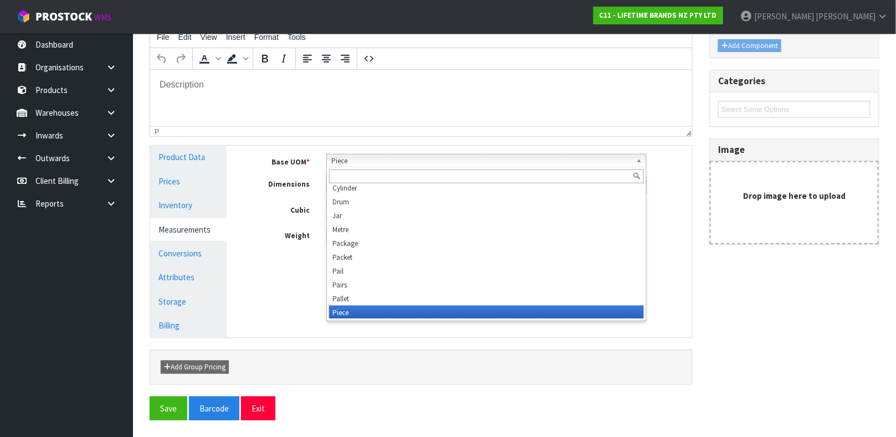
click at [349, 163] on span "Piece" at bounding box center [481, 161] width 300 height 13
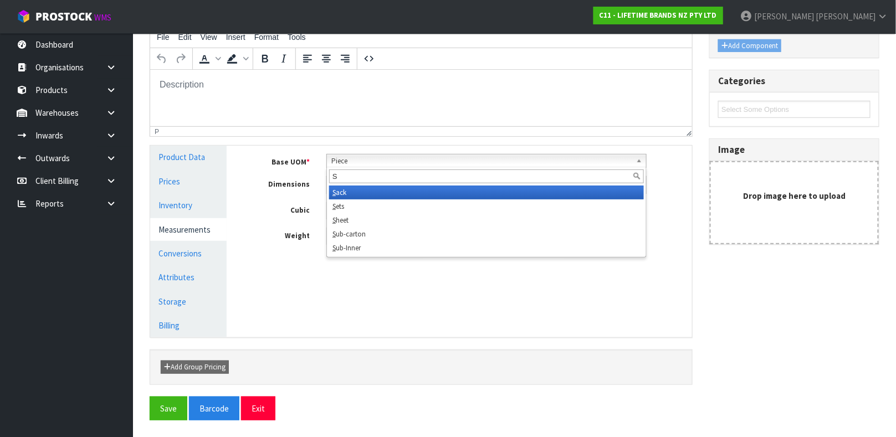
scroll to position [0, 0]
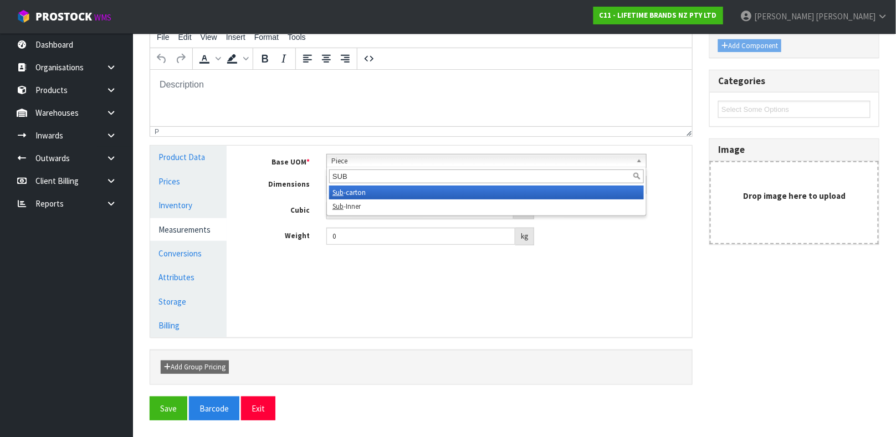
click at [347, 190] on li "Sub -carton" at bounding box center [486, 193] width 315 height 14
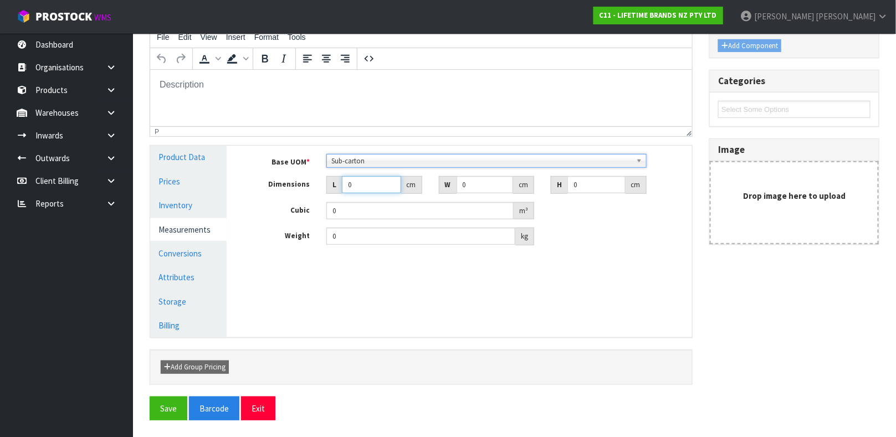
click at [347, 190] on input "0" at bounding box center [371, 184] width 59 height 17
drag, startPoint x: 354, startPoint y: 193, endPoint x: 334, endPoint y: 193, distance: 20.0
click at [334, 193] on div "Base UOM * Bag Bar Basket Bin Bottle Box Bundle Cabinet Cage Carton Case Coil C…" at bounding box center [468, 199] width 432 height 91
click at [173, 406] on button "Save" at bounding box center [169, 409] width 38 height 24
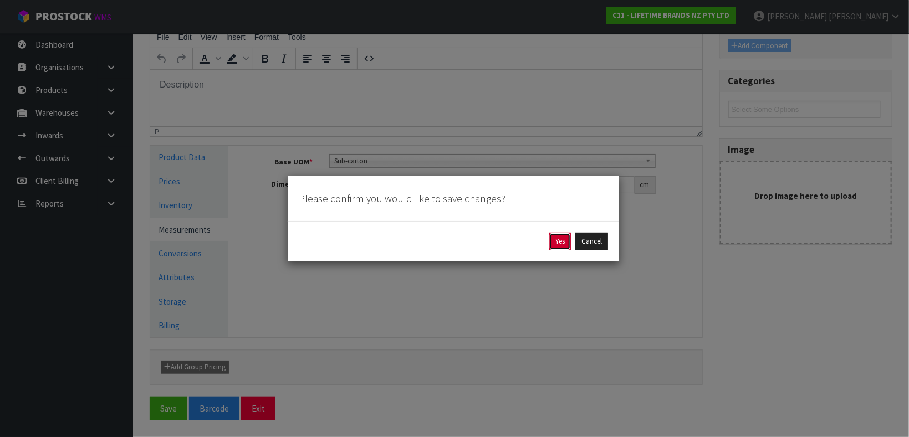
click at [557, 239] on button "Yes" at bounding box center [560, 242] width 22 height 18
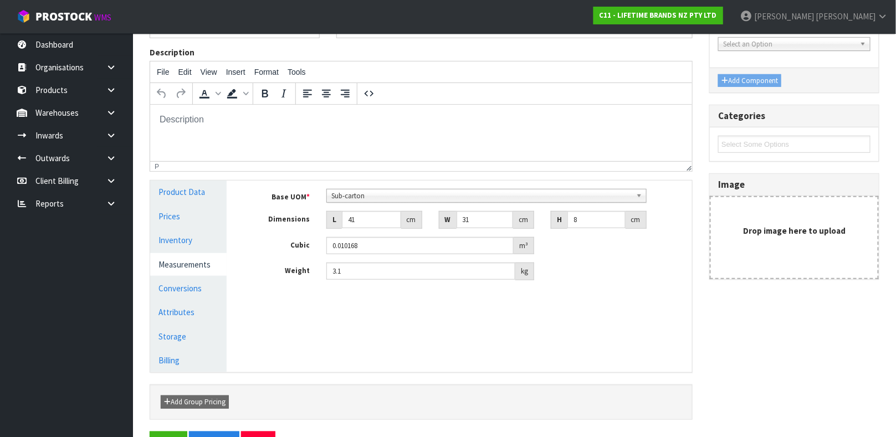
scroll to position [157, 0]
click at [187, 293] on link "Conversions" at bounding box center [188, 288] width 76 height 23
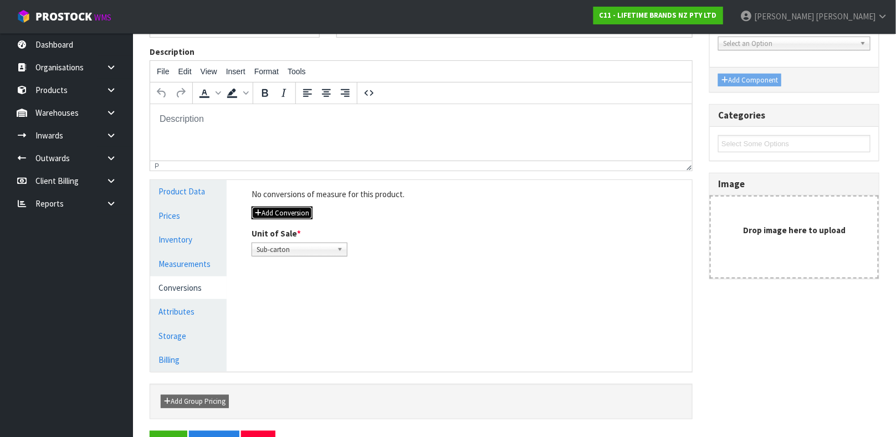
click at [284, 214] on button "Add Conversion" at bounding box center [282, 213] width 61 height 13
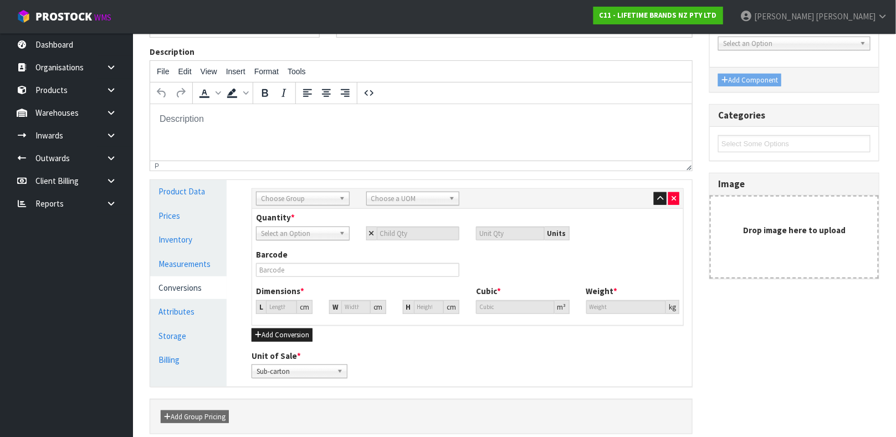
click at [284, 214] on label "Quantity *" at bounding box center [275, 218] width 39 height 12
click at [316, 192] on link "Choose Group" at bounding box center [303, 199] width 94 height 14
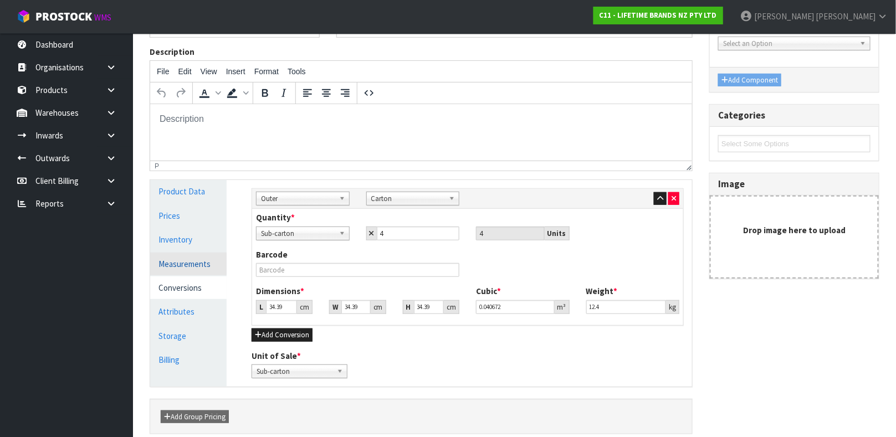
click at [203, 264] on link "Measurements" at bounding box center [188, 264] width 76 height 23
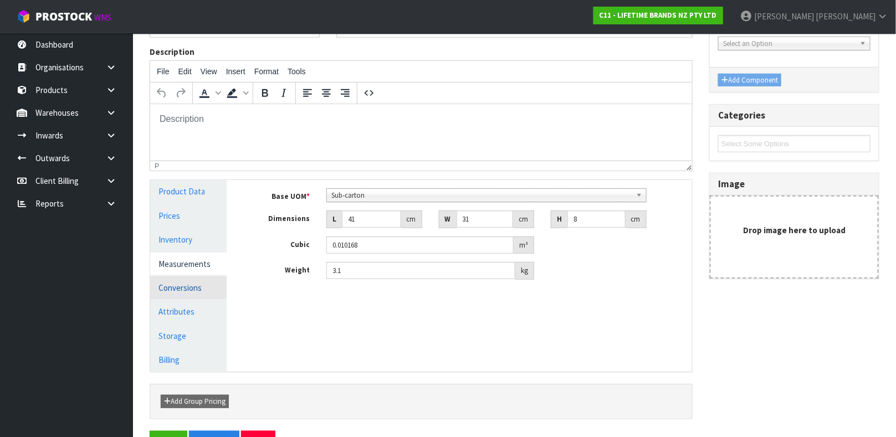
click at [198, 289] on link "Conversions" at bounding box center [188, 288] width 76 height 23
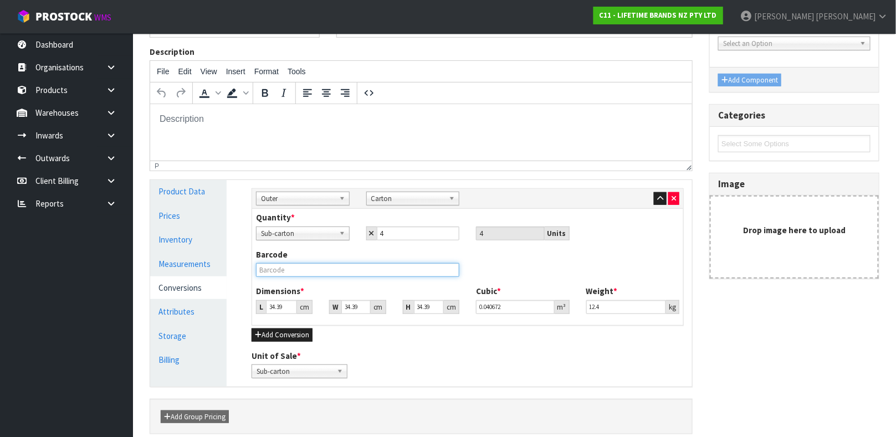
click at [340, 264] on input "text" at bounding box center [357, 270] width 203 height 14
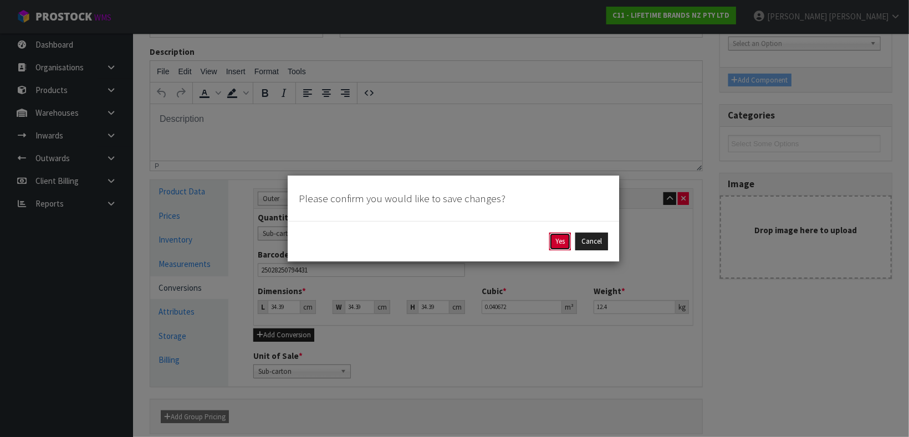
click at [551, 247] on button "Yes" at bounding box center [560, 242] width 22 height 18
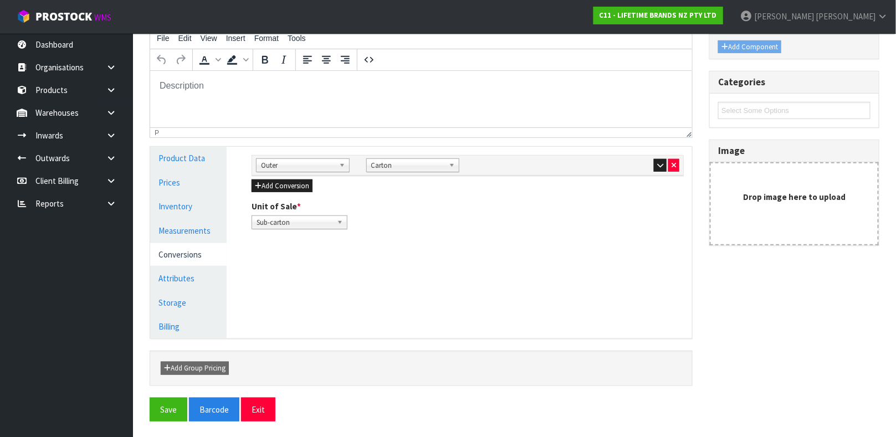
scroll to position [192, 0]
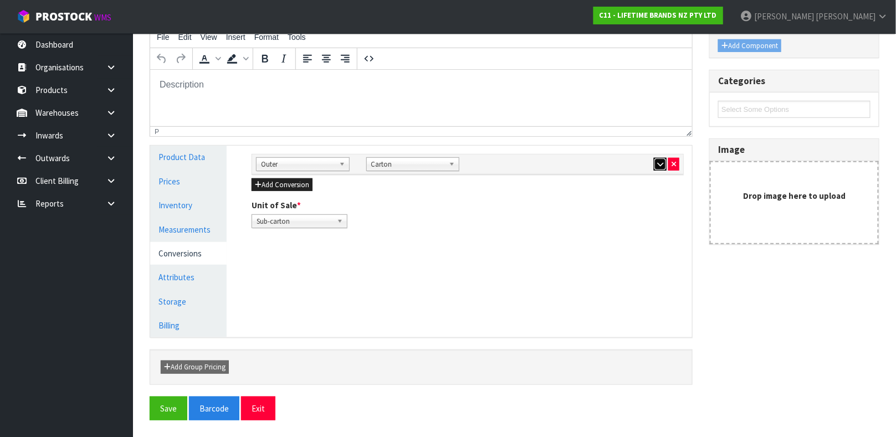
click at [657, 166] on icon "button" at bounding box center [660, 164] width 6 height 7
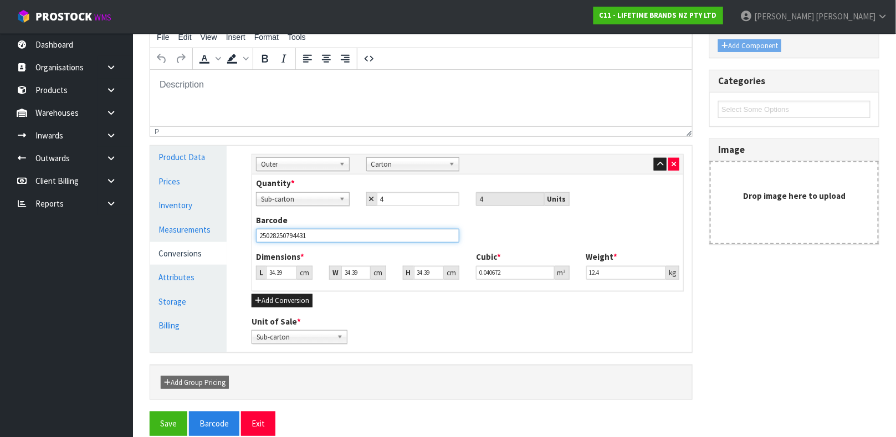
click at [378, 237] on input "25028250794431" at bounding box center [357, 236] width 203 height 14
click at [172, 420] on button "Save" at bounding box center [169, 424] width 38 height 24
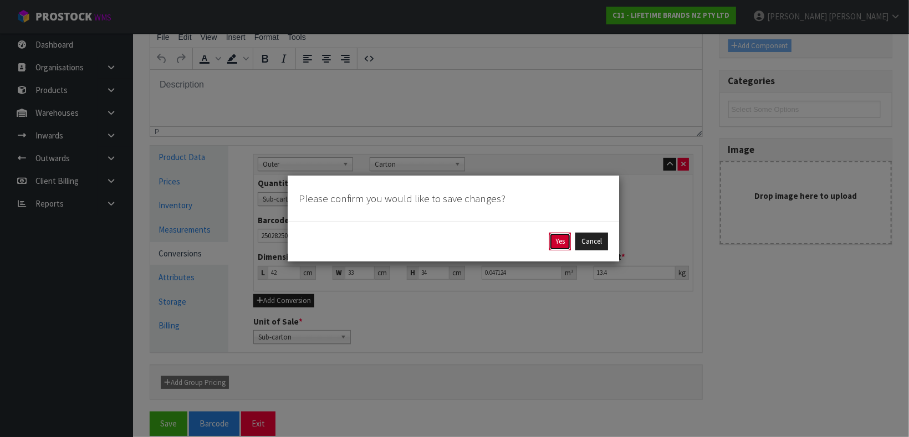
click at [556, 249] on button "Yes" at bounding box center [560, 242] width 22 height 18
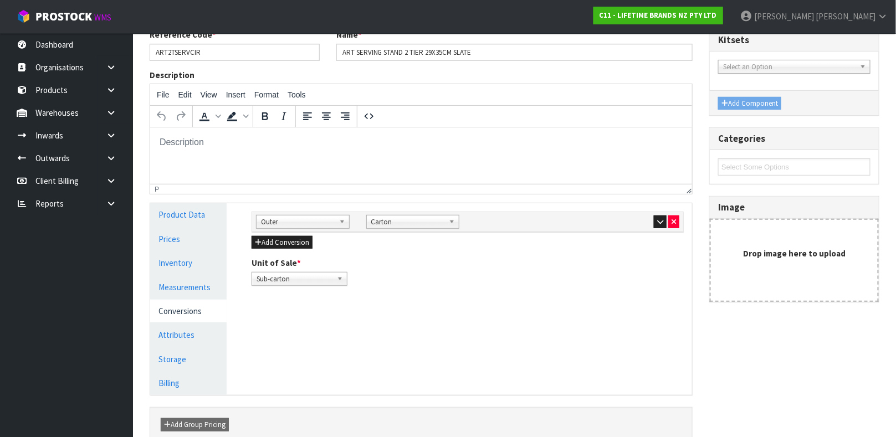
scroll to position [0, 0]
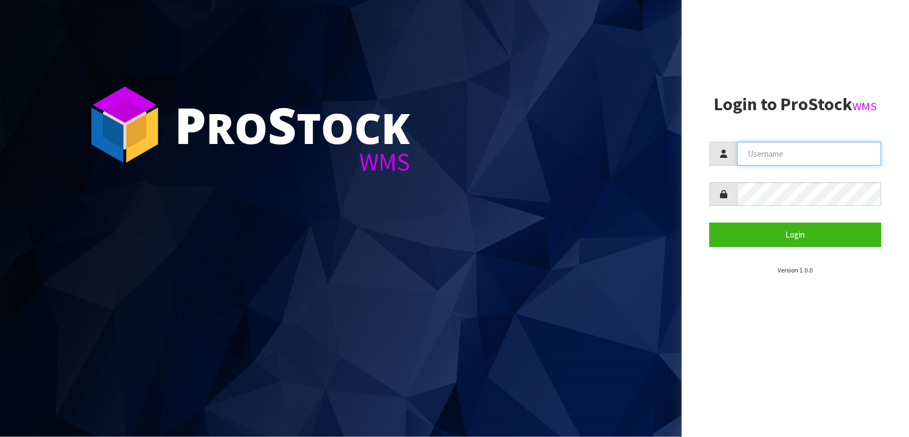
click at [816, 160] on input "text" at bounding box center [809, 154] width 144 height 24
click at [709, 223] on button "Login" at bounding box center [795, 235] width 172 height 24
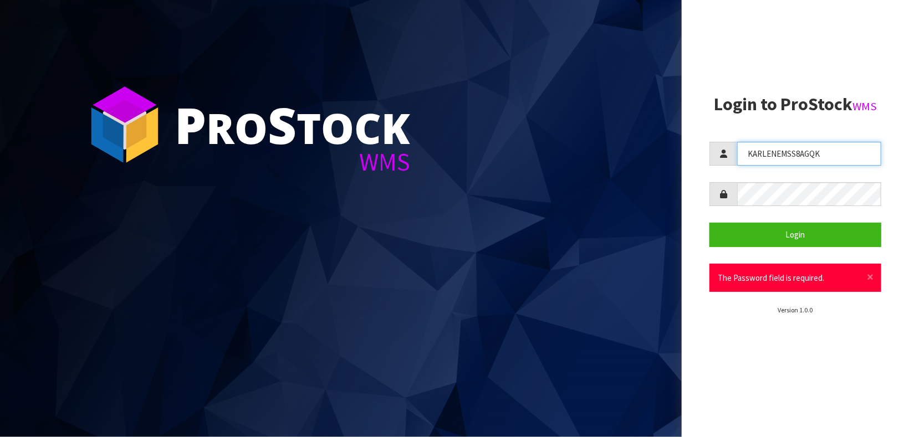
drag, startPoint x: 819, startPoint y: 155, endPoint x: 780, endPoint y: 154, distance: 38.8
click at [780, 154] on input "KARLENEMSS8AGQK" at bounding box center [809, 154] width 144 height 24
click at [829, 153] on input "KARLENEMSS8AGQK" at bounding box center [809, 154] width 144 height 24
drag, startPoint x: 829, startPoint y: 153, endPoint x: 780, endPoint y: 153, distance: 48.8
click at [780, 153] on input "KARLENEMSS8AGQK" at bounding box center [809, 154] width 144 height 24
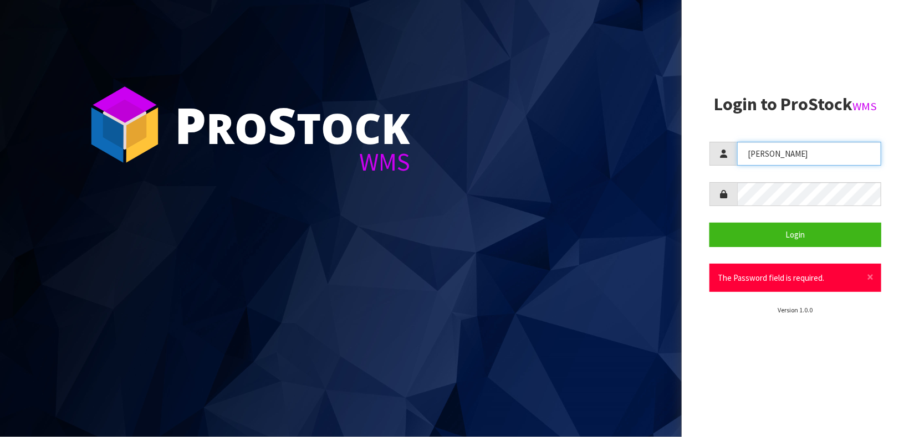
type input "[PERSON_NAME]"
click at [744, 212] on form "[PERSON_NAME] Login × Close The Password field is required." at bounding box center [795, 217] width 172 height 150
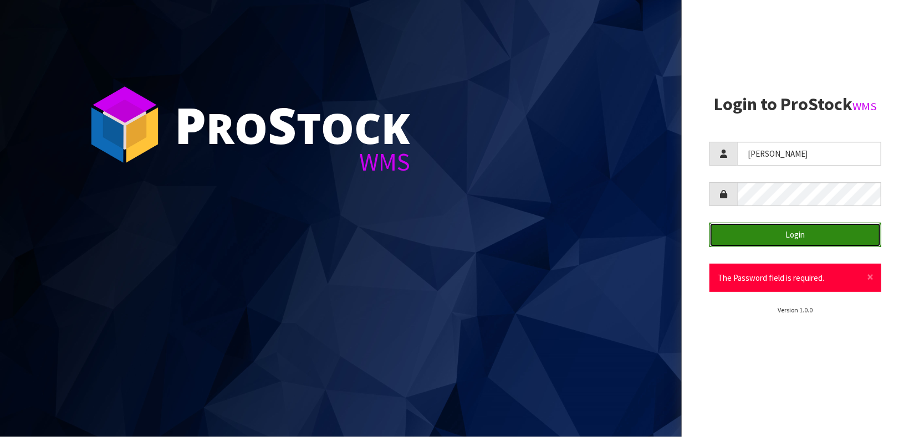
click at [807, 236] on button "Login" at bounding box center [795, 235] width 172 height 24
